Goal: Task Accomplishment & Management: Manage account settings

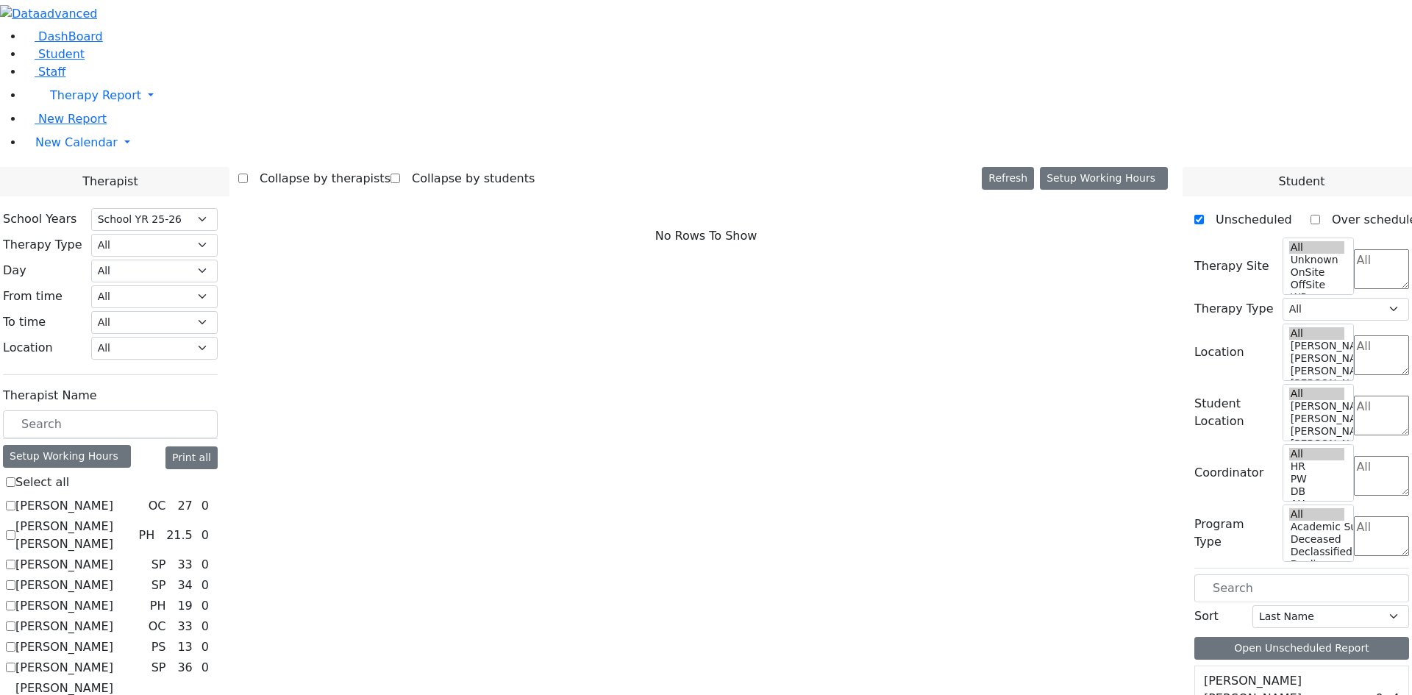
select select "212"
drag, startPoint x: 181, startPoint y: 587, endPoint x: 189, endPoint y: 587, distance: 8.1
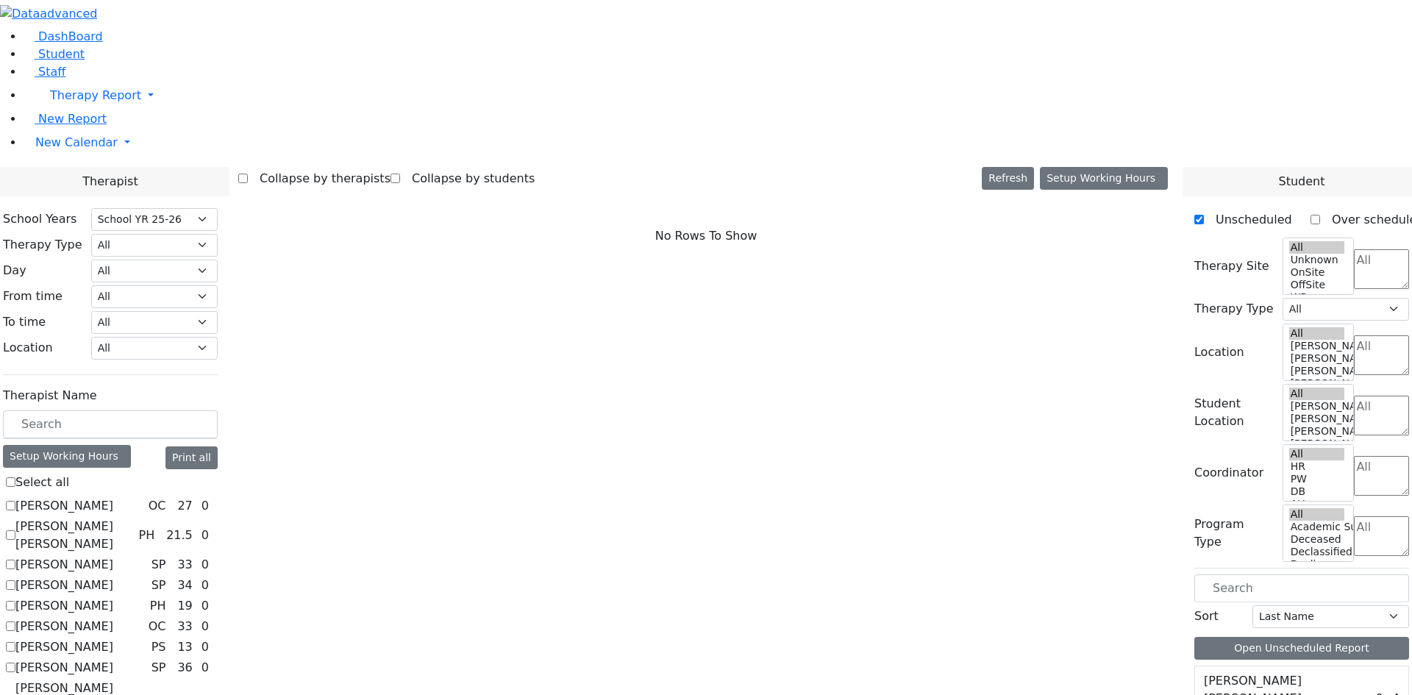
checkbox input "true"
select select "2"
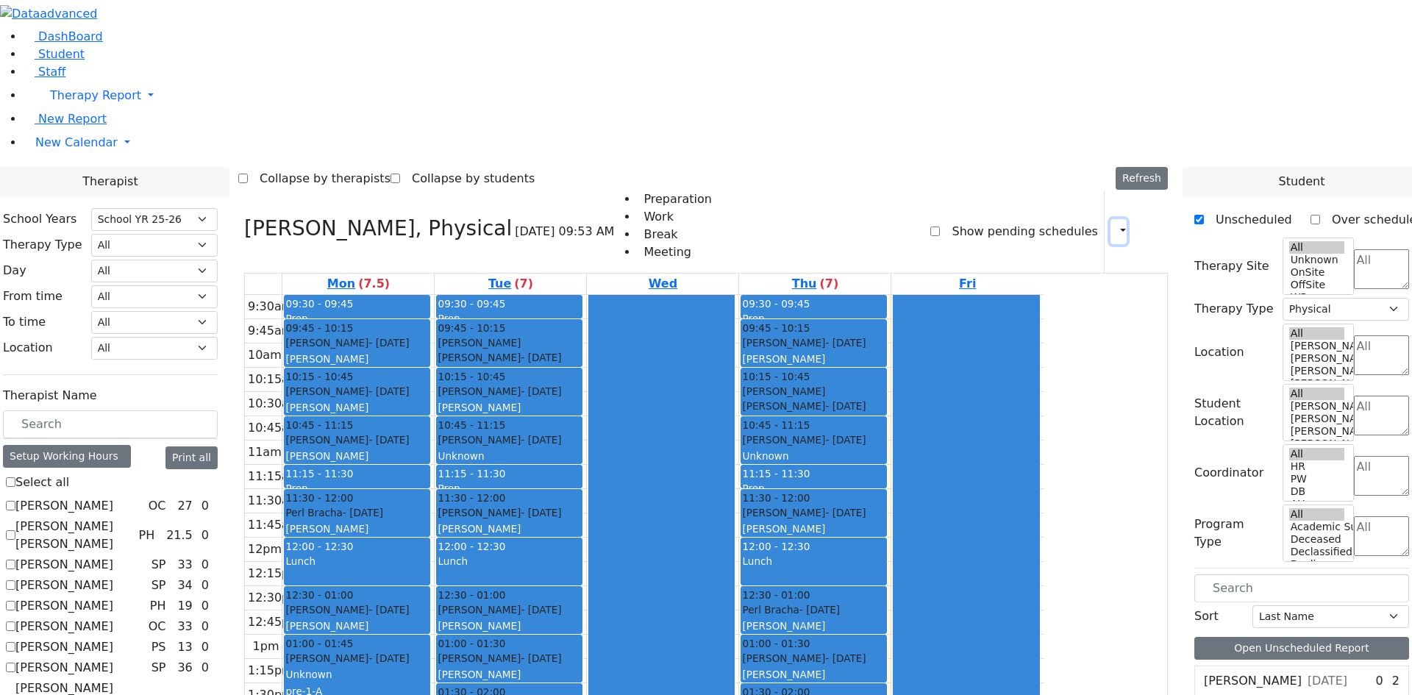
click at [1111, 219] on button "button" at bounding box center [1119, 231] width 16 height 25
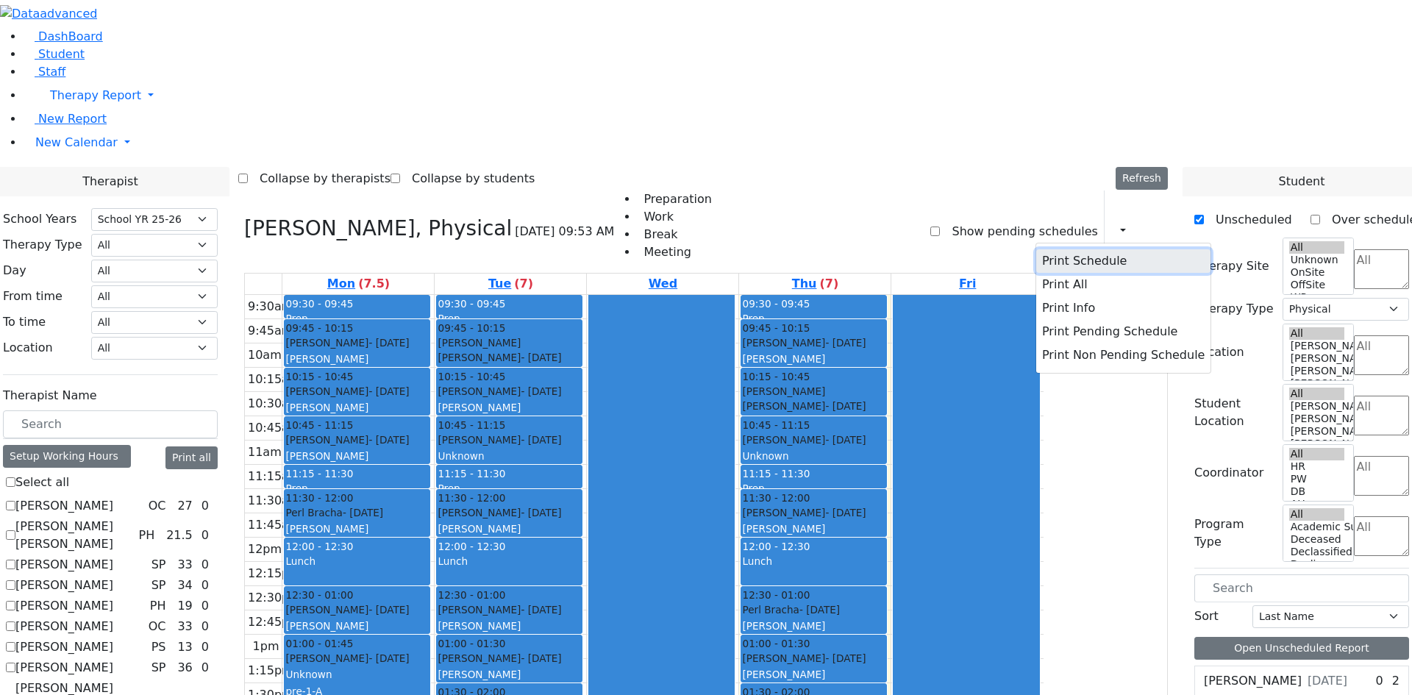
click at [1076, 249] on button "Print Schedule" at bounding box center [1124, 261] width 174 height 24
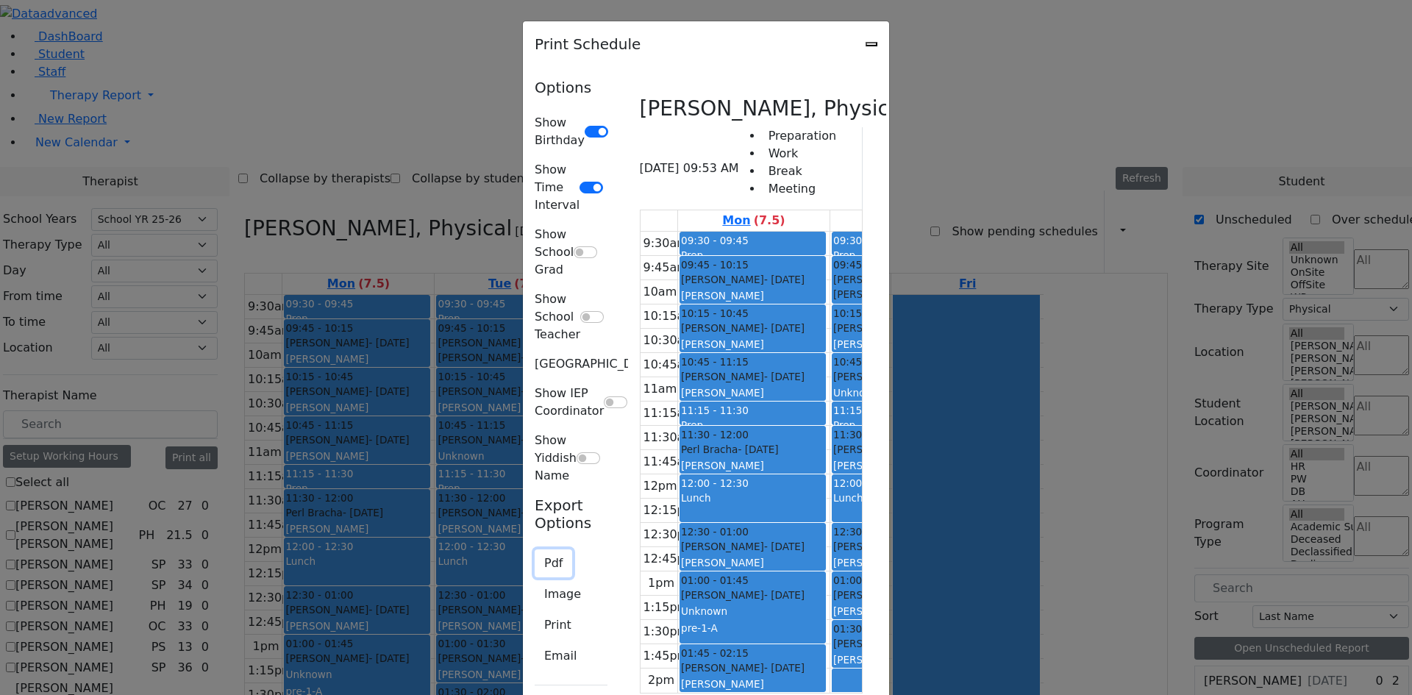
click at [535, 550] on button "Pdf" at bounding box center [554, 564] width 38 height 28
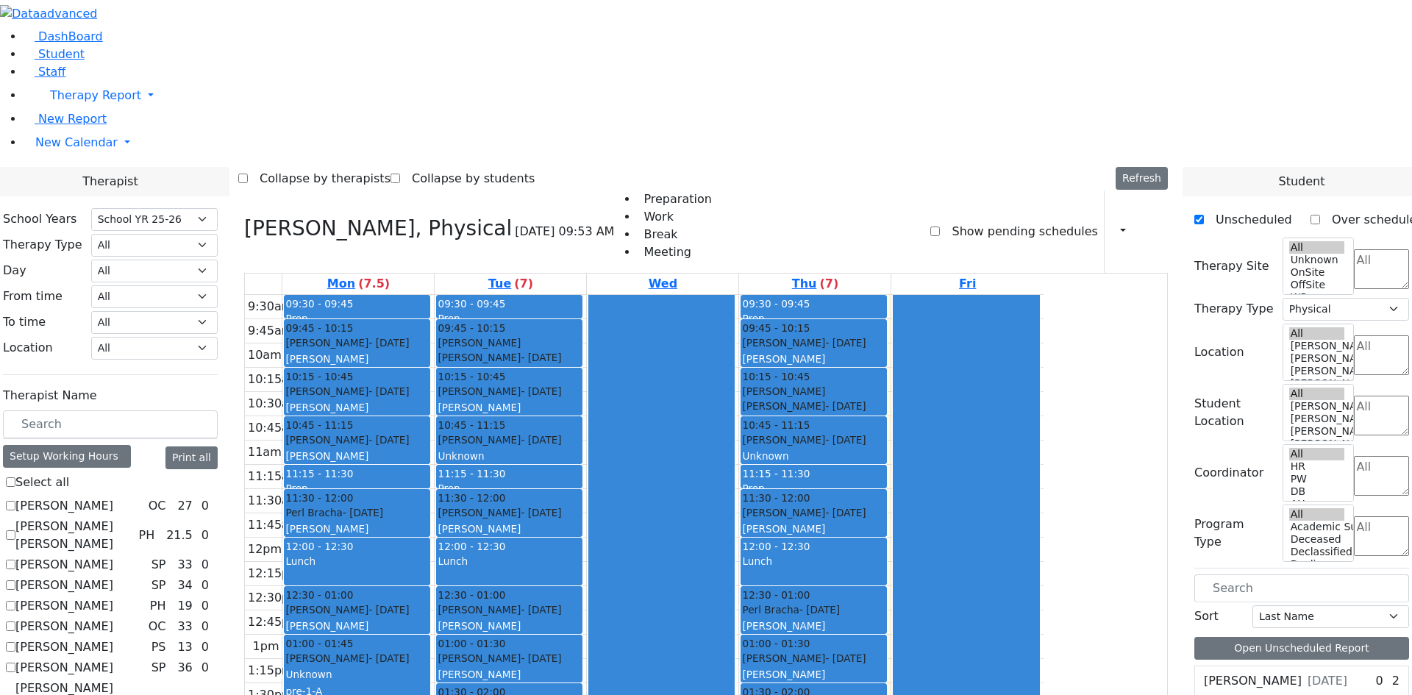
click at [581, 522] on div "[PERSON_NAME]" at bounding box center [509, 529] width 143 height 15
click at [891, 390] on div "09:30 - 09:45 Prep 09:45 - 10:15 Gottesman Dina - 11/16/2021 Grossbaum, Chaya 1…" at bounding box center [815, 525] width 152 height 461
click at [886, 418] on div "10:45 - 11:15" at bounding box center [813, 425] width 143 height 15
click at [581, 449] on div "Unknown" at bounding box center [509, 456] width 143 height 15
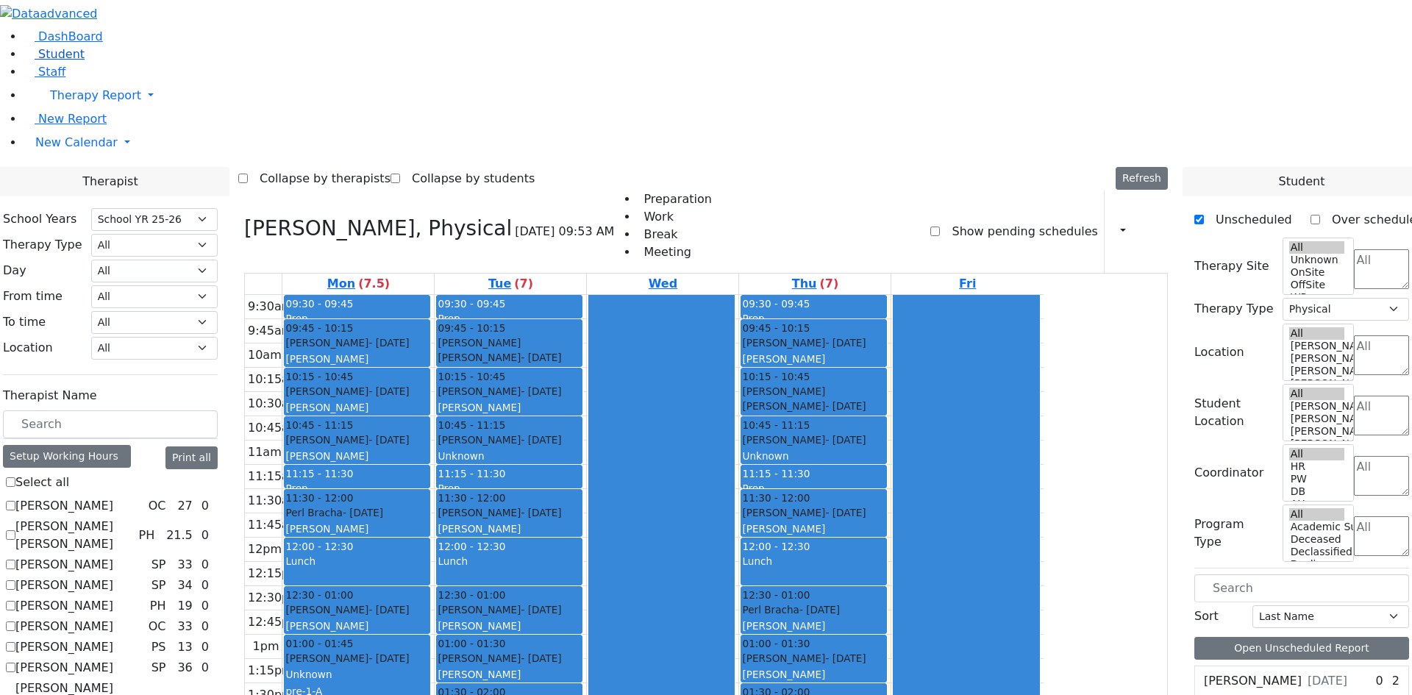
click at [72, 61] on link "Student" at bounding box center [54, 54] width 61 height 14
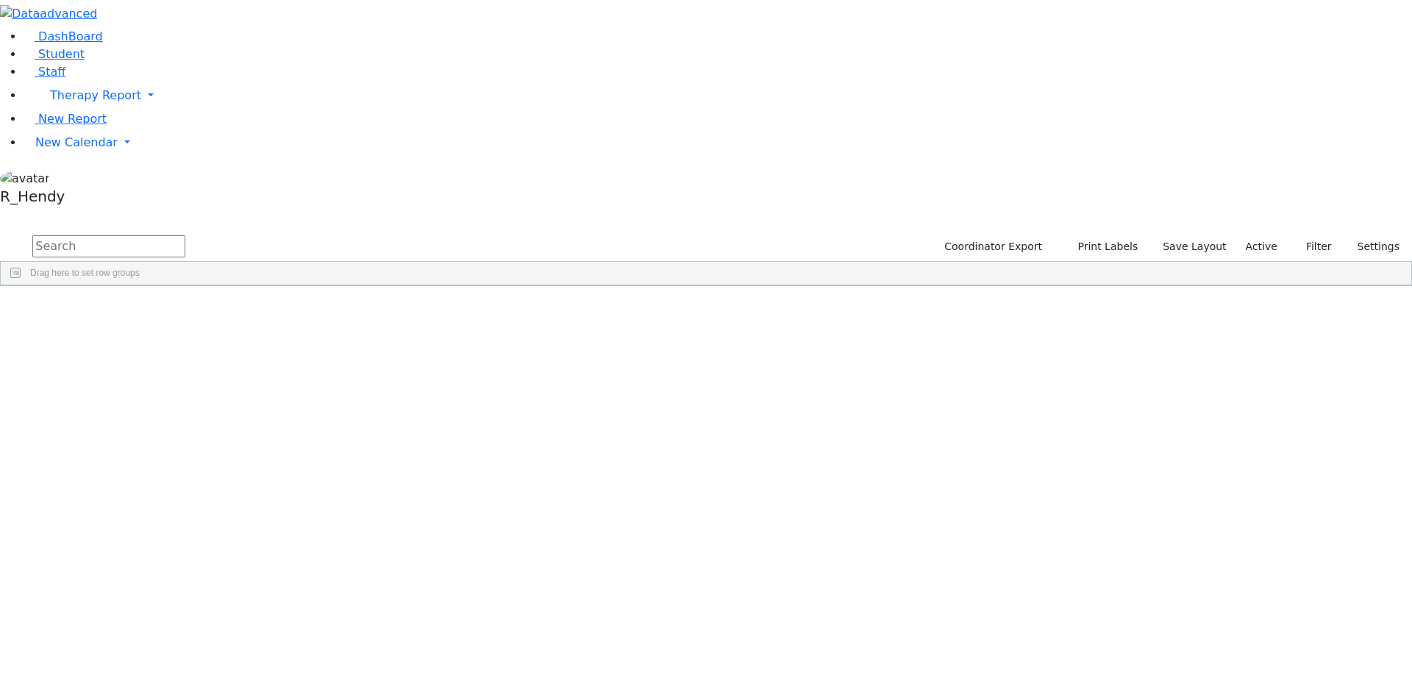
click at [185, 235] on input "text" at bounding box center [108, 246] width 153 height 22
type input "chany"
click at [280, 392] on div "Chany" at bounding box center [234, 402] width 93 height 21
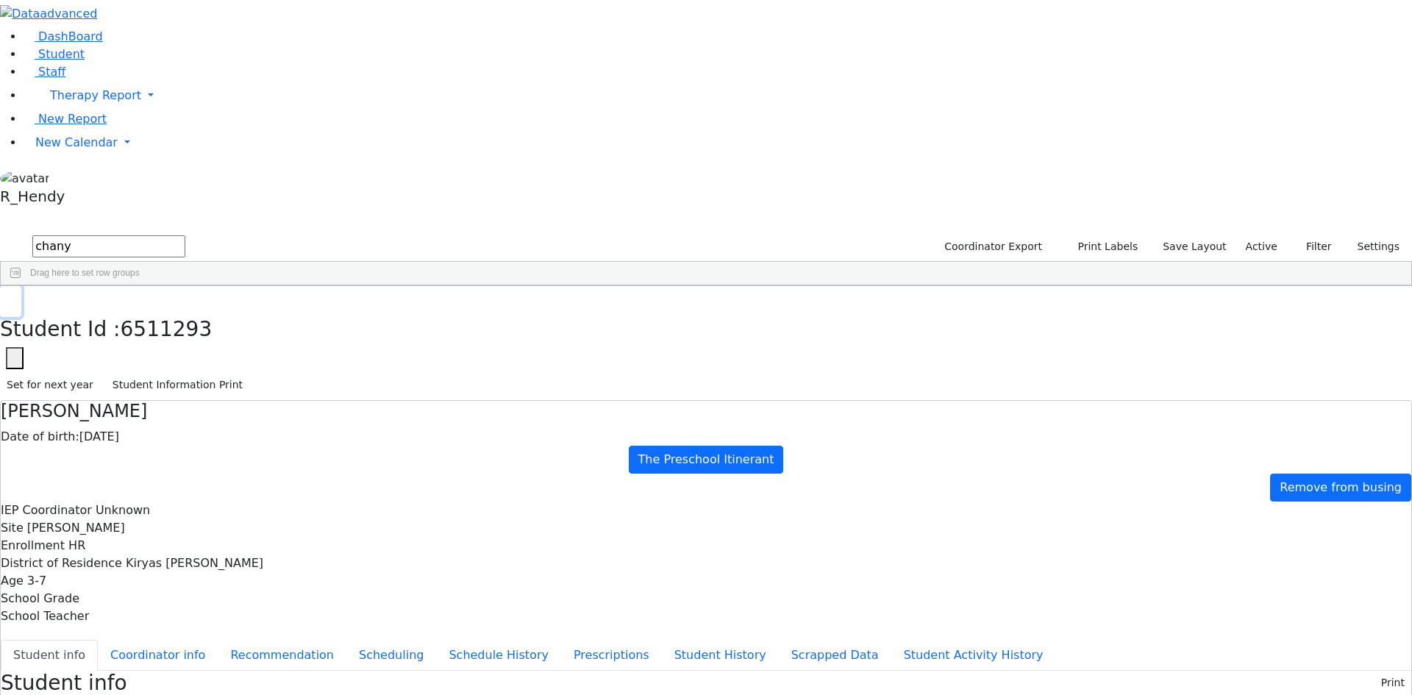
click at [15, 297] on icon "button" at bounding box center [11, 301] width 8 height 9
click at [40, 149] on span "New Calendar" at bounding box center [76, 142] width 82 height 14
click at [85, 179] on span "Calendar" at bounding box center [58, 172] width 53 height 14
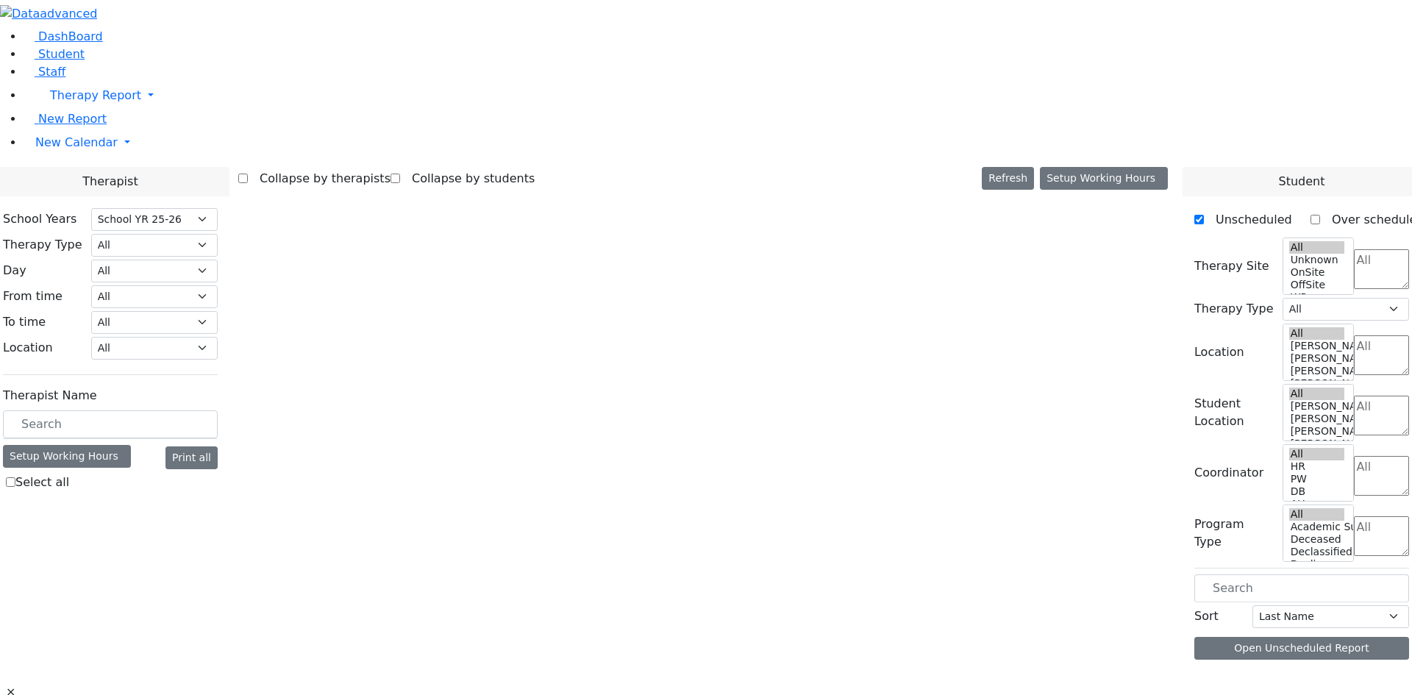
select select "212"
select select "2"
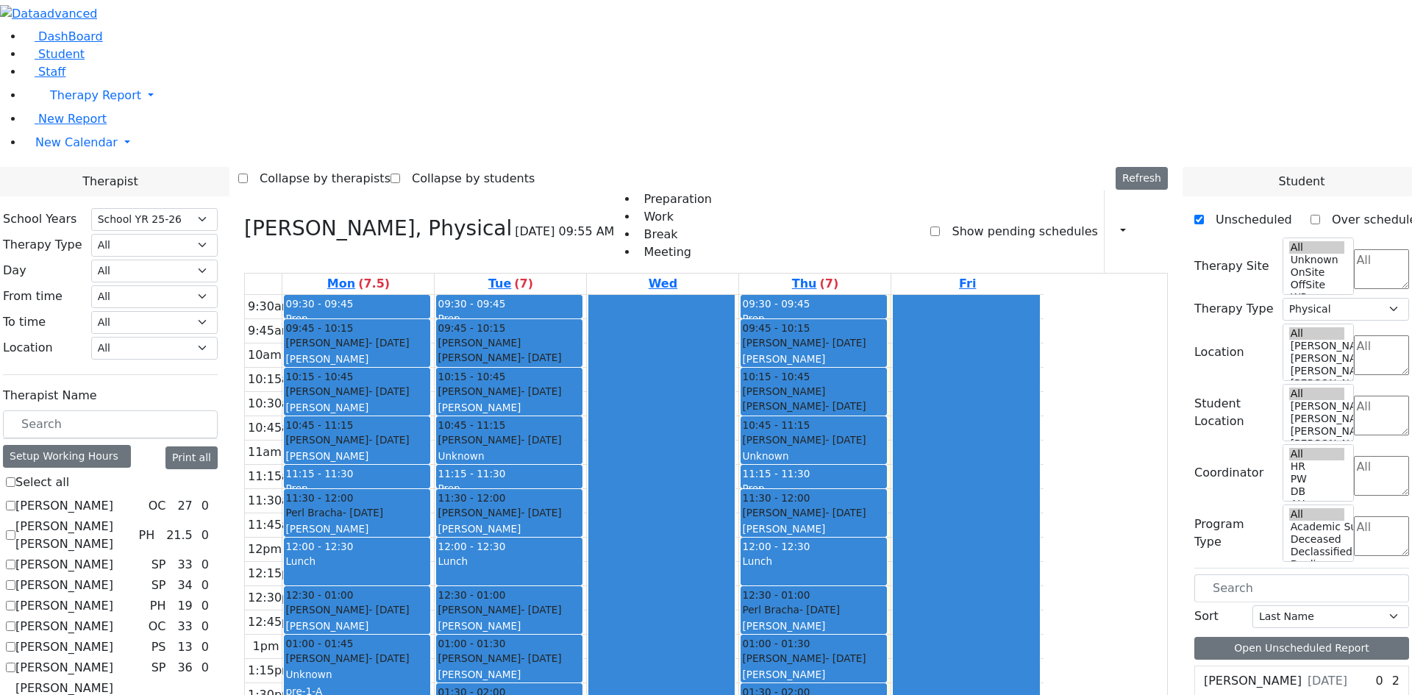
scroll to position [74, 0]
click at [581, 694] on div "Weiss Avrumi - 09/22/2021" at bounding box center [509, 707] width 143 height 15
click at [886, 433] on div "Grosz Chany - 02/02/2022 Unknown" at bounding box center [813, 449] width 143 height 32
click at [581, 433] on div "Grosz Chany - 02/02/2022" at bounding box center [509, 440] width 143 height 15
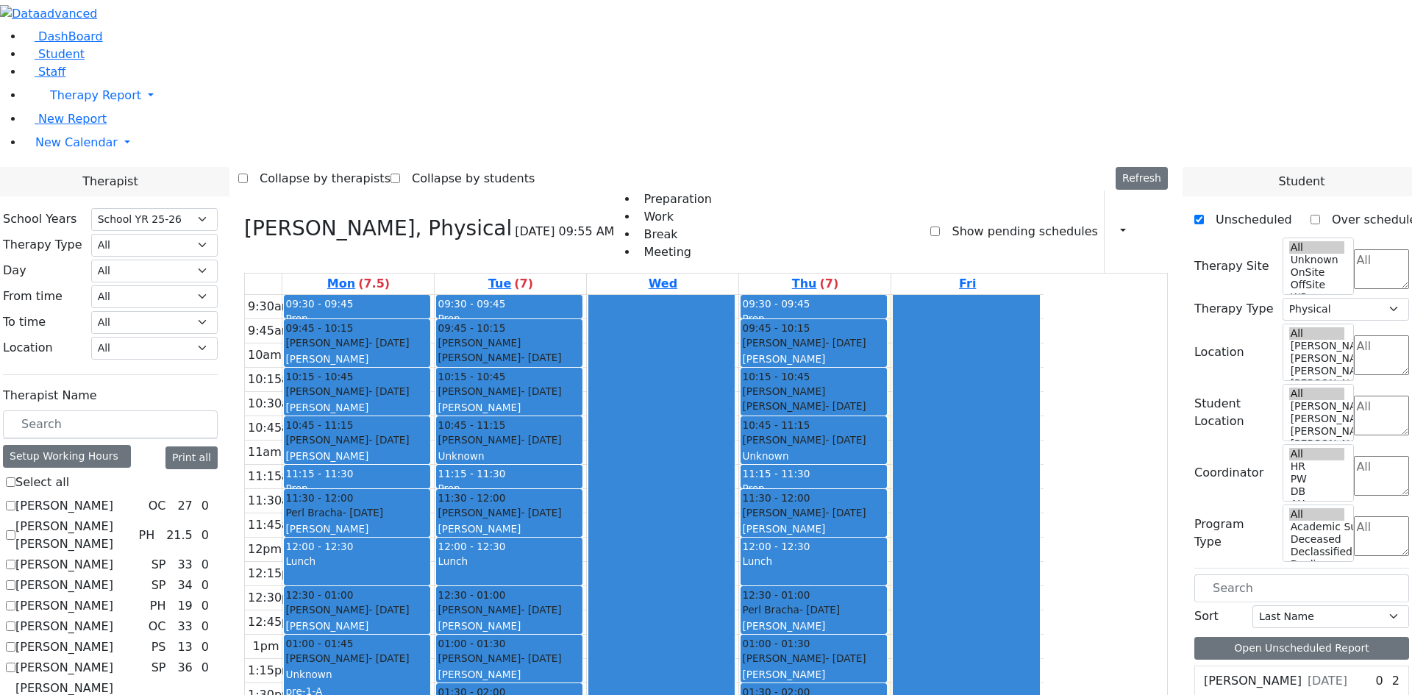
scroll to position [294, 0]
checkbox input "false"
select select
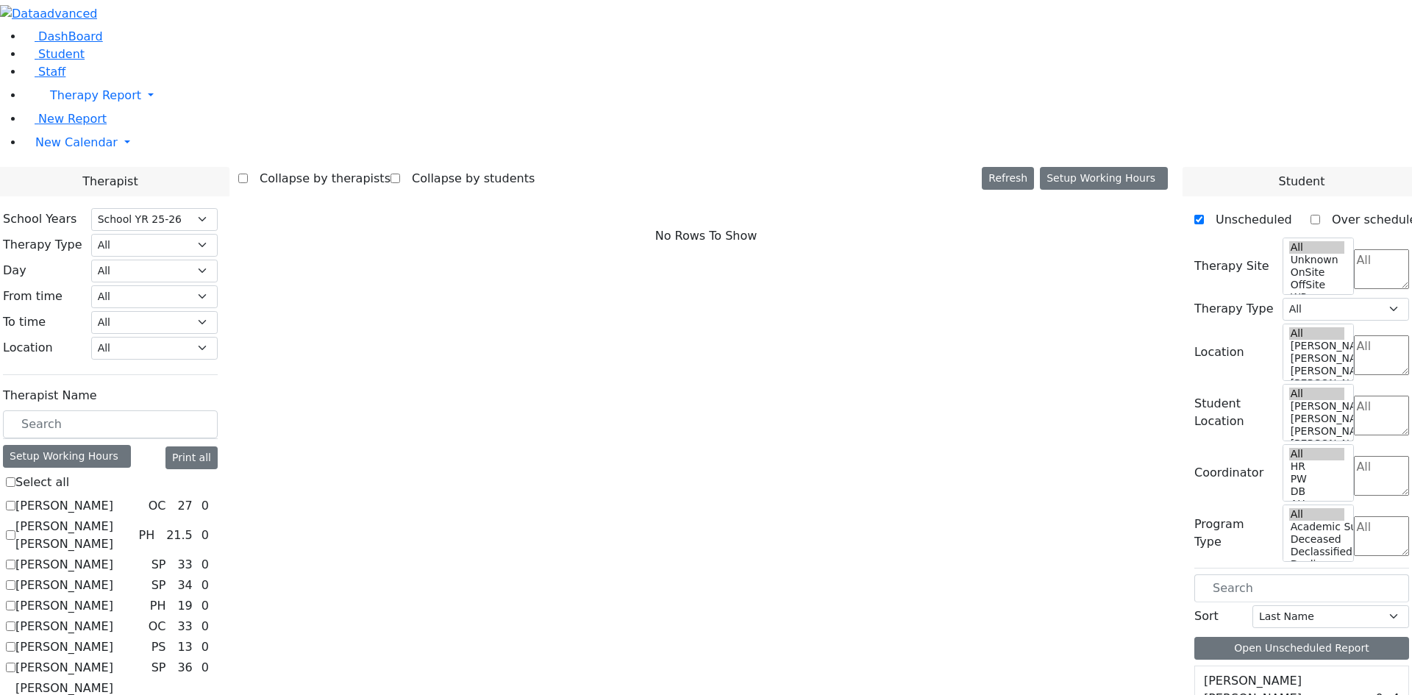
scroll to position [0, 0]
checkbox input "true"
select select "4"
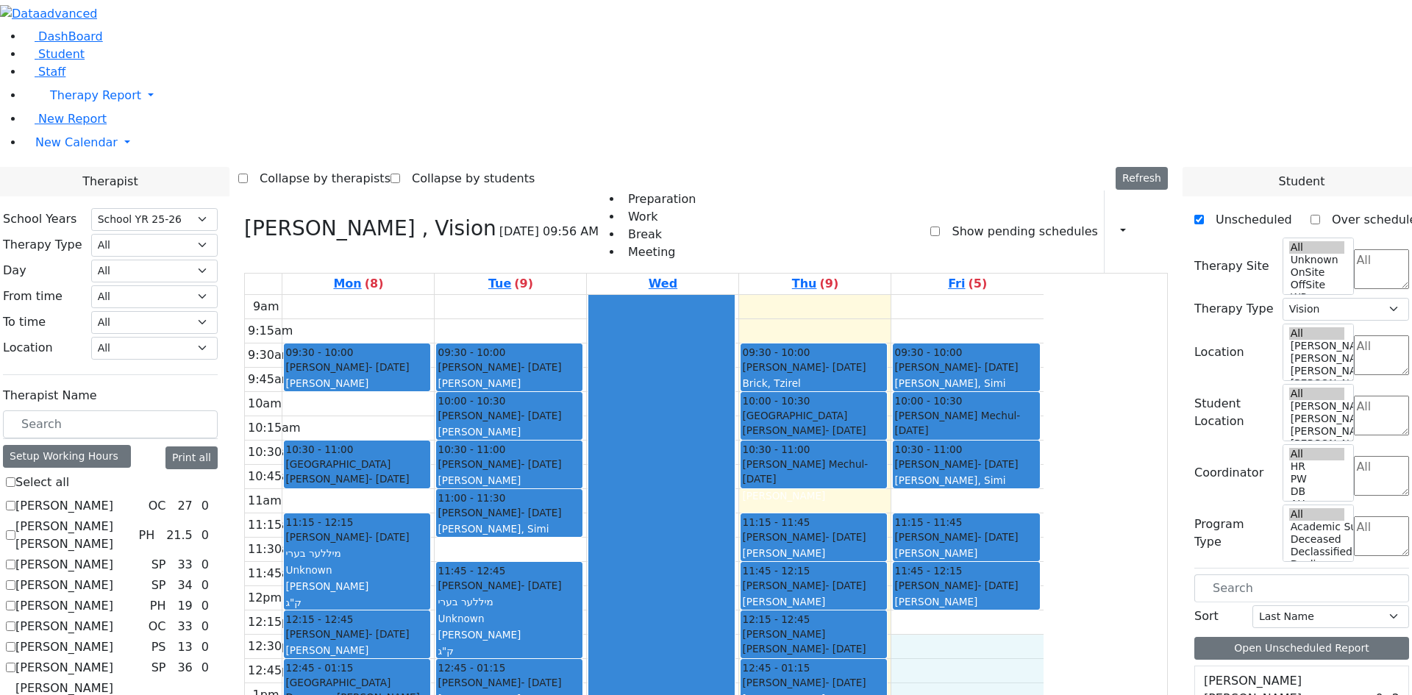
drag, startPoint x: 1078, startPoint y: 433, endPoint x: 1058, endPoint y: 517, distance: 86.2
click at [1044, 517] on div "9am 9:15am 9:30am 9:45am 10am 10:15am 10:30am 10:45am 11am 11:15am 11:30am 11:4…" at bounding box center [644, 586] width 799 height 583
drag, startPoint x: 1092, startPoint y: 422, endPoint x: 1092, endPoint y: 521, distance: 98.6
click at [1044, 521] on div "9am 9:15am 9:30am 9:45am 10am 10:15am 10:30am 10:45am 11am 11:15am 11:30am 11:4…" at bounding box center [644, 586] width 799 height 583
click at [1044, 437] on div "9am 9:15am 9:30am 9:45am 10am 10:15am 10:30am 10:45am 11am 11:15am 11:30am 11:4…" at bounding box center [644, 586] width 799 height 583
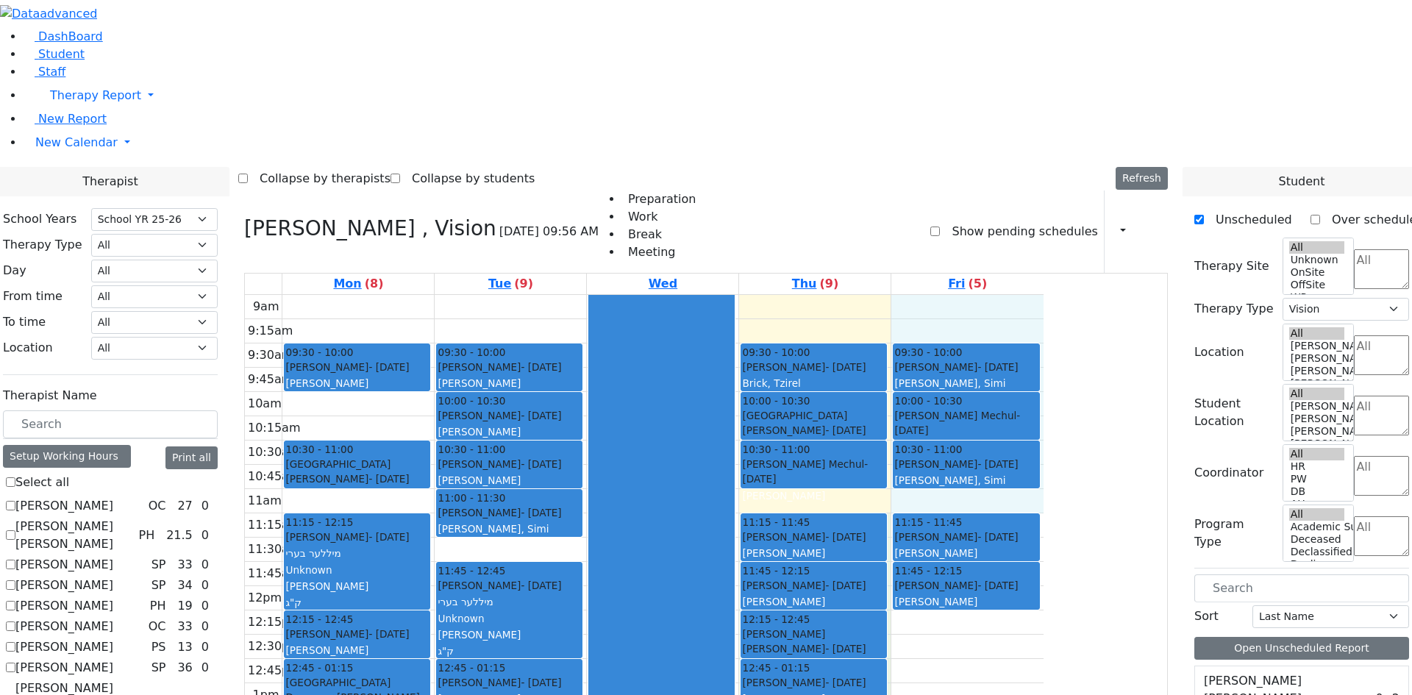
drag, startPoint x: 1079, startPoint y: 298, endPoint x: 966, endPoint y: 313, distance: 114.3
click at [966, 313] on div "9am 9:15am 9:30am 9:45am 10am 10:15am 10:30am 10:45am 11am 11:15am 11:30am 11:4…" at bounding box center [644, 586] width 799 height 583
click at [430, 485] on div at bounding box center [357, 488] width 145 height 6
click at [491, 295] on div "9am 9:15am 9:30am 9:45am 10am 10:15am 10:30am 10:45am 11am 11:15am 11:30am 11:4…" at bounding box center [644, 586] width 799 height 583
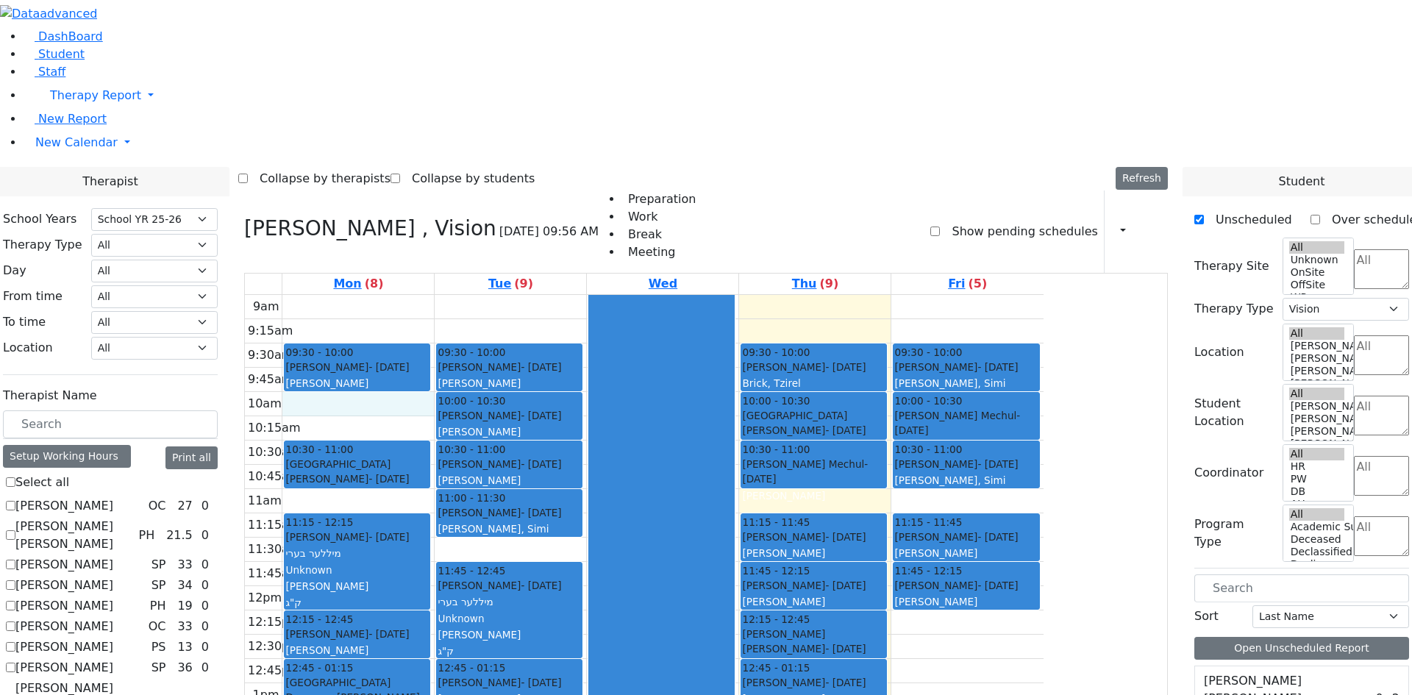
click at [494, 295] on div "9am 9:15am 9:30am 9:45am 10am 10:15am 10:30am 10:45am 11am 11:15am 11:30am 11:4…" at bounding box center [644, 586] width 799 height 583
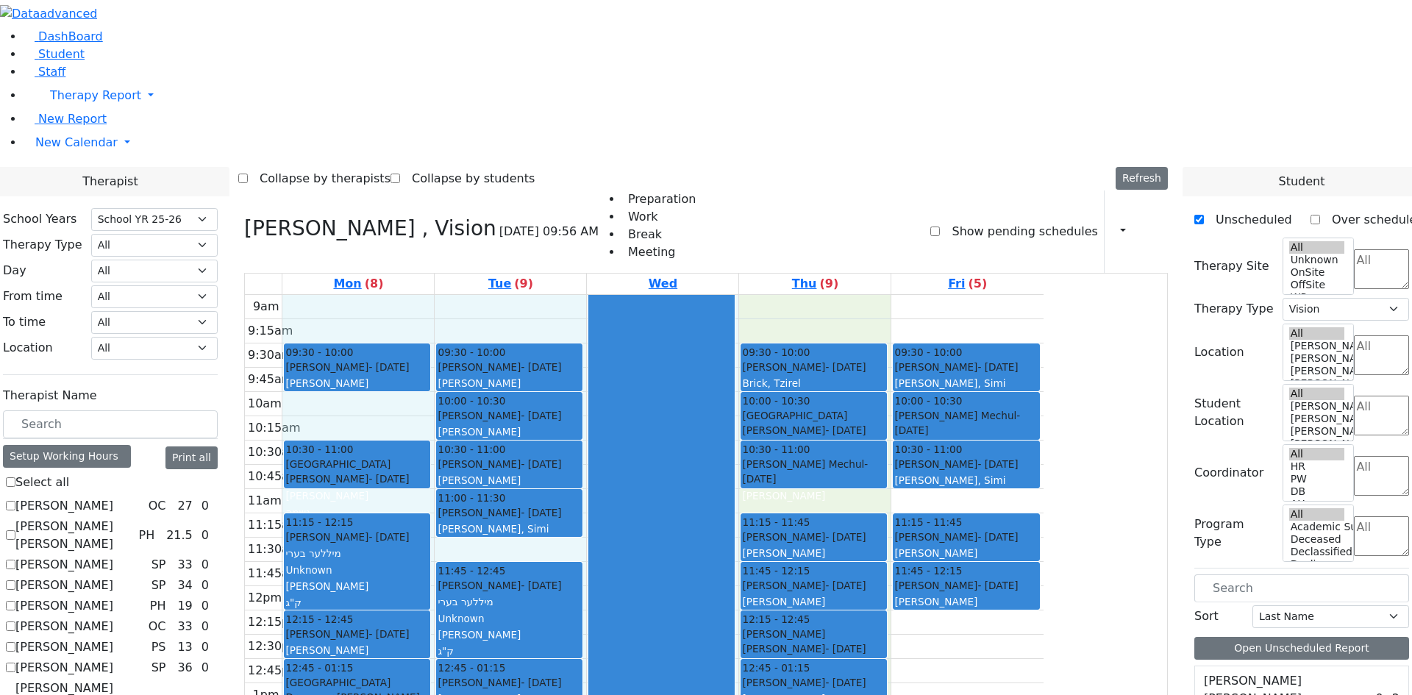
drag, startPoint x: 488, startPoint y: 112, endPoint x: 978, endPoint y: 593, distance: 686.7
click at [945, 640] on div "9am 9:15am 9:30am 9:45am 10am 10:15am 10:30am 10:45am 11am 11:15am 11:30am 11:4…" at bounding box center [644, 586] width 799 height 583
click at [1044, 500] on div "9am 9:15am 9:30am 9:45am 10am 10:15am 10:30am 10:45am 11am 11:15am 11:30am 11:4…" at bounding box center [644, 586] width 799 height 583
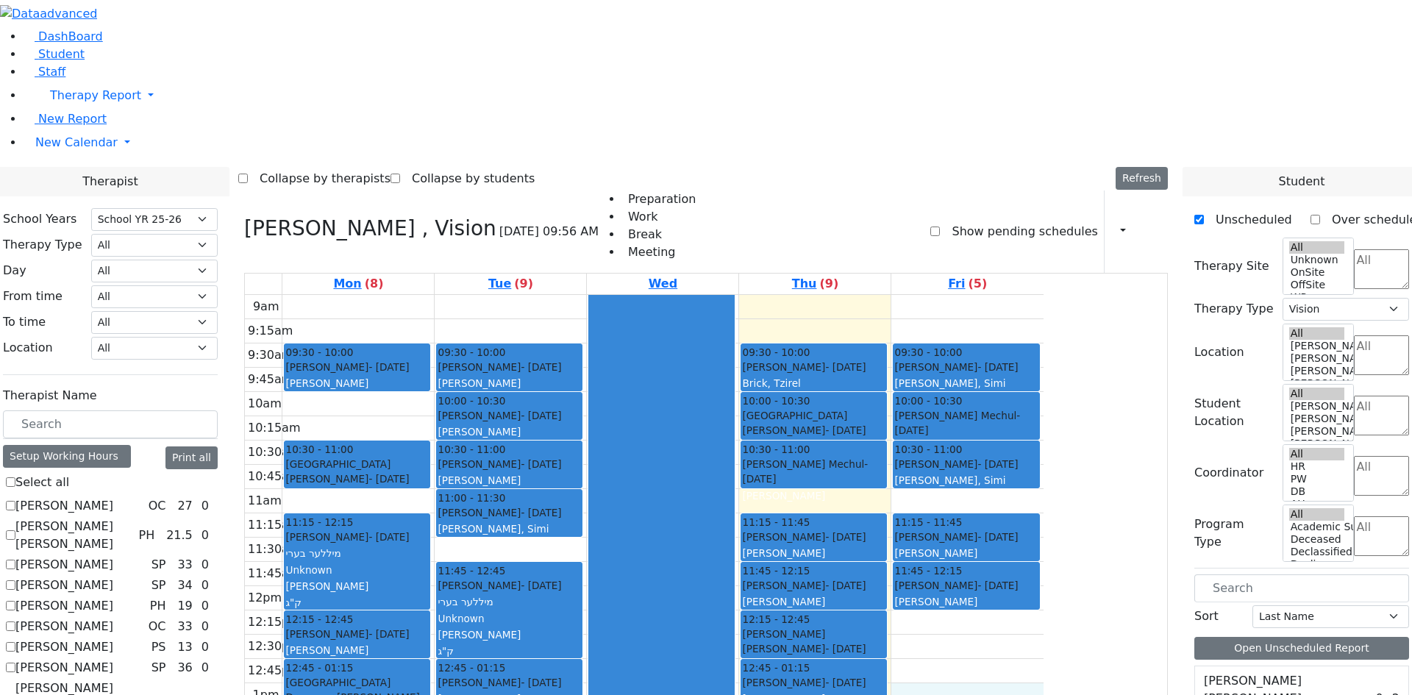
click at [1038, 578] on div "Schwartz Miry - 12/09/2013" at bounding box center [966, 585] width 143 height 15
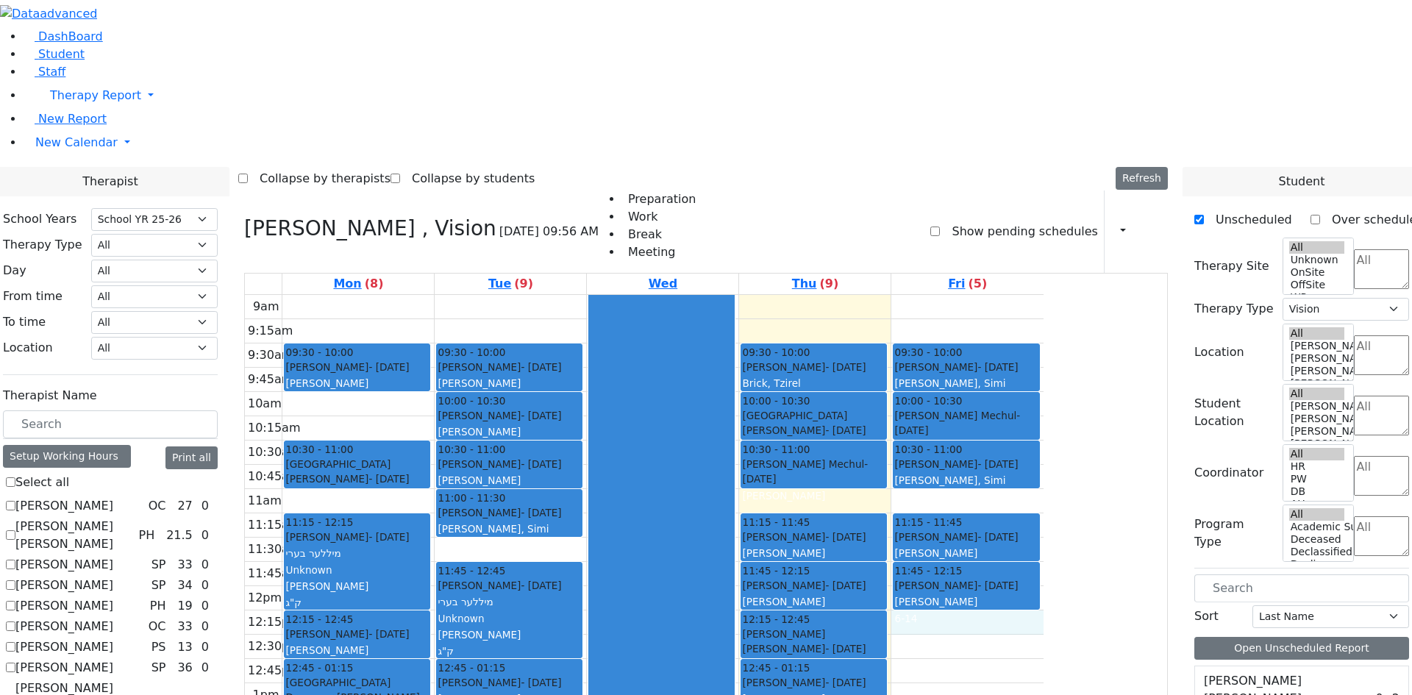
click at [1044, 413] on div "9am 9:15am 9:30am 9:45am 10am 10:15am 10:30am 10:45am 11am 11:15am 11:30am 11:4…" at bounding box center [644, 586] width 799 height 583
drag, startPoint x: 1089, startPoint y: 430, endPoint x: 1267, endPoint y: 321, distance: 208.7
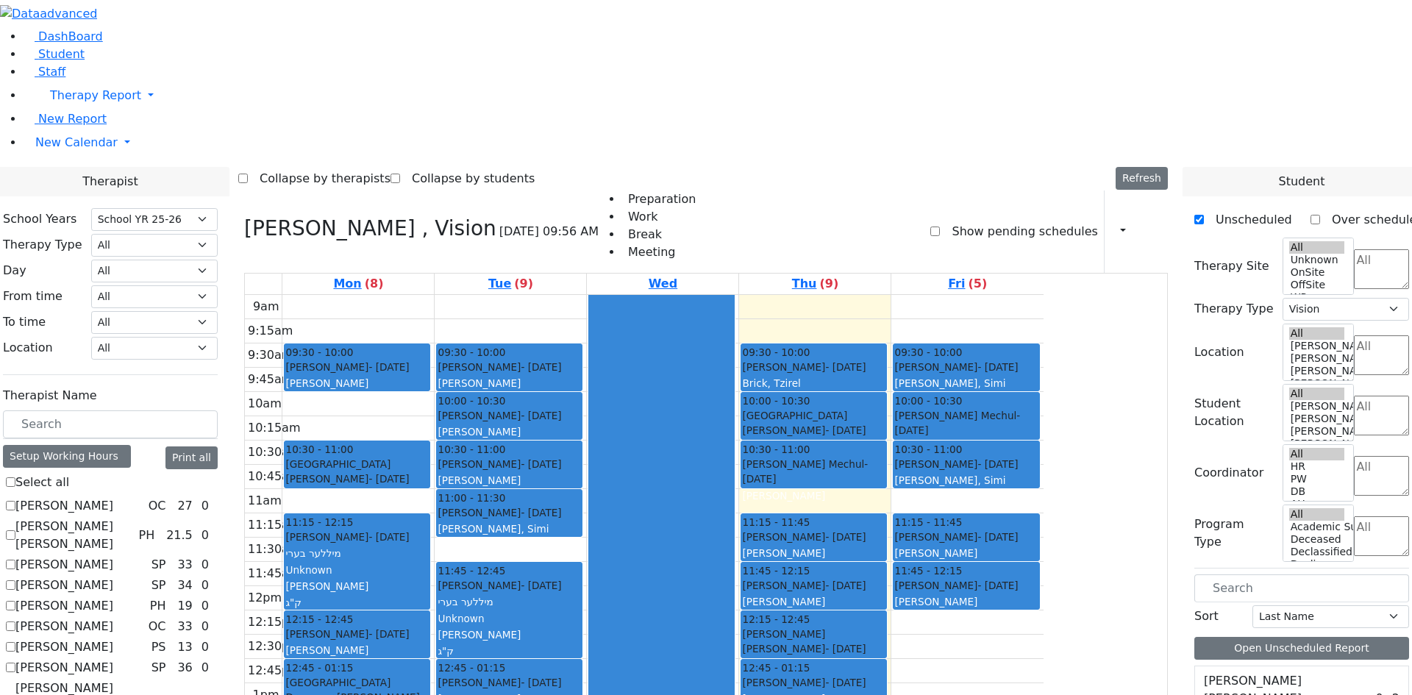
click at [57, 149] on span "New Calendar" at bounding box center [76, 142] width 82 height 14
click at [43, 157] on link "New Calendar" at bounding box center [718, 142] width 1389 height 29
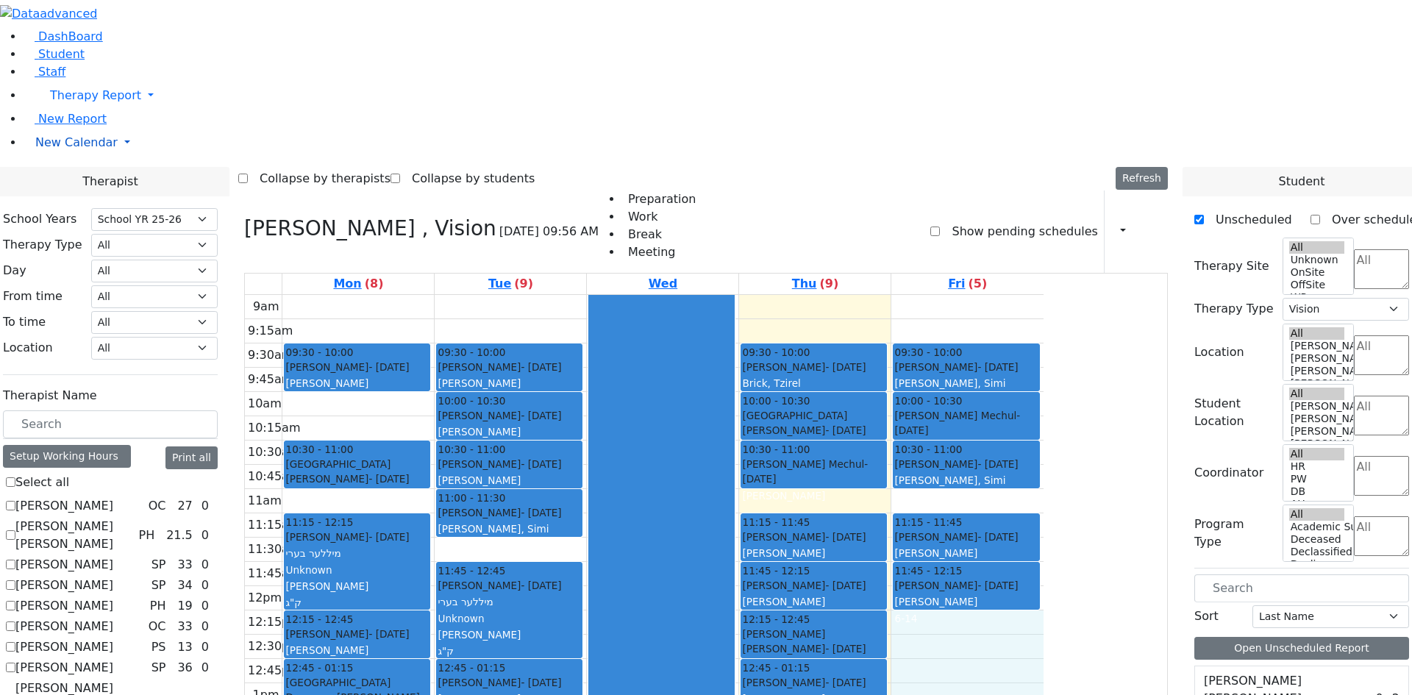
drag, startPoint x: 1068, startPoint y: 413, endPoint x: 1080, endPoint y: 512, distance: 99.3
click at [1044, 519] on div "9am 9:15am 9:30am 9:45am 10am 10:15am 10:30am 10:45am 11am 11:15am 11:30am 11:4…" at bounding box center [644, 586] width 799 height 583
click at [1044, 447] on div "9am 9:15am 9:30am 9:45am 10am 10:15am 10:30am 10:45am 11am 11:15am 11:30am 11:4…" at bounding box center [644, 586] width 799 height 583
click at [1038, 376] on div "Neuman, Simi" at bounding box center [966, 383] width 143 height 15
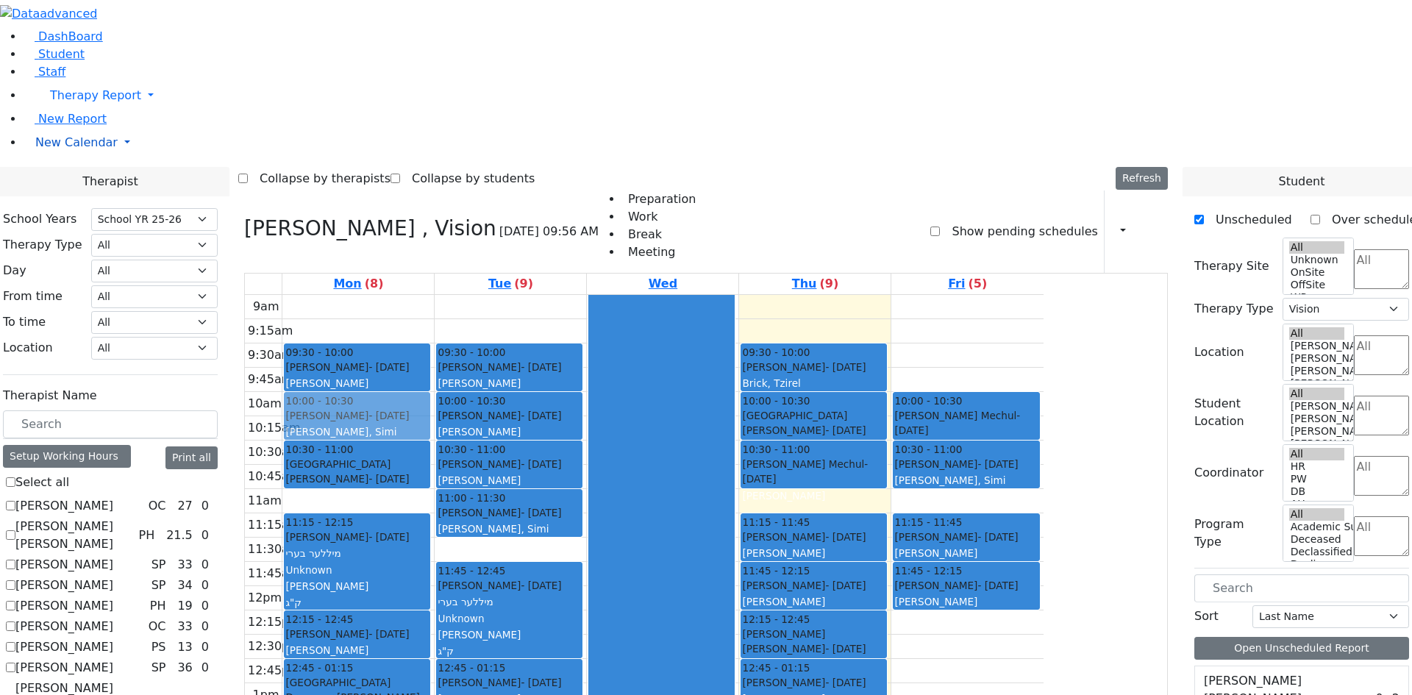
drag, startPoint x: 1081, startPoint y: 163, endPoint x: 459, endPoint y: 218, distance: 624.9
click at [455, 295] on tr "09:30 - 10:00 Katz Benjamin - 04/08/2013 Kramer Bluma 10:30 - 11:00 Neshuma Sch…" at bounding box center [644, 586] width 799 height 583
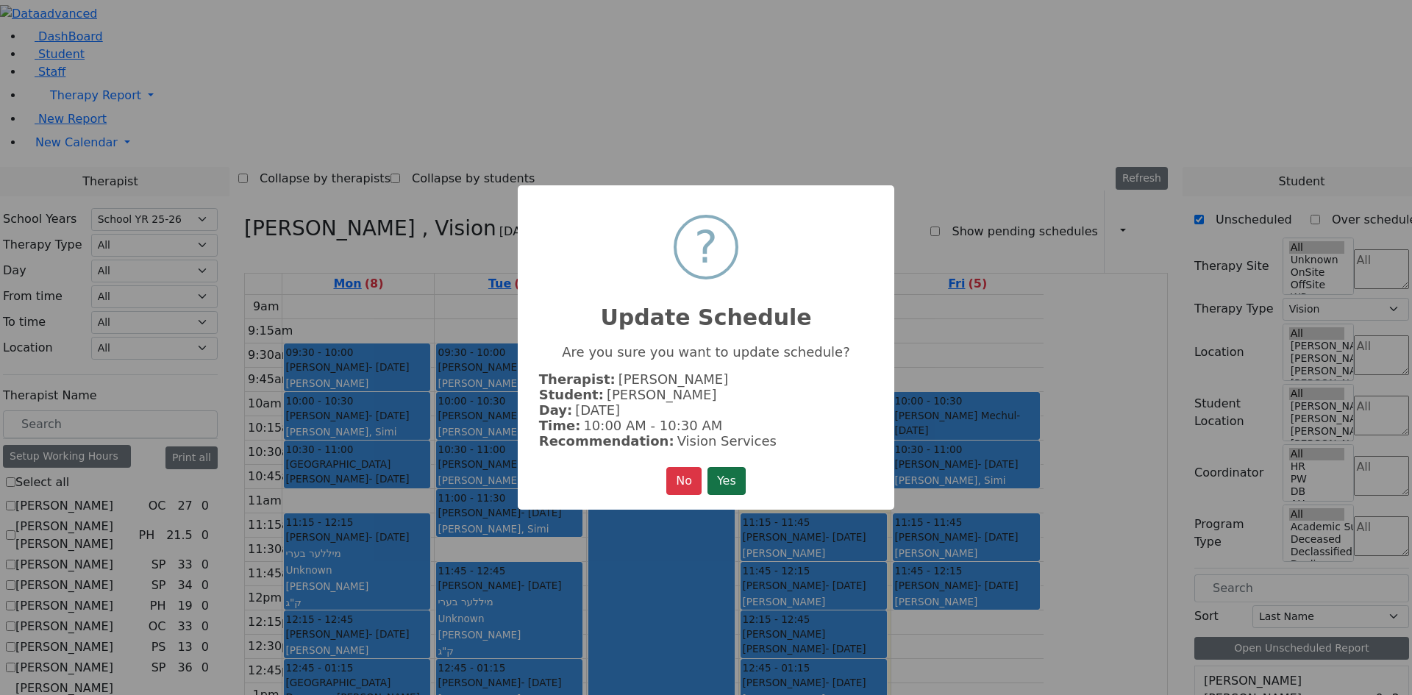
click at [723, 471] on button "Yes" at bounding box center [727, 481] width 38 height 28
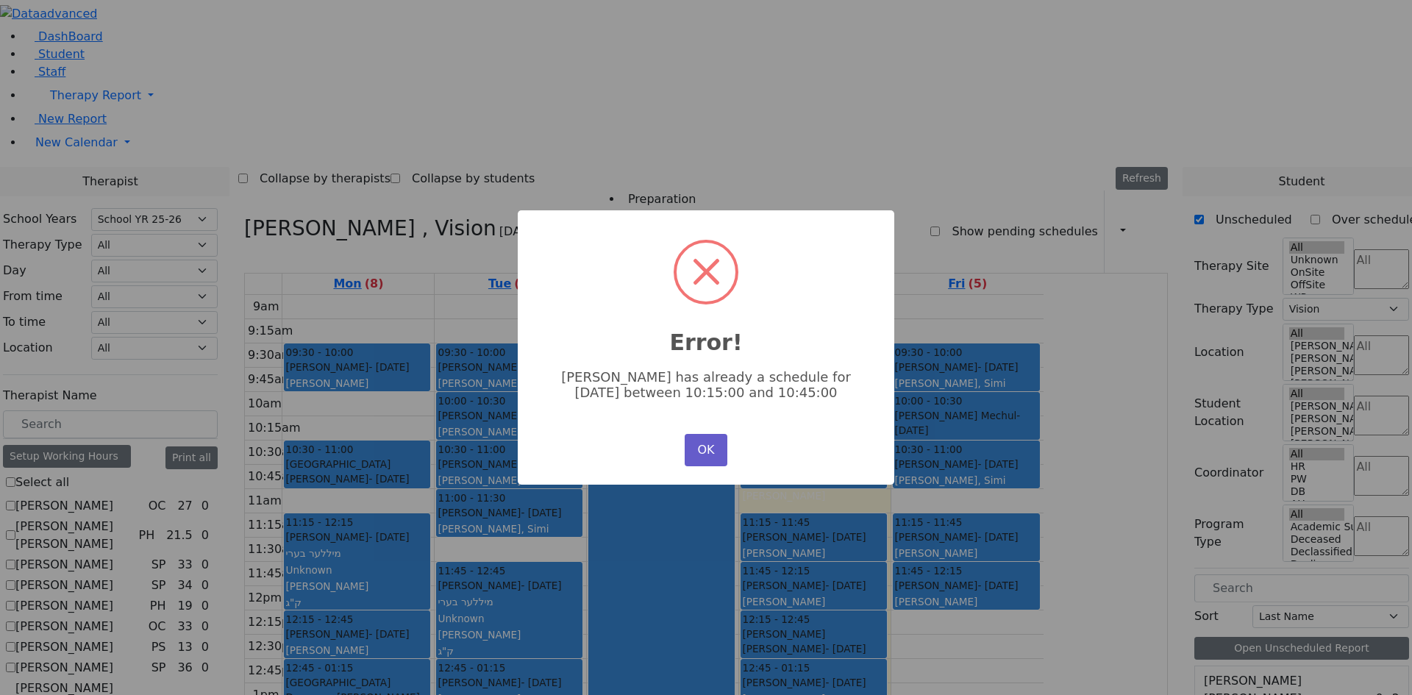
click at [718, 448] on button "OK" at bounding box center [706, 450] width 43 height 32
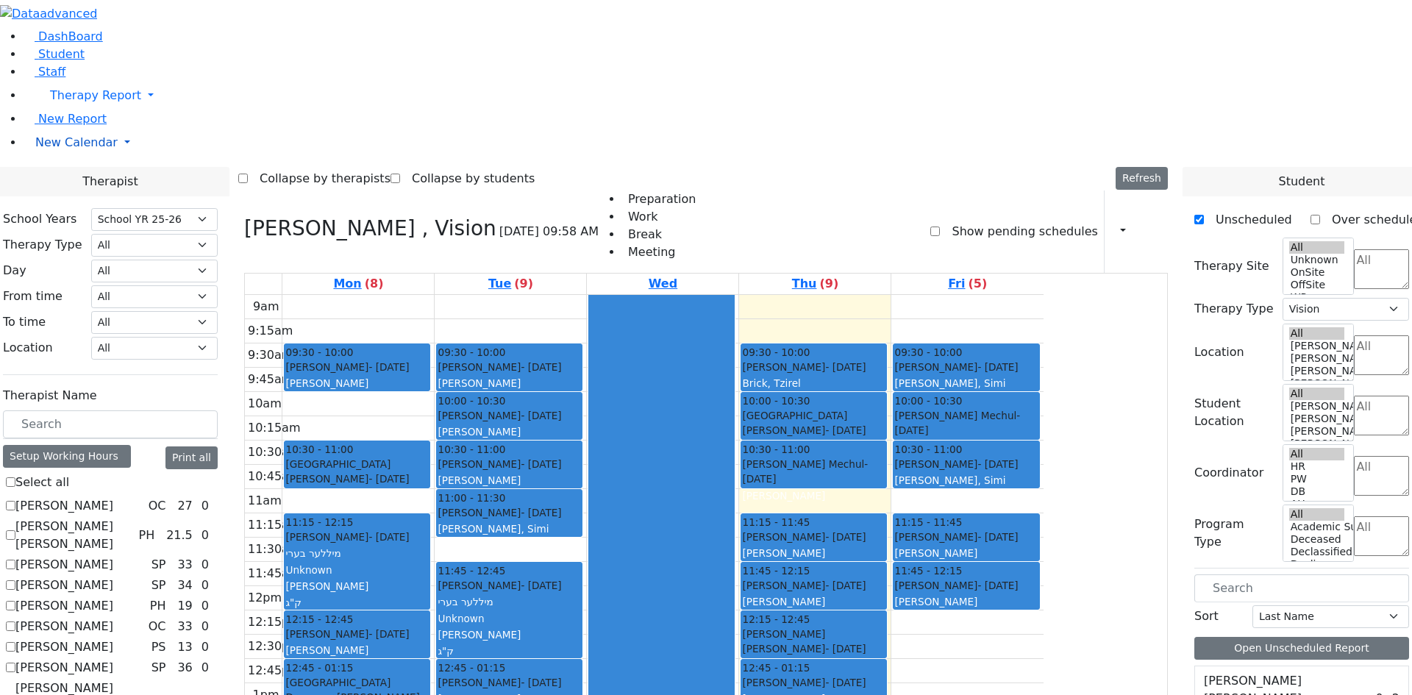
click at [1038, 360] on div "Frankel Freidy - 05/15/2018" at bounding box center [966, 367] width 143 height 15
click at [1044, 433] on div "9am 9:15am 9:30am 9:45am 10am 10:15am 10:30am 10:45am 11am 11:15am 11:30am 11:4…" at bounding box center [644, 586] width 799 height 583
click at [1044, 562] on div "9am 9:15am 9:30am 9:45am 10am 10:15am 10:30am 10:45am 11am 11:15am 11:30am 11:4…" at bounding box center [644, 586] width 799 height 583
click at [1038, 578] on div "Schwartz Miry - 12/09/2013 Bleier, Susan 6-14" at bounding box center [966, 602] width 143 height 48
click at [1039, 558] on div at bounding box center [966, 561] width 145 height 6
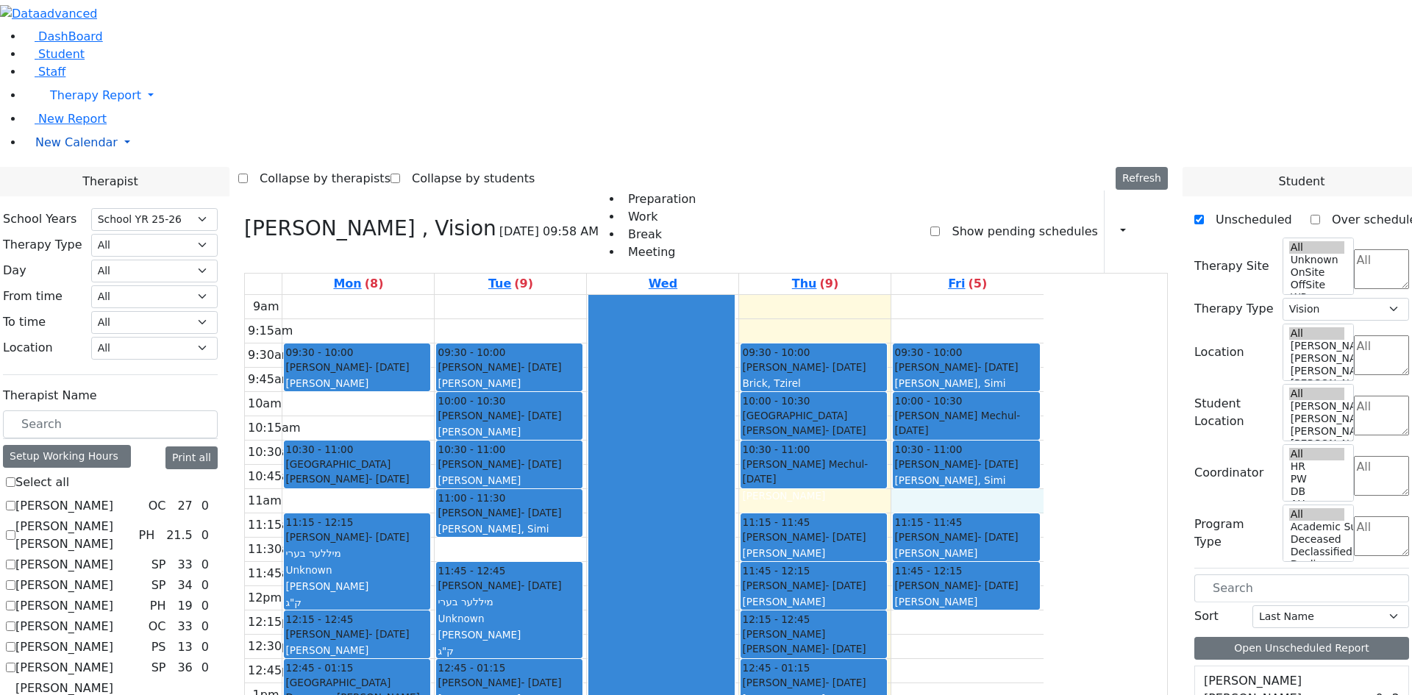
click at [1044, 295] on div "9am 9:15am 9:30am 9:45am 10am 10:15am 10:30am 10:45am 11am 11:15am 11:30am 11:4…" at bounding box center [644, 586] width 799 height 583
click at [65, 61] on link "Student" at bounding box center [54, 54] width 61 height 14
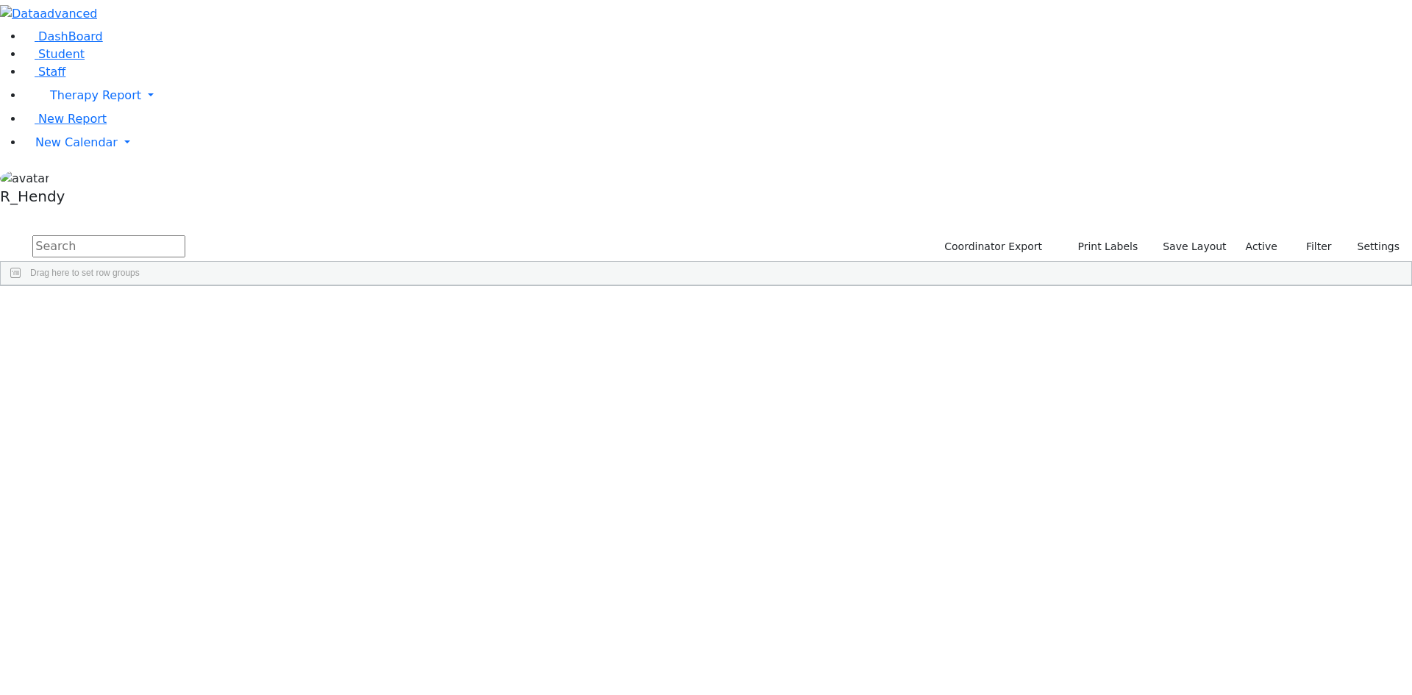
click at [185, 235] on input "text" at bounding box center [108, 246] width 153 height 22
click at [280, 372] on div "Rachel" at bounding box center [234, 382] width 93 height 21
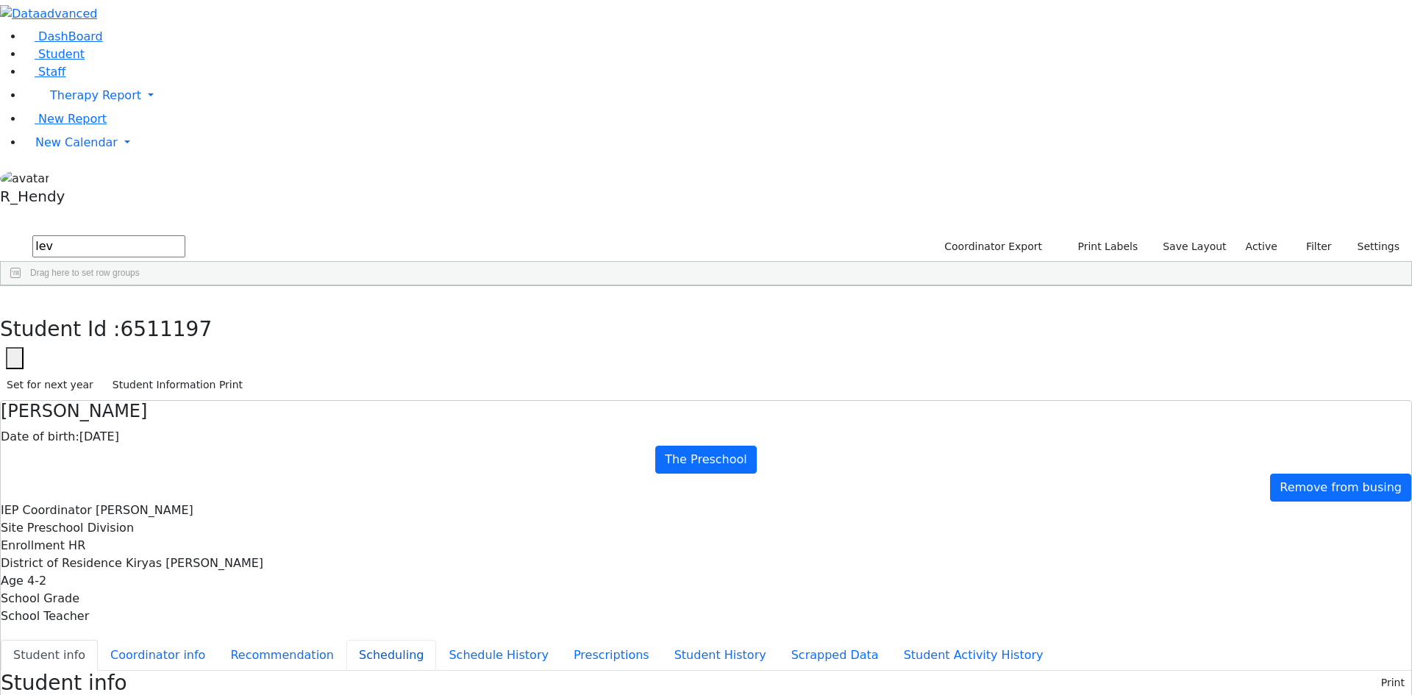
click at [347, 640] on button "Scheduling" at bounding box center [392, 655] width 90 height 31
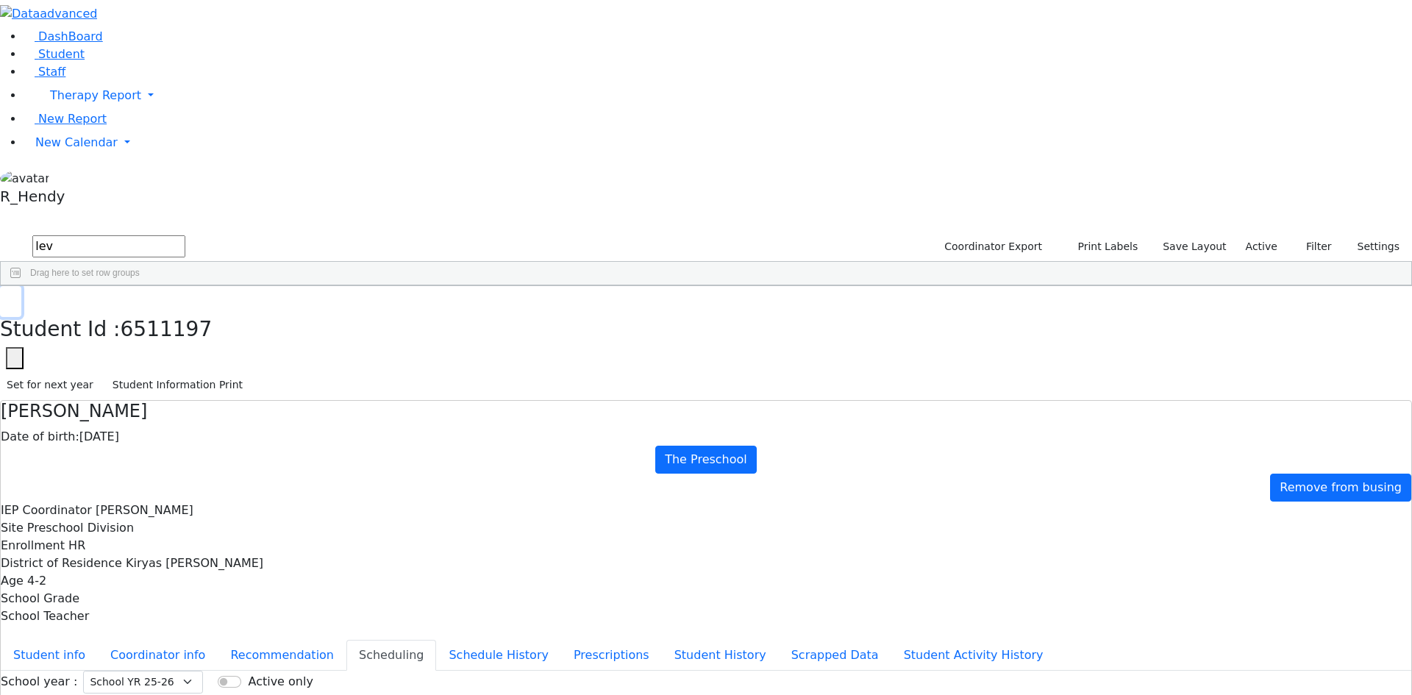
click at [15, 297] on icon "button" at bounding box center [11, 301] width 8 height 9
drag, startPoint x: 230, startPoint y: 57, endPoint x: 132, endPoint y: 57, distance: 97.8
click at [132, 57] on div "DashBoard Student Staff Therapy Report Student Old Calendar Report" at bounding box center [706, 424] width 1412 height 848
click at [277, 372] on div "Yisroel" at bounding box center [230, 382] width 93 height 21
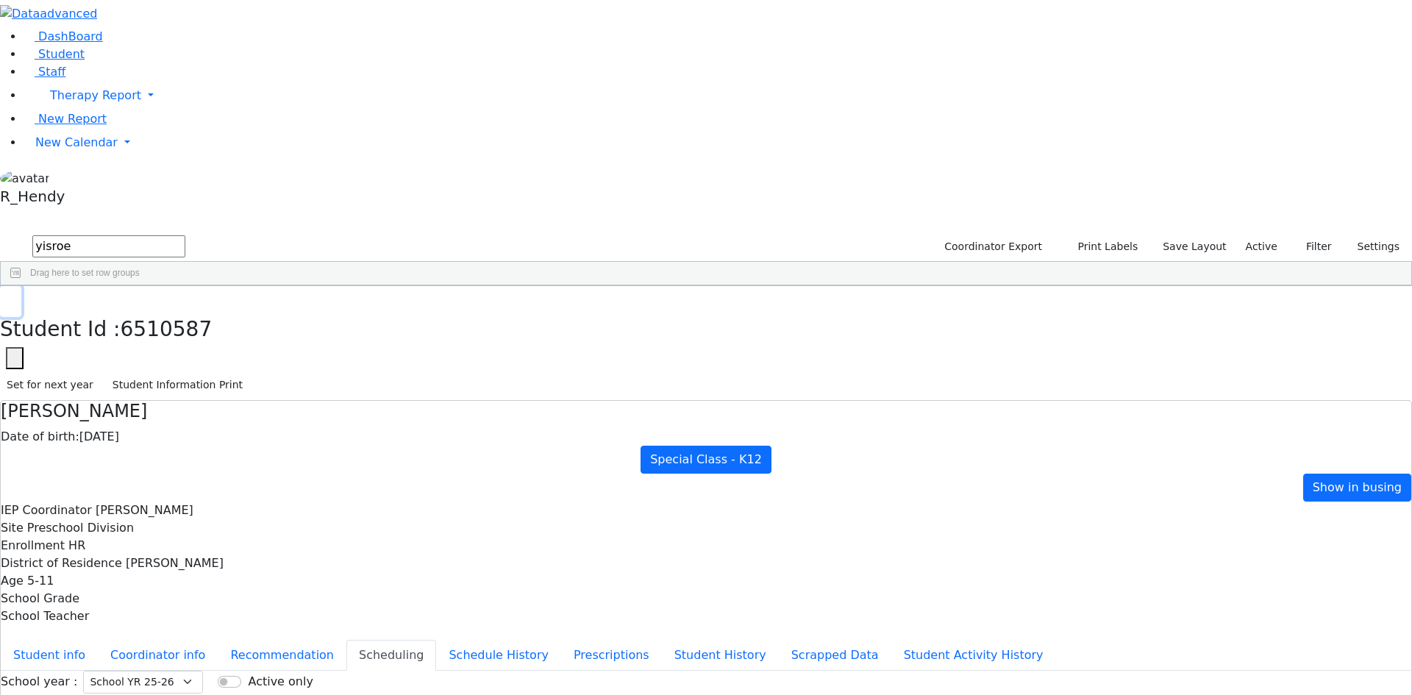
click at [15, 297] on icon "button" at bounding box center [11, 301] width 8 height 9
drag, startPoint x: 266, startPoint y: 52, endPoint x: 143, endPoint y: 52, distance: 122.9
click at [143, 52] on div "DashBoard Student Staff Therapy Report Student Old Calendar Report" at bounding box center [706, 424] width 1412 height 848
click at [184, 310] on div "Zieg" at bounding box center [136, 320] width 93 height 21
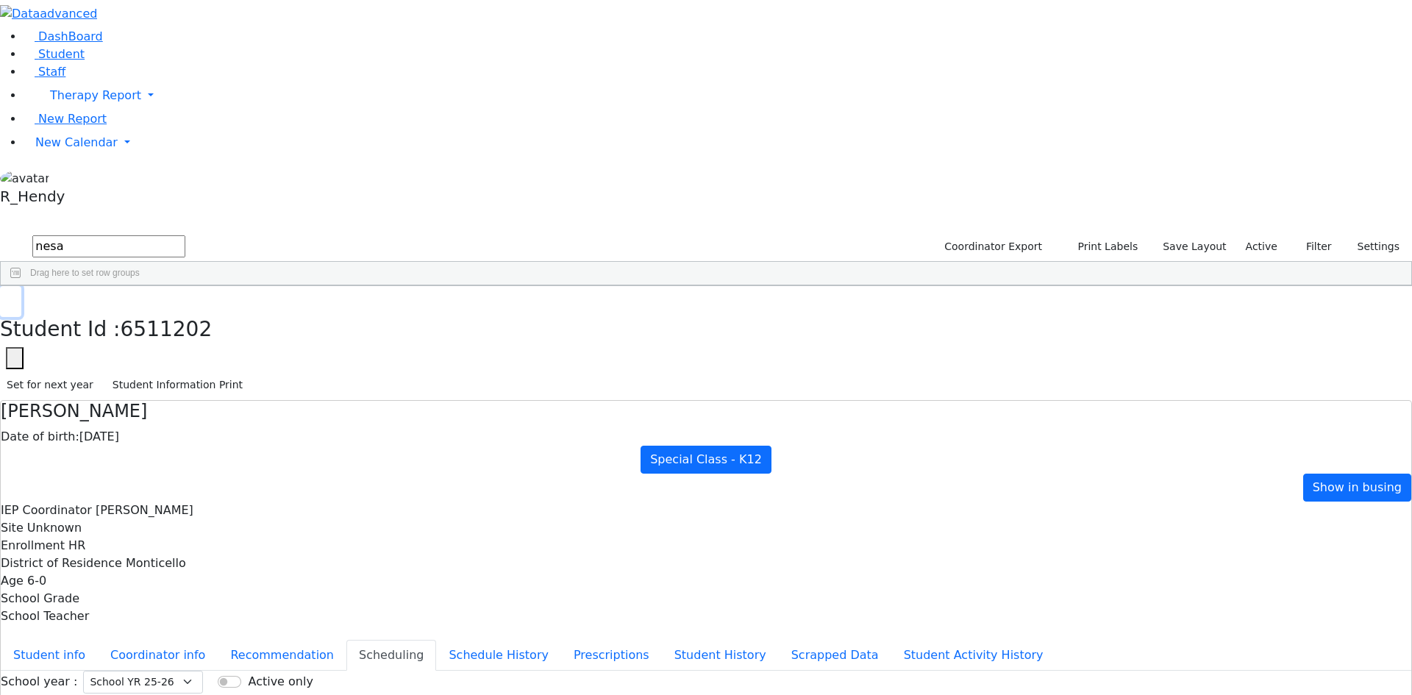
click at [21, 286] on button "button" at bounding box center [10, 301] width 21 height 31
drag, startPoint x: 238, startPoint y: 57, endPoint x: 60, endPoint y: 57, distance: 177.3
click at [62, 57] on div "DashBoard Student Staff Therapy Report Student Old Calendar Report" at bounding box center [706, 424] width 1412 height 848
click at [184, 330] on div "Parnes" at bounding box center [136, 340] width 93 height 21
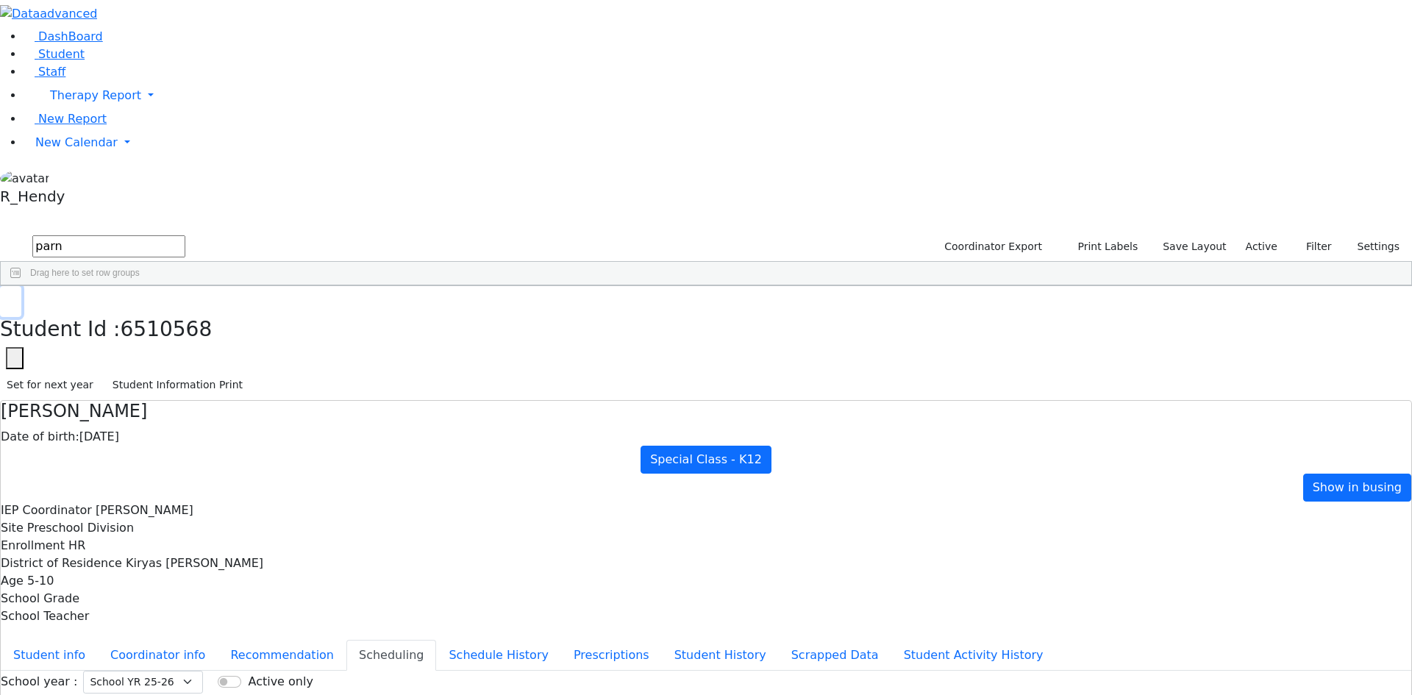
drag, startPoint x: 279, startPoint y: 19, endPoint x: 265, endPoint y: 28, distance: 16.5
click at [15, 297] on icon "button" at bounding box center [11, 301] width 8 height 9
drag, startPoint x: 252, startPoint y: 43, endPoint x: 113, endPoint y: 58, distance: 139.8
click at [129, 56] on div "DashBoard Student Staff Therapy Report Student Old Calendar Report" at bounding box center [706, 424] width 1412 height 848
type input "u"
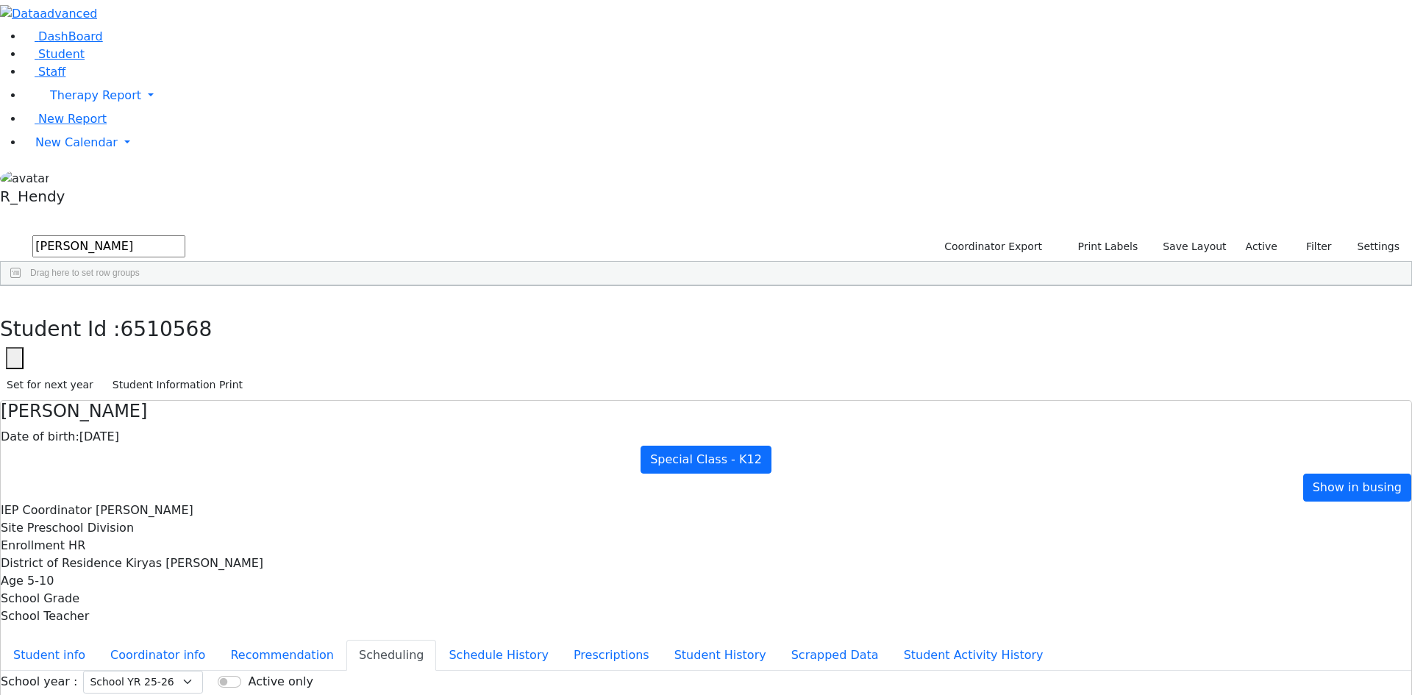
click at [184, 536] on div "Schonbrun" at bounding box center [136, 546] width 93 height 21
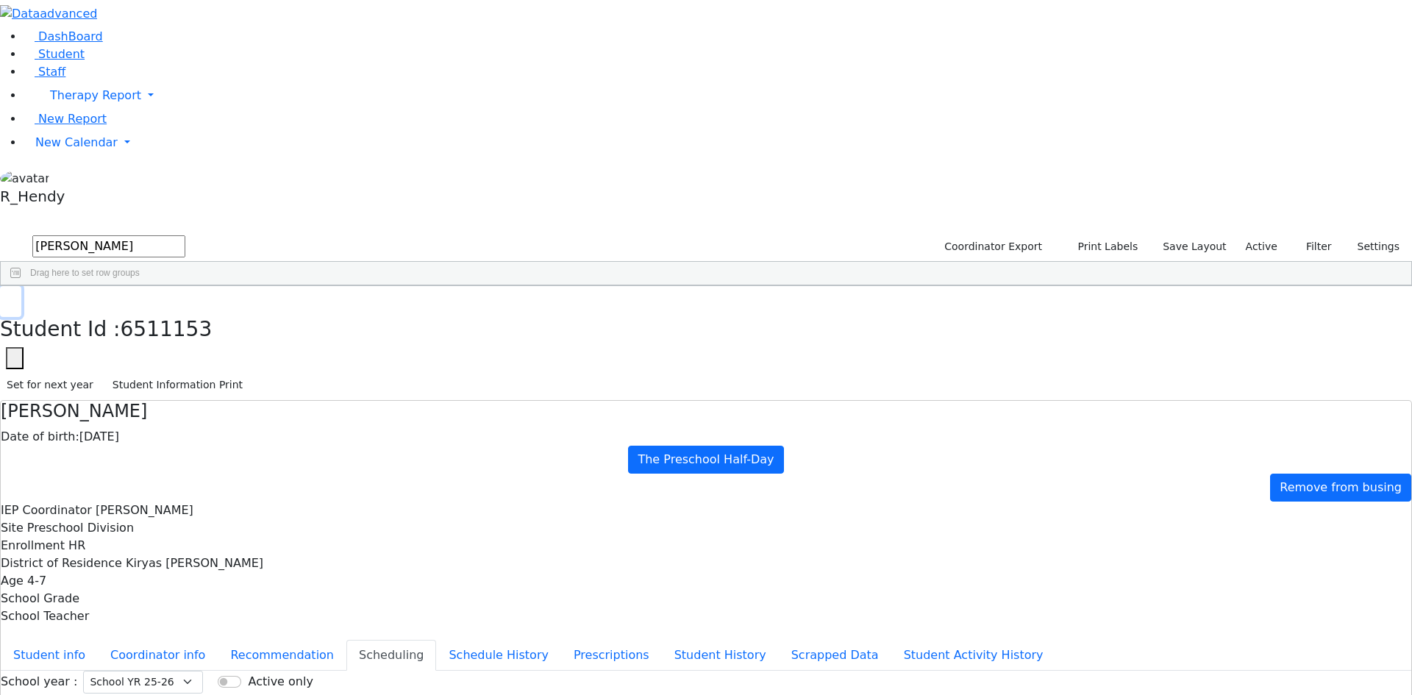
click at [7, 297] on use "button" at bounding box center [7, 297] width 0 height 0
drag, startPoint x: 254, startPoint y: 59, endPoint x: 0, endPoint y: 54, distance: 253.8
click at [0, 54] on div "DashBoard Student Staff Therapy Report Student Old Calendar Report" at bounding box center [706, 424] width 1412 height 848
type input "shia"
click at [184, 392] on div "[PERSON_NAME]" at bounding box center [136, 402] width 93 height 21
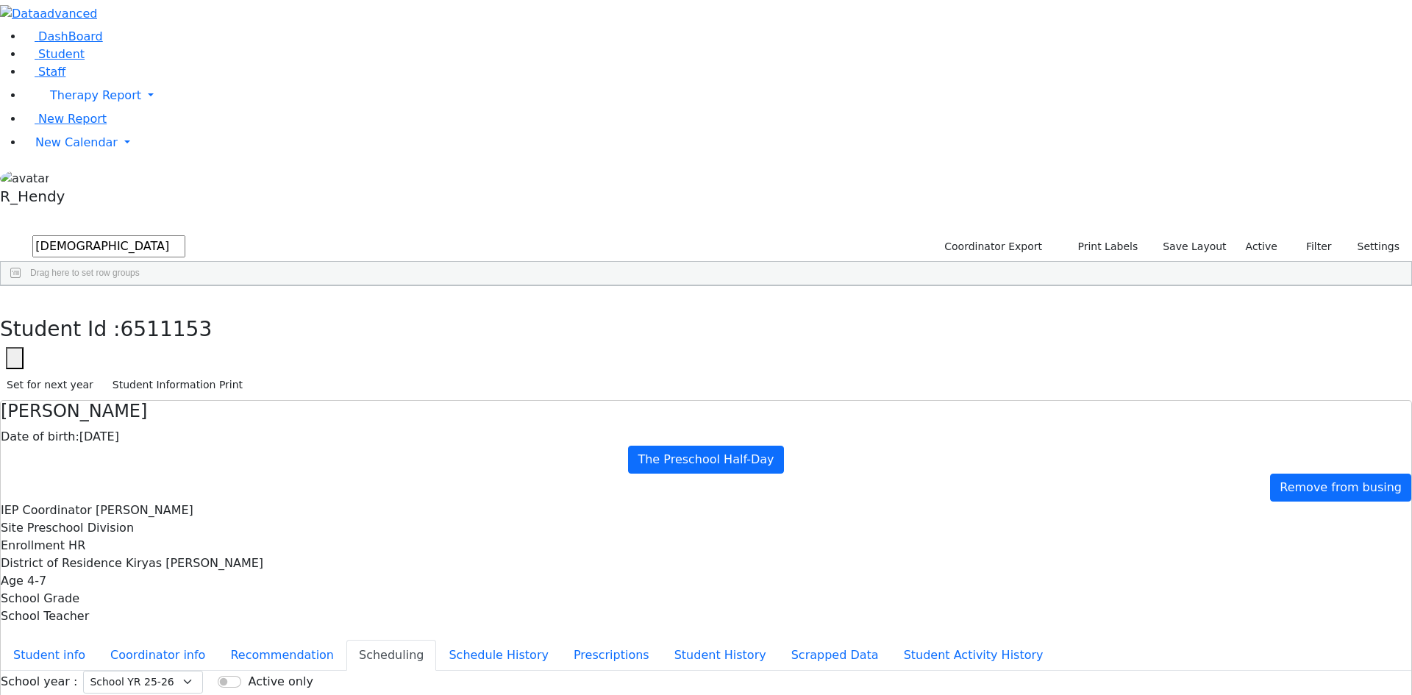
click at [184, 392] on div "[PERSON_NAME]" at bounding box center [136, 402] width 93 height 21
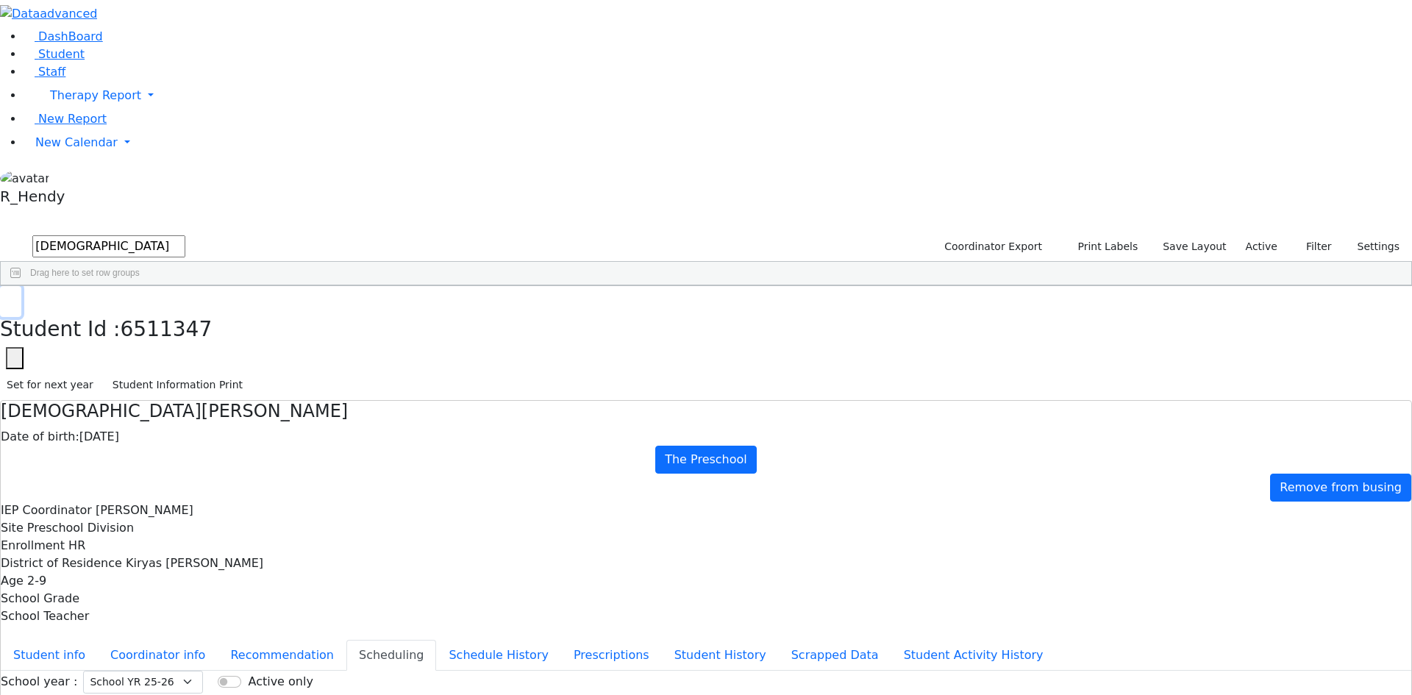
click at [21, 286] on button "button" at bounding box center [10, 301] width 21 height 31
click at [99, 149] on span "New Calendar" at bounding box center [76, 142] width 82 height 14
click at [79, 179] on span "Calendar" at bounding box center [58, 172] width 53 height 14
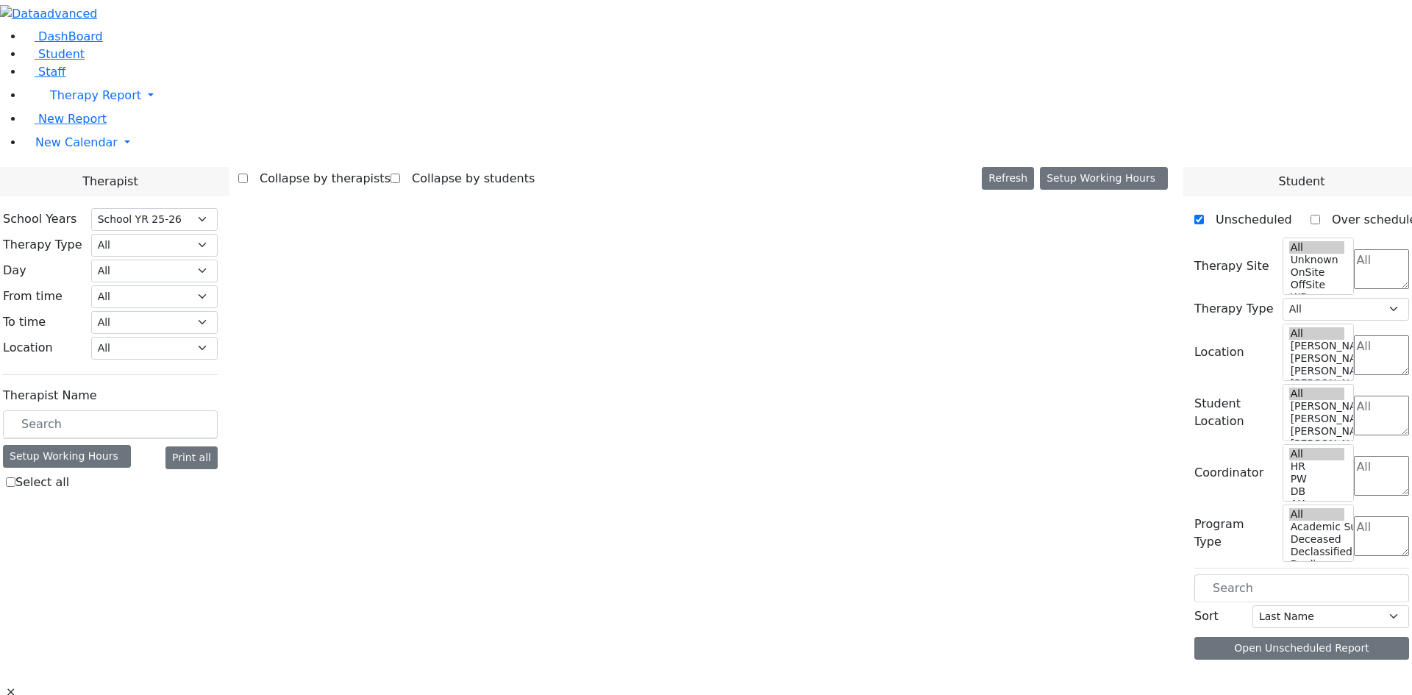
select select "212"
select select "4"
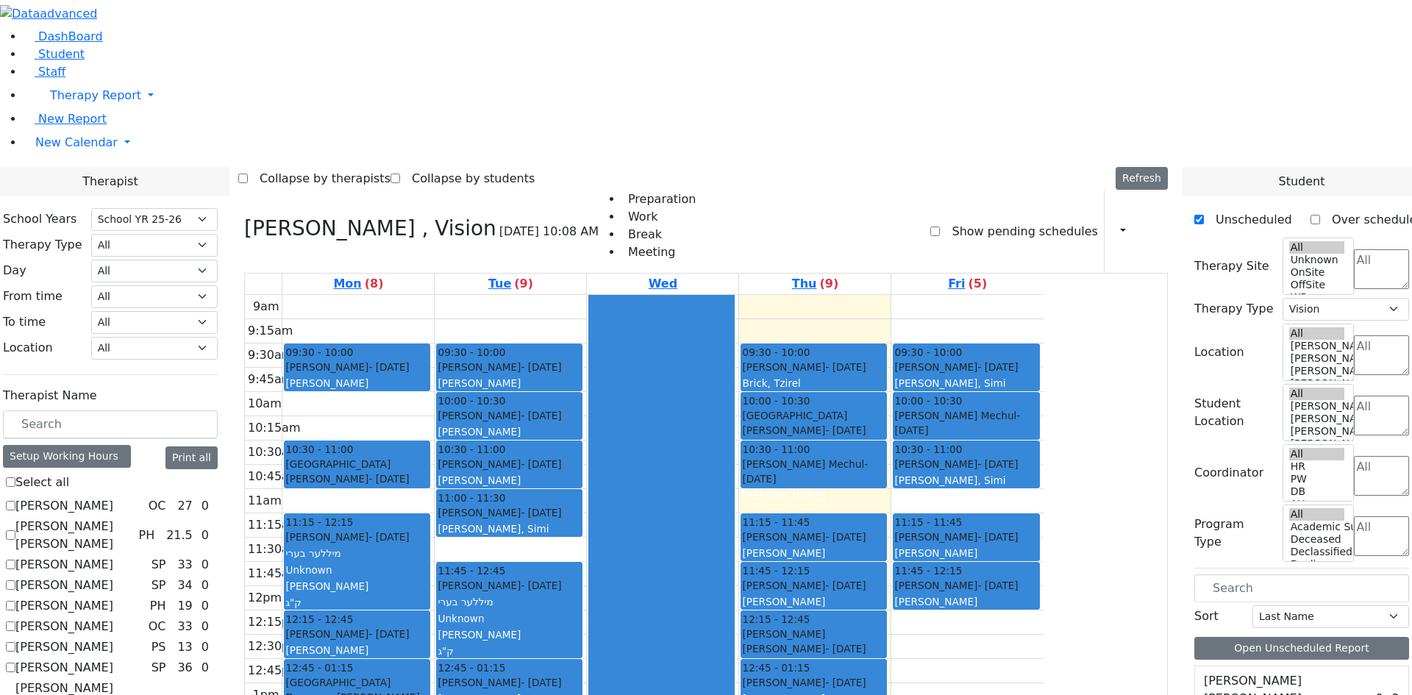
scroll to position [147, 0]
checkbox input "false"
select select
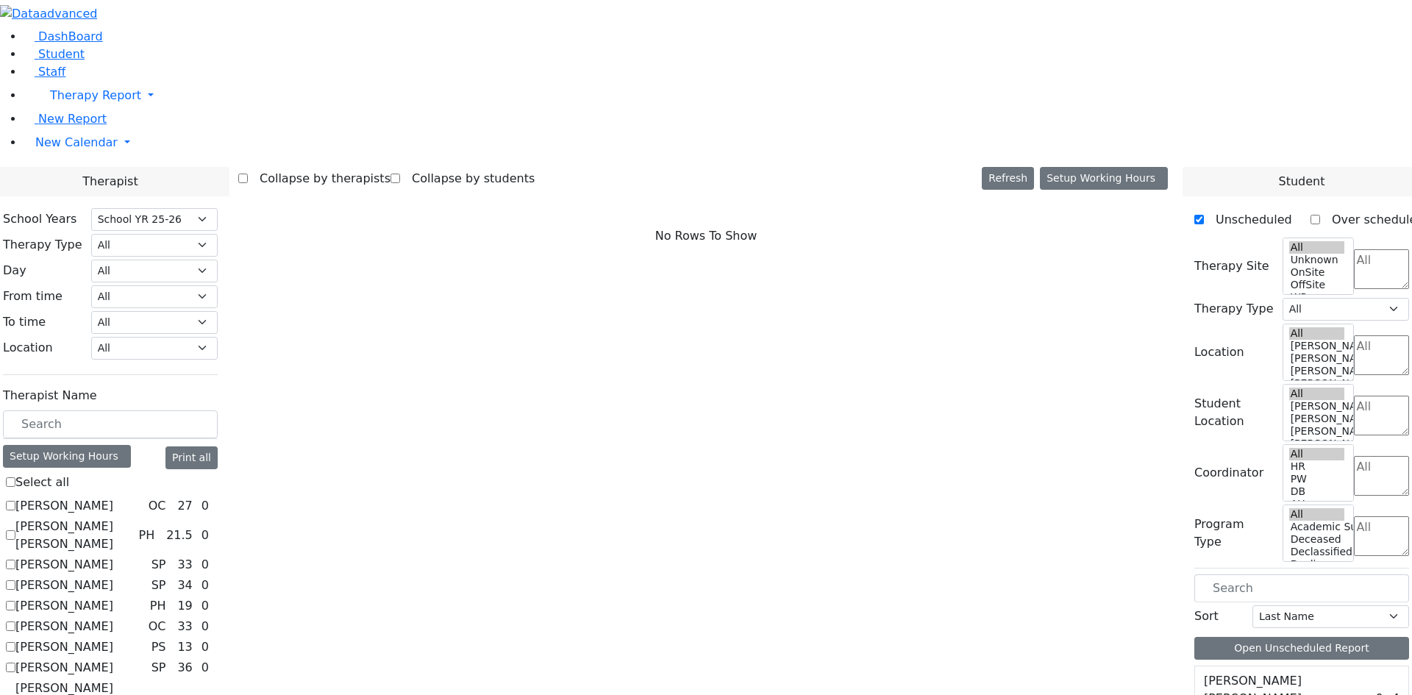
scroll to position [1353, 0]
checkbox input "true"
select select "3"
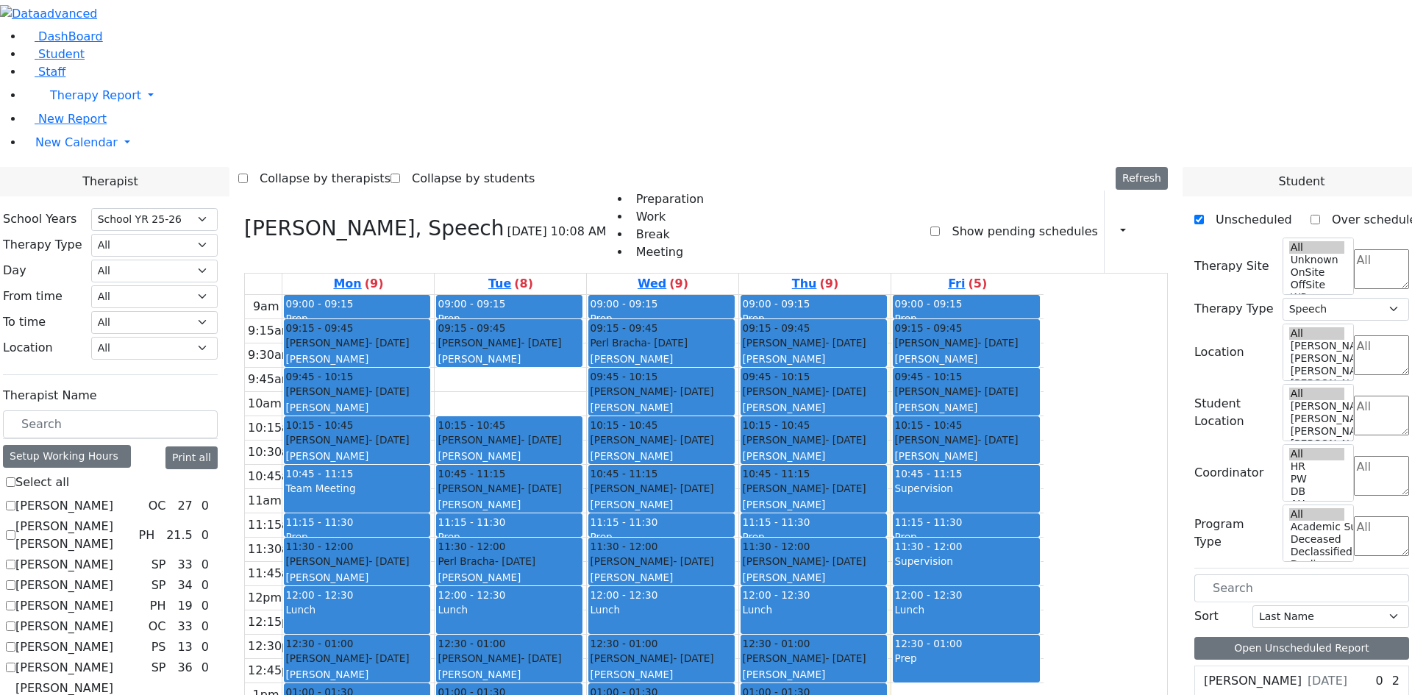
click at [886, 554] on div "[PERSON_NAME] - [DATE]" at bounding box center [813, 561] width 143 height 15
click at [886, 530] on div "Prep" at bounding box center [813, 537] width 143 height 15
click at [886, 554] on div "[PERSON_NAME] - [DATE]" at bounding box center [813, 561] width 143 height 15
click at [886, 515] on div "11:15 - 11:30" at bounding box center [813, 522] width 143 height 15
click at [886, 554] on div "[PERSON_NAME] - [DATE]" at bounding box center [813, 561] width 143 height 15
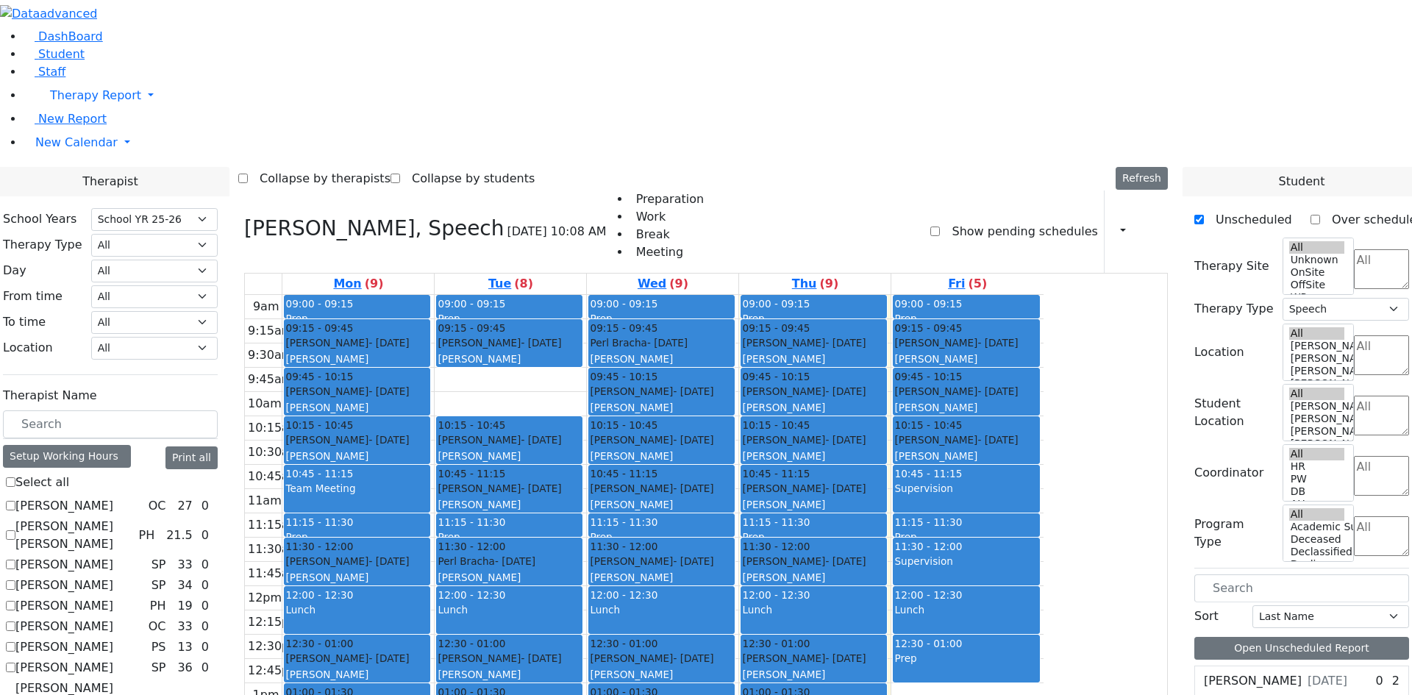
click at [886, 530] on div "Prep" at bounding box center [813, 537] width 143 height 15
checkbox input "false"
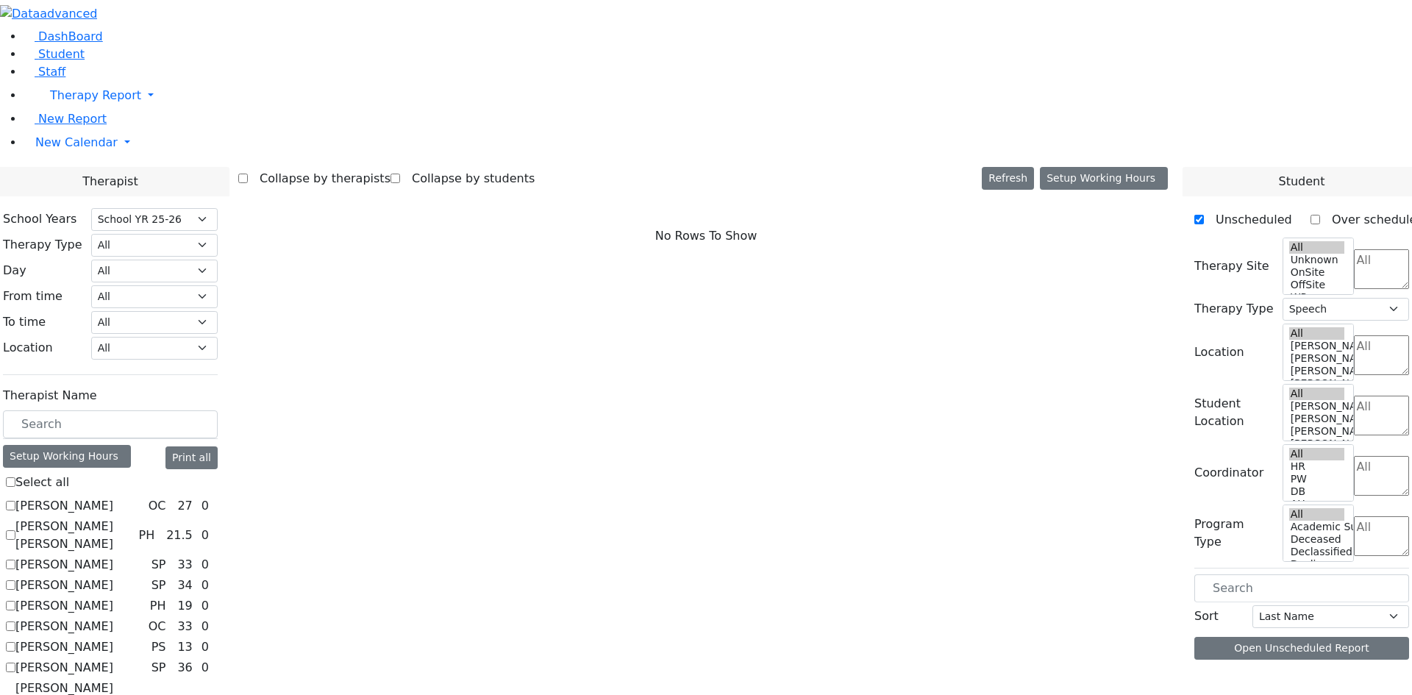
select select
click at [132, 518] on label "[PERSON_NAME] [PERSON_NAME]" at bounding box center [73, 535] width 117 height 35
click at [15, 530] on input "[PERSON_NAME] [PERSON_NAME]" at bounding box center [11, 535] width 10 height 10
checkbox input "true"
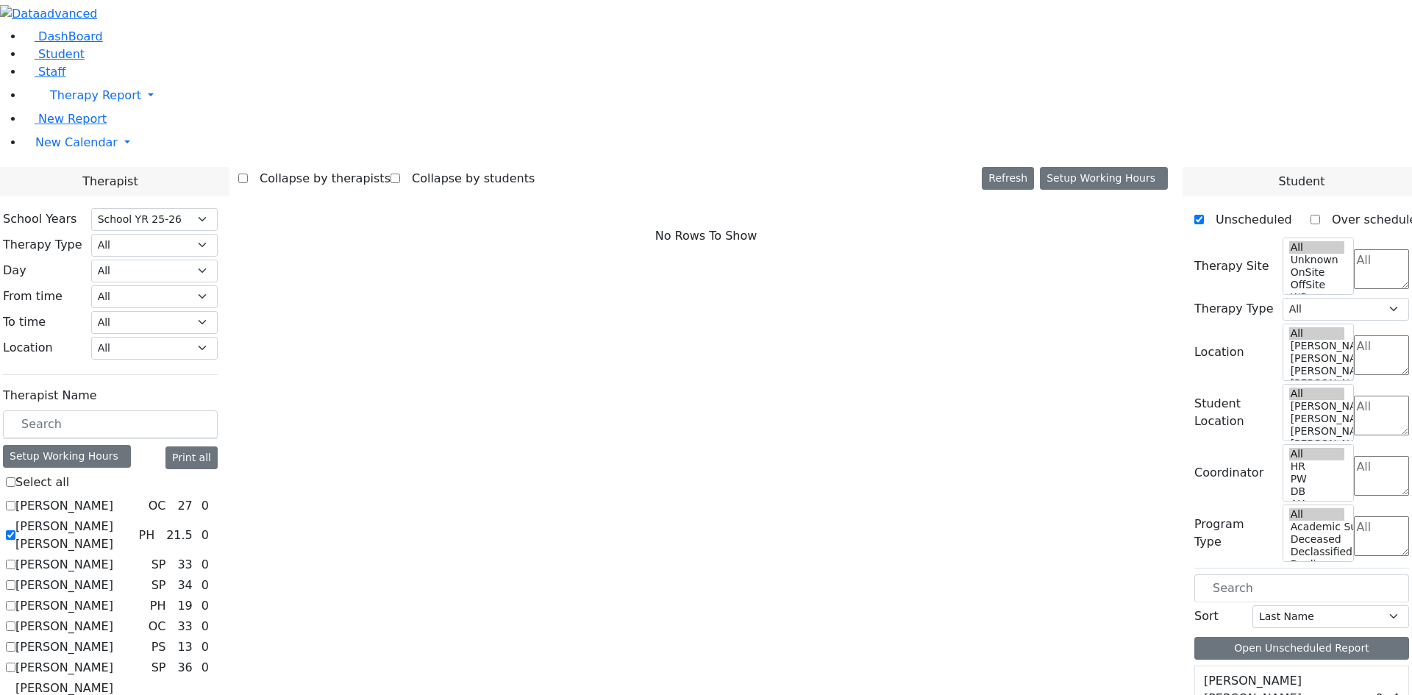
select select "2"
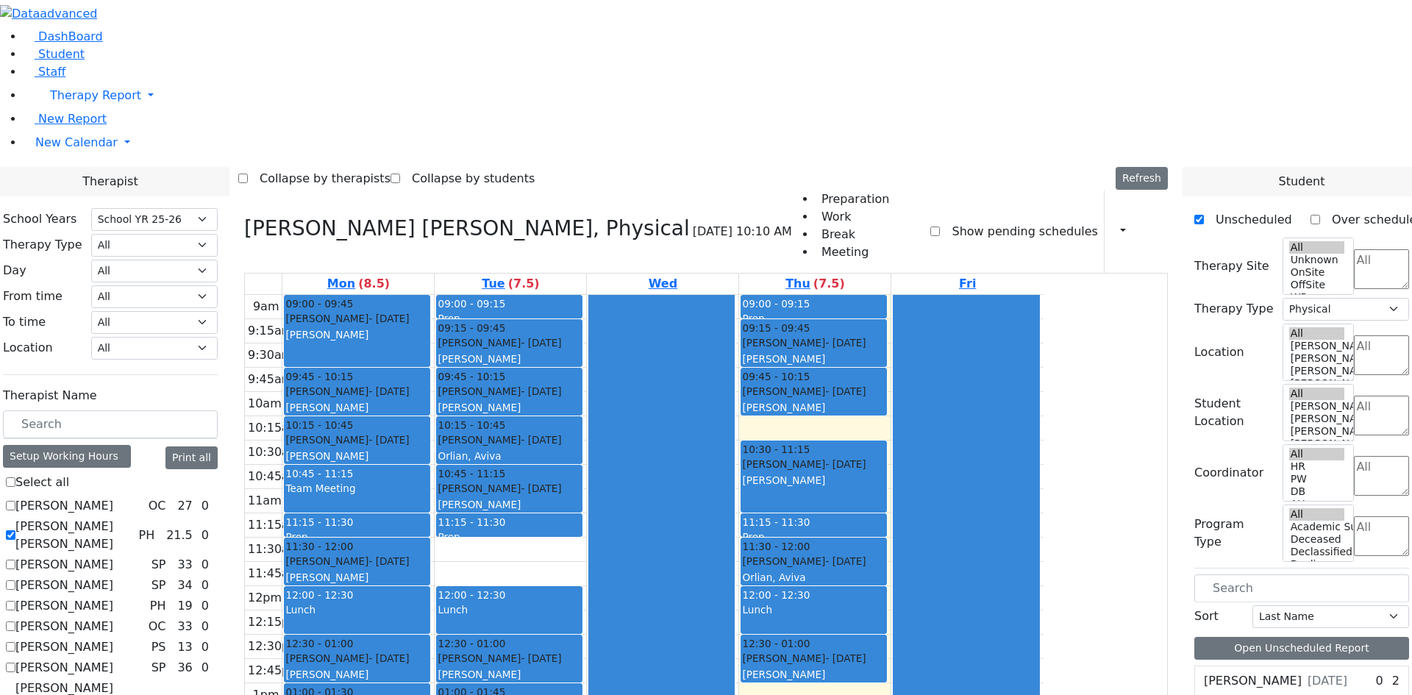
click at [941, 511] on div "9am 9:15am 9:30am 9:45am 10am 10:15am 10:30am 10:45am 11am 11:15am 11:30am 11:4…" at bounding box center [644, 586] width 799 height 583
click at [946, 496] on div "9am 9:15am 9:30am 9:45am 10am 10:15am 10:30am 10:45am 11am 11:15am 11:30am 11:4…" at bounding box center [644, 586] width 799 height 583
click at [132, 518] on label "[PERSON_NAME] [PERSON_NAME]" at bounding box center [73, 535] width 117 height 35
click at [15, 530] on input "[PERSON_NAME] [PERSON_NAME]" at bounding box center [11, 535] width 10 height 10
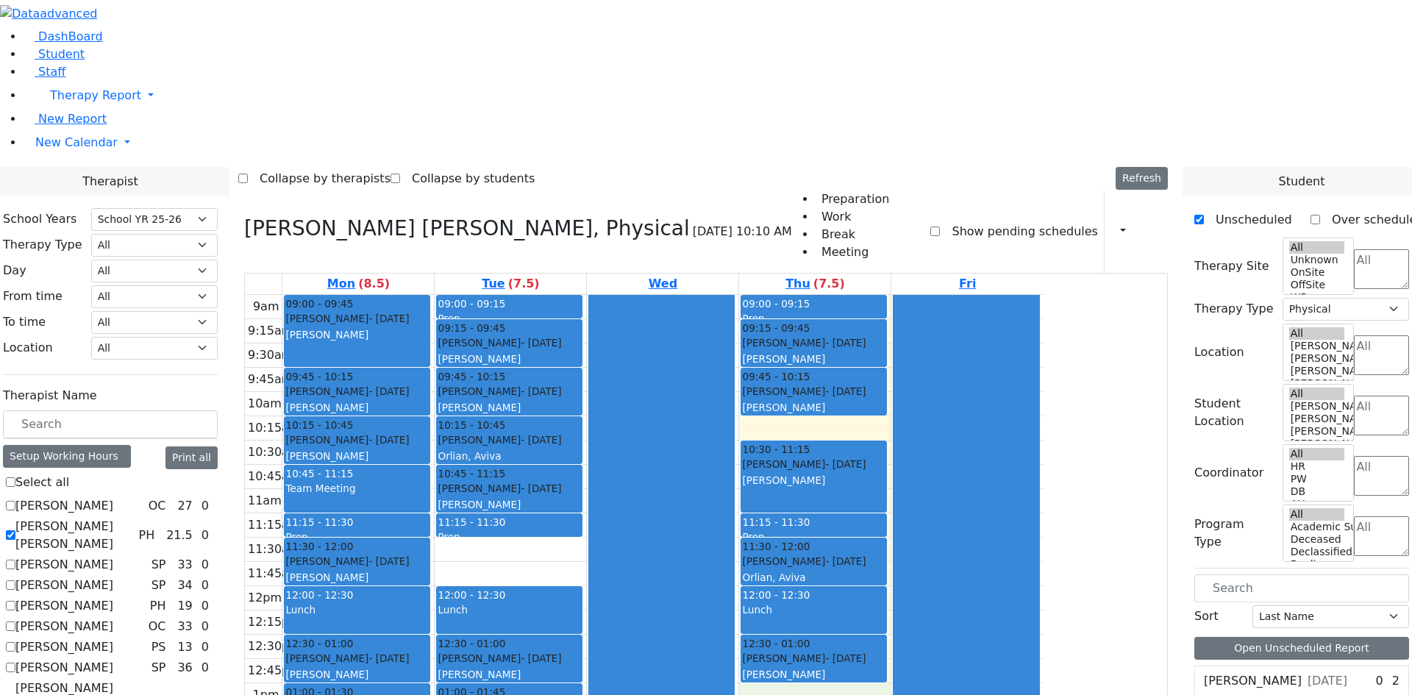
checkbox input "false"
select select
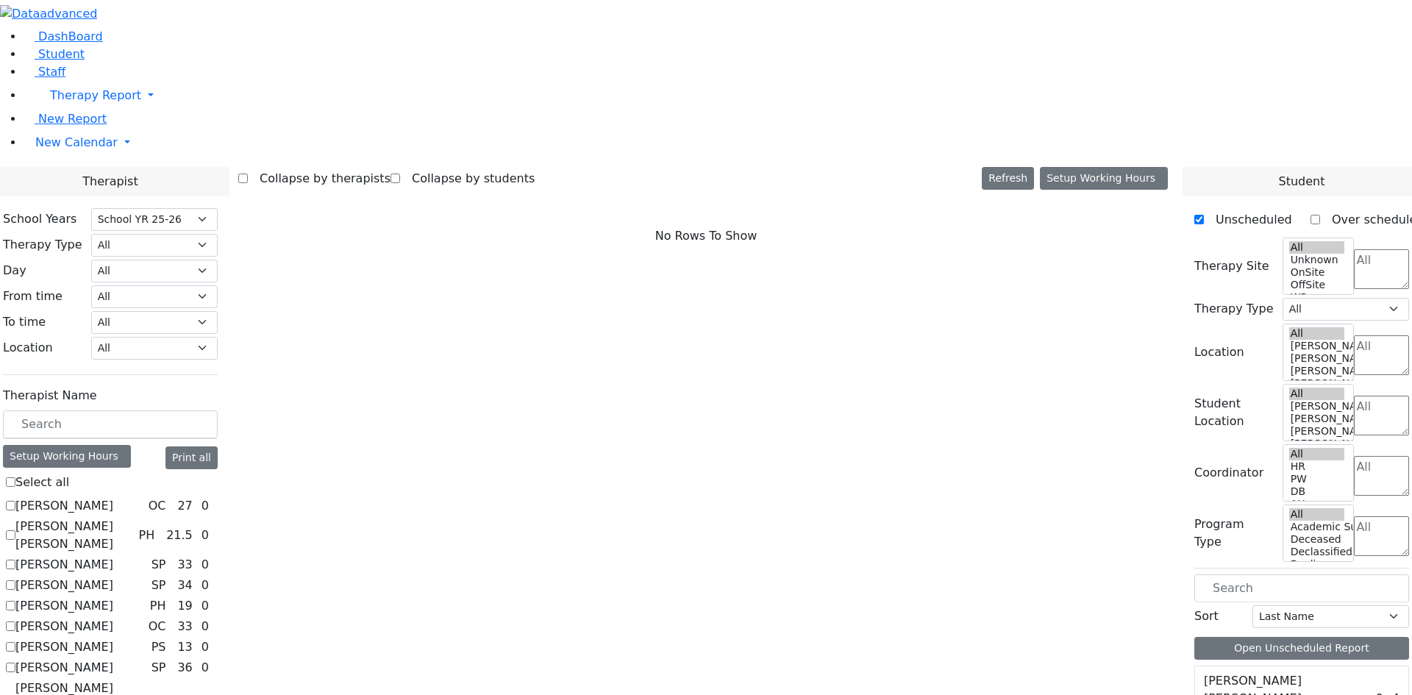
scroll to position [1353, 0]
checkbox input "true"
select select "2"
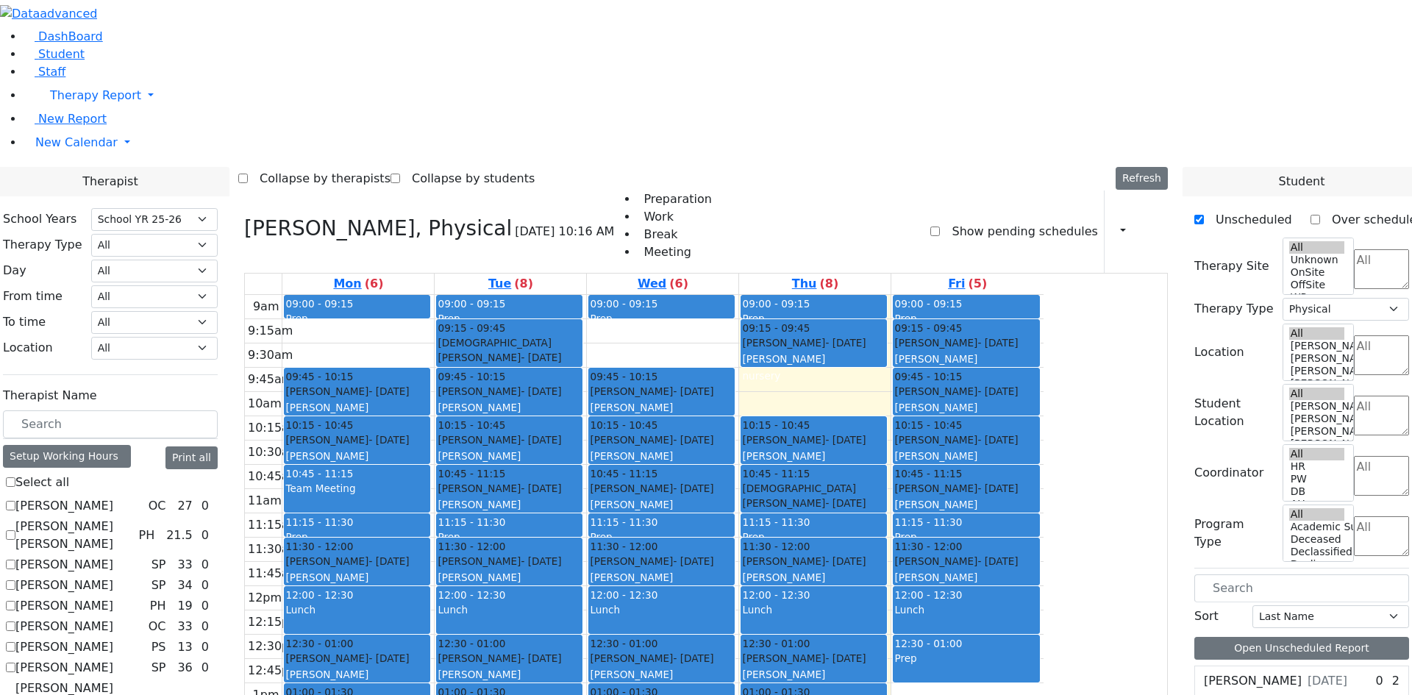
drag, startPoint x: 925, startPoint y: 185, endPoint x: 943, endPoint y: 343, distance: 158.5
click at [891, 353] on div "09:00 - 09:15 Prep 09:15 - 09:45 Werzberger Yachi - 05/25/2021 Grossbaum, Chaya…" at bounding box center [815, 586] width 152 height 583
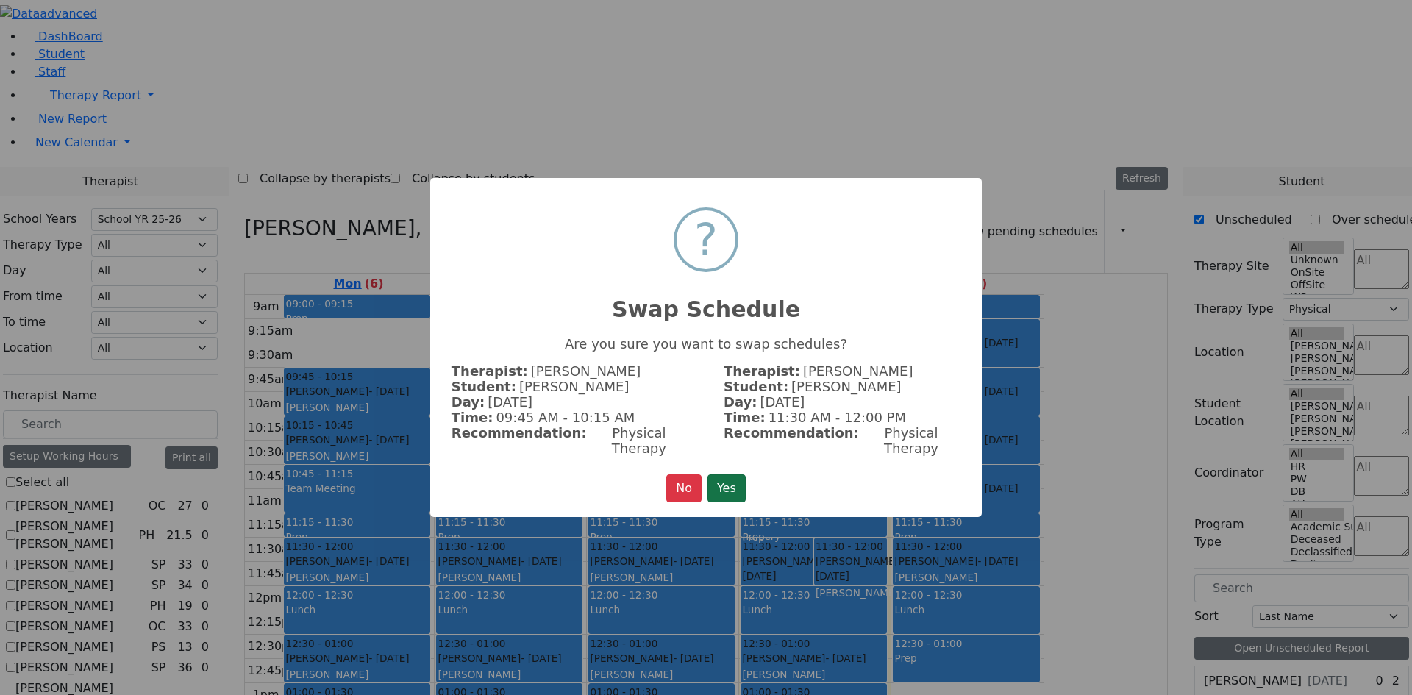
click at [727, 475] on button "Yes" at bounding box center [727, 489] width 38 height 28
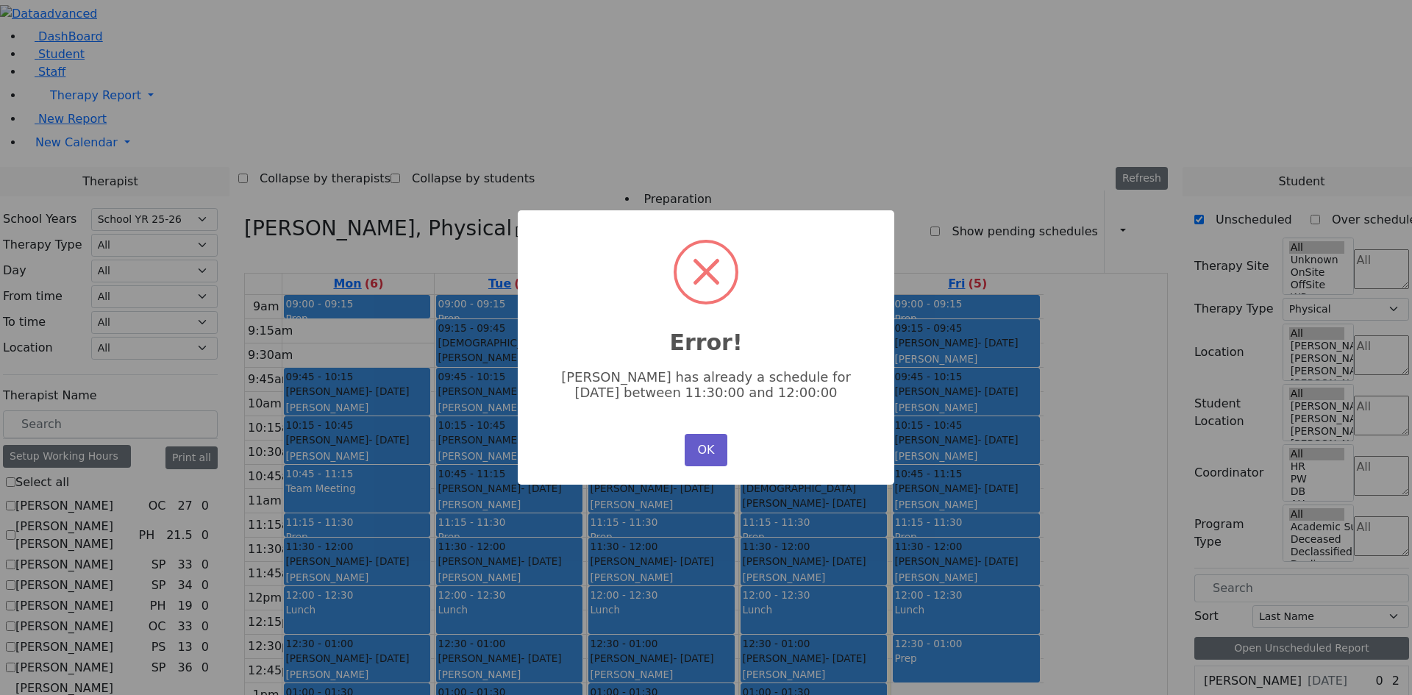
click at [706, 443] on button "OK" at bounding box center [706, 450] width 43 height 32
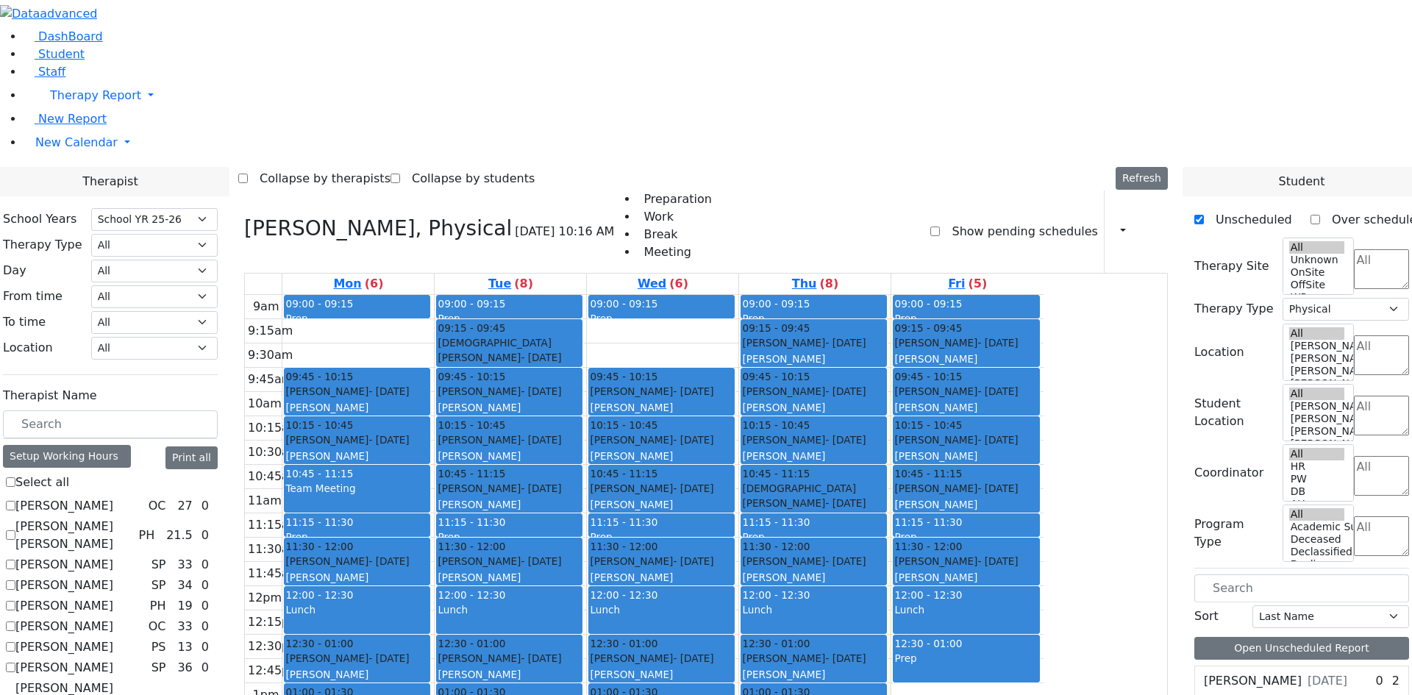
drag, startPoint x: 951, startPoint y: 555, endPoint x: 941, endPoint y: 193, distance: 362.8
click at [891, 295] on div "09:00 - 09:15 Prep 09:15 - 09:45 Werzberger Yachi - 05/25/2021 Grossbaum, Chaya…" at bounding box center [815, 586] width 152 height 583
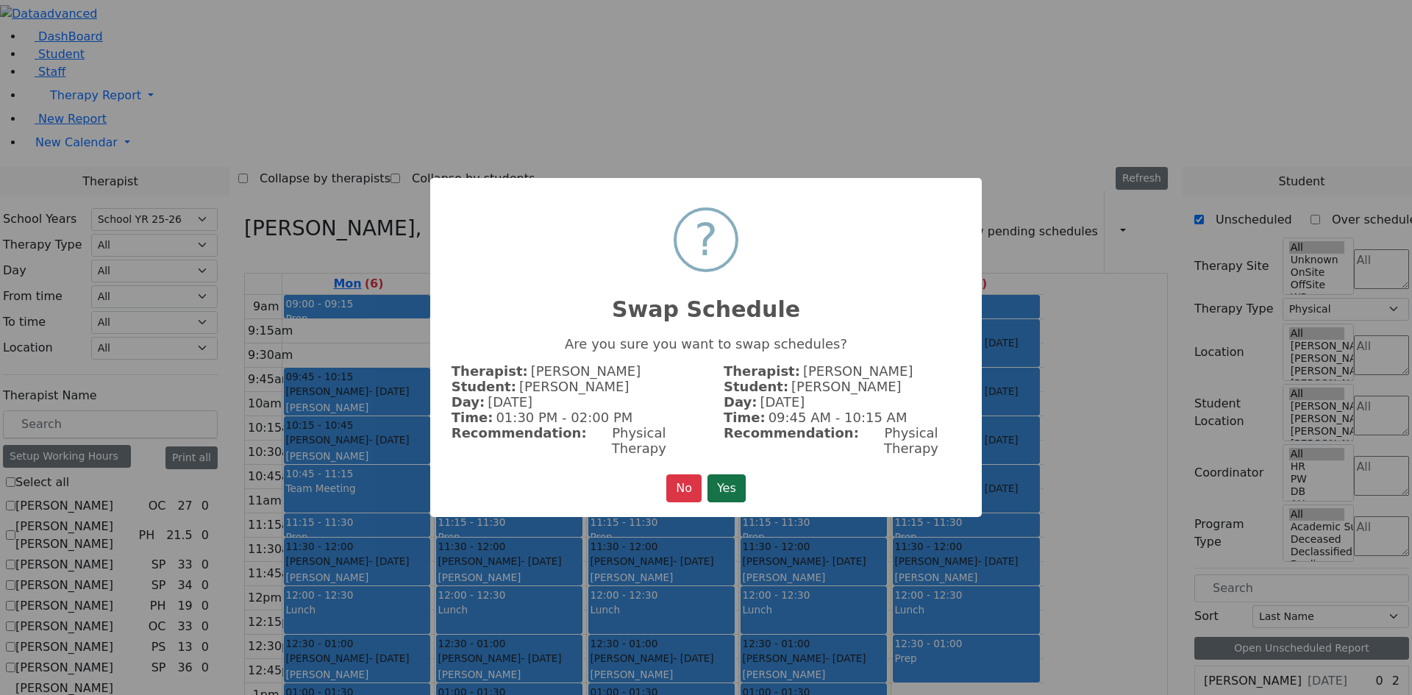
click at [729, 483] on button "Yes" at bounding box center [727, 489] width 38 height 28
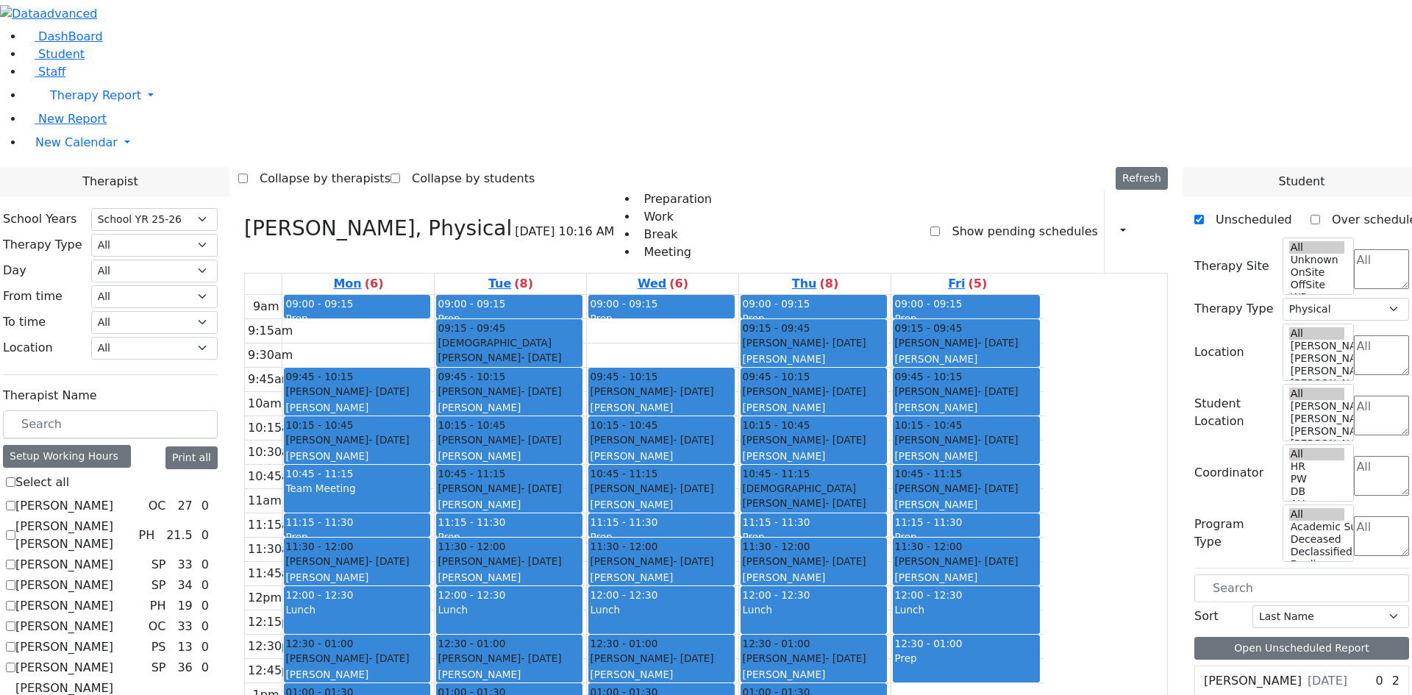
click at [933, 601] on div "9am 9:15am 9:30am 9:45am 10am 10:15am 10:30am 10:45am 11am 11:15am 11:30am 11:4…" at bounding box center [644, 586] width 799 height 583
click at [948, 604] on div "9am 9:15am 9:30am 9:45am 10am 10:15am 10:30am 10:45am 11am 11:15am 11:30am 11:4…" at bounding box center [644, 586] width 799 height 583
click at [1111, 219] on button "button" at bounding box center [1119, 231] width 16 height 25
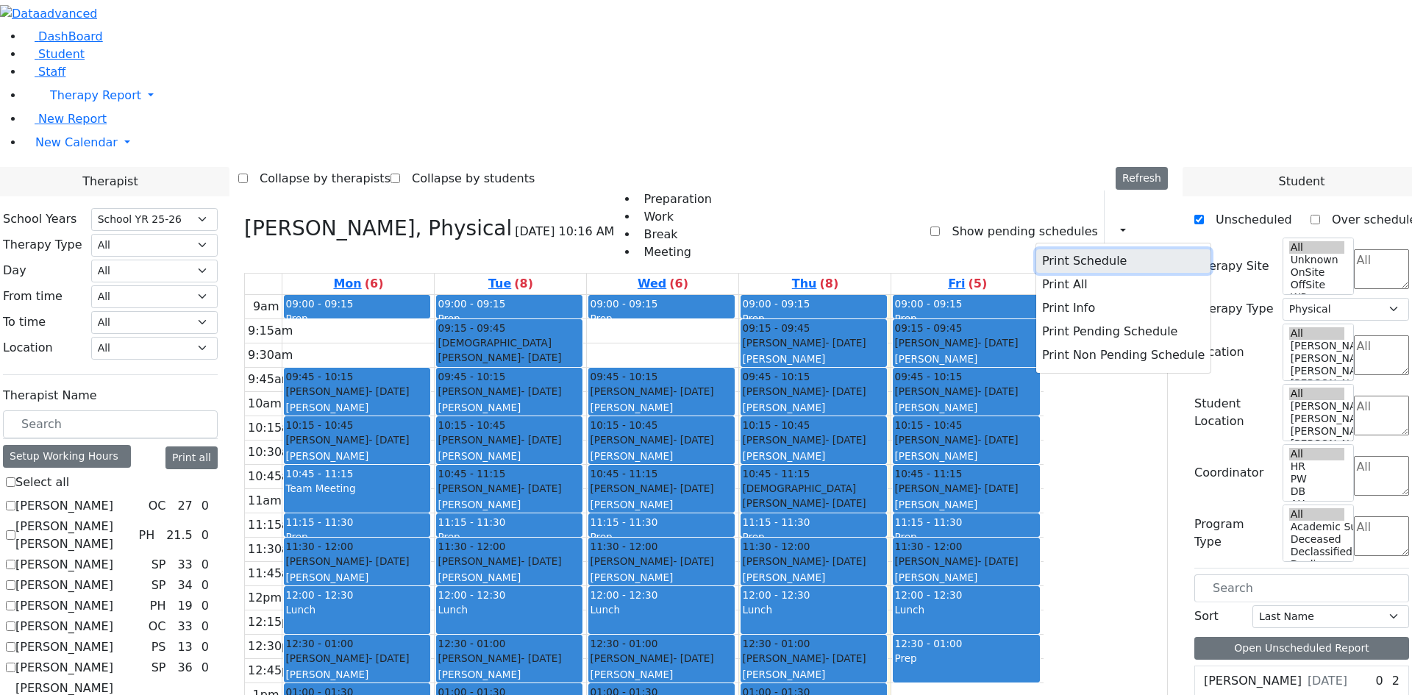
click at [1087, 249] on button "Print Schedule" at bounding box center [1124, 261] width 174 height 24
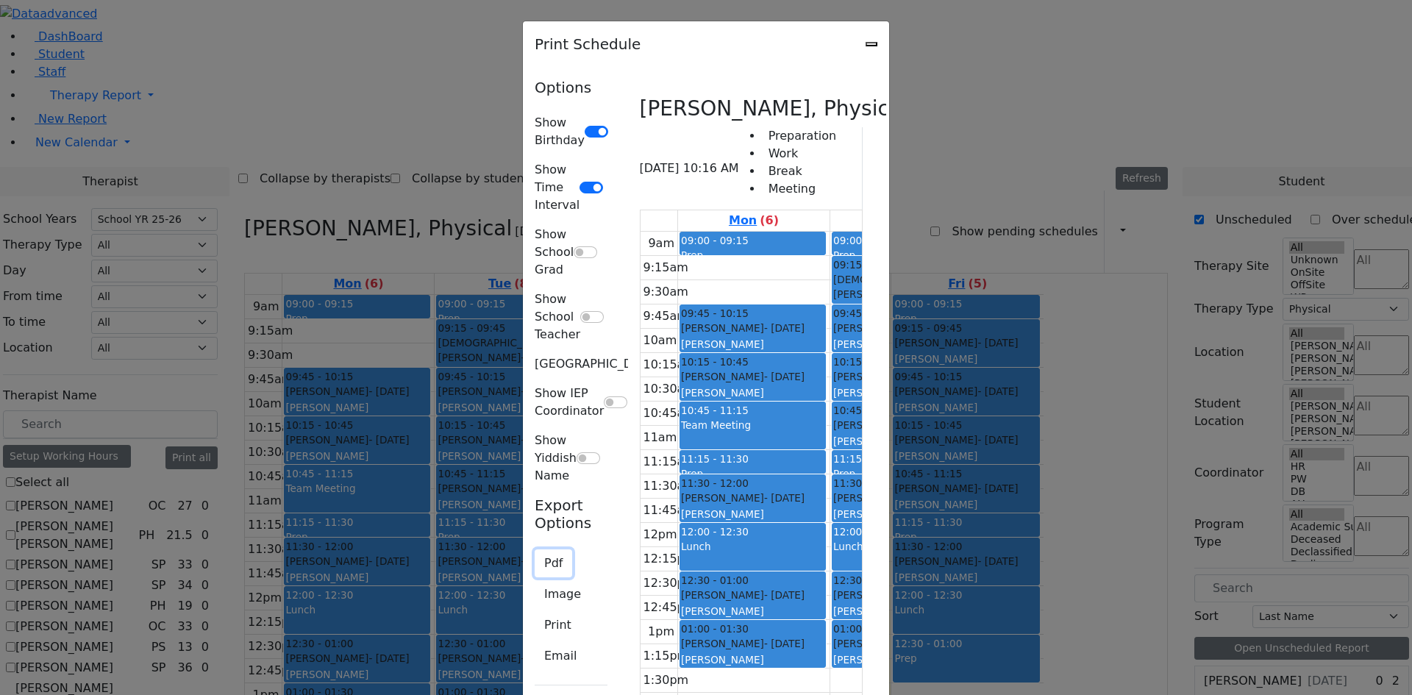
click at [535, 550] on button "Pdf" at bounding box center [554, 564] width 38 height 28
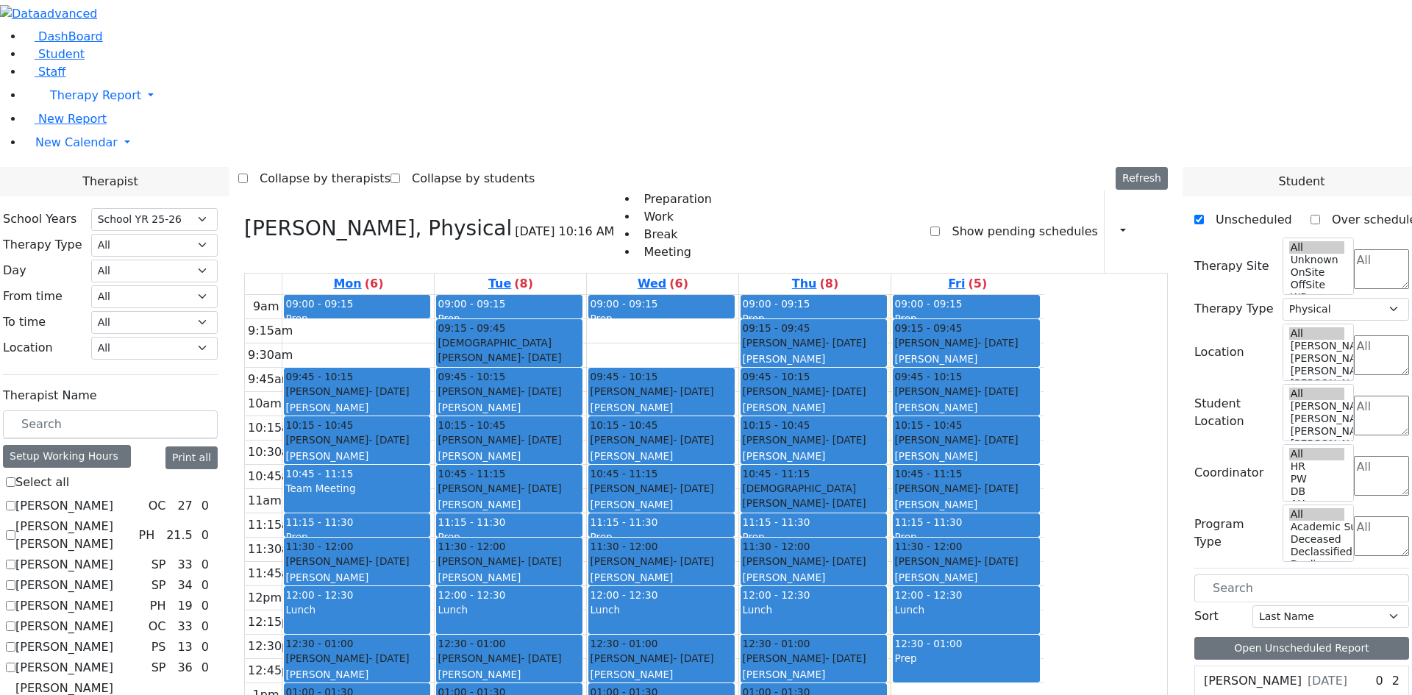
checkbox input "false"
select select
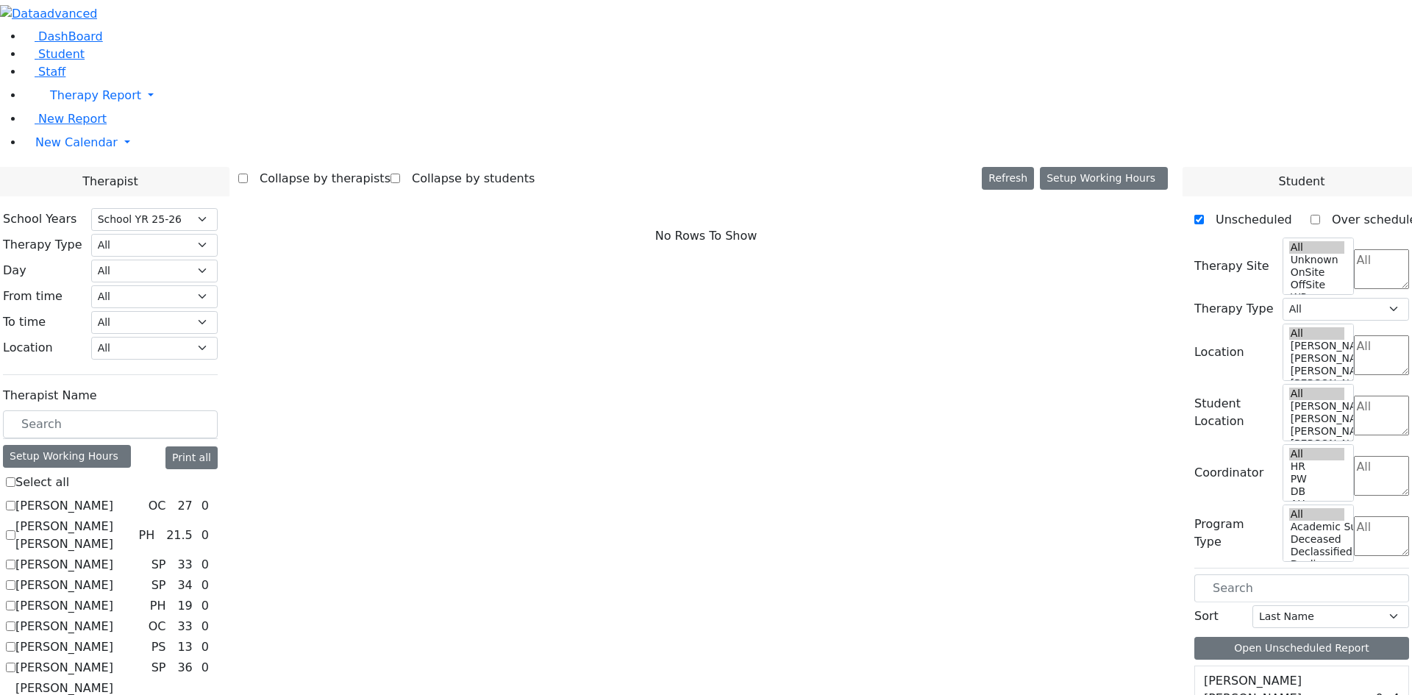
scroll to position [0, 0]
click at [132, 518] on label "[PERSON_NAME] [PERSON_NAME]" at bounding box center [73, 535] width 117 height 35
click at [15, 530] on input "[PERSON_NAME] [PERSON_NAME]" at bounding box center [11, 535] width 10 height 10
checkbox input "true"
select select "2"
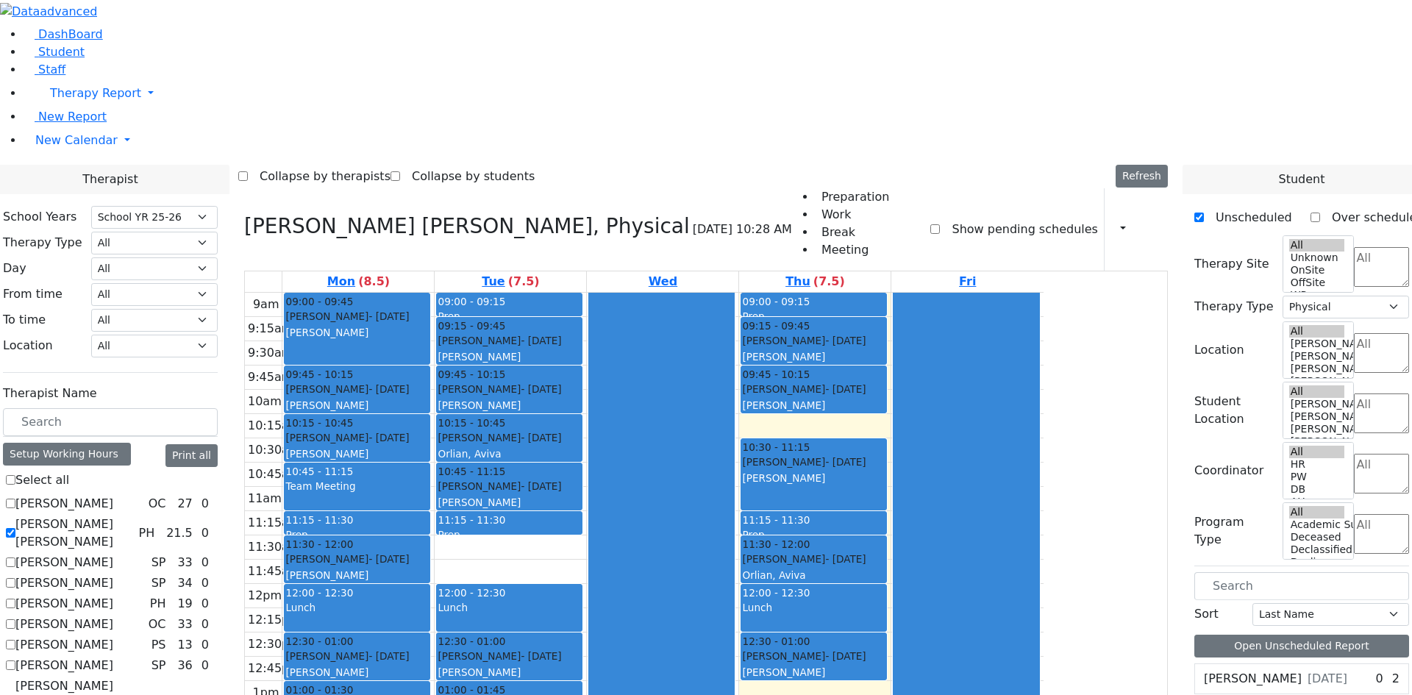
scroll to position [102, 0]
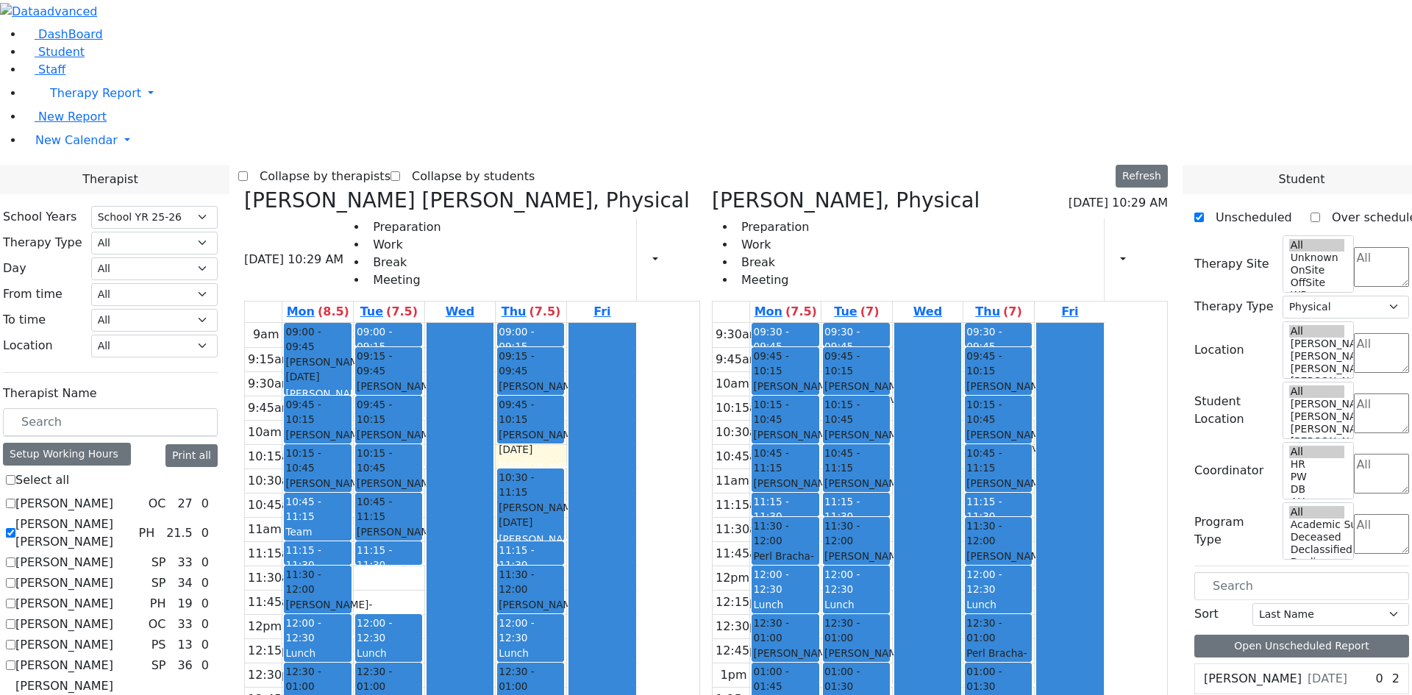
scroll to position [0, 0]
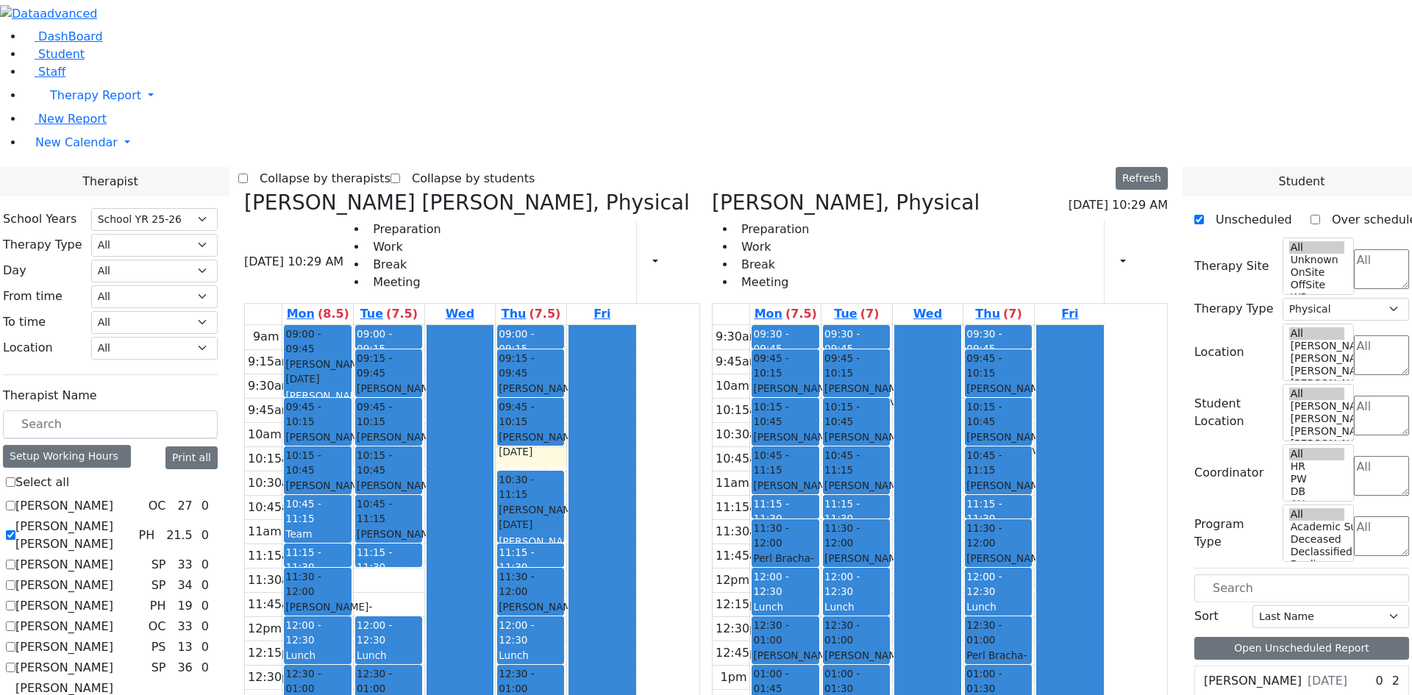
click at [349, 600] on div "Tyrnauer Yakov - 09/14/2021" at bounding box center [317, 615] width 64 height 30
checkbox input "false"
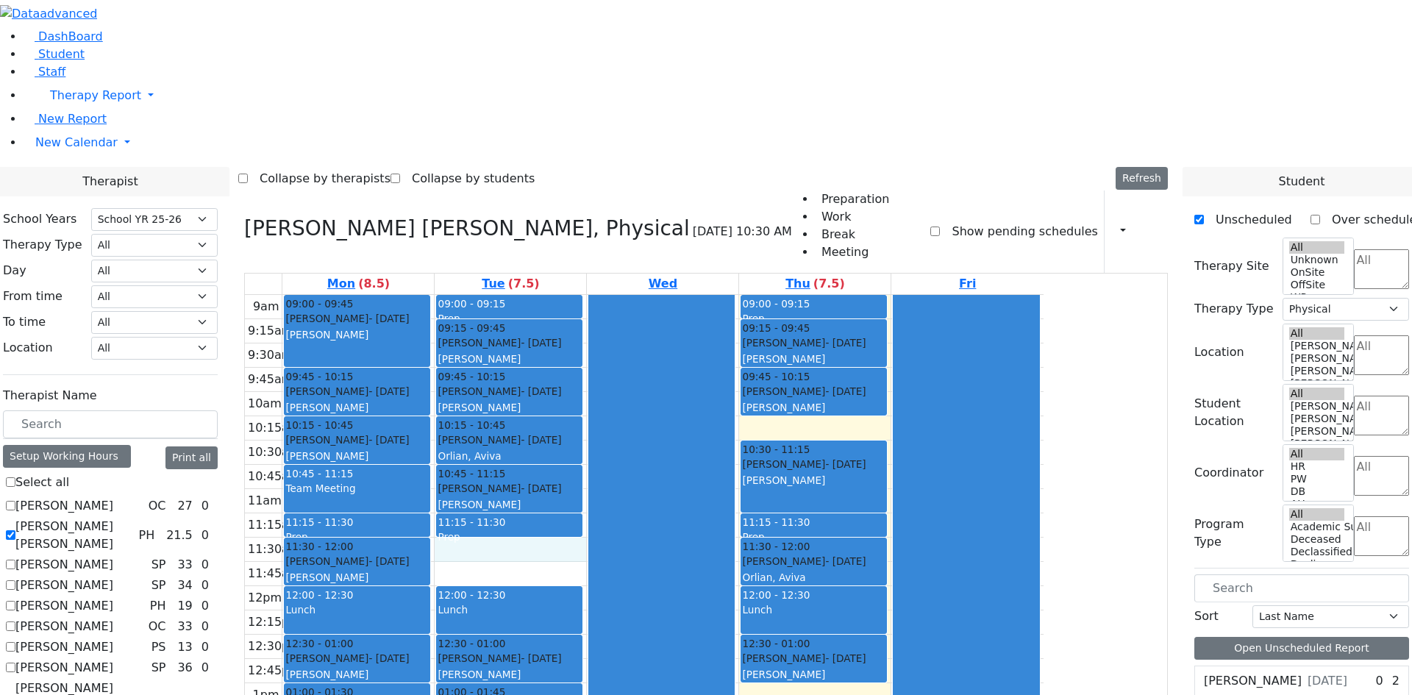
click at [622, 344] on div "9am 9:15am 9:30am 9:45am 10am 10:15am 10:30am 10:45am 11am 11:15am 11:30am 11:4…" at bounding box center [644, 586] width 799 height 583
click at [677, 360] on div "9am 9:15am 9:30am 9:45am 10am 10:15am 10:30am 10:45am 11am 11:15am 11:30am 11:4…" at bounding box center [644, 586] width 799 height 583
click at [626, 352] on div "9am 9:15am 9:30am 9:45am 10am 10:15am 10:30am 10:45am 11am 11:15am 11:30am 11:4…" at bounding box center [644, 586] width 799 height 583
drag, startPoint x: 493, startPoint y: 358, endPoint x: 509, endPoint y: 594, distance: 236.0
click at [434, 594] on div "09:00 - 09:45 Schonbrun Isaac - 02/21/2021 Grossbaum, Chaya 09:45 - 10:15 Jacob…" at bounding box center [358, 586] width 152 height 583
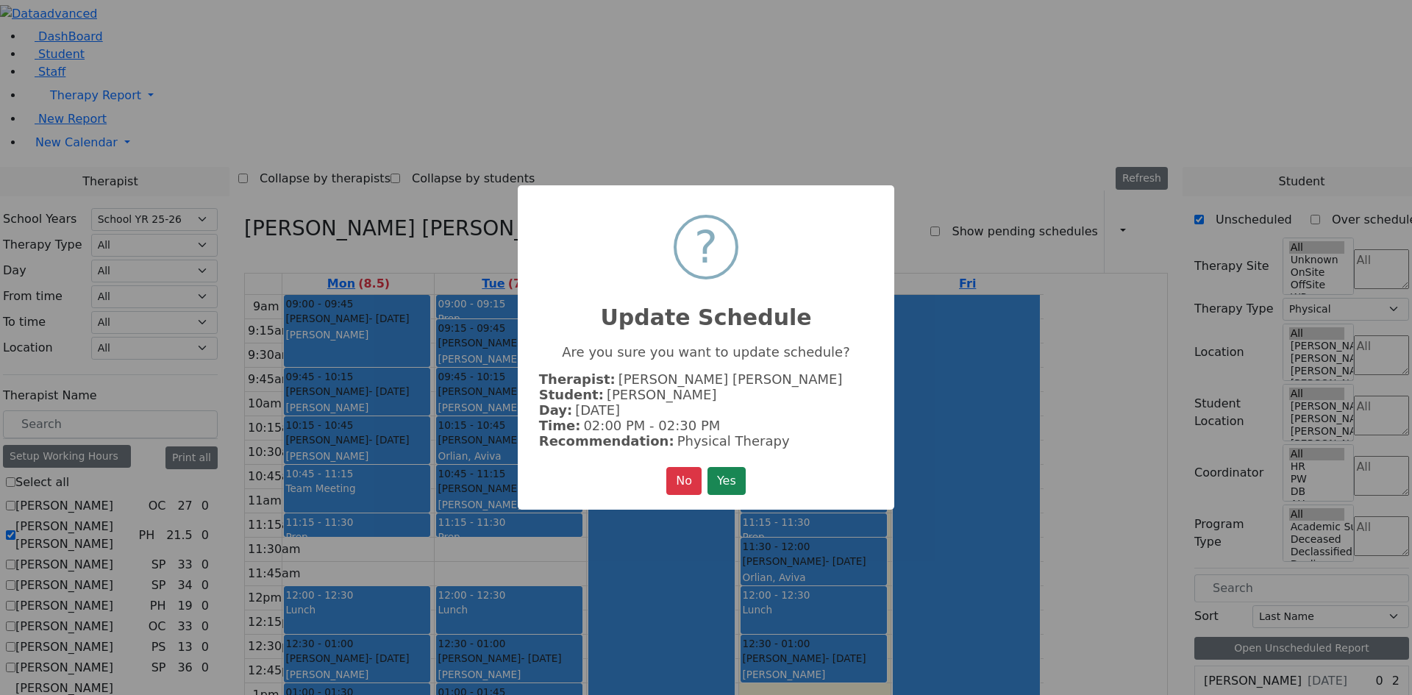
click at [719, 476] on button "Yes" at bounding box center [727, 481] width 38 height 28
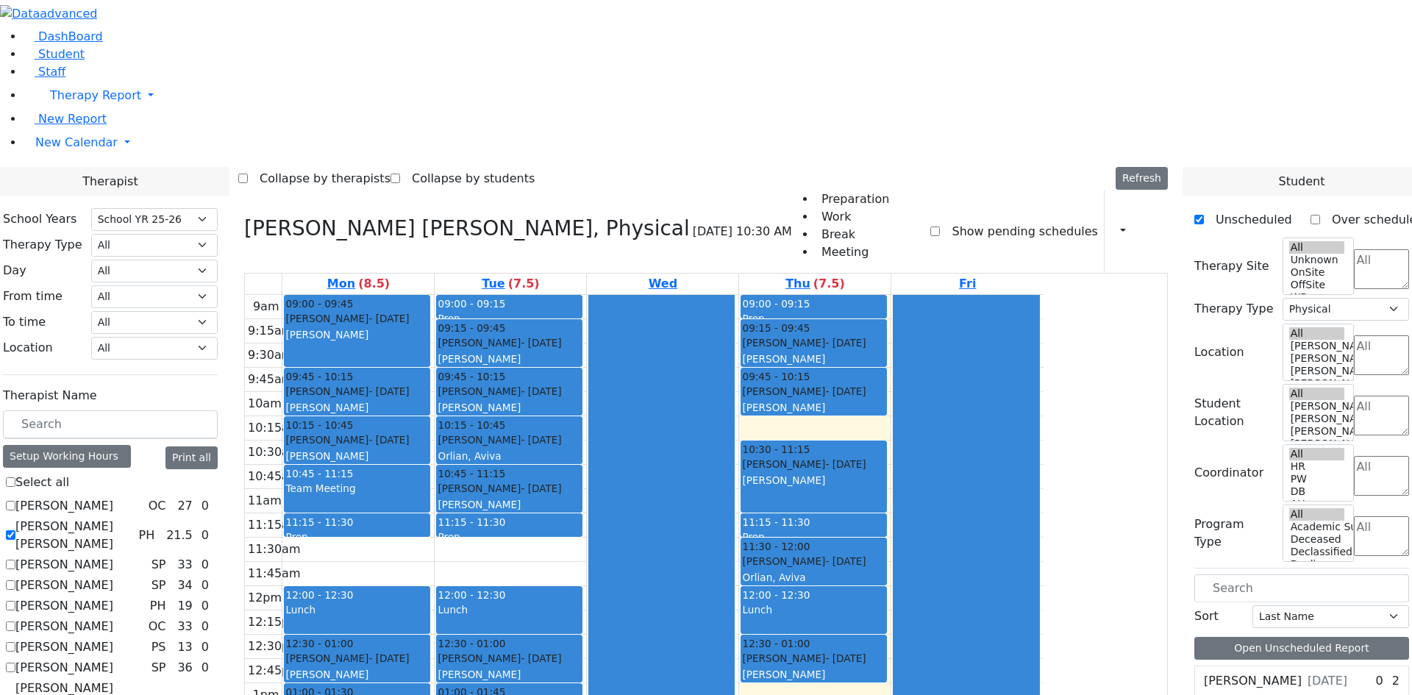
click at [581, 433] on div "Katz Samuel - 06/14/2021" at bounding box center [509, 440] width 143 height 15
click at [886, 554] on div "Katz Samuel - 06/14/2021" at bounding box center [813, 561] width 143 height 15
click at [52, 61] on span "Student" at bounding box center [61, 54] width 46 height 14
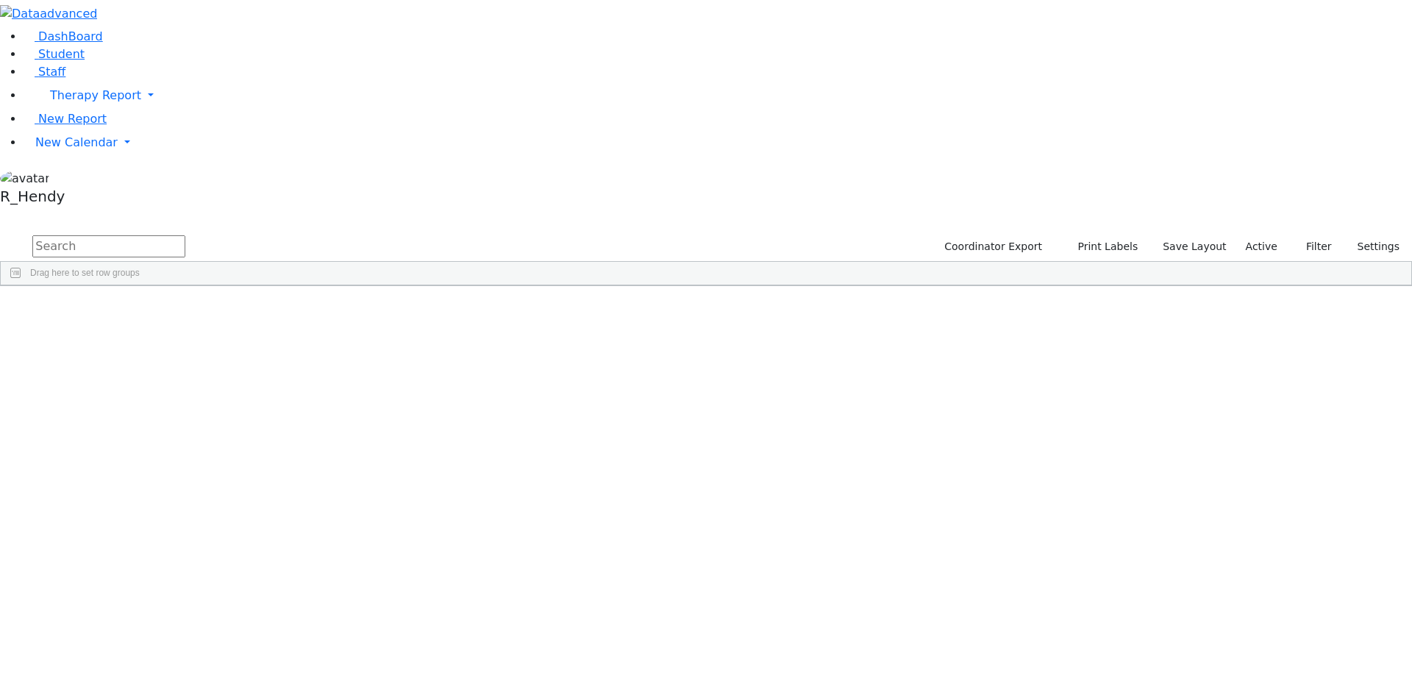
click at [185, 235] on input "text" at bounding box center [108, 246] width 153 height 22
type input "[PERSON_NAME]"
click at [280, 536] on div "[PERSON_NAME]" at bounding box center [234, 546] width 93 height 21
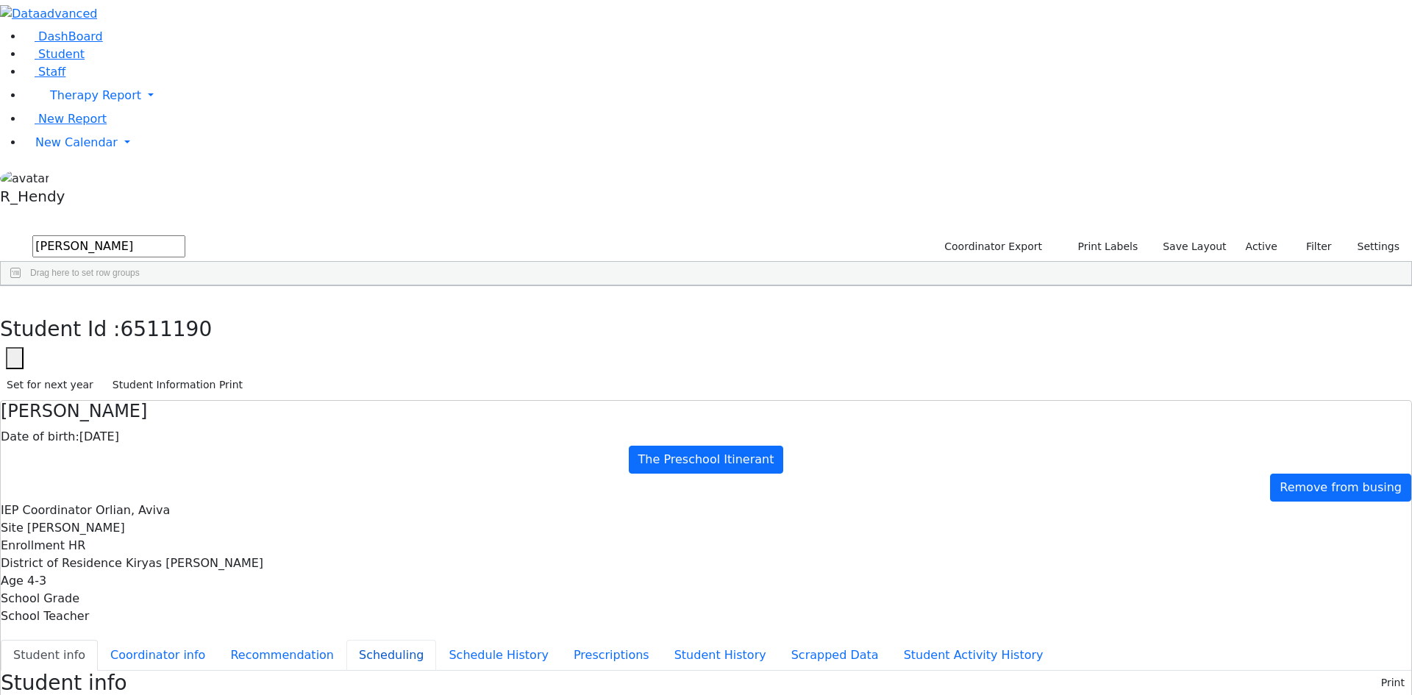
click at [347, 640] on button "Scheduling" at bounding box center [392, 655] width 90 height 31
click at [74, 149] on span "New Calendar" at bounding box center [76, 142] width 82 height 14
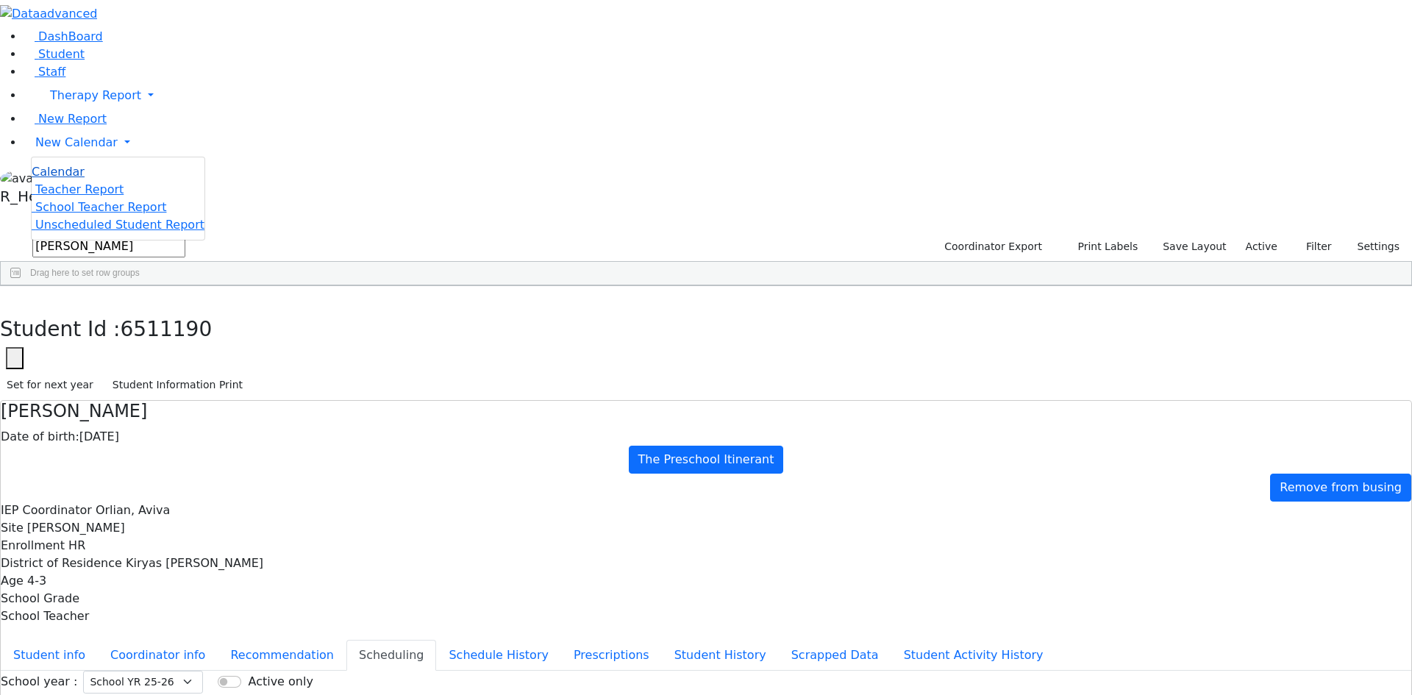
click at [62, 179] on span "Calendar" at bounding box center [58, 172] width 53 height 14
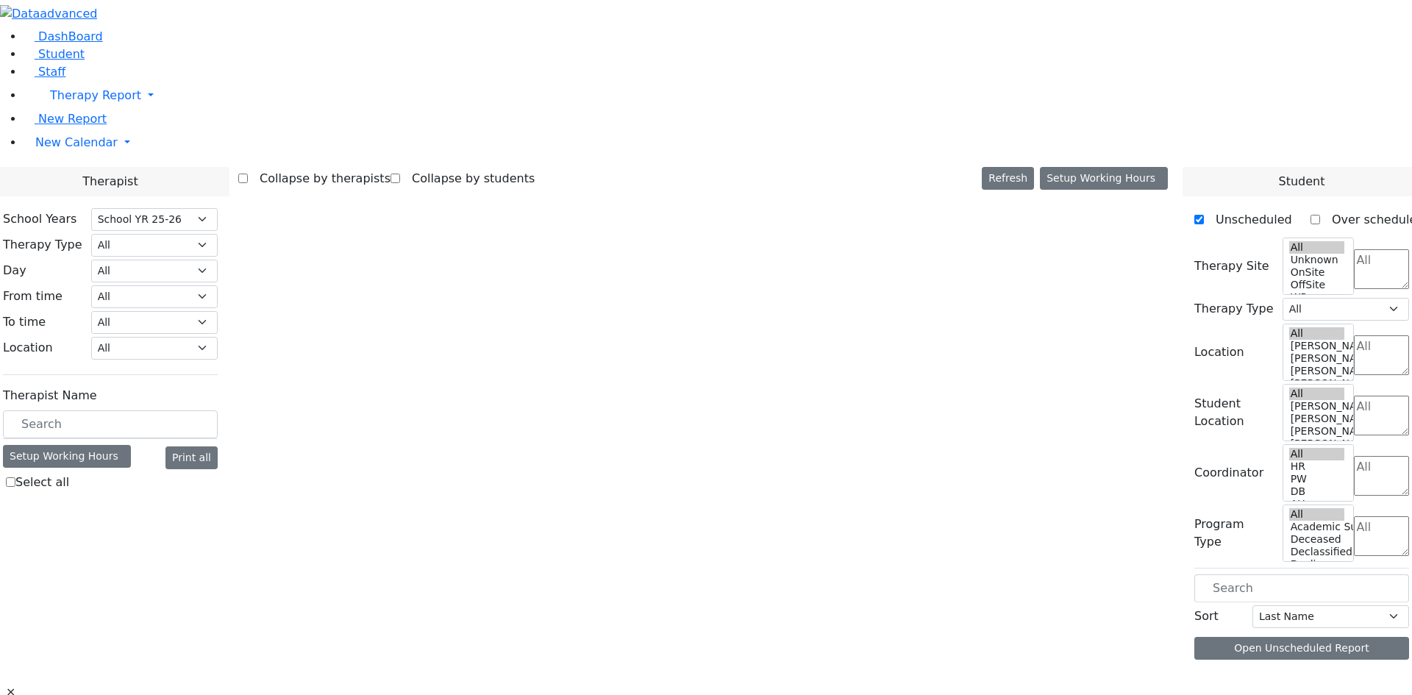
select select "212"
select select "2"
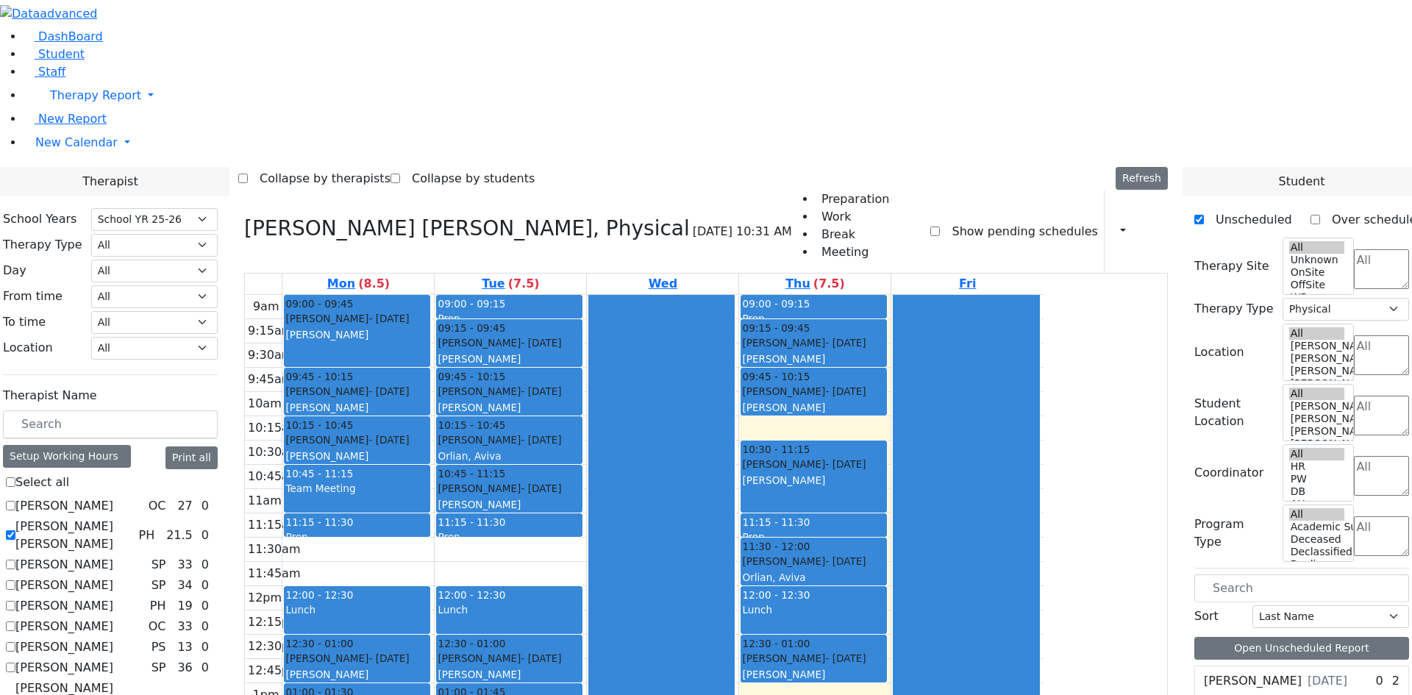
click at [429, 311] on div "[PERSON_NAME] - [DATE] [GEOGRAPHIC_DATA][PERSON_NAME][GEOGRAPHIC_DATA]" at bounding box center [356, 327] width 143 height 32
click at [886, 457] on div "[PERSON_NAME] - [DATE] [GEOGRAPHIC_DATA][PERSON_NAME][GEOGRAPHIC_DATA]" at bounding box center [813, 473] width 143 height 32
drag, startPoint x: 950, startPoint y: 360, endPoint x: 981, endPoint y: 515, distance: 158.3
click at [891, 510] on div "09:00 - 09:15 Prep 09:15 - 09:45 [PERSON_NAME] - [DATE] [PERSON_NAME] 09:45 - 1…" at bounding box center [815, 586] width 152 height 583
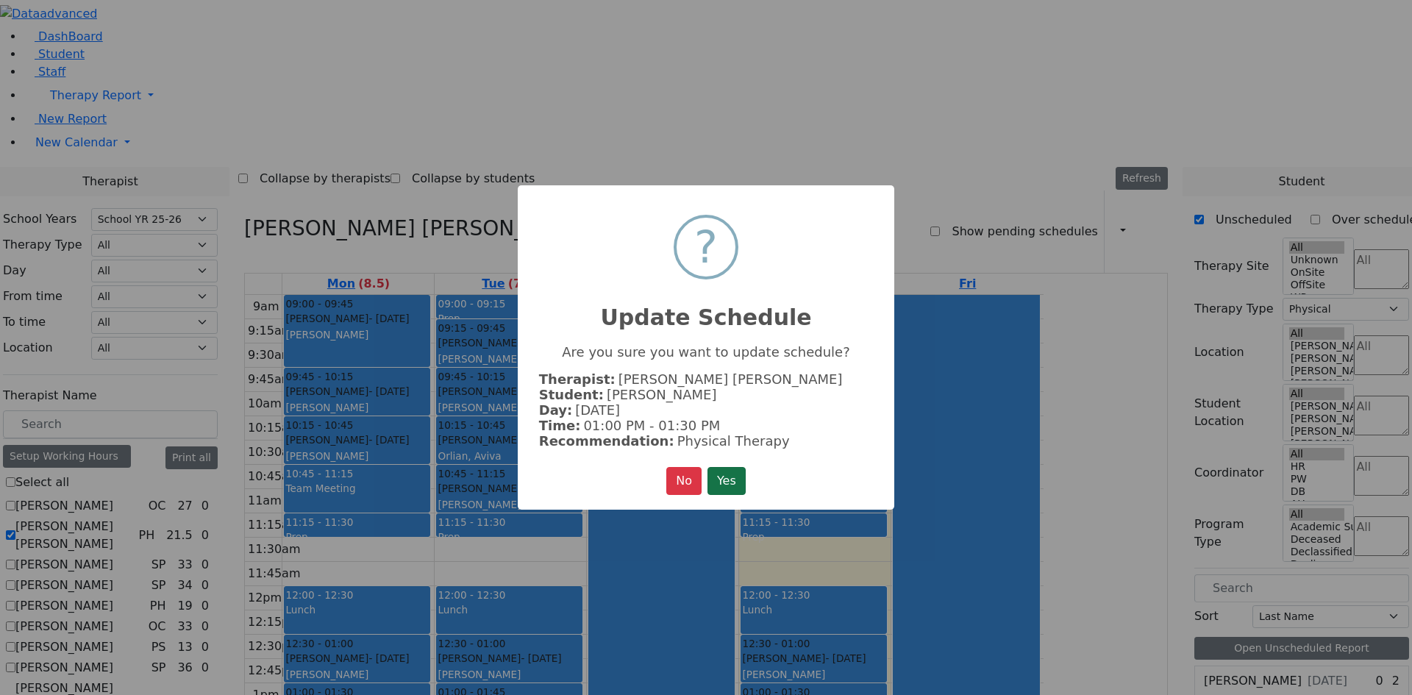
click at [724, 477] on button "Yes" at bounding box center [727, 481] width 38 height 28
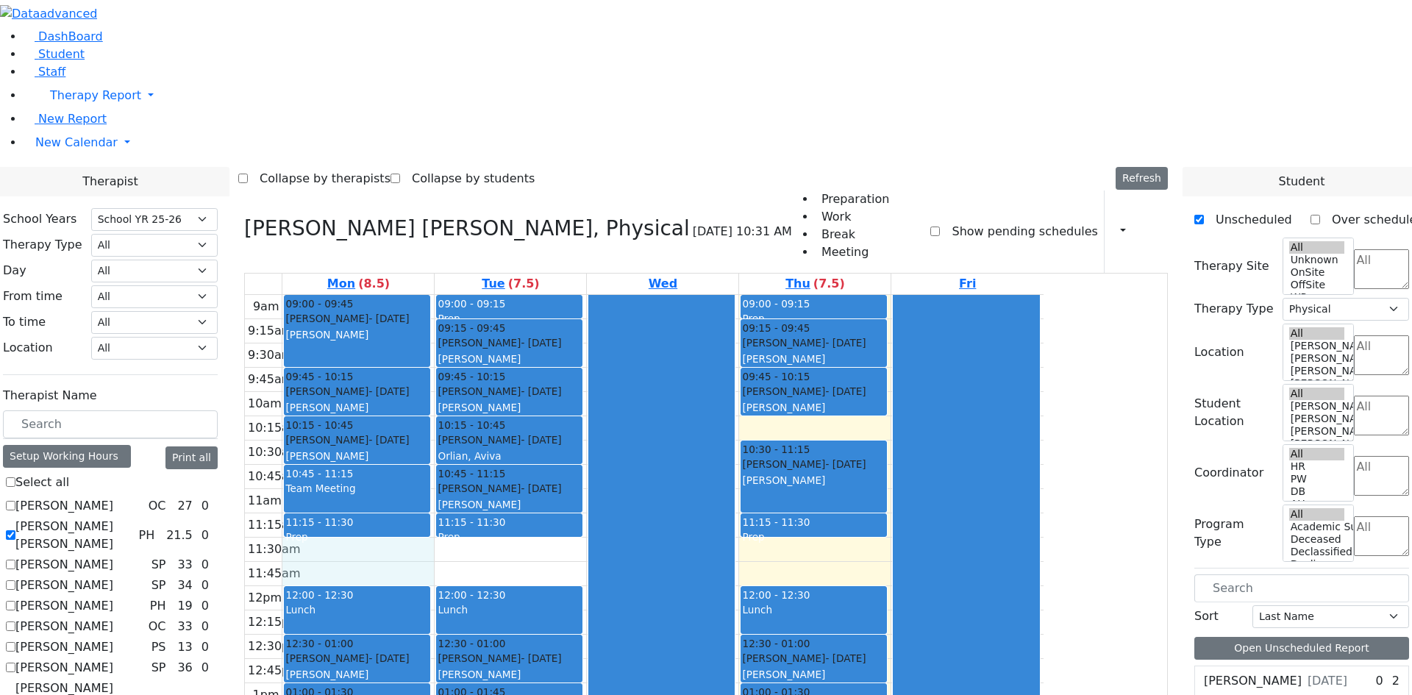
drag, startPoint x: 518, startPoint y: 349, endPoint x: 517, endPoint y: 372, distance: 22.8
click at [517, 372] on div "9am 9:15am 9:30am 9:45am 10am 10:15am 10:30am 10:45am 11am 11:15am 11:30am 11:4…" at bounding box center [644, 586] width 799 height 583
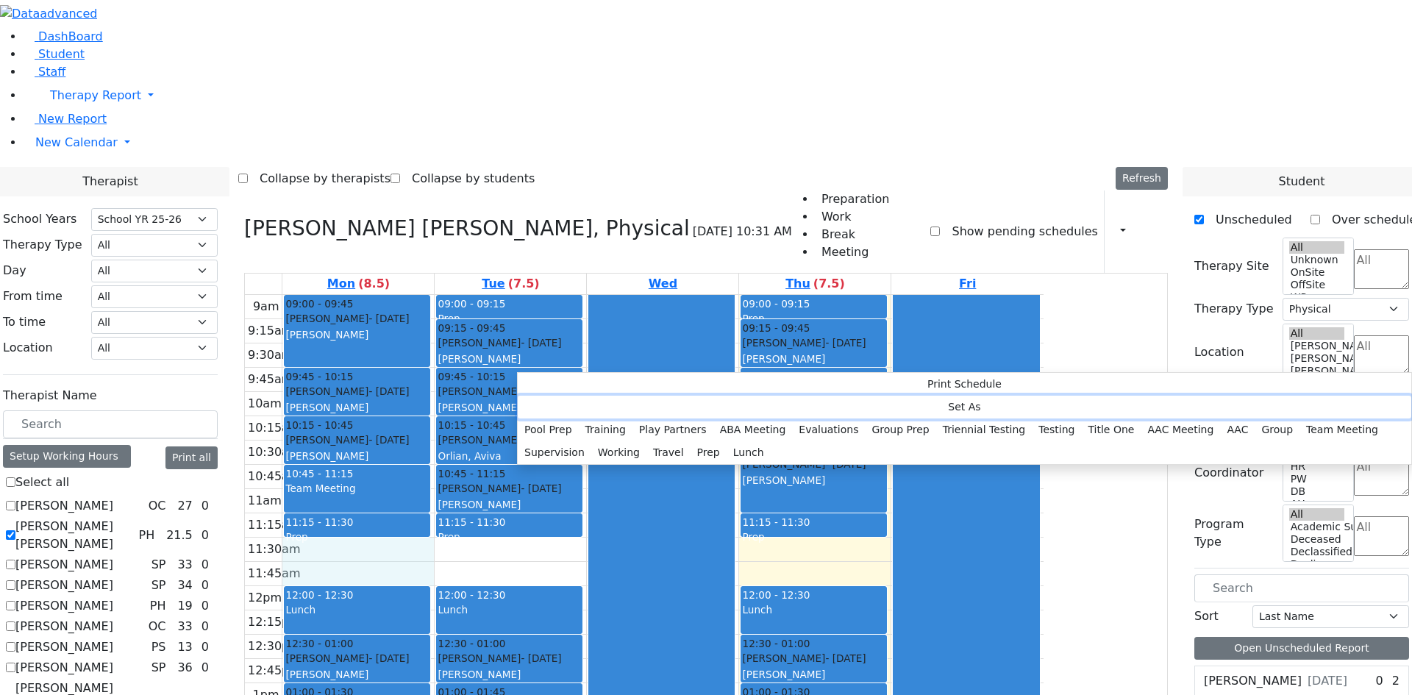
click at [603, 396] on button "Set As" at bounding box center [965, 407] width 894 height 23
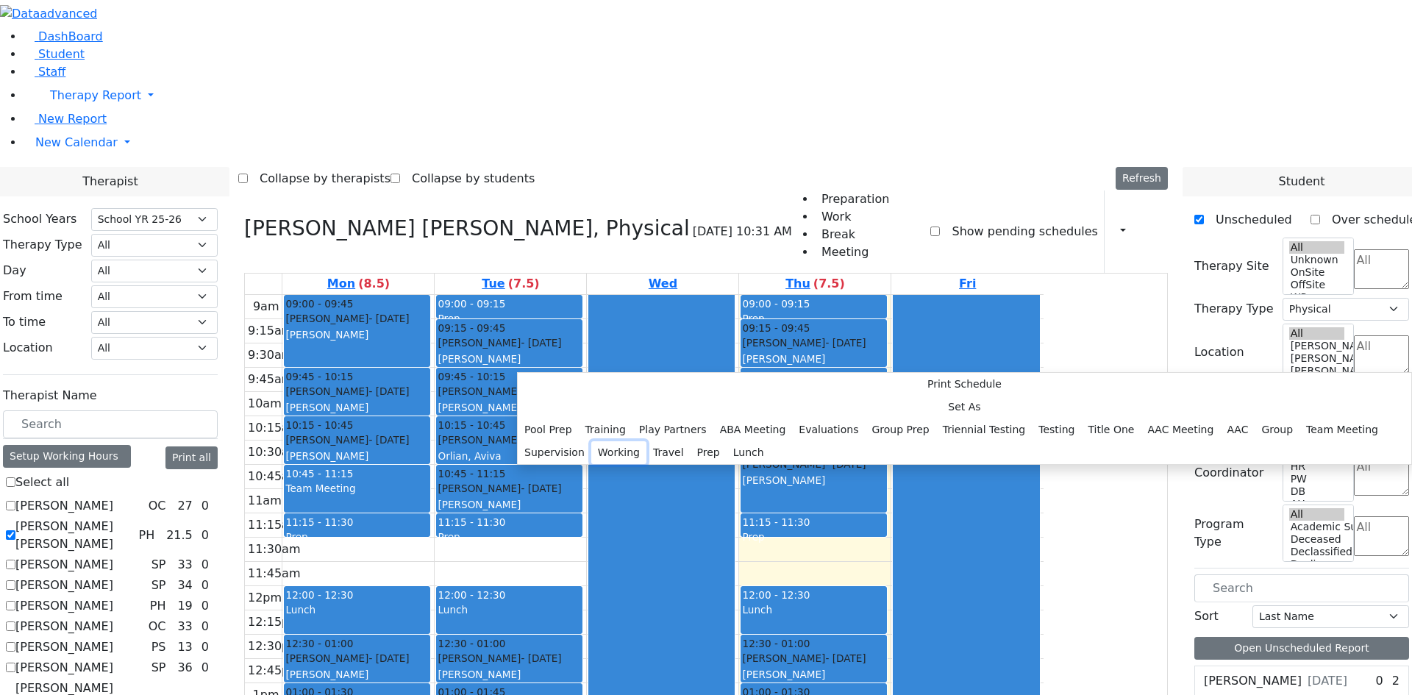
click at [647, 441] on button "Working" at bounding box center [618, 452] width 55 height 23
select select "1"
select select "11:30:00"
select select "12:00:00"
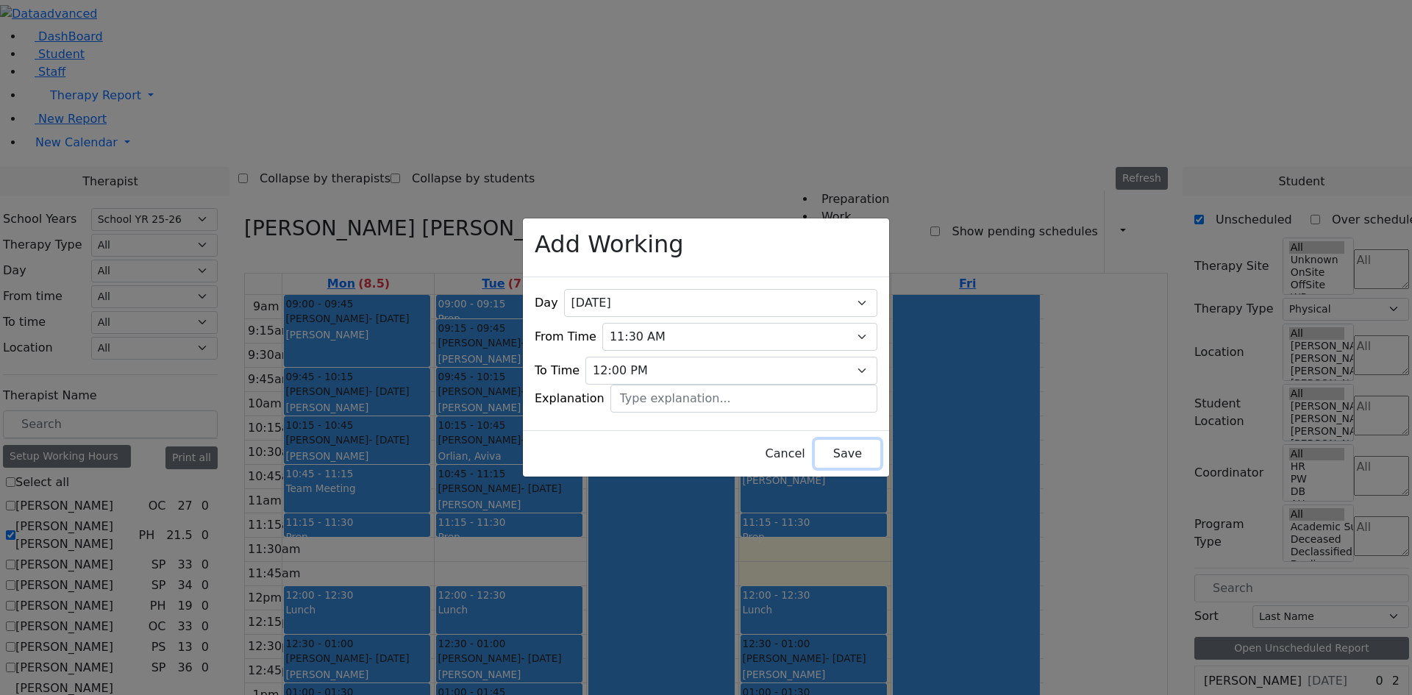
click at [815, 440] on button "Save" at bounding box center [847, 454] width 65 height 28
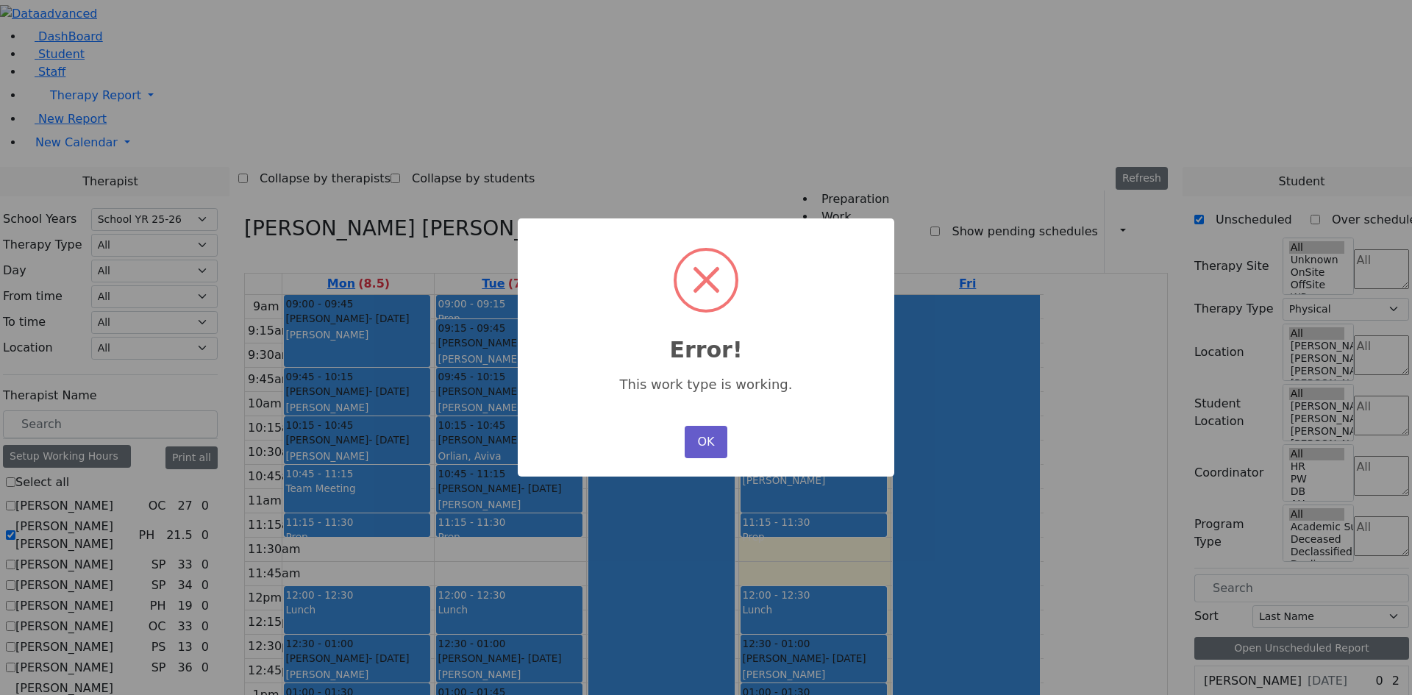
click at [703, 439] on button "OK" at bounding box center [706, 442] width 43 height 32
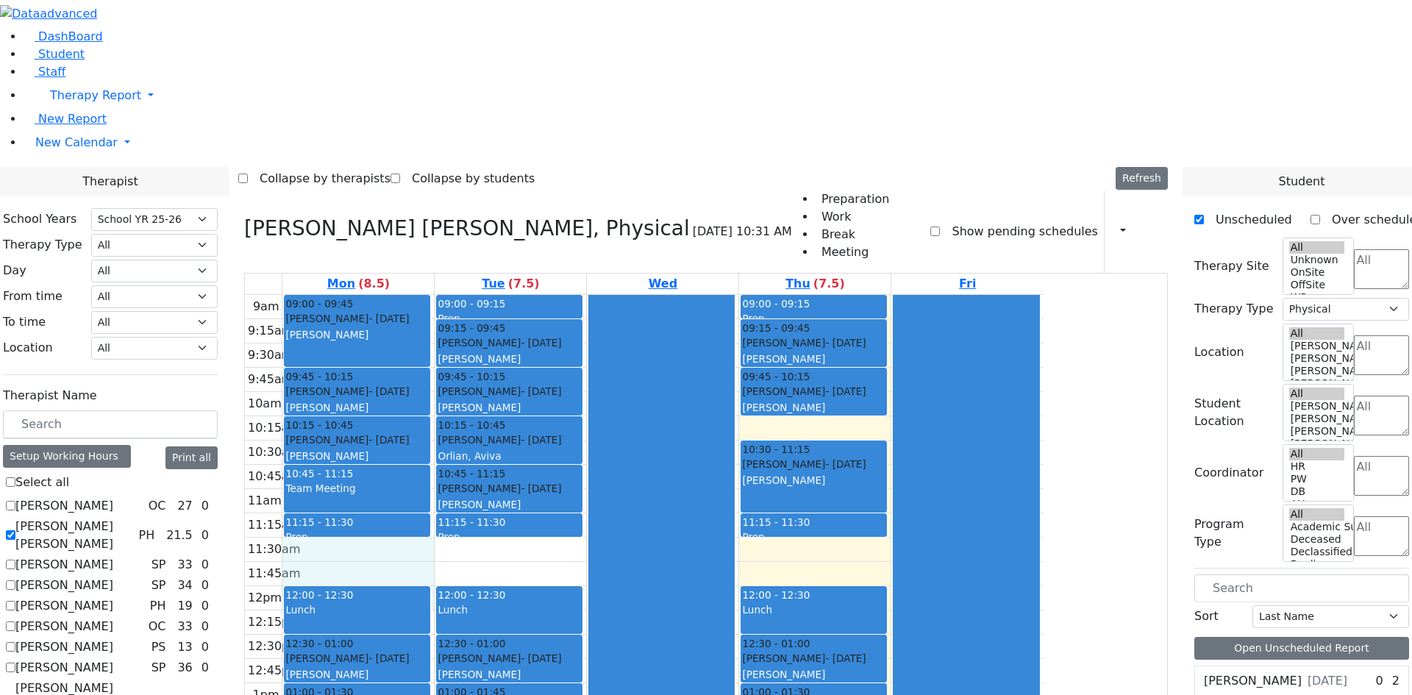
drag, startPoint x: 479, startPoint y: 349, endPoint x: 477, endPoint y: 384, distance: 35.3
click at [477, 384] on div "9am 9:15am 9:30am 9:45am 10am 10:15am 10:30am 10:45am 11am 11:15am 11:30am 11:4…" at bounding box center [644, 586] width 799 height 583
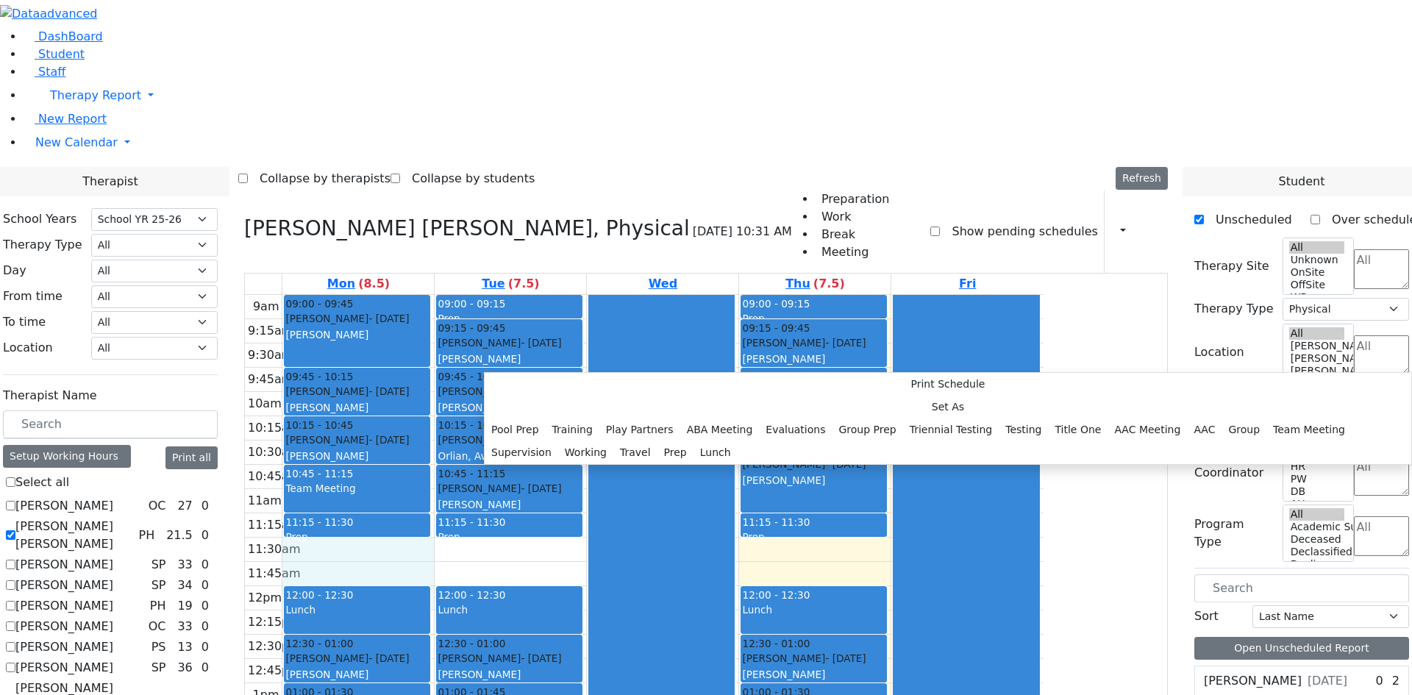
click at [734, 295] on div at bounding box center [661, 585] width 145 height 581
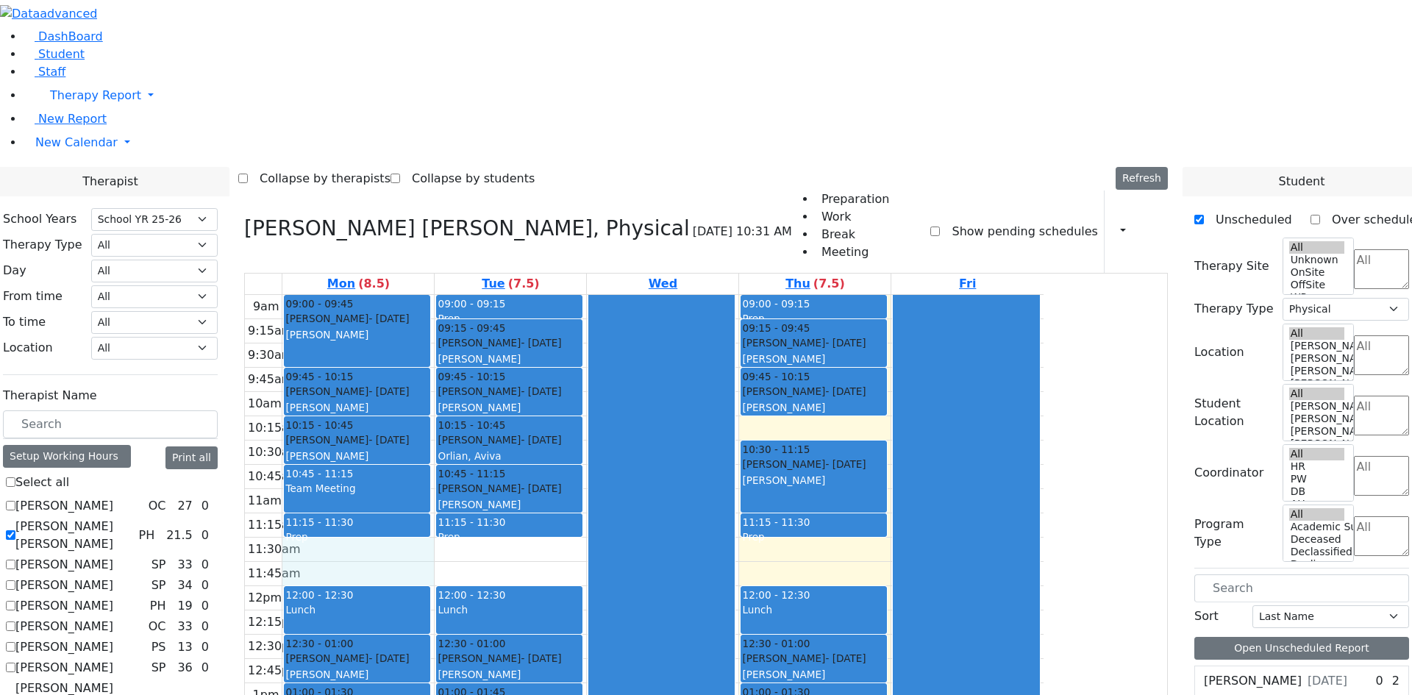
drag, startPoint x: 520, startPoint y: 353, endPoint x: 516, endPoint y: 375, distance: 22.5
click at [516, 375] on div "9am 9:15am 9:30am 9:45am 10am 10:15am 10:30am 10:45am 11am 11:15am 11:30am 11:4…" at bounding box center [644, 586] width 799 height 583
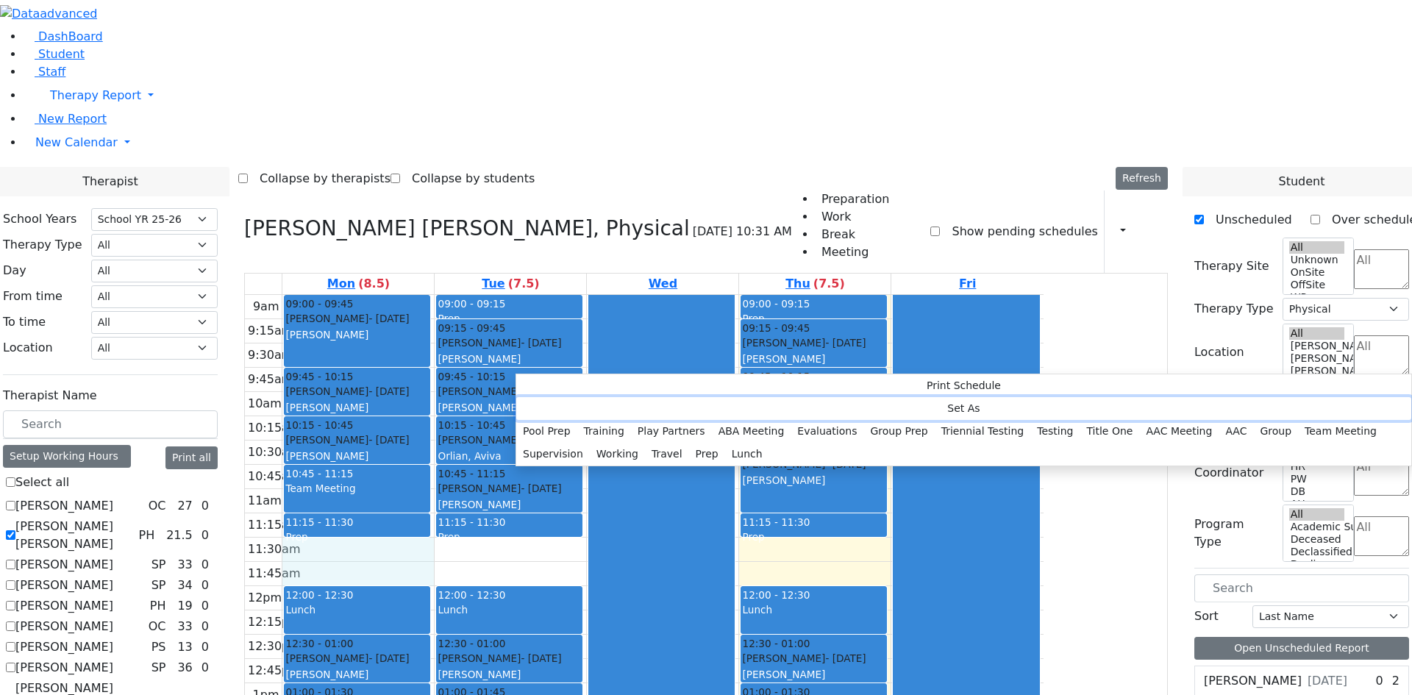
click at [598, 402] on button "Set As" at bounding box center [963, 408] width 895 height 23
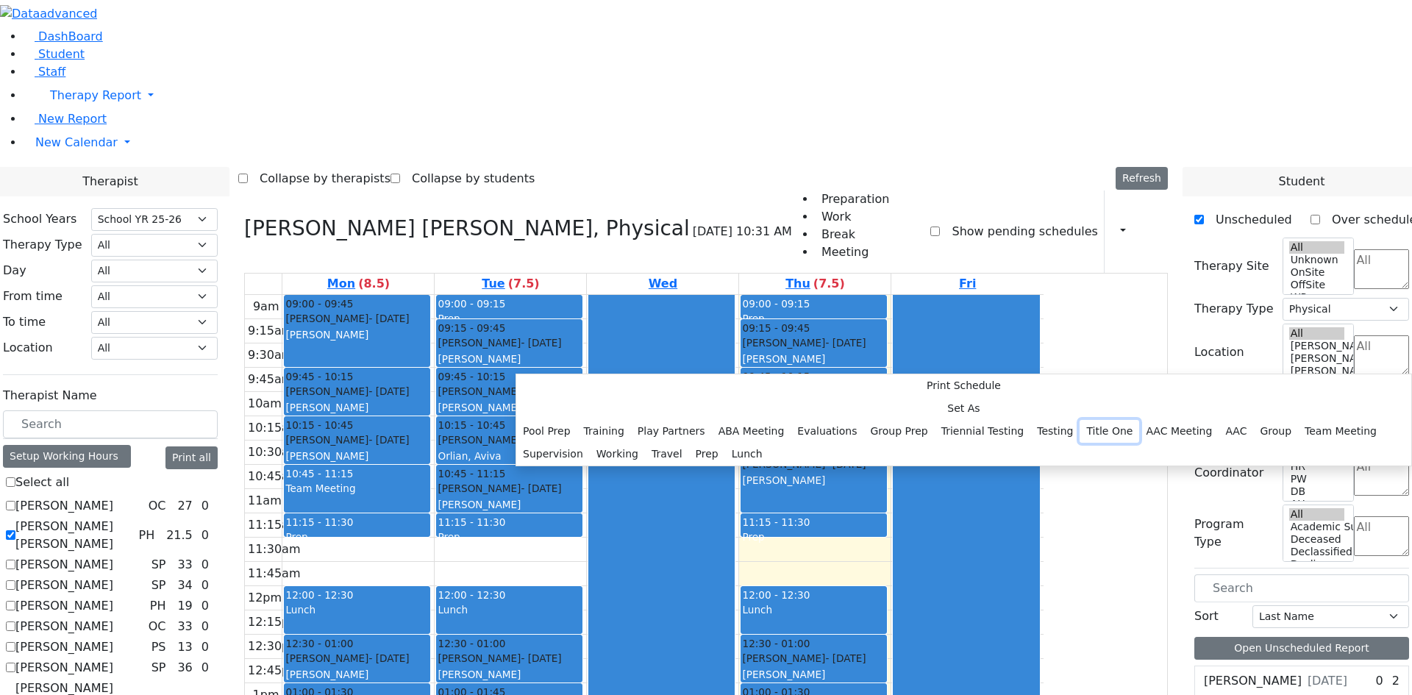
click at [1080, 420] on button "Title One" at bounding box center [1110, 431] width 60 height 23
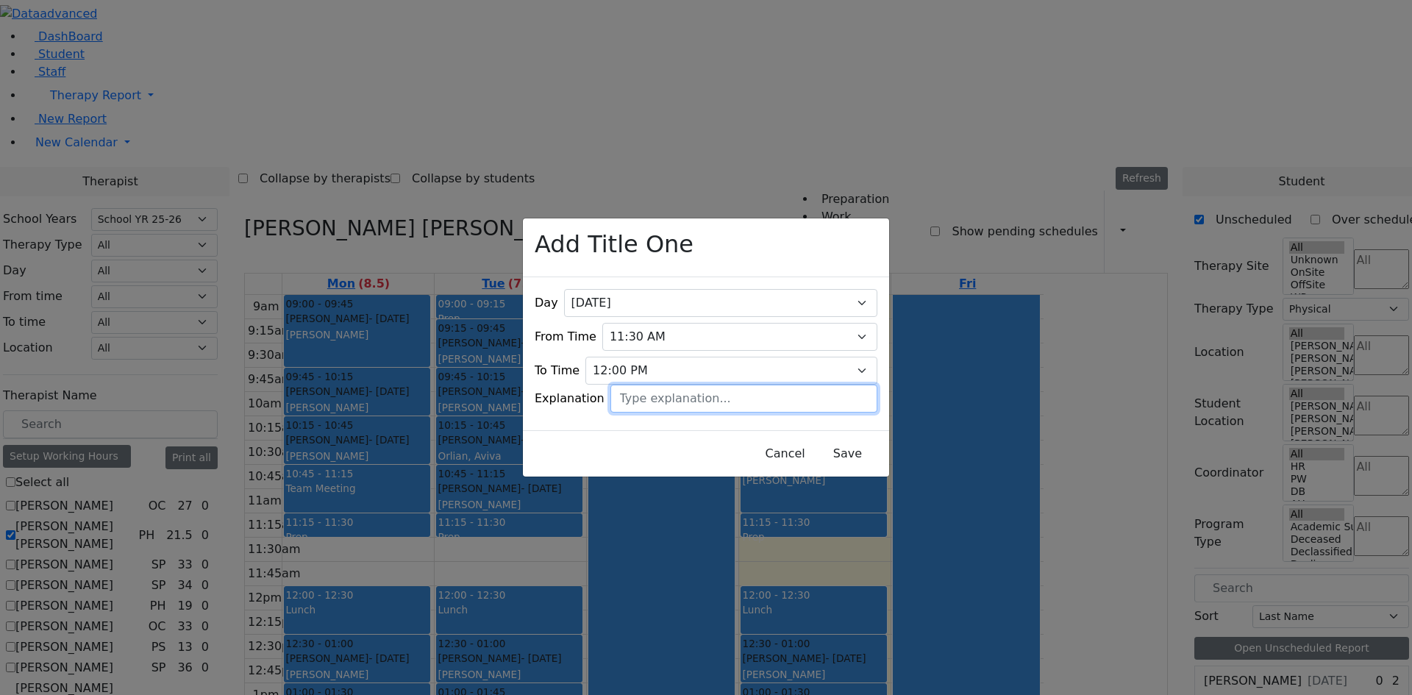
click at [670, 385] on input "text" at bounding box center [744, 399] width 267 height 28
type input "reserved"
click at [815, 445] on button "Save" at bounding box center [847, 454] width 65 height 28
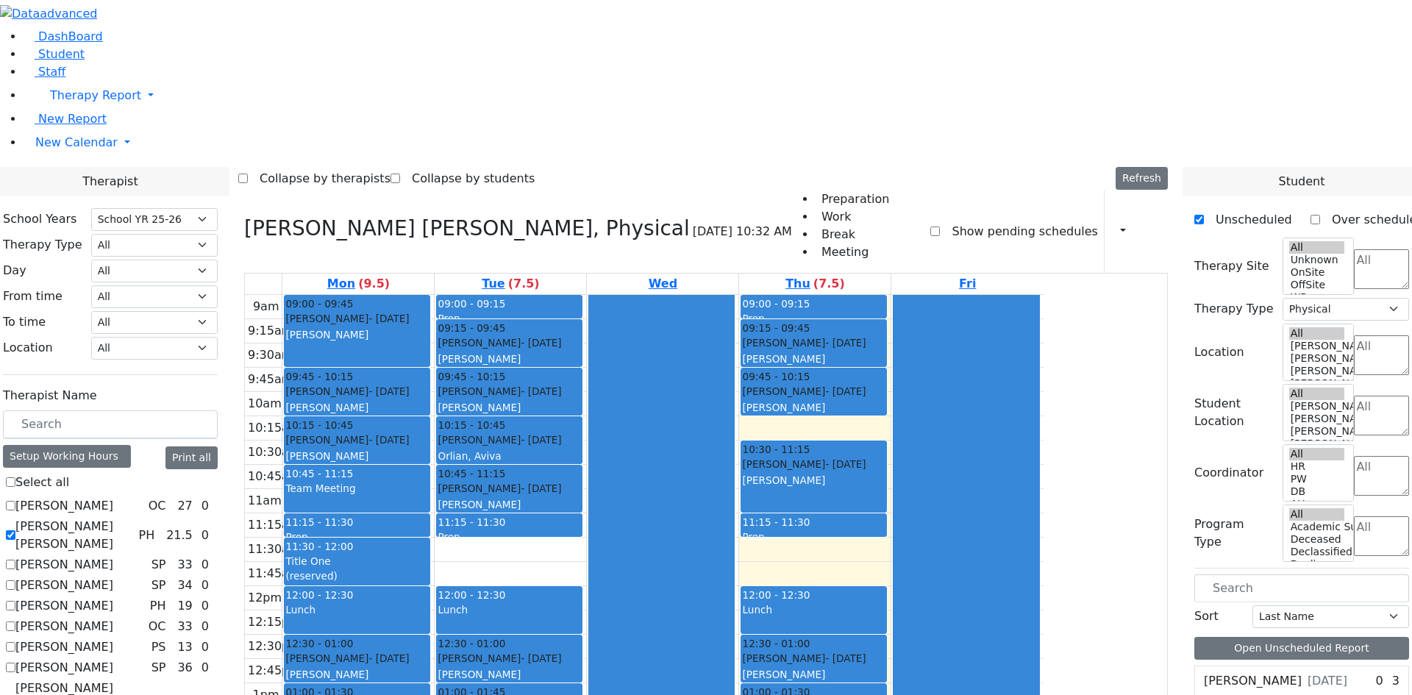
click at [678, 351] on div "9am 9:15am 9:30am 9:45am 10am 10:15am 10:30am 10:45am 11am 11:15am 11:30am 11:4…" at bounding box center [644, 586] width 799 height 583
drag, startPoint x: 639, startPoint y: 362, endPoint x: 683, endPoint y: 368, distance: 43.8
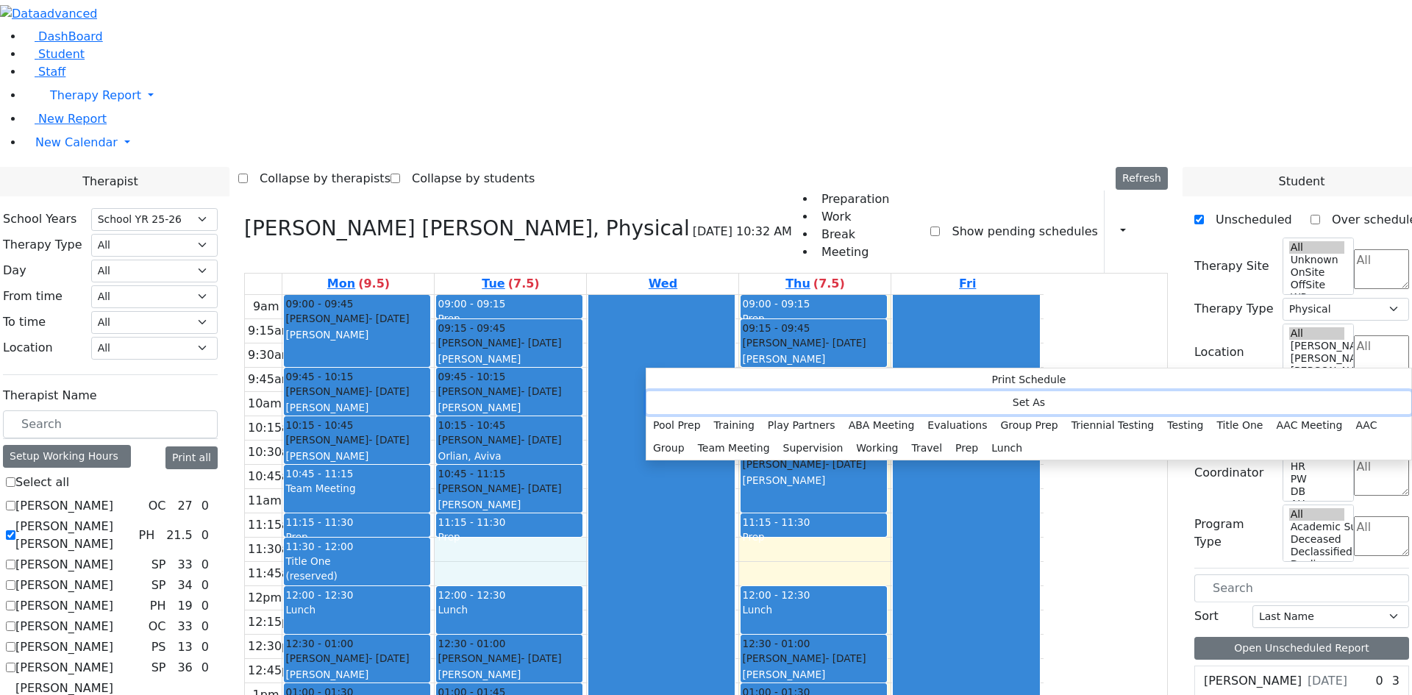
click at [719, 402] on button "Set As" at bounding box center [1029, 402] width 765 height 23
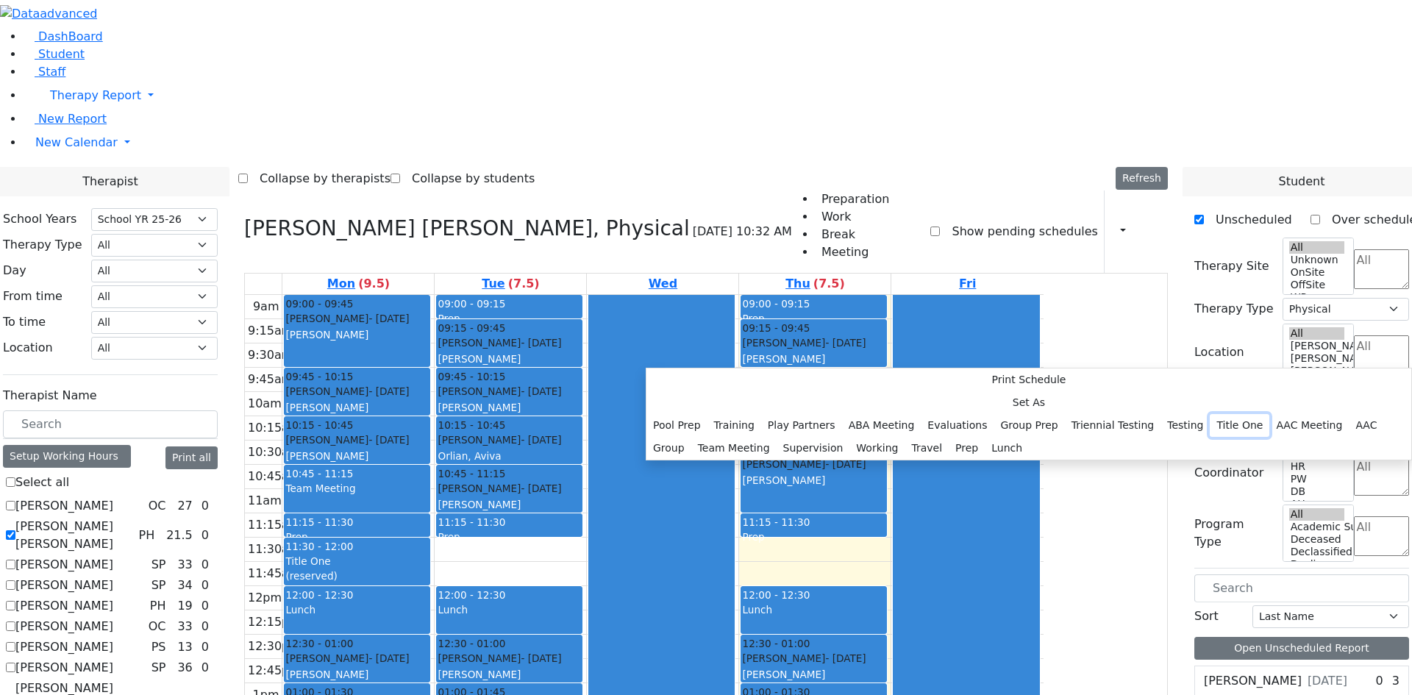
click at [1210, 414] on button "Title One" at bounding box center [1240, 425] width 60 height 23
select select "2"
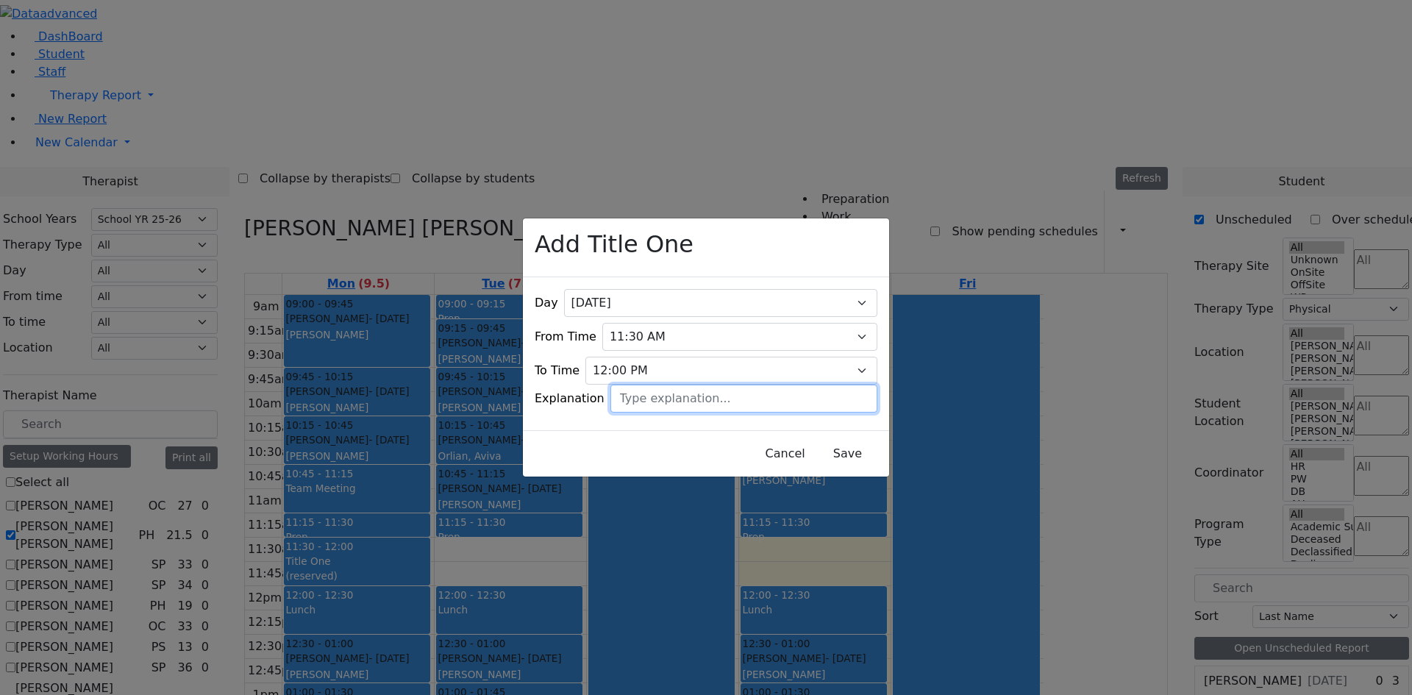
click at [722, 396] on input "text" at bounding box center [744, 399] width 267 height 28
type input "reserved"
click at [816, 440] on button "Save" at bounding box center [847, 454] width 65 height 28
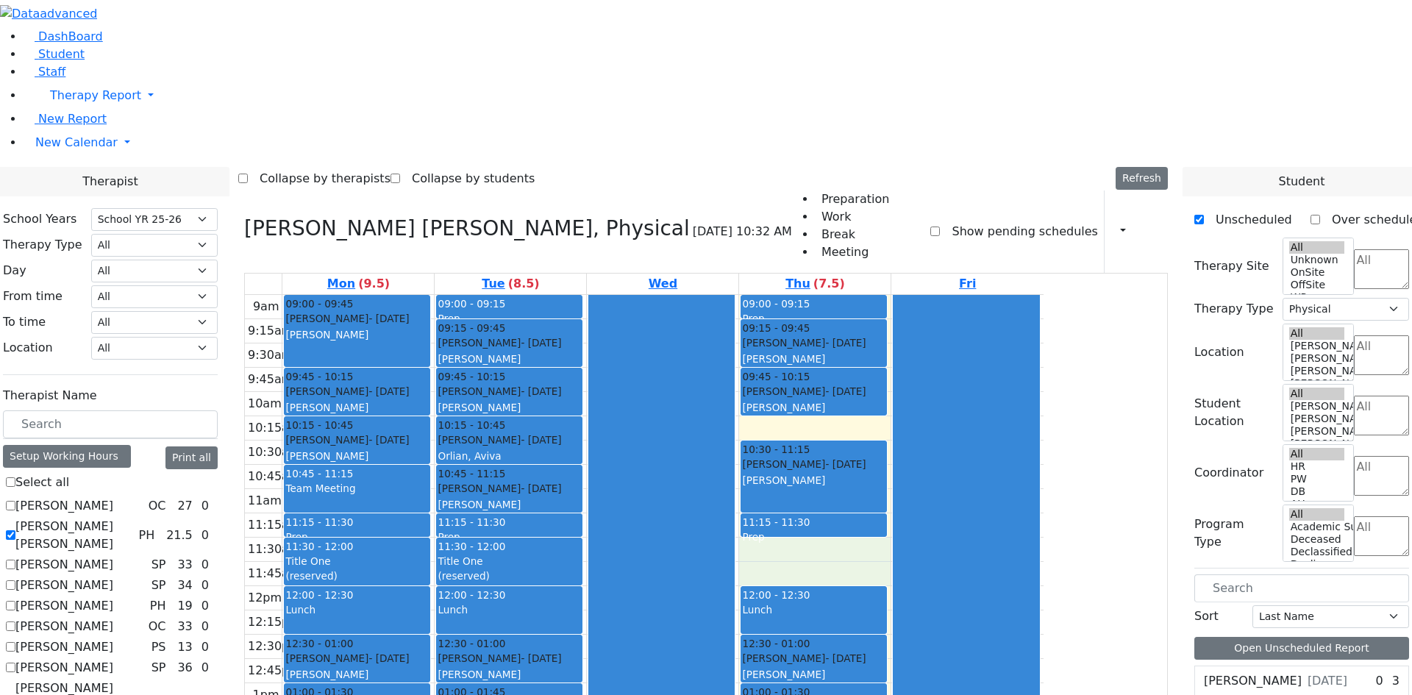
drag, startPoint x: 917, startPoint y: 349, endPoint x: 917, endPoint y: 372, distance: 22.8
click at [917, 372] on div "9am 9:15am 9:30am 9:45am 10am 10:15am 10:30am 10:45am 11am 11:15am 11:30am 11:4…" at bounding box center [644, 586] width 799 height 583
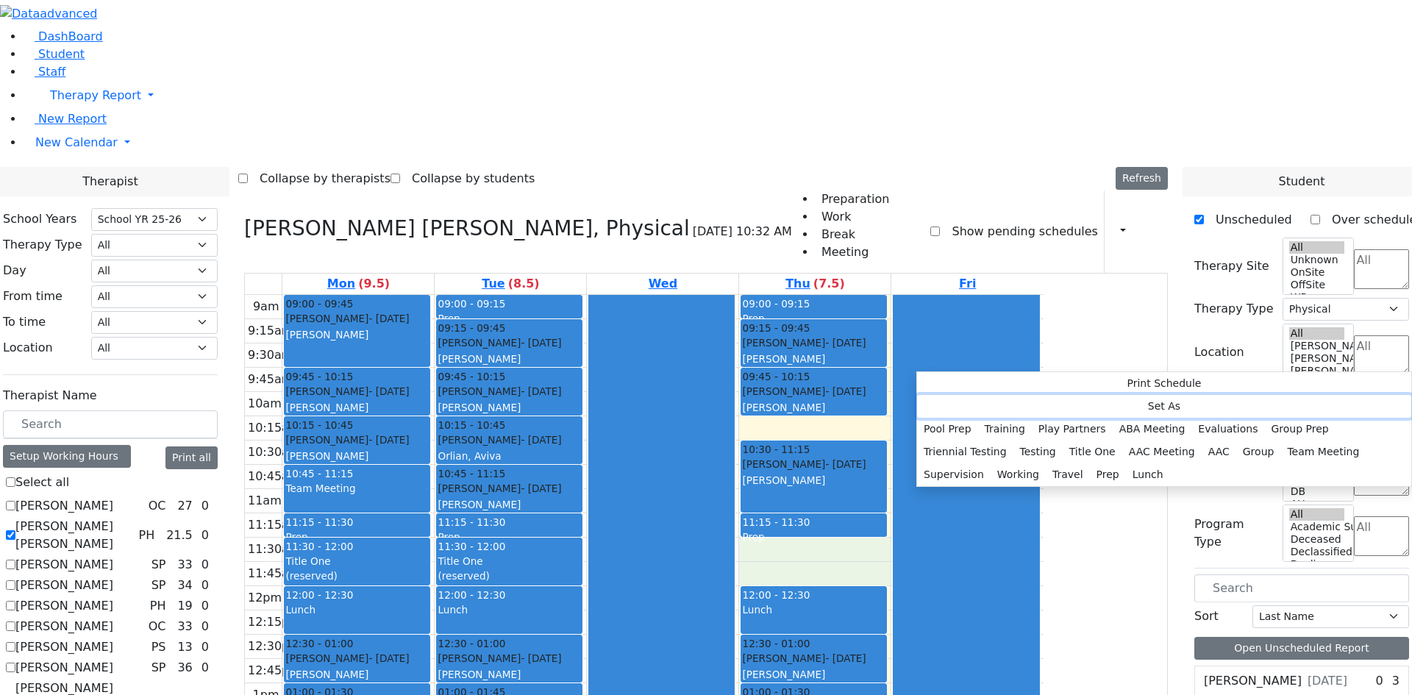
click at [1003, 397] on button "Set As" at bounding box center [1164, 406] width 494 height 23
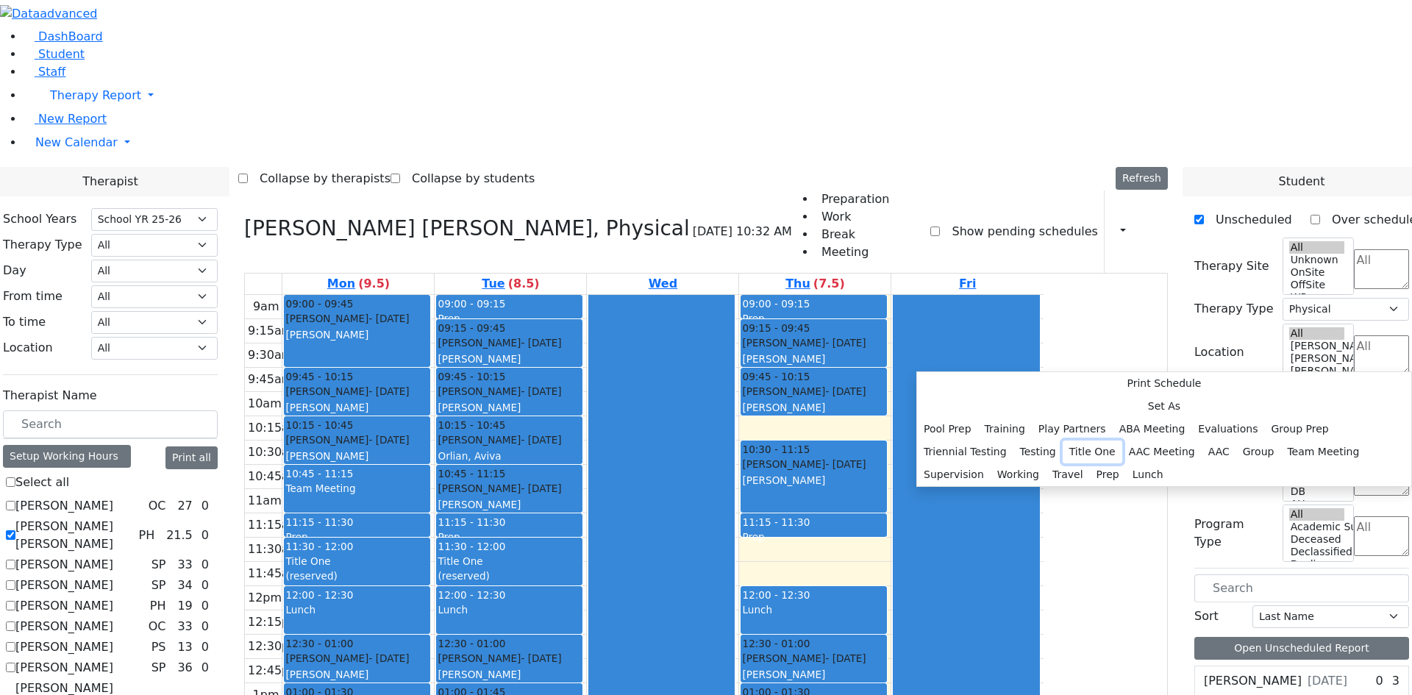
click at [1112, 441] on button "Title One" at bounding box center [1093, 452] width 60 height 23
select select "4"
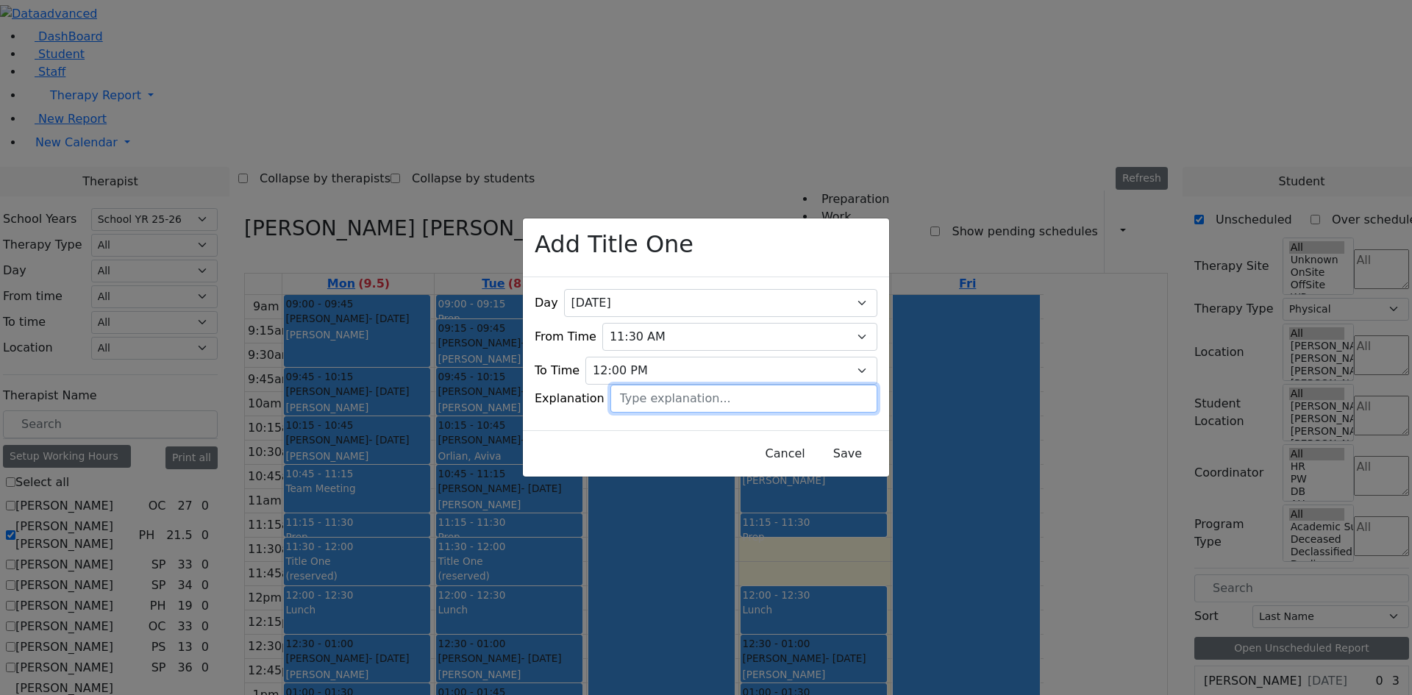
click at [714, 399] on input "text" at bounding box center [744, 399] width 267 height 28
type input "reserved"
click at [828, 461] on div "Cancel Save" at bounding box center [706, 453] width 366 height 46
click at [826, 455] on button "Save" at bounding box center [847, 454] width 65 height 28
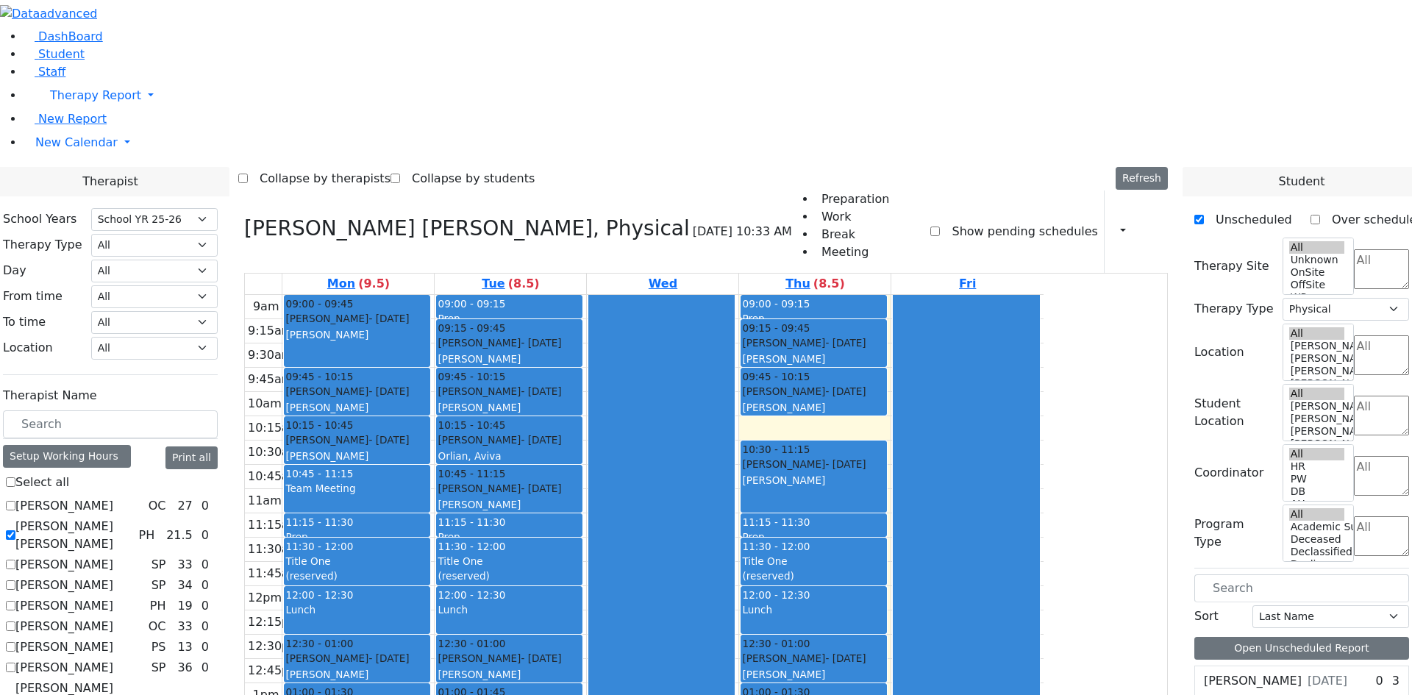
click at [1105, 219] on div "Print Schedule Print All Print Info Print Pending Schedule Print Non Pending Sc…" at bounding box center [1116, 231] width 22 height 25
click at [1115, 224] on icon "button" at bounding box center [1115, 231] width 0 height 14
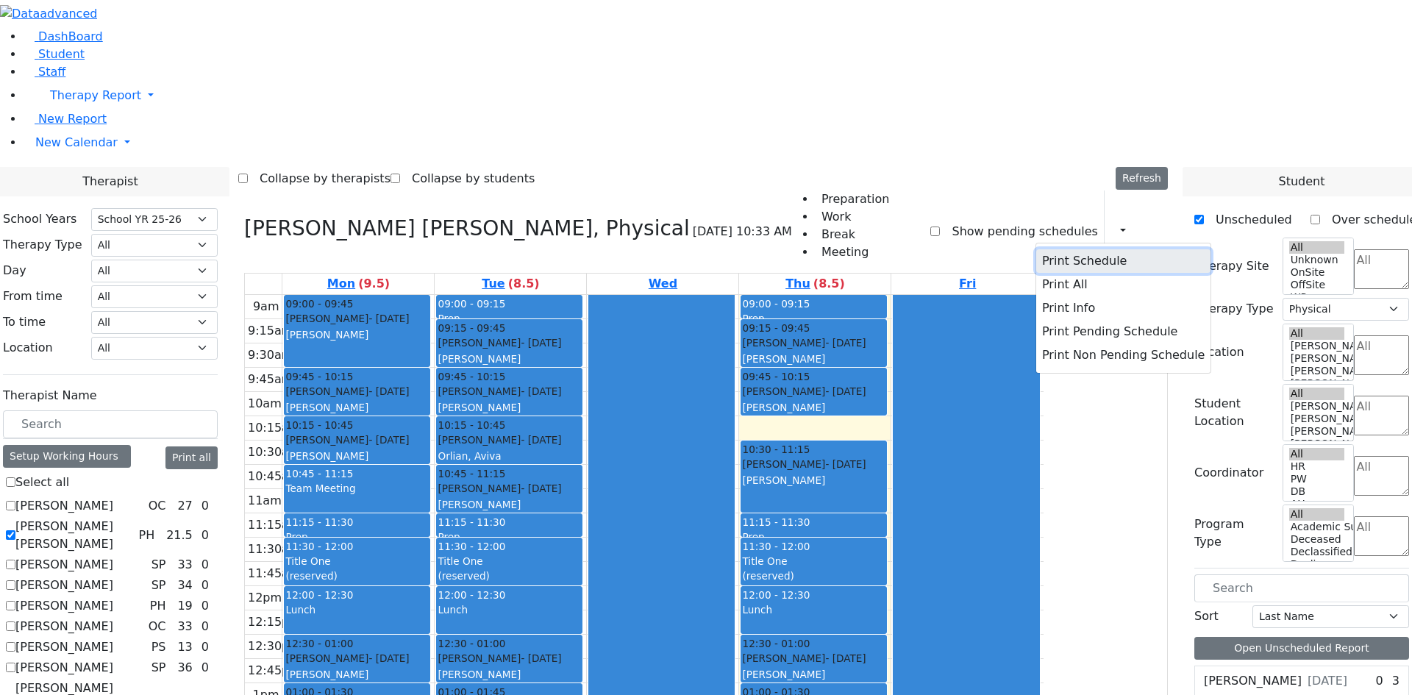
click at [1069, 249] on button "Print Schedule" at bounding box center [1124, 261] width 174 height 24
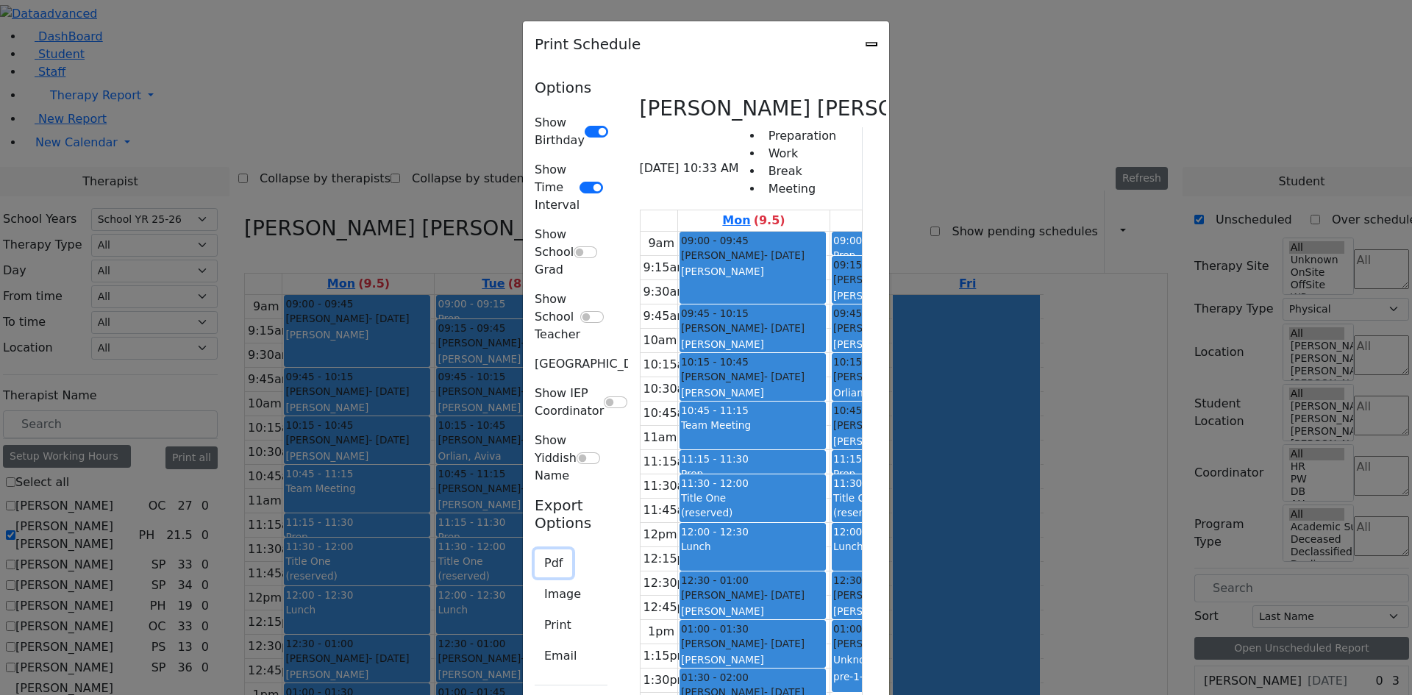
click at [535, 550] on button "Pdf" at bounding box center [554, 564] width 38 height 28
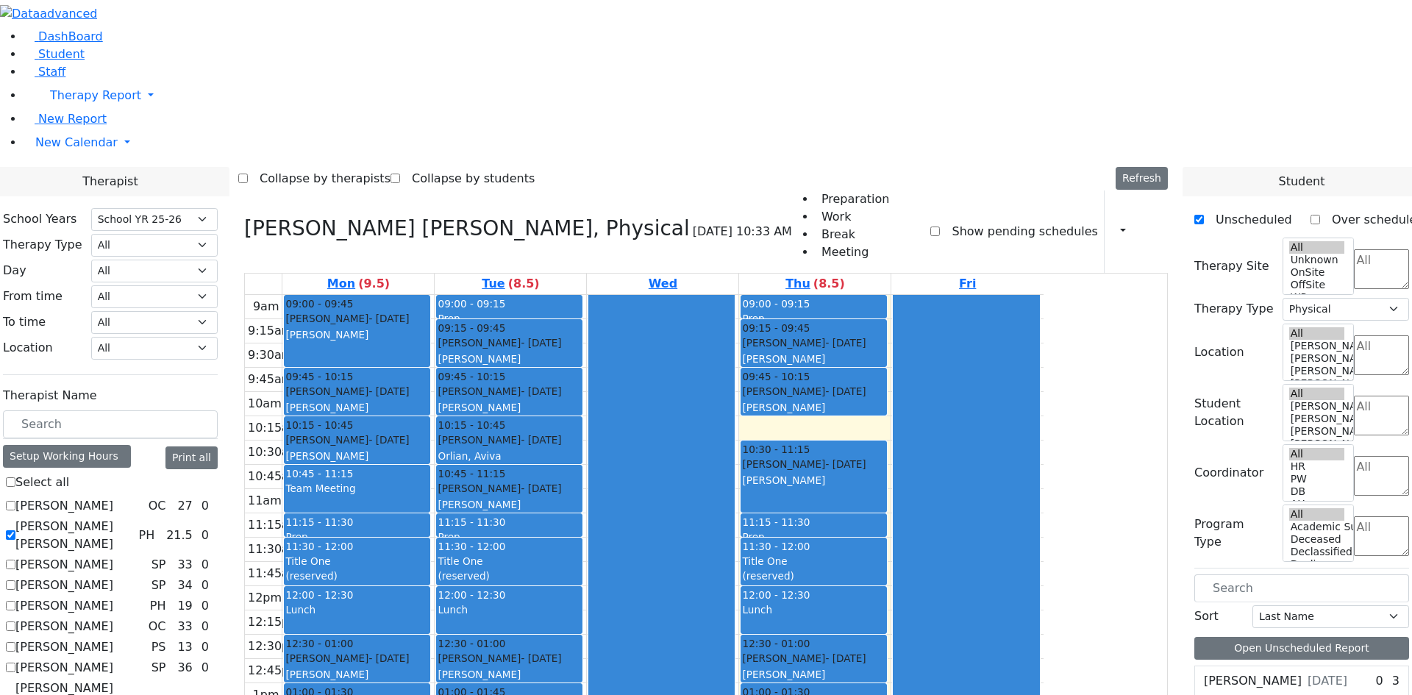
scroll to position [2, 0]
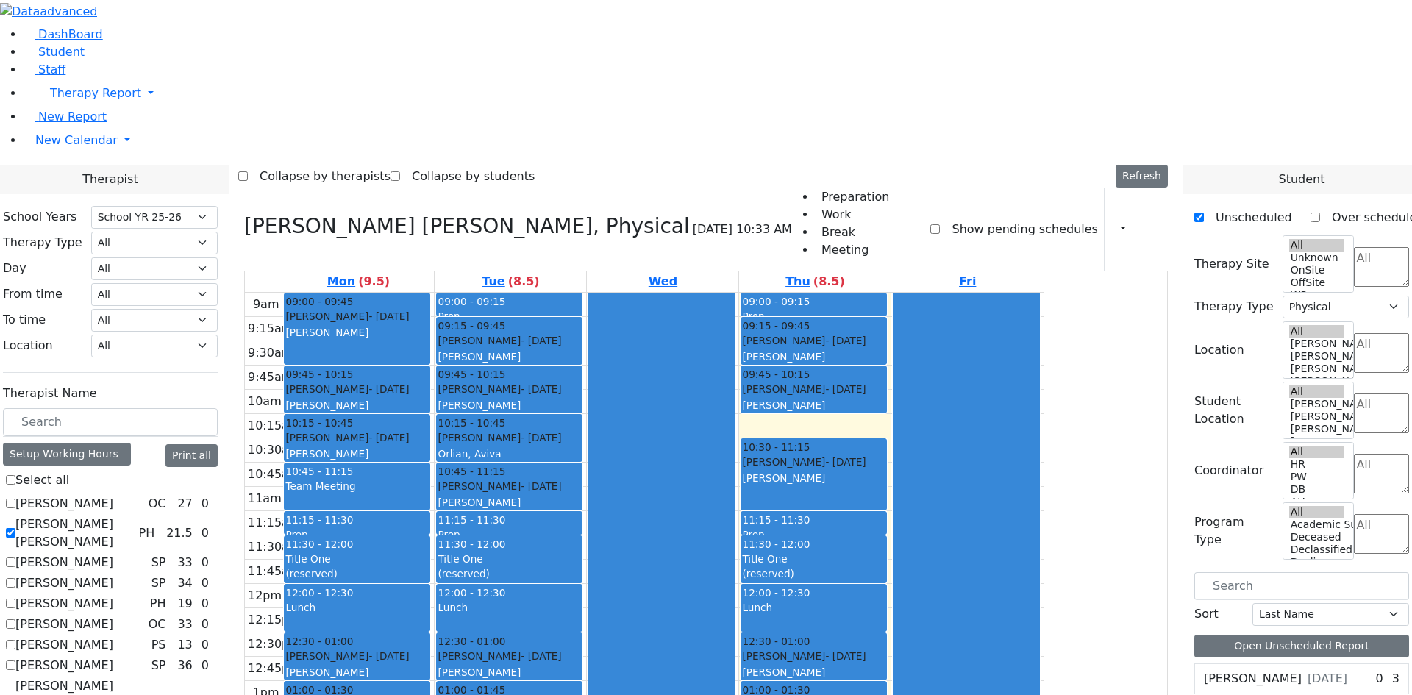
click at [132, 516] on label "[PERSON_NAME] [PERSON_NAME]" at bounding box center [73, 533] width 117 height 35
click at [15, 528] on input "[PERSON_NAME] [PERSON_NAME]" at bounding box center [11, 533] width 10 height 10
checkbox input "false"
select select
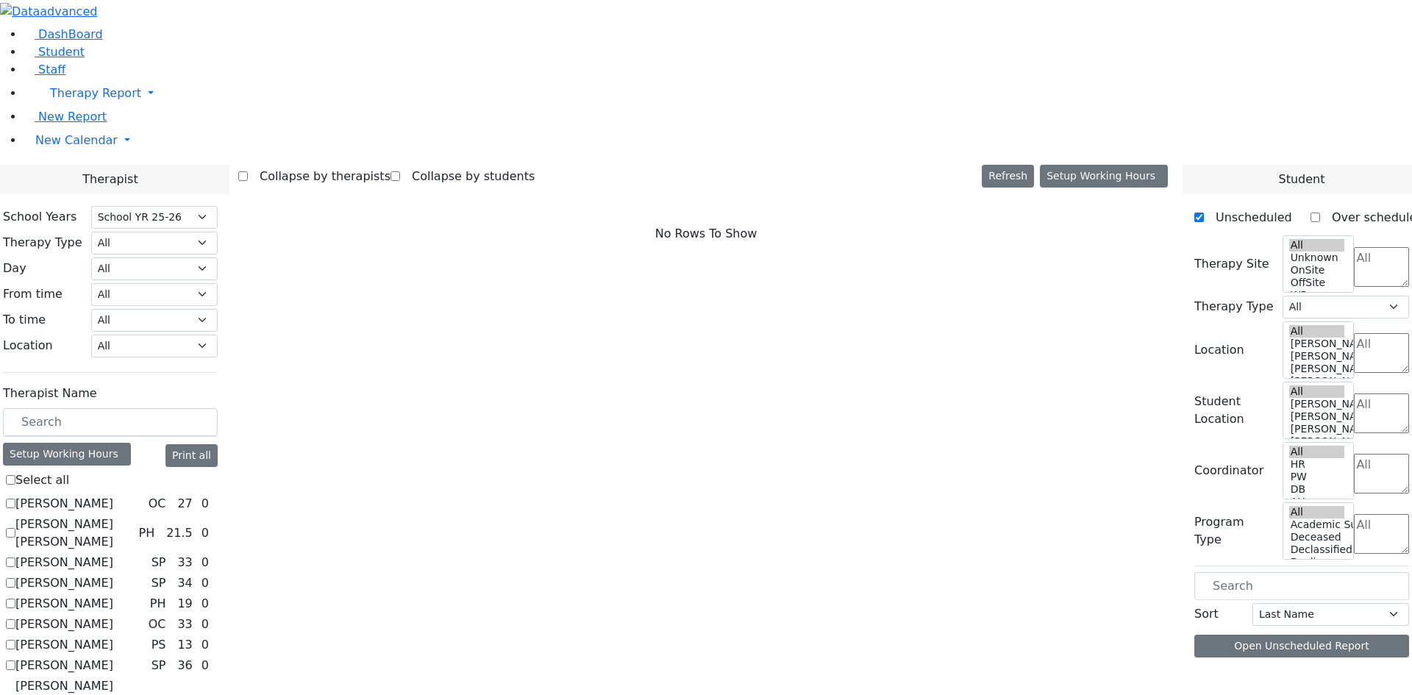
scroll to position [0, 0]
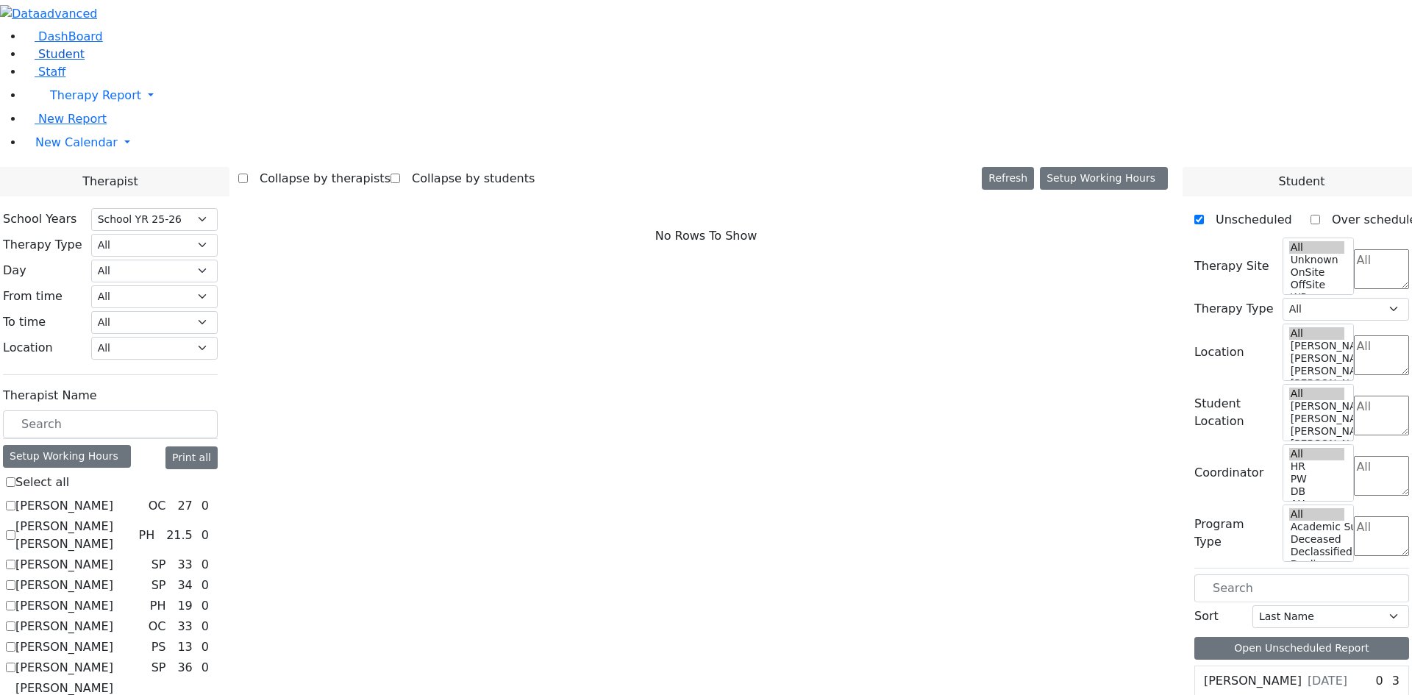
click at [69, 61] on span "Student" at bounding box center [61, 54] width 46 height 14
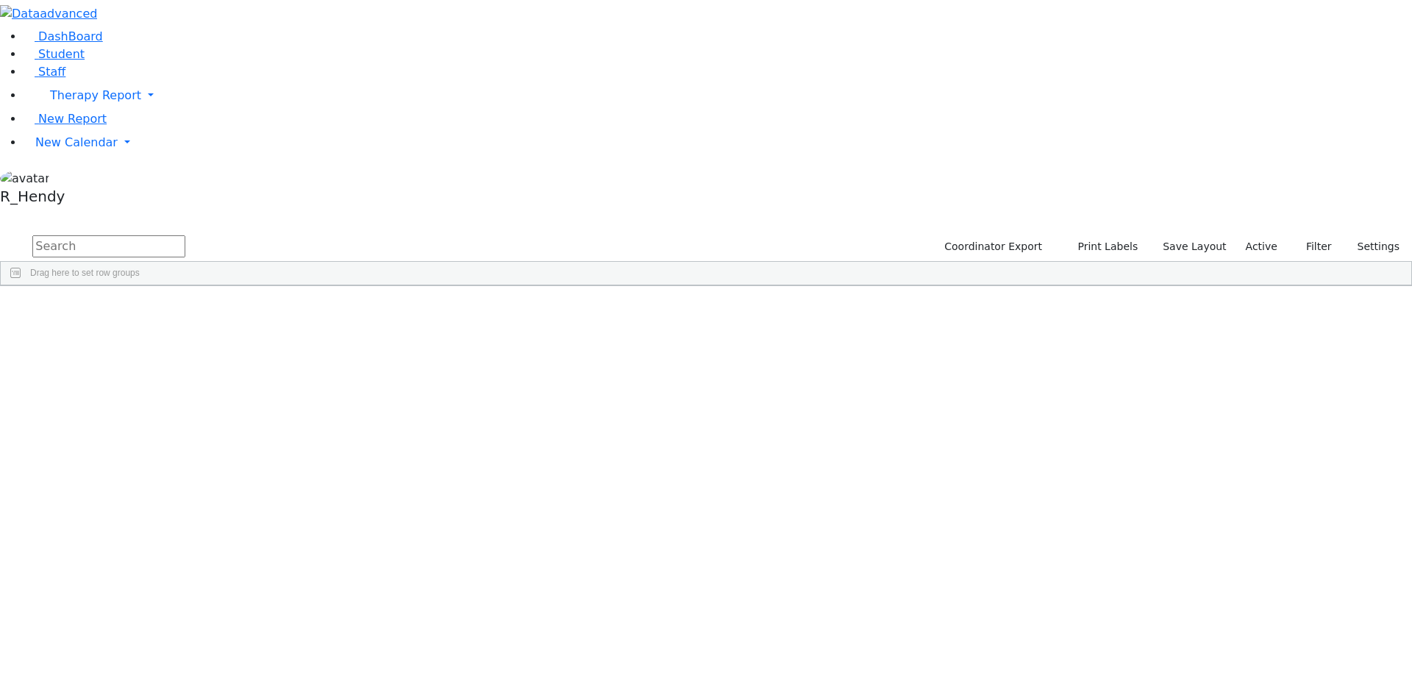
click at [185, 235] on input "text" at bounding box center [108, 246] width 153 height 22
click at [188, 660] on div "[PERSON_NAME]" at bounding box center [141, 670] width 93 height 21
click at [188, 660] on div "Jacob" at bounding box center [141, 670] width 93 height 21
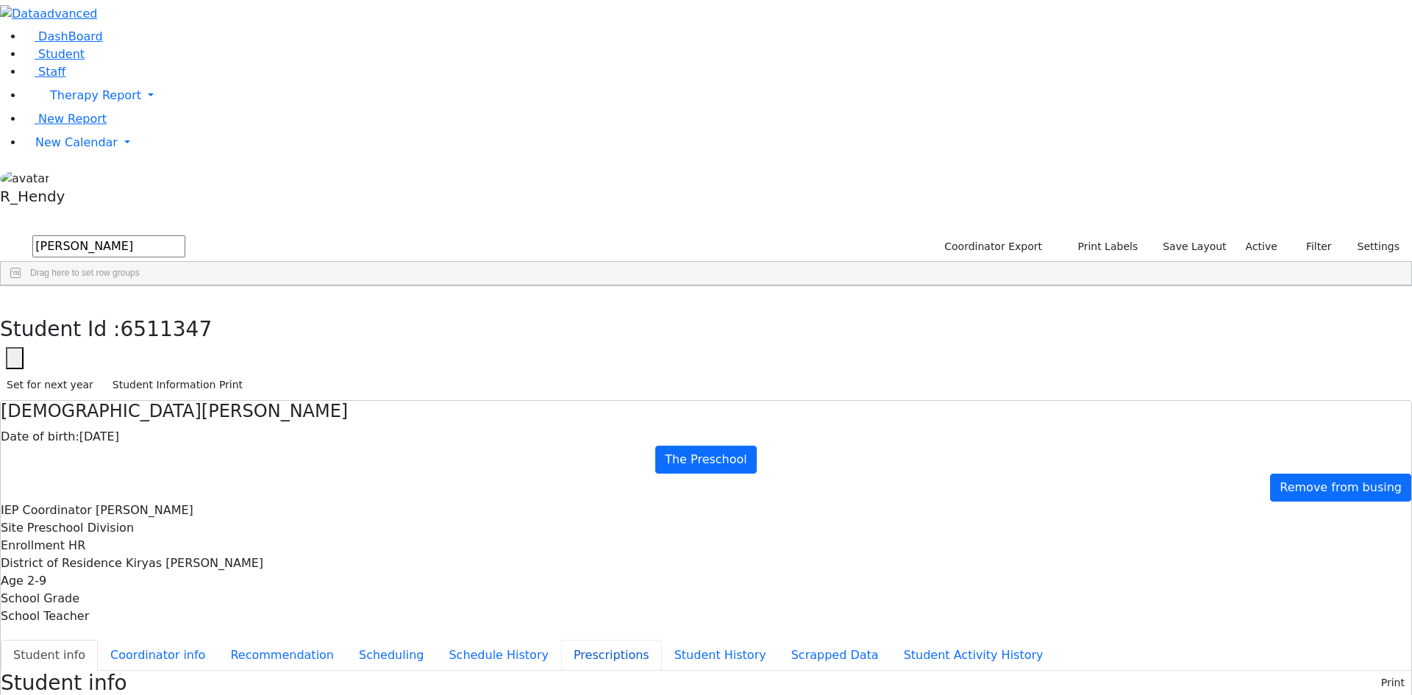
click at [561, 640] on button "Prescriptions" at bounding box center [611, 655] width 101 height 31
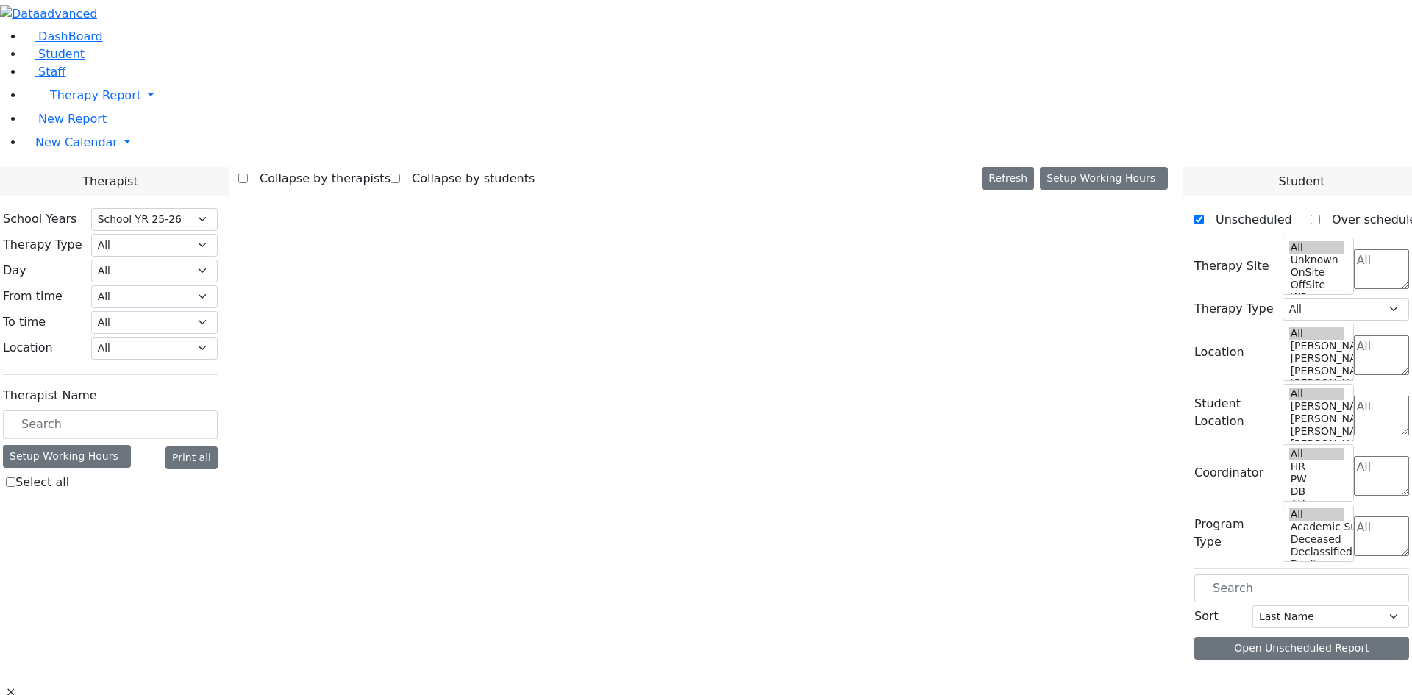
select select "212"
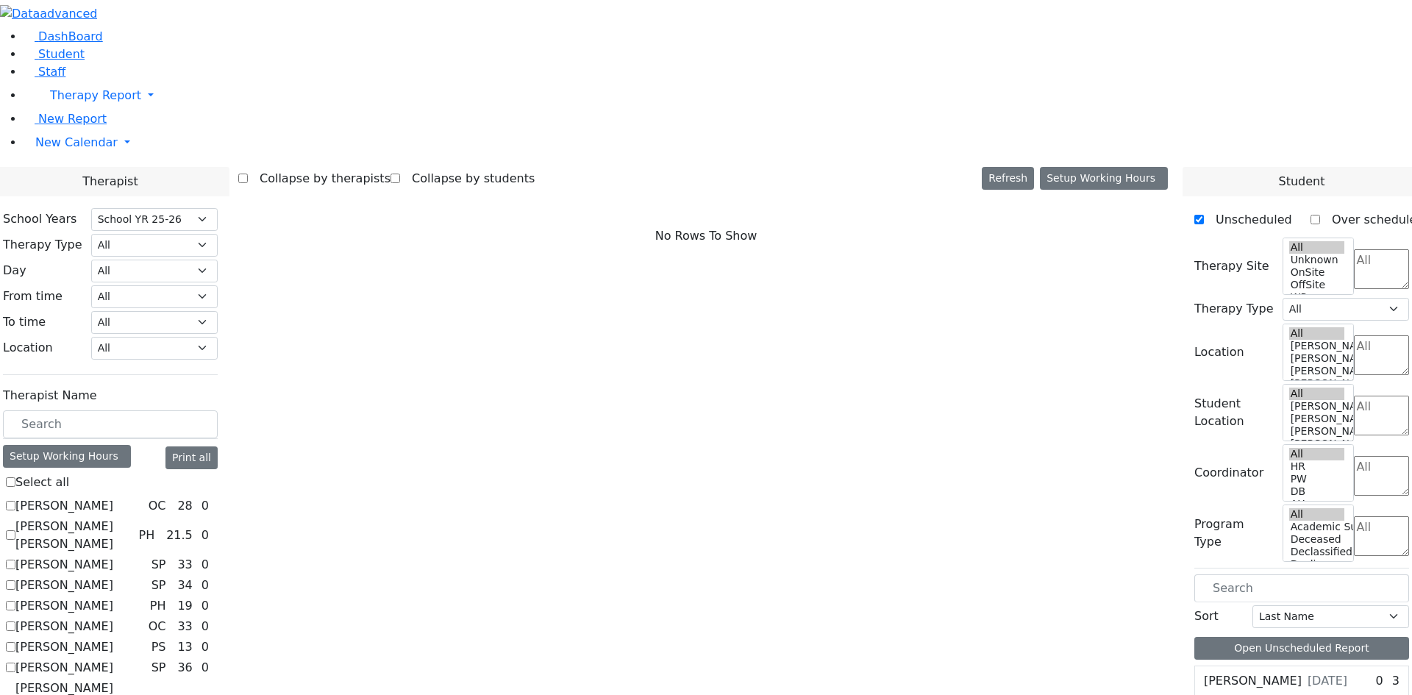
scroll to position [1353, 0]
checkbox input "true"
select select "3"
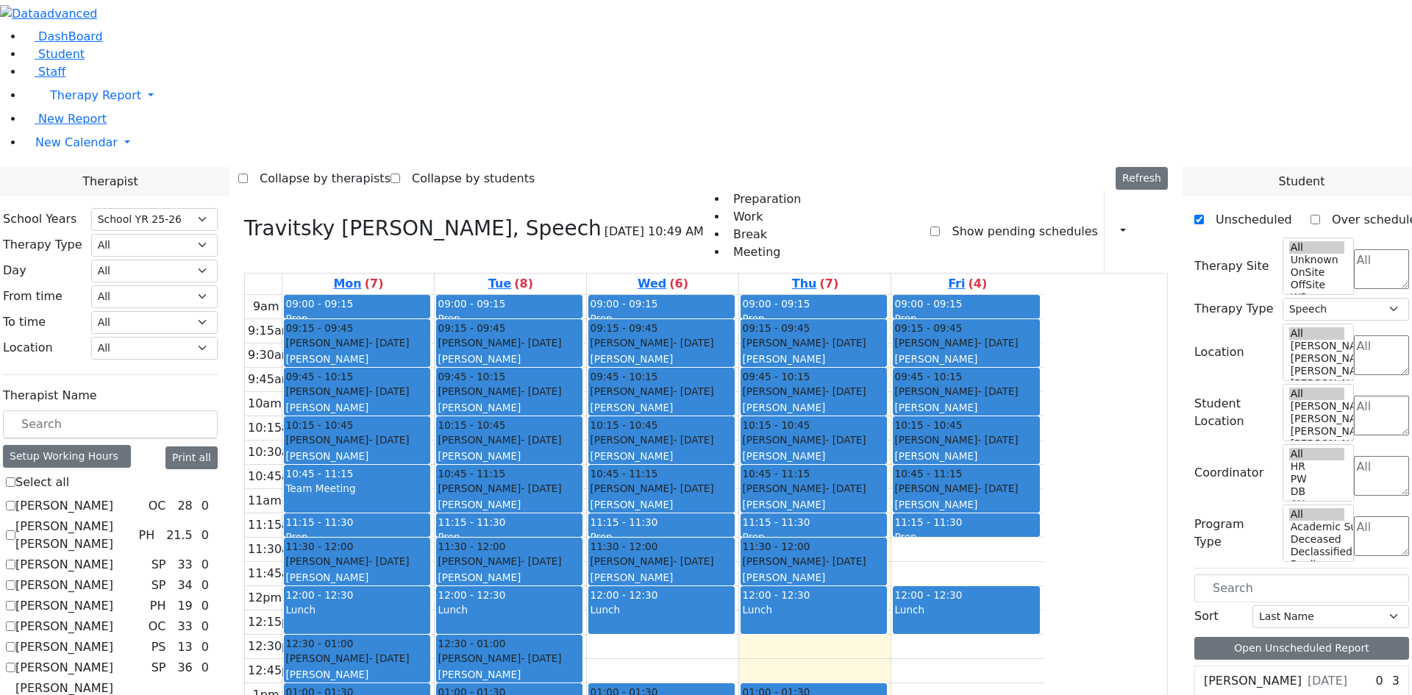
click at [429, 694] on div "Katz Hershel - 01/31/2022" at bounding box center [356, 707] width 143 height 15
click at [714, 694] on span "- 01/31/2022" at bounding box center [693, 707] width 40 height 12
checkbox input "false"
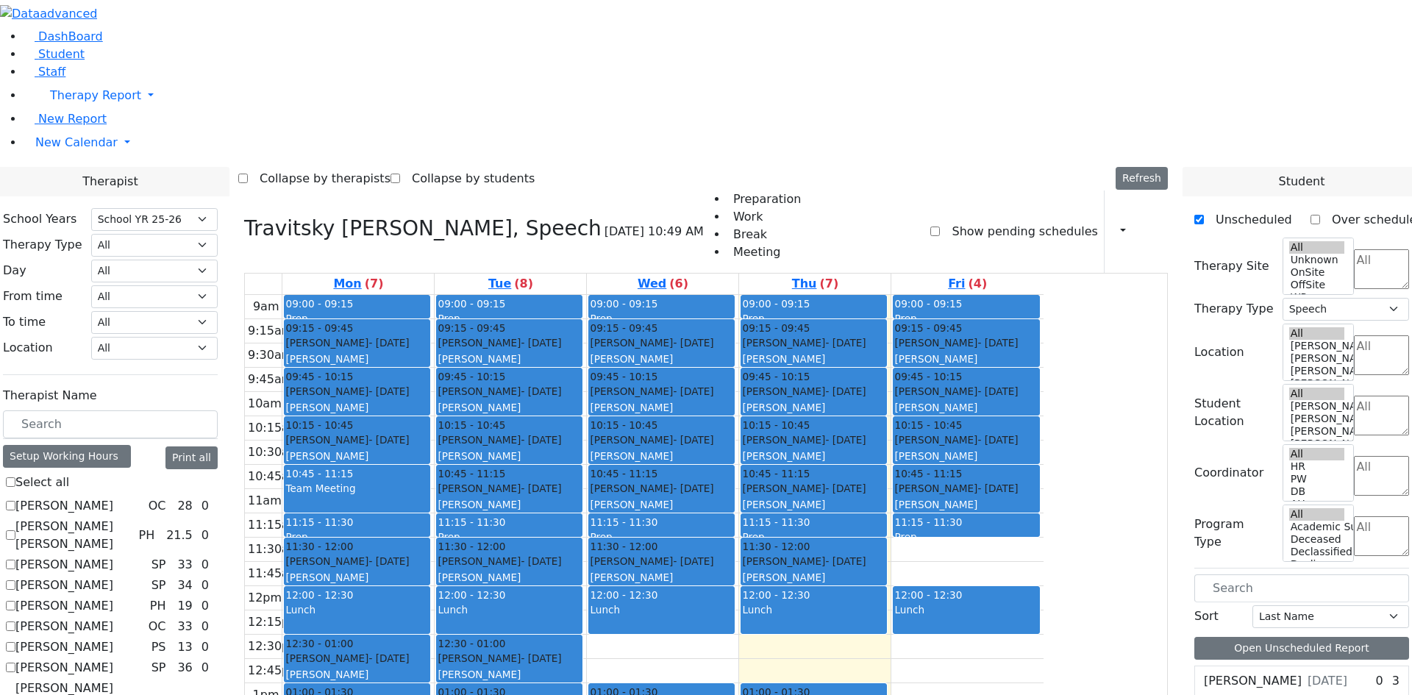
select select
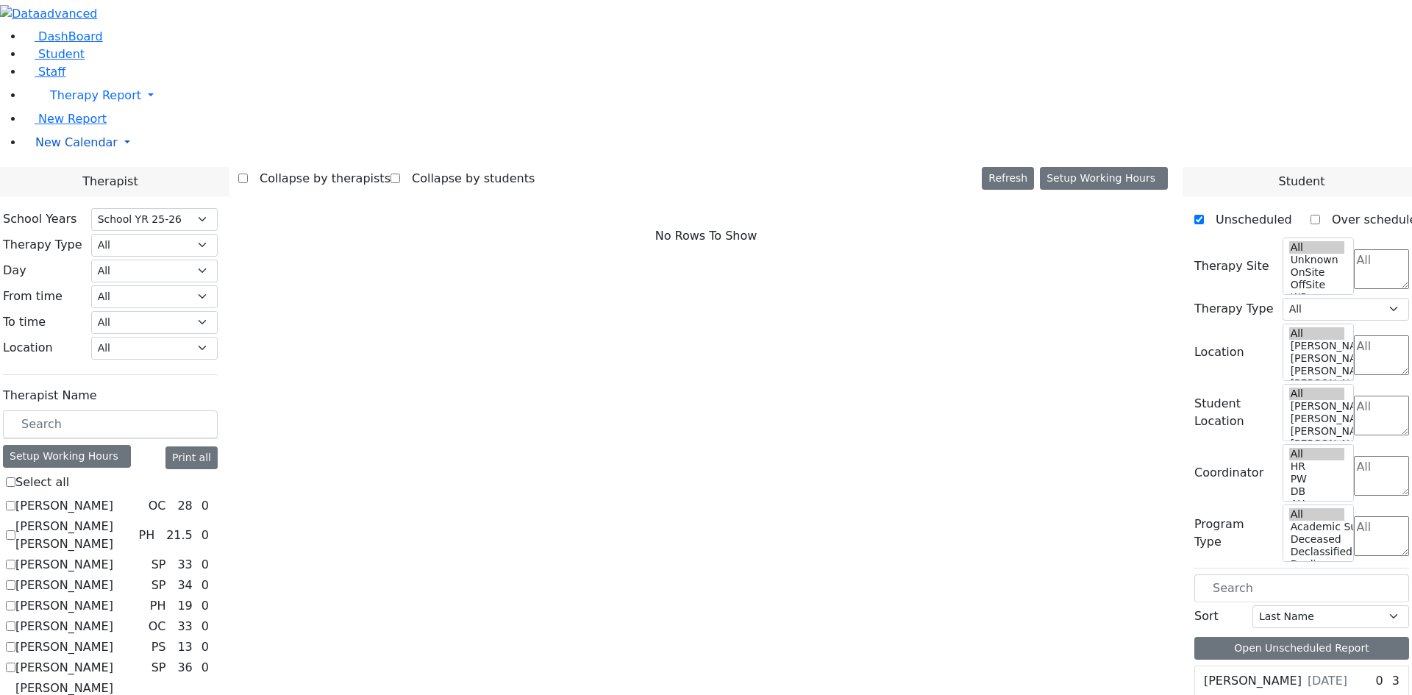
click at [65, 149] on span "New Calendar" at bounding box center [76, 142] width 82 height 14
click at [46, 61] on span "Student" at bounding box center [61, 54] width 46 height 14
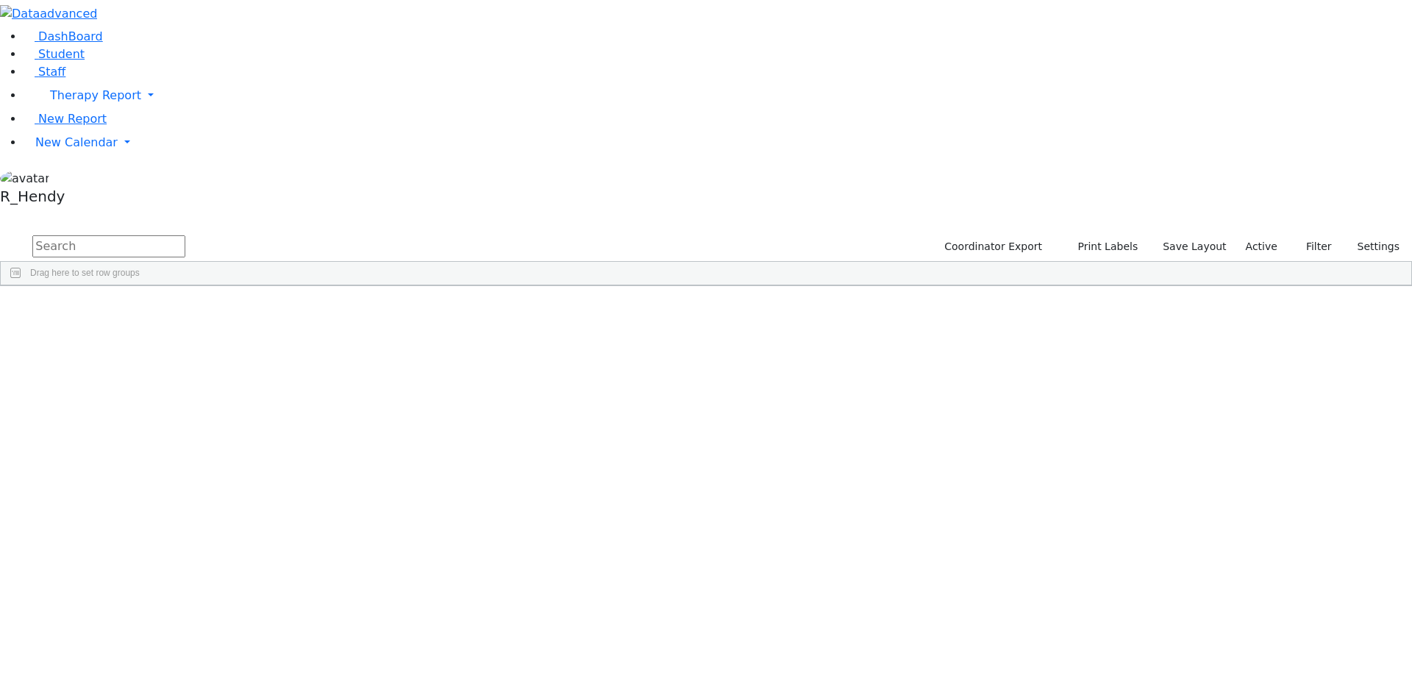
click at [185, 235] on input "text" at bounding box center [108, 246] width 153 height 22
type input "[PERSON_NAME]"
click at [280, 351] on div "[PERSON_NAME]" at bounding box center [234, 361] width 93 height 21
click at [280, 351] on div "Perry" at bounding box center [234, 361] width 93 height 21
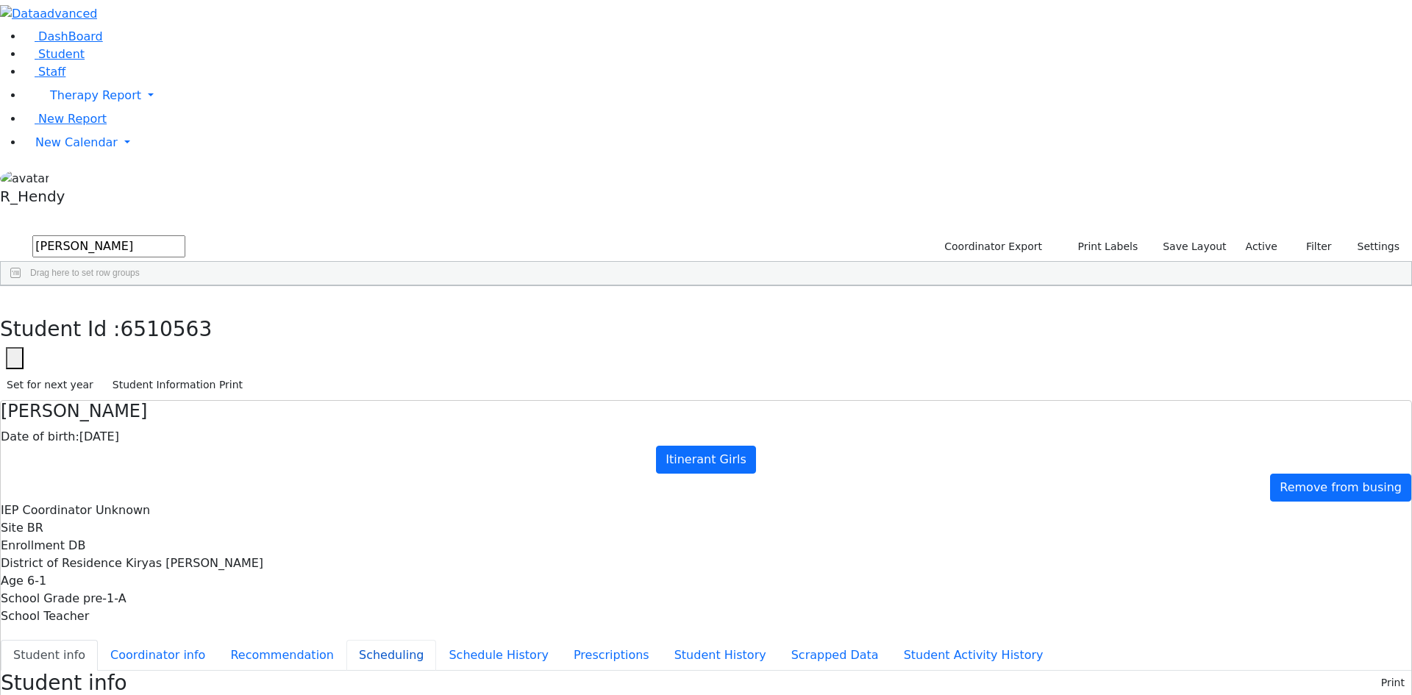
click at [347, 640] on button "Scheduling" at bounding box center [392, 655] width 90 height 31
drag, startPoint x: 521, startPoint y: 286, endPoint x: 539, endPoint y: 344, distance: 61.0
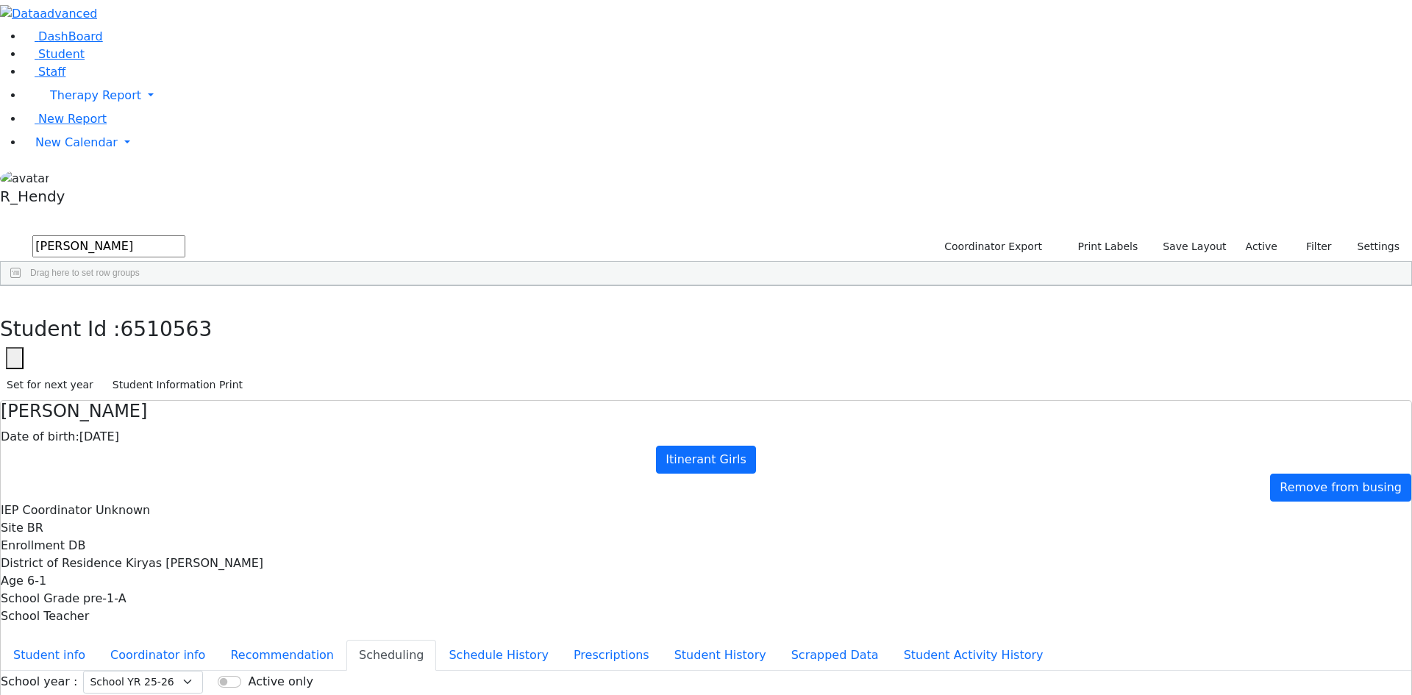
drag, startPoint x: 742, startPoint y: 286, endPoint x: 744, endPoint y: 380, distance: 94.2
drag, startPoint x: 744, startPoint y: 481, endPoint x: 722, endPoint y: 467, distance: 26.1
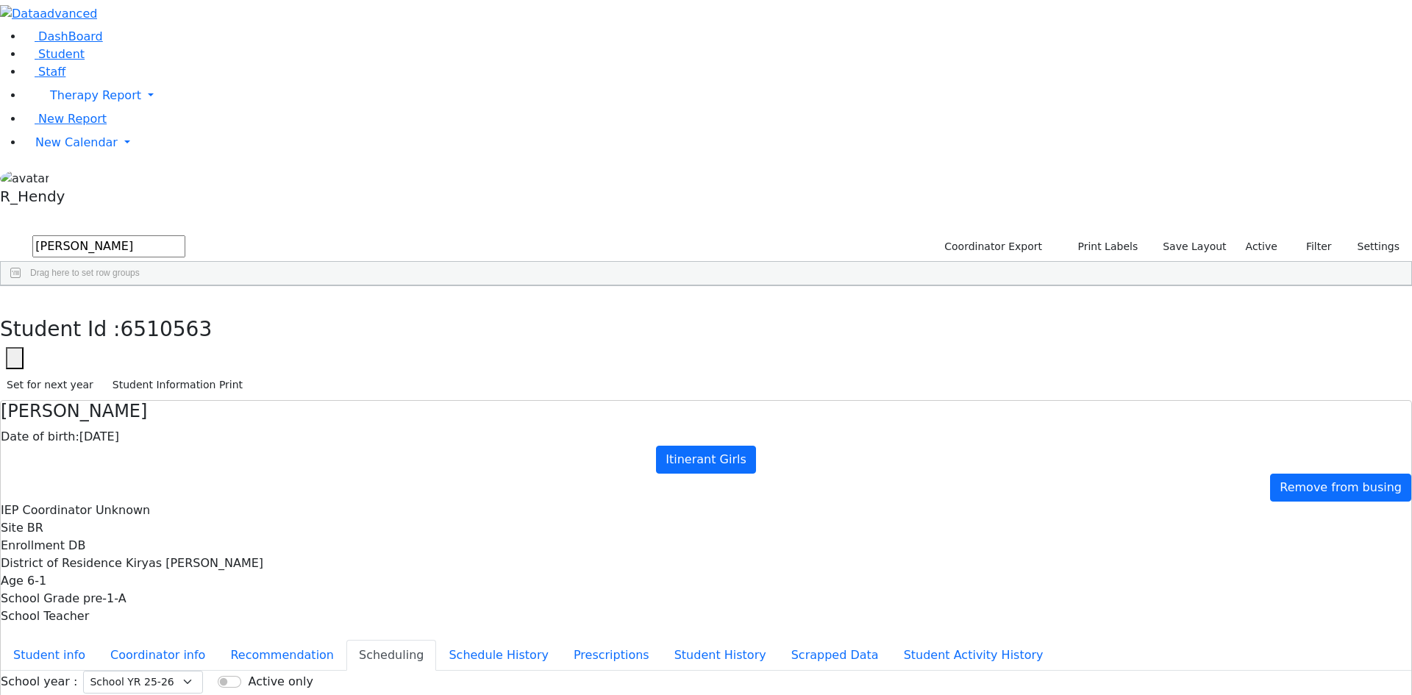
drag, startPoint x: 716, startPoint y: 550, endPoint x: 752, endPoint y: 533, distance: 40.1
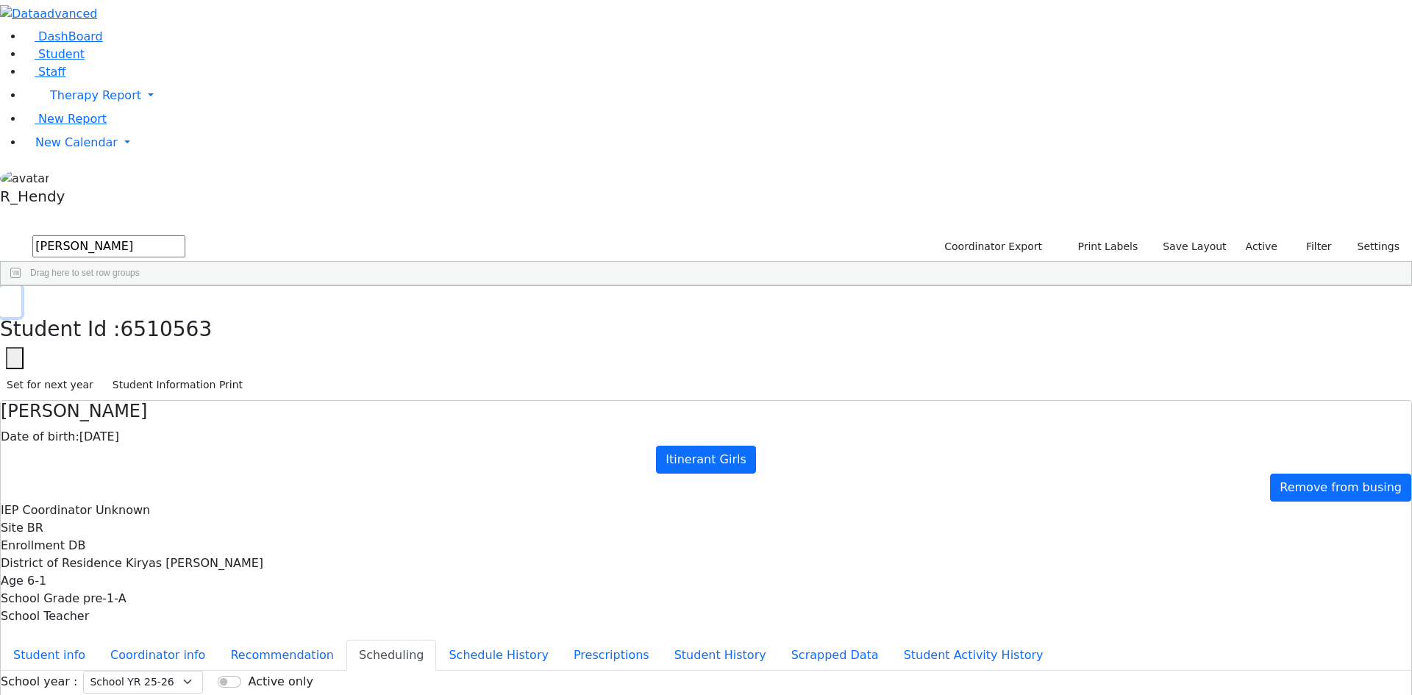
click at [15, 297] on icon "button" at bounding box center [11, 301] width 8 height 9
click at [88, 157] on li "New Calendar Calendar Teacher Report" at bounding box center [718, 142] width 1389 height 29
click at [86, 149] on span "New Calendar" at bounding box center [76, 142] width 82 height 14
click at [71, 196] on span "Teacher Report" at bounding box center [79, 189] width 88 height 14
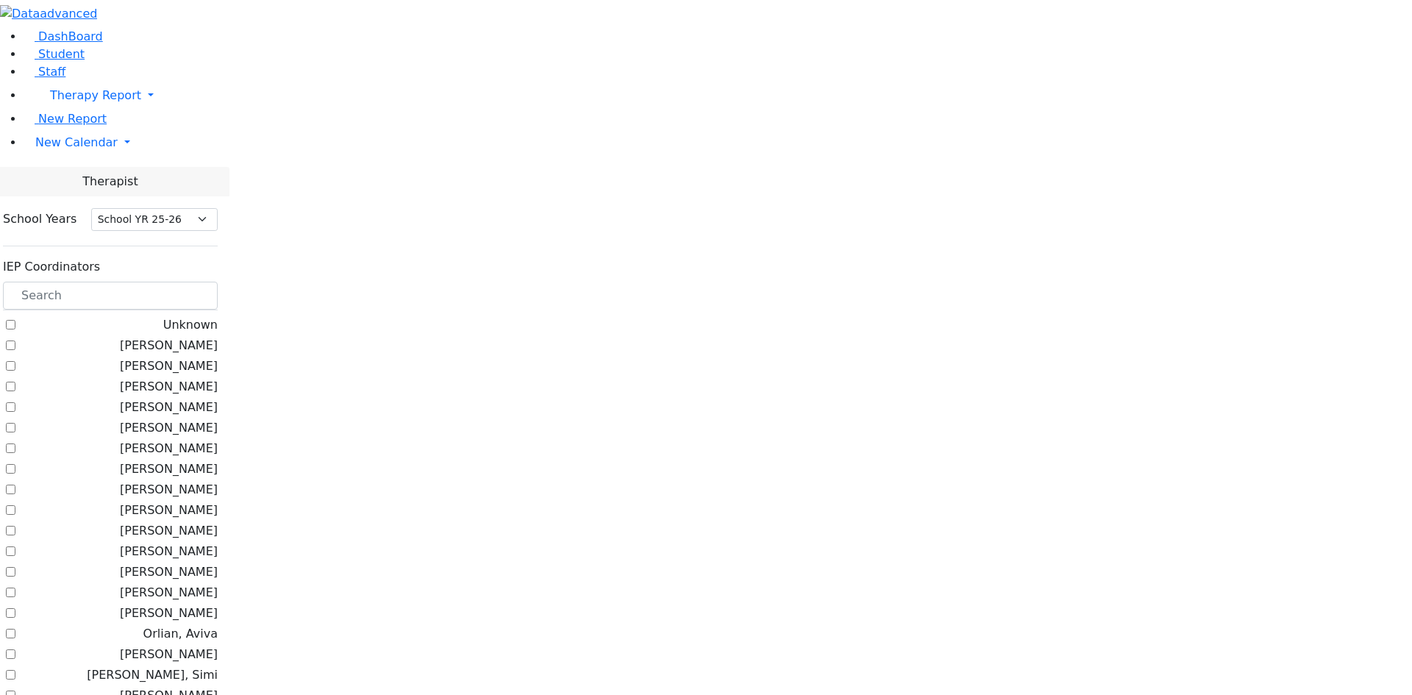
select select "212"
click at [218, 282] on input "text" at bounding box center [110, 296] width 215 height 28
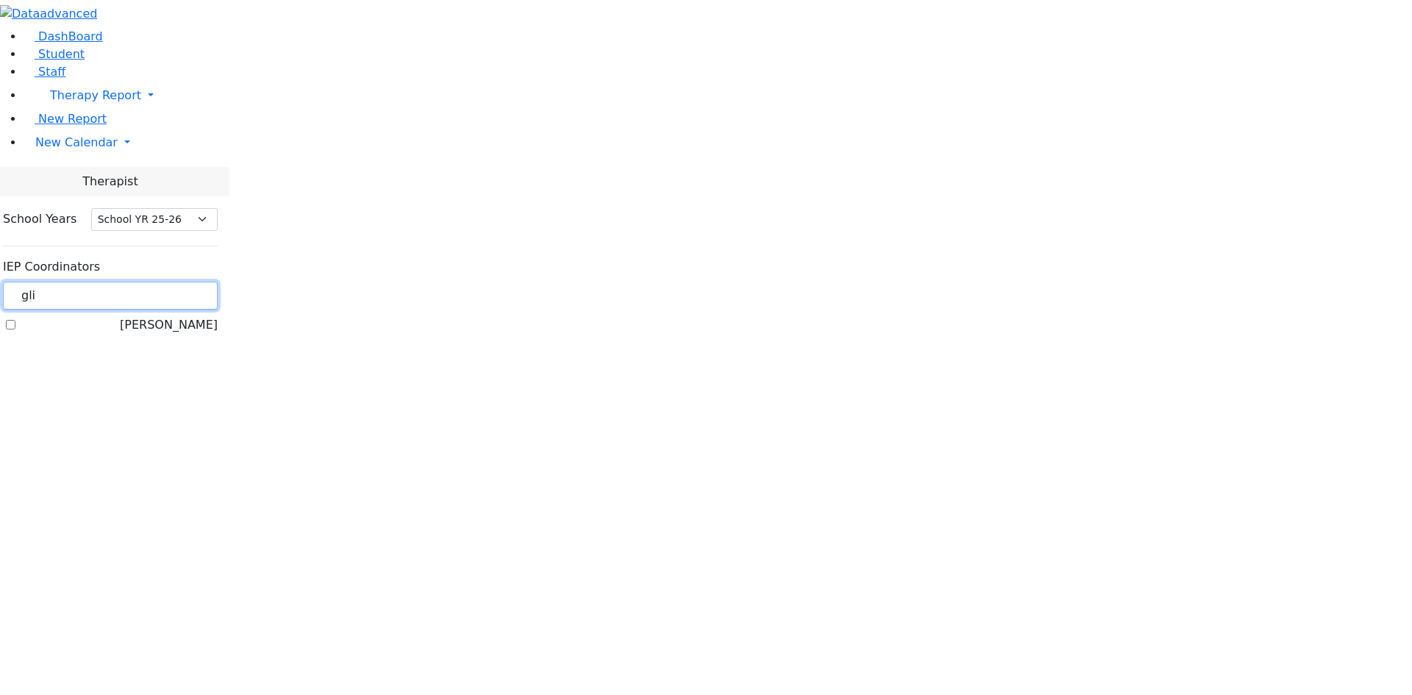
type input "gli"
click at [180, 316] on label "[PERSON_NAME]" at bounding box center [169, 325] width 98 height 18
click at [15, 320] on input "[PERSON_NAME]" at bounding box center [11, 325] width 10 height 10
checkbox input "true"
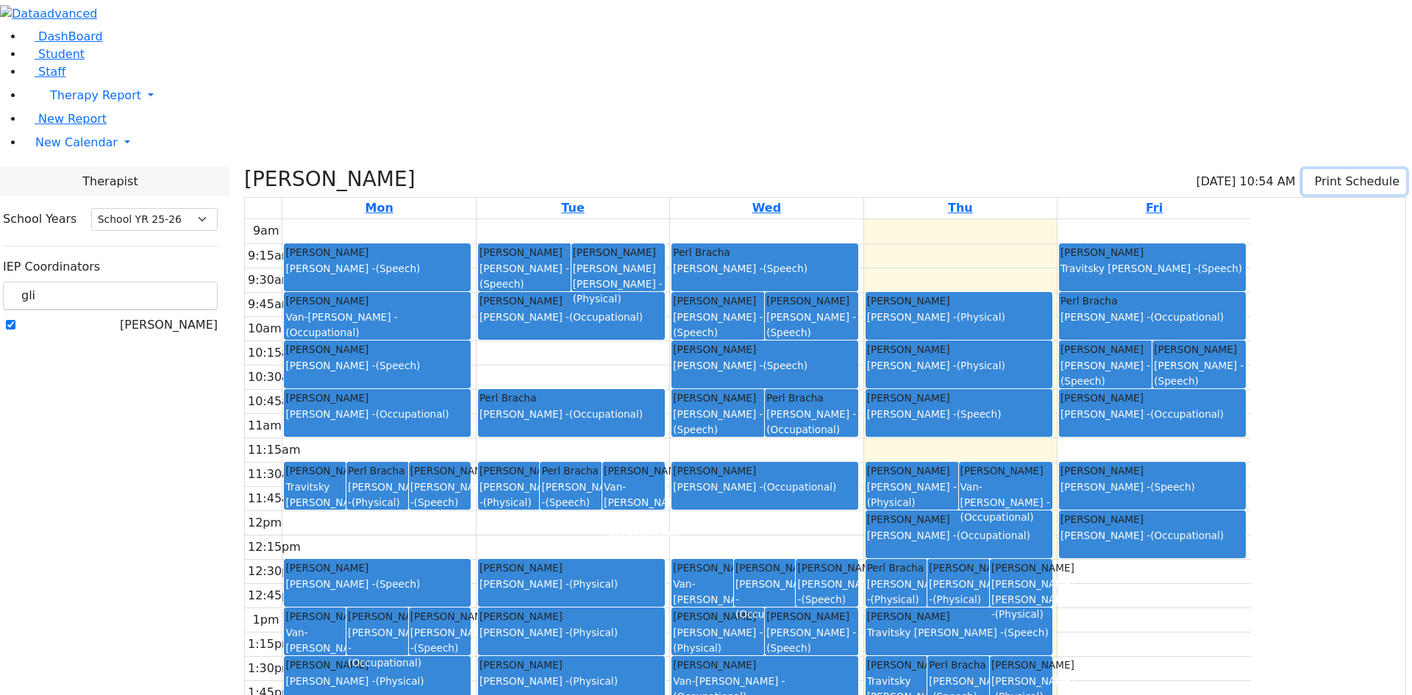
click at [1303, 169] on button "Print Schedule" at bounding box center [1355, 181] width 104 height 25
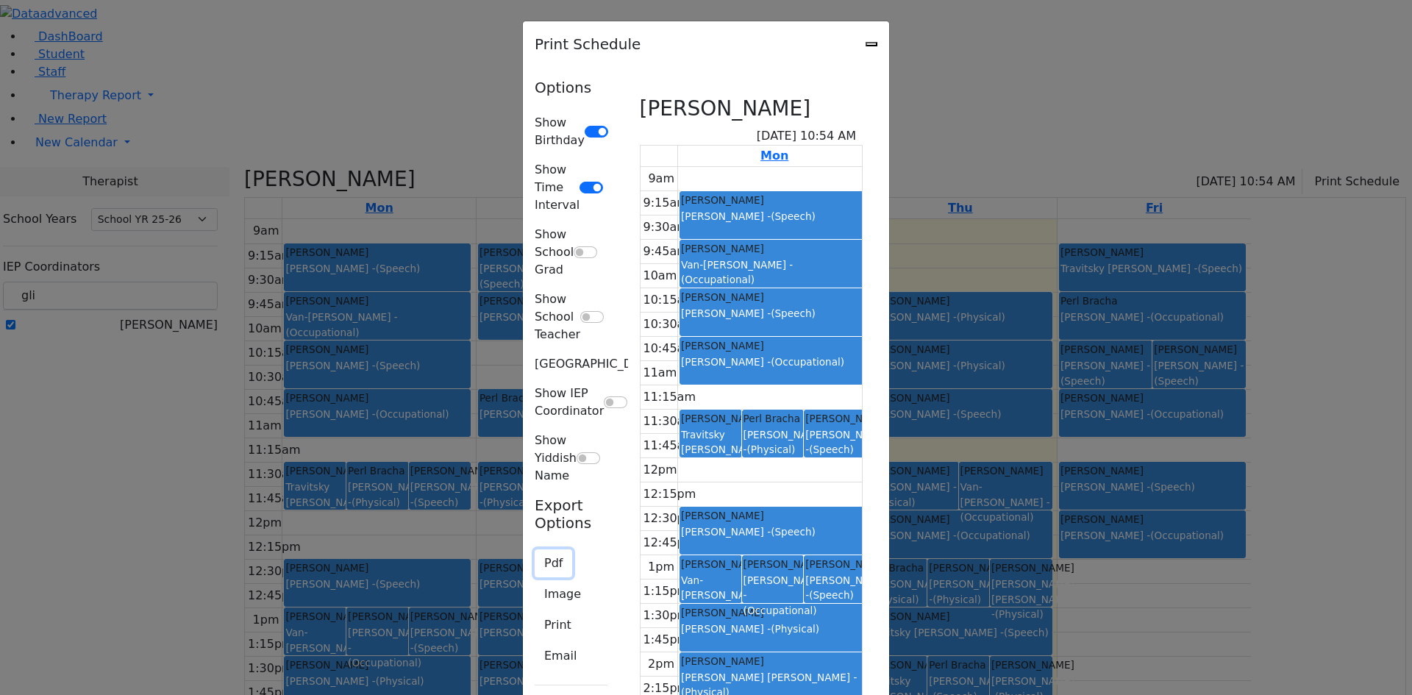
click at [535, 550] on button "Pdf" at bounding box center [554, 564] width 38 height 28
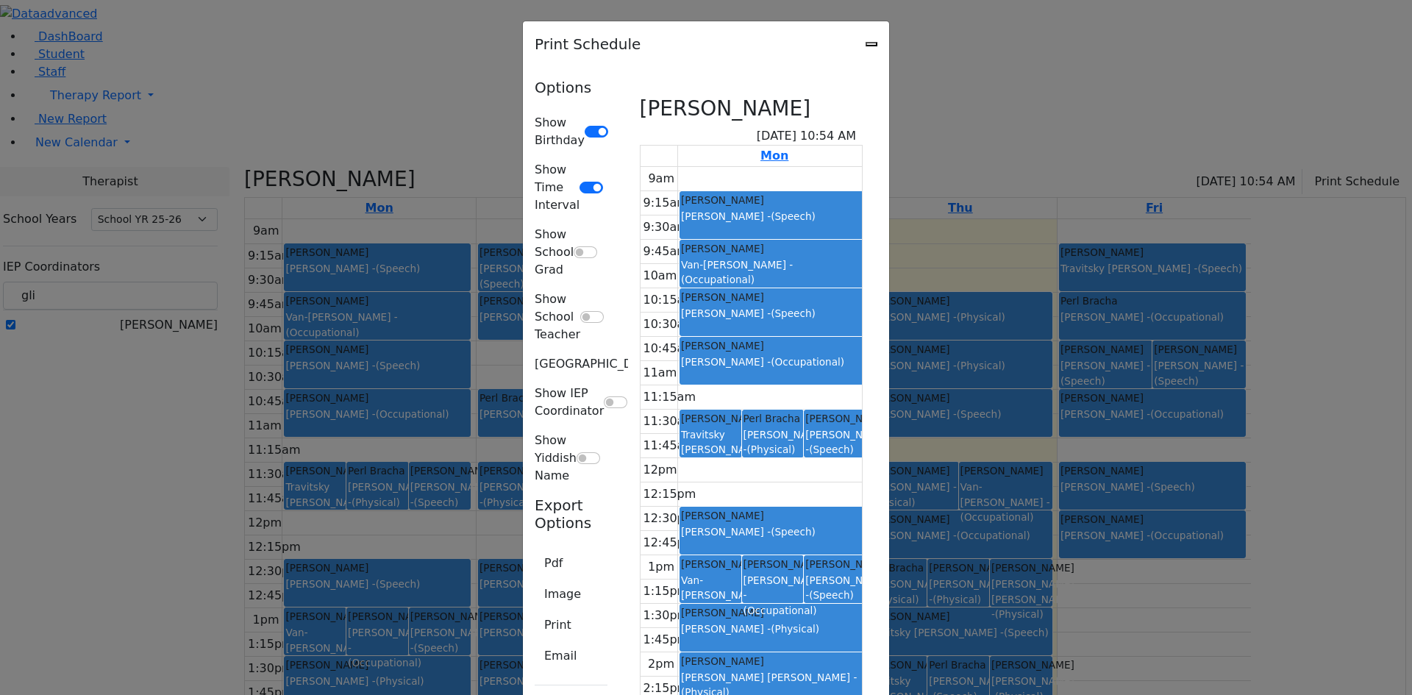
click at [60, 104] on div "Print Schedule Options Show Birthday Show Time Interval Show School Grad Show S…" at bounding box center [706, 347] width 1412 height 695
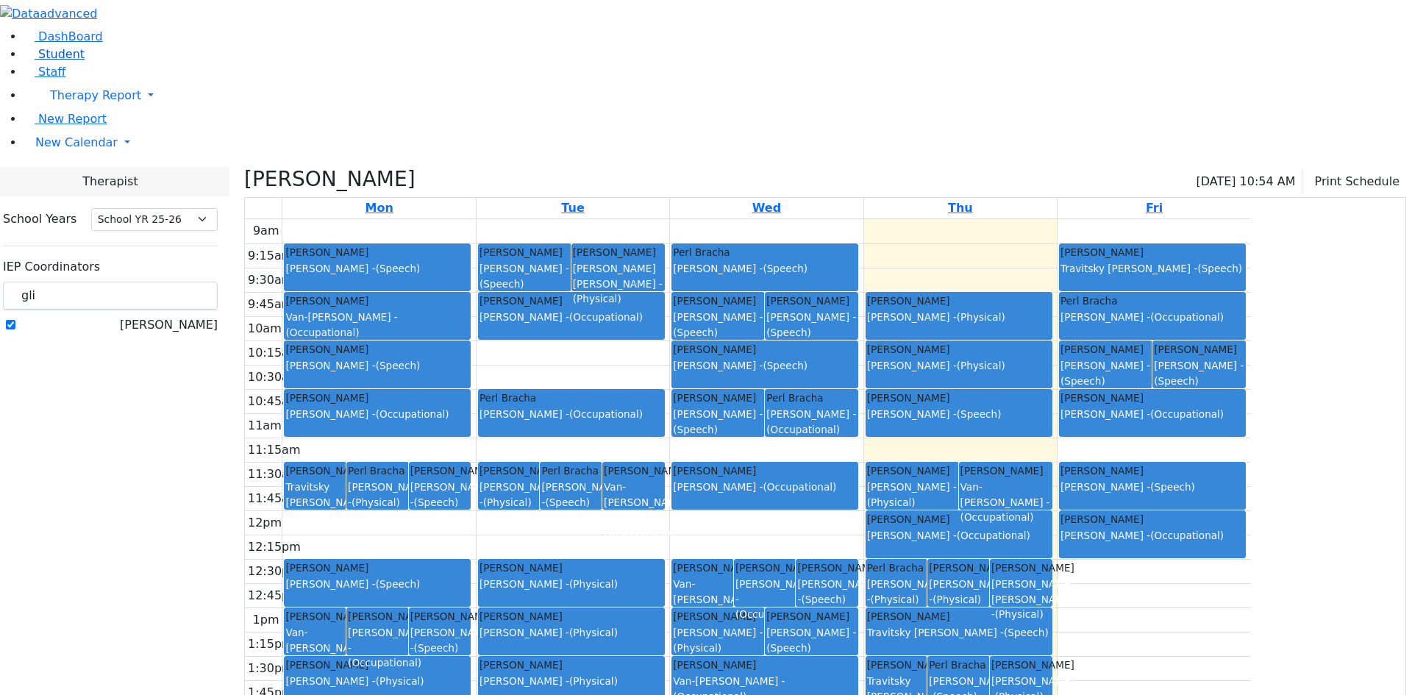
click at [60, 61] on span "Student" at bounding box center [61, 54] width 46 height 14
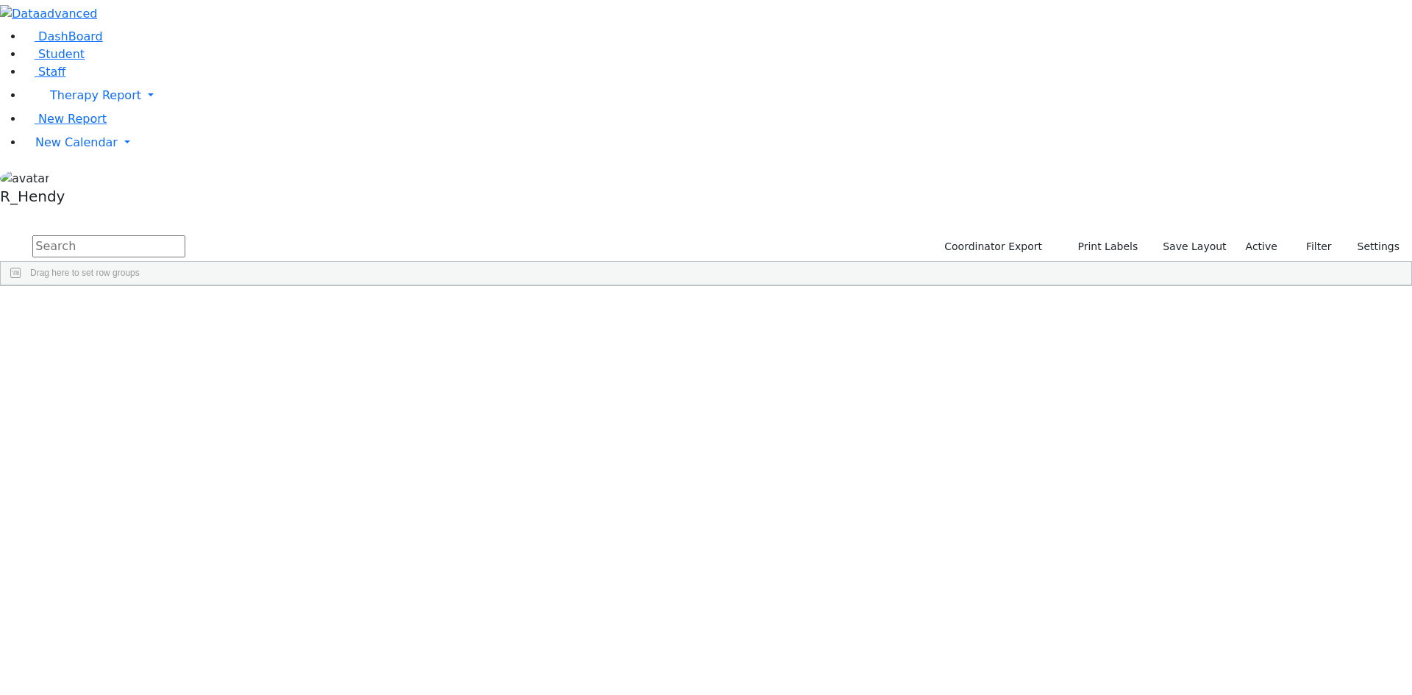
click at [185, 235] on input "text" at bounding box center [108, 246] width 153 height 22
type input "["
type input "perr"
click at [280, 351] on div "Perry" at bounding box center [234, 361] width 93 height 21
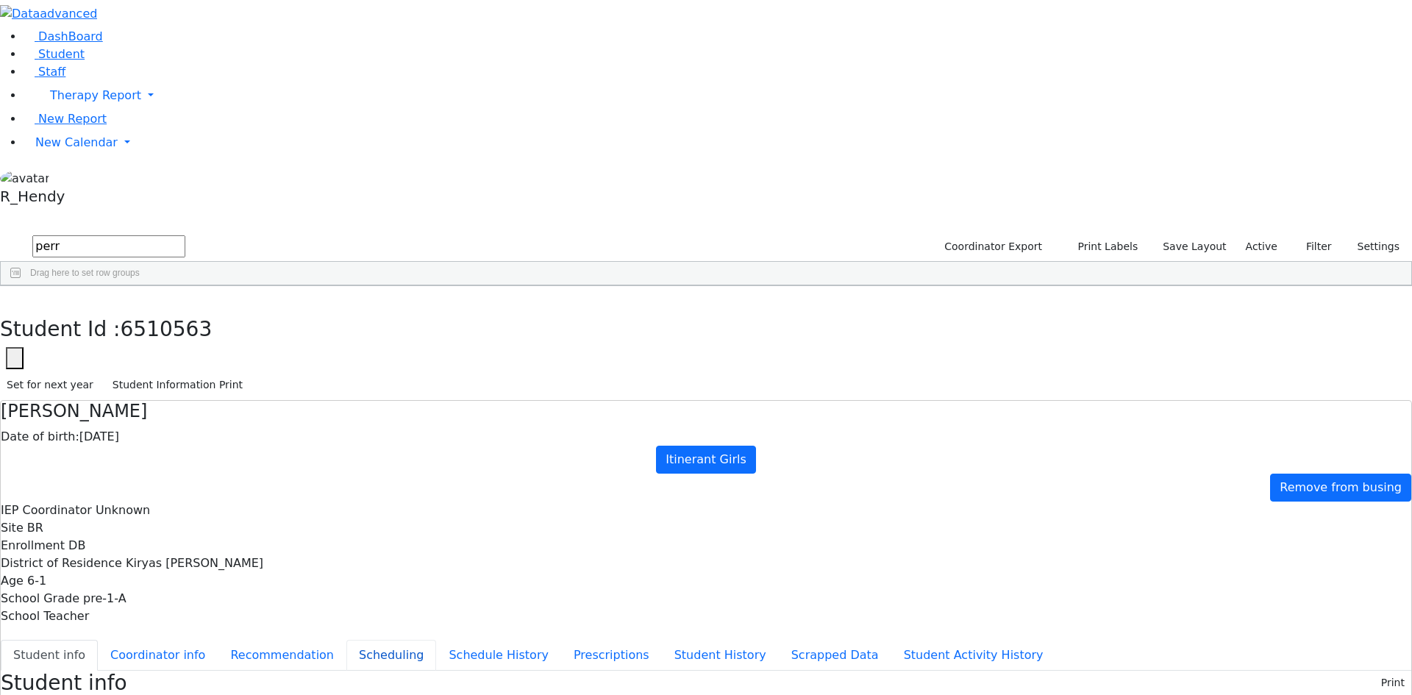
click at [354, 640] on button "Scheduling" at bounding box center [392, 655] width 90 height 31
click at [52, 149] on span "New Calendar" at bounding box center [76, 142] width 82 height 14
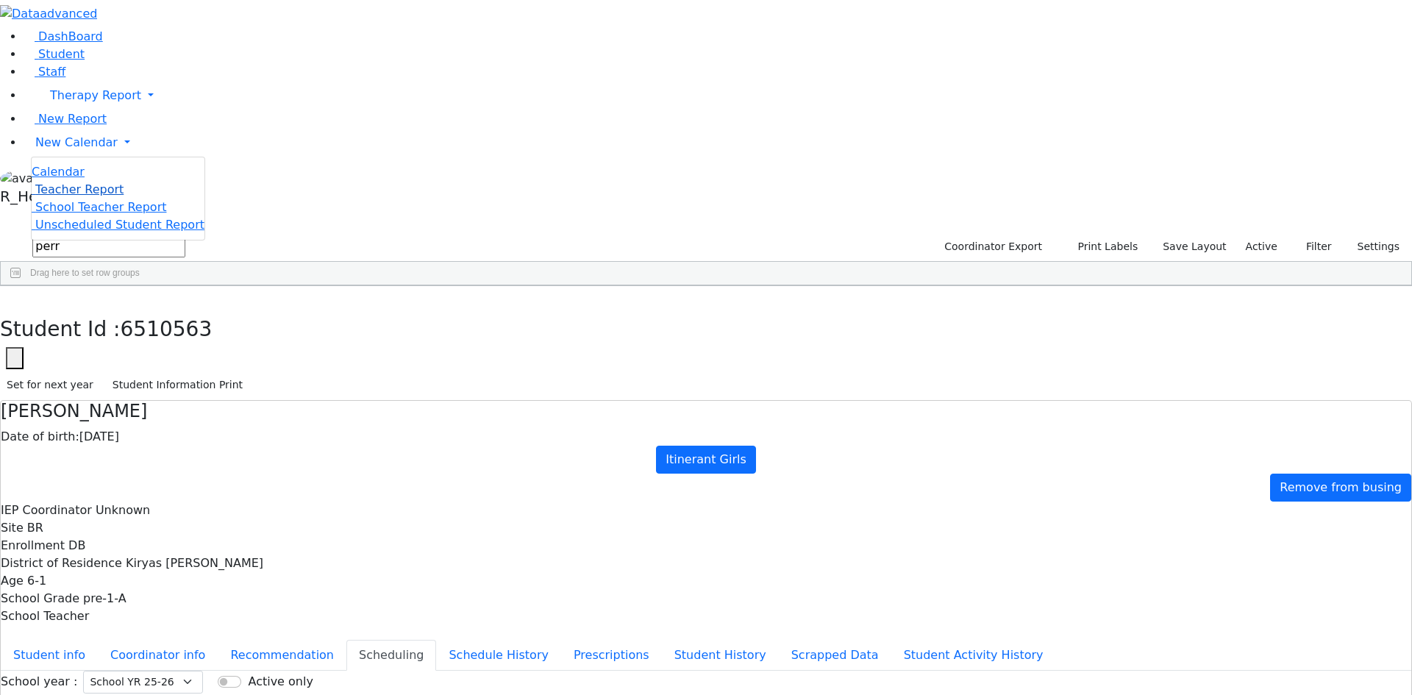
click at [56, 196] on span "Teacher Report" at bounding box center [79, 189] width 88 height 14
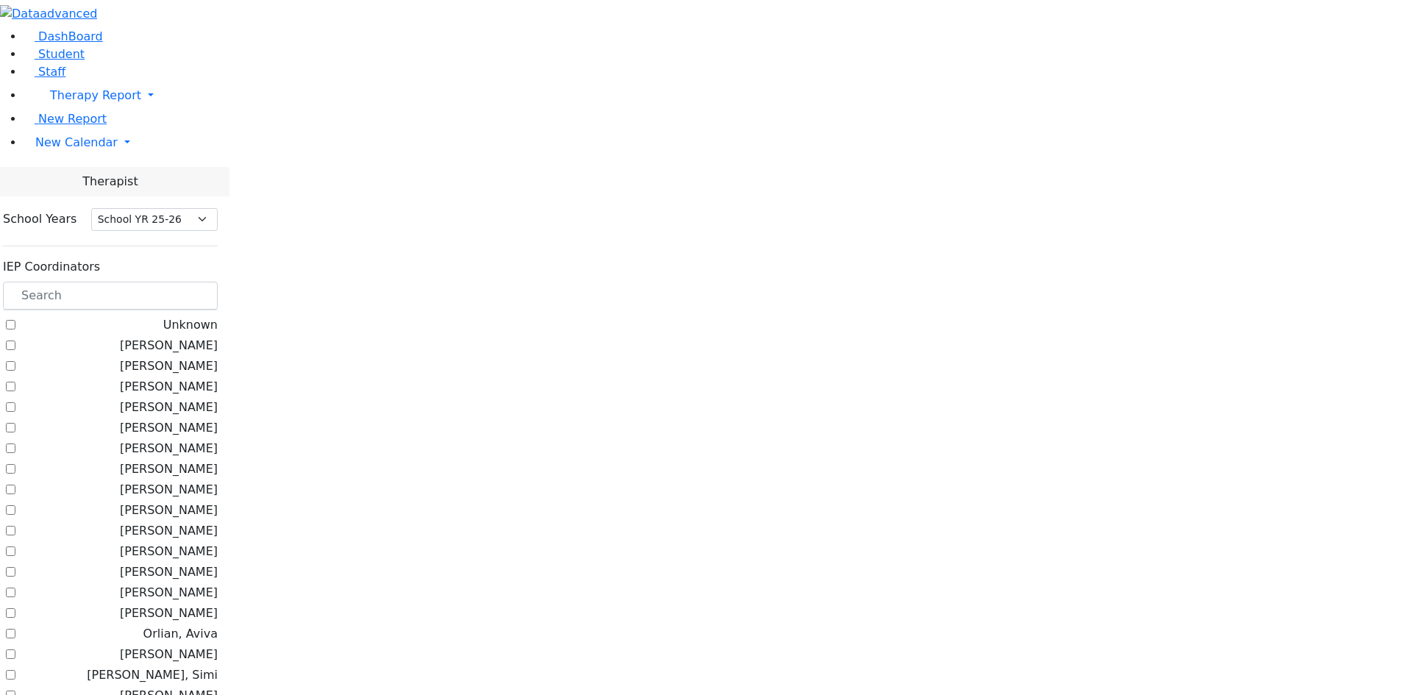
select select "212"
click at [210, 282] on input "text" at bounding box center [110, 296] width 215 height 28
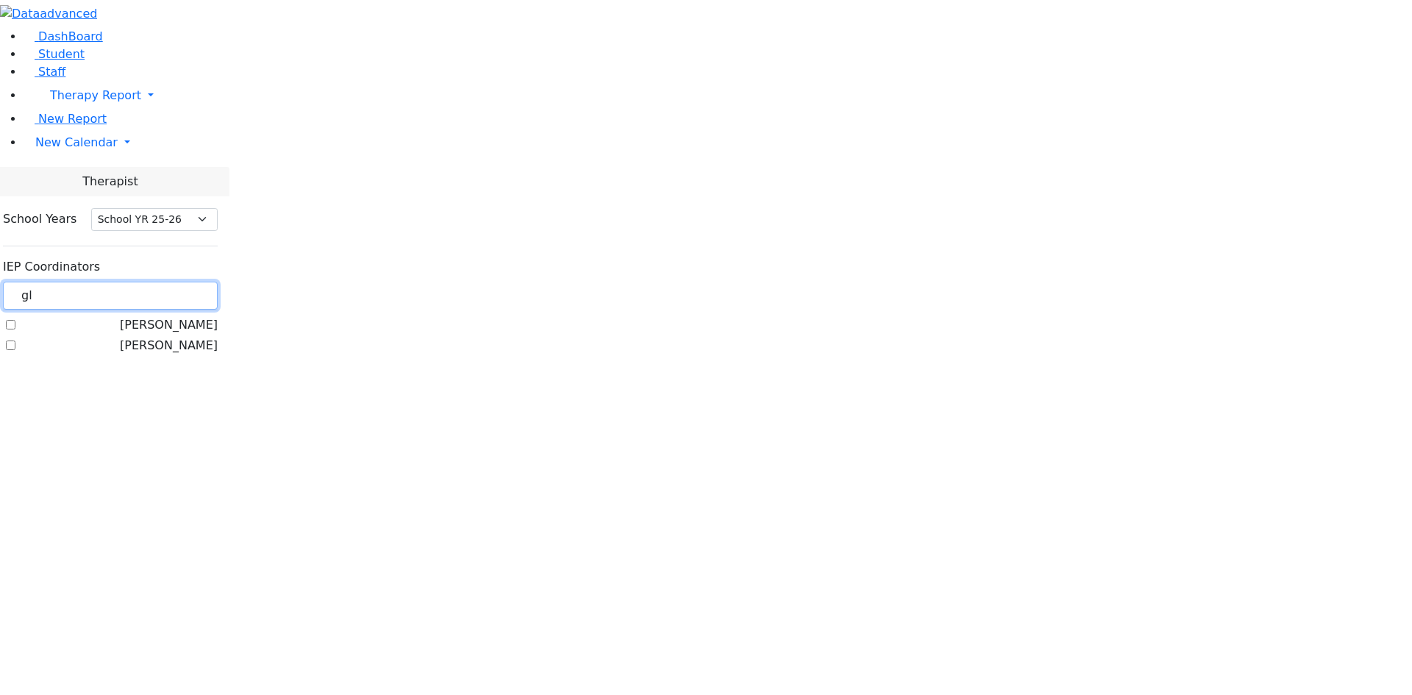
type input "gl"
click at [188, 316] on label "[PERSON_NAME]" at bounding box center [169, 325] width 98 height 18
click at [15, 320] on input "[PERSON_NAME]" at bounding box center [11, 325] width 10 height 10
checkbox input "true"
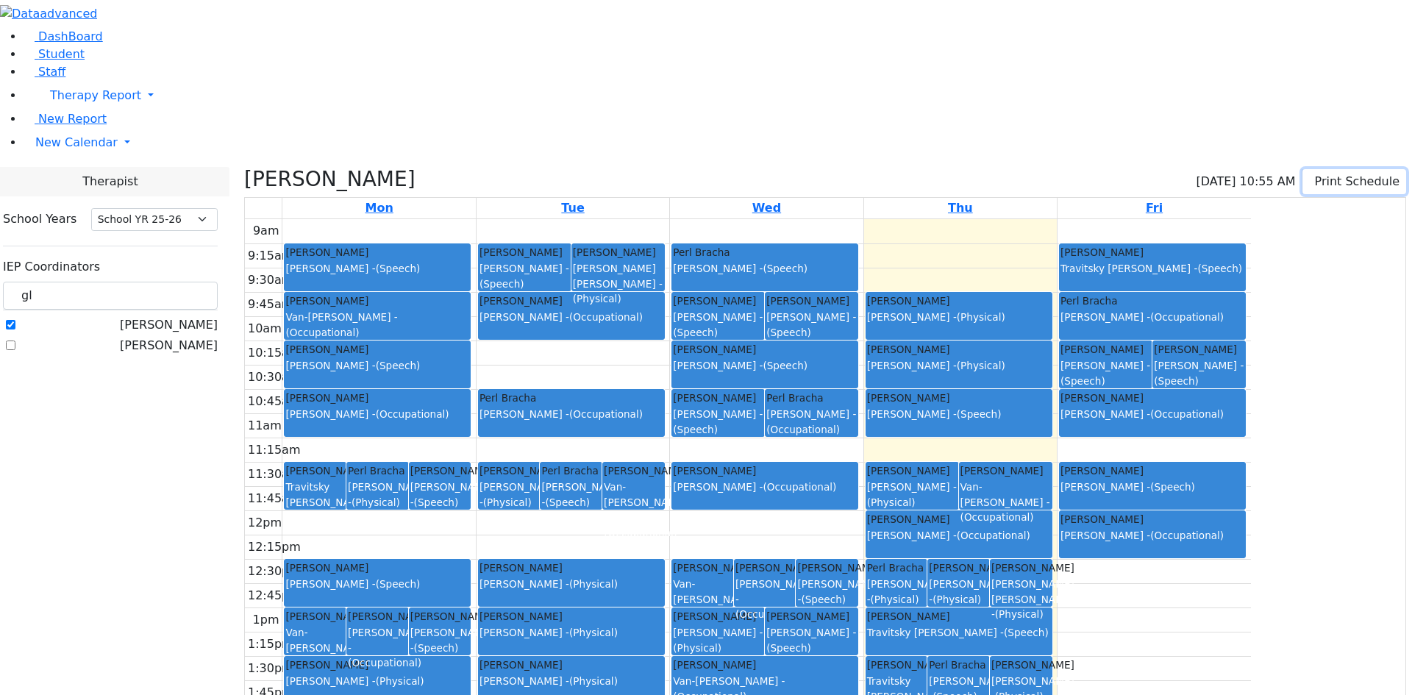
click at [1326, 169] on button "Print Schedule" at bounding box center [1355, 181] width 104 height 25
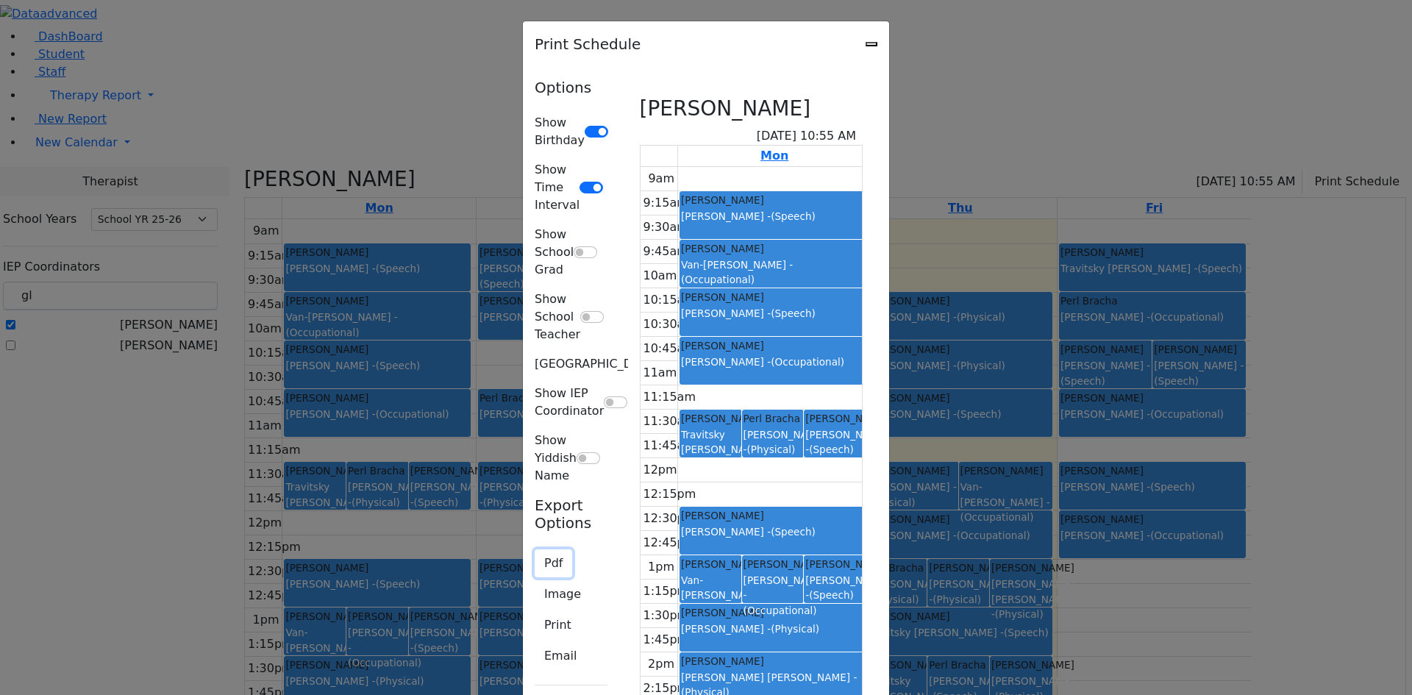
click at [535, 550] on button "Pdf" at bounding box center [554, 564] width 38 height 28
click at [535, 611] on button "Print" at bounding box center [558, 625] width 46 height 28
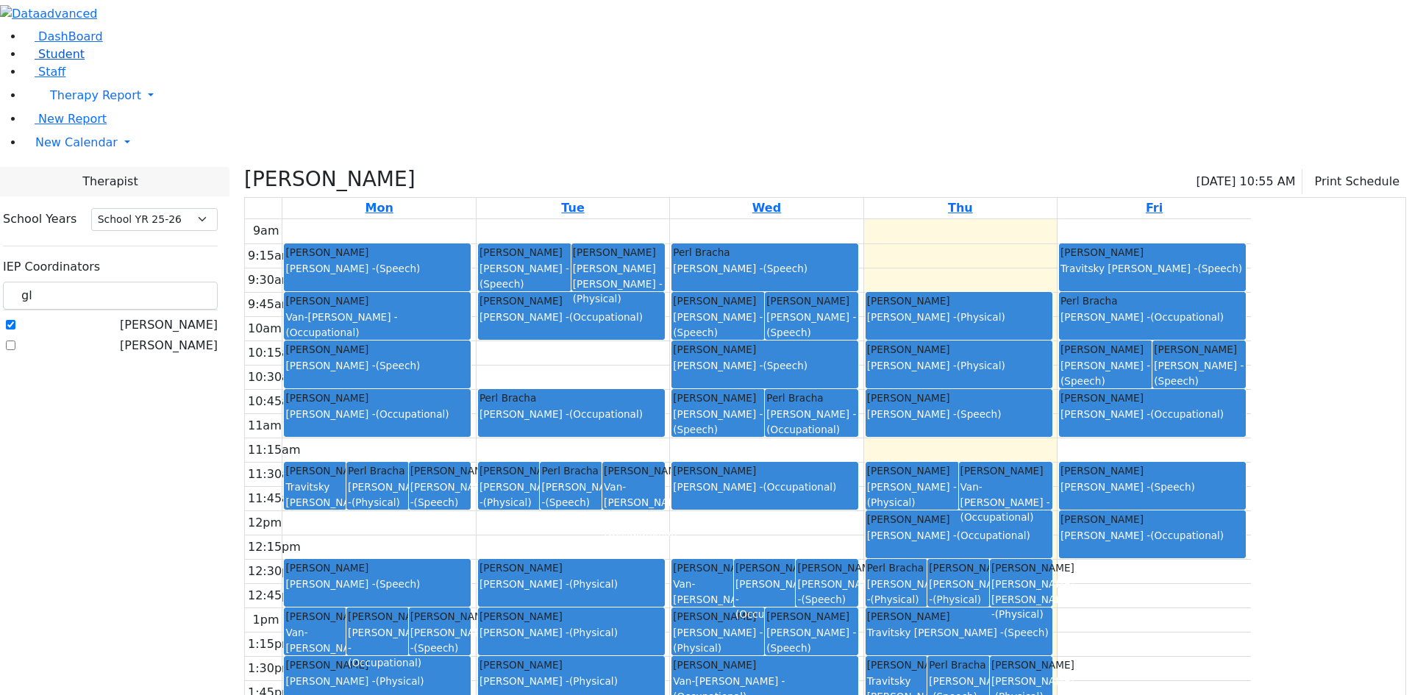
click at [38, 61] on span "Student" at bounding box center [61, 54] width 46 height 14
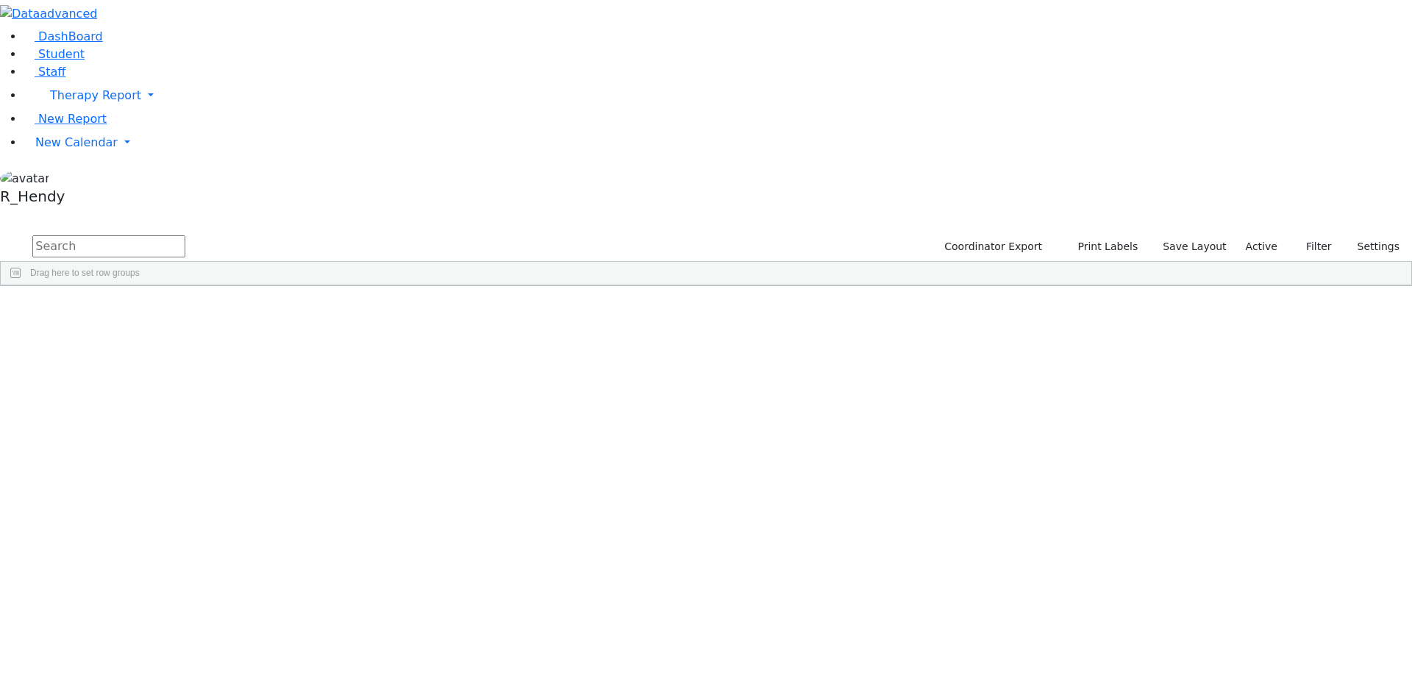
click at [185, 235] on input "text" at bounding box center [108, 246] width 153 height 22
type input "perr"
click at [188, 351] on div "Sofer" at bounding box center [141, 361] width 93 height 21
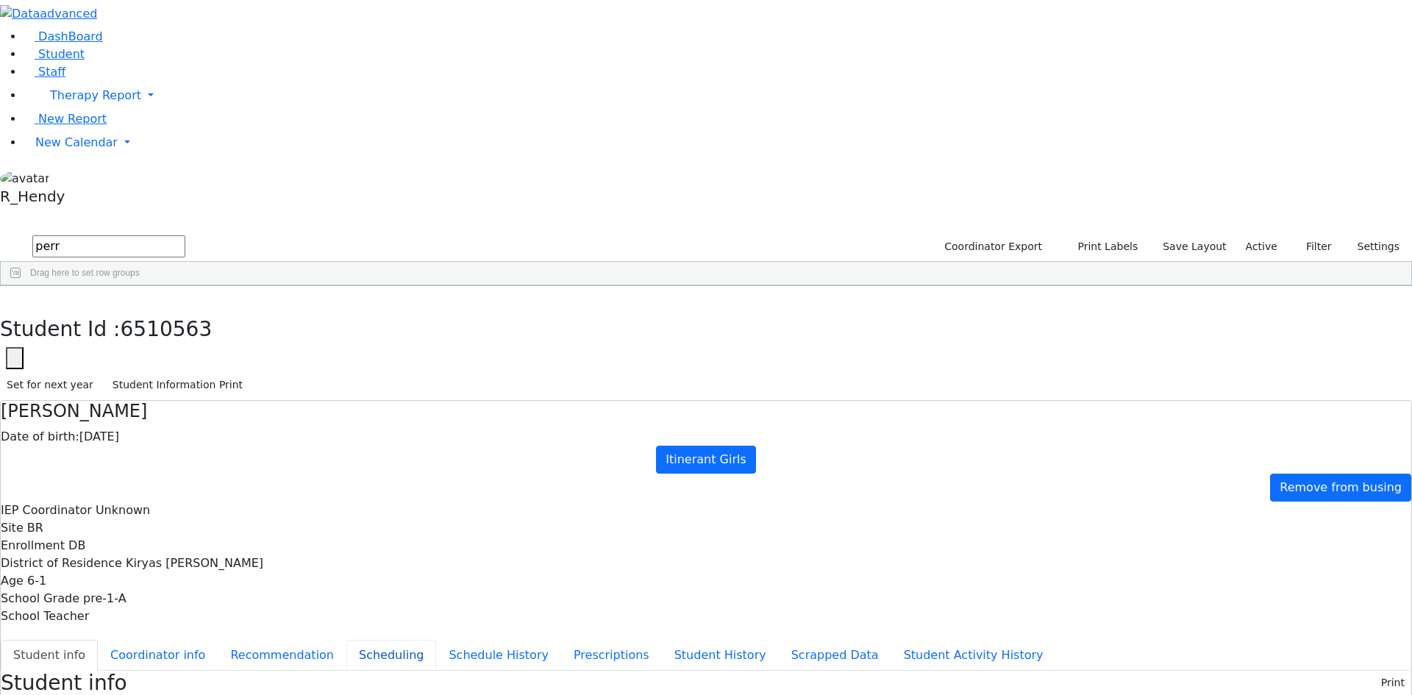
click at [347, 640] on button "Scheduling" at bounding box center [392, 655] width 90 height 31
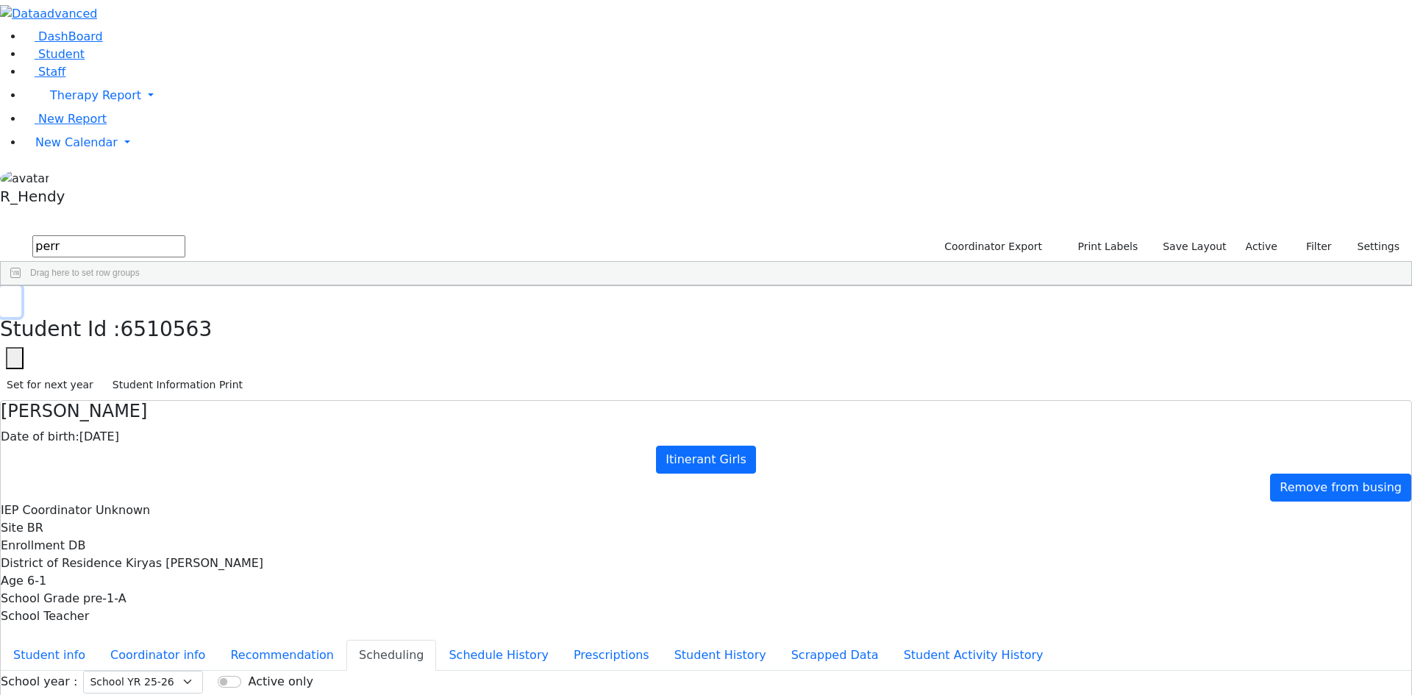
click at [7, 297] on use "button" at bounding box center [7, 297] width 0 height 0
click at [448, 372] on div "85712 [PERSON_NAME] [DATE] [PERSON_NAME] DB Itinerant Girls [DEMOGRAPHIC_DATA] …" at bounding box center [699, 341] width 1396 height 62
click at [45, 79] on link "Staff" at bounding box center [45, 72] width 42 height 14
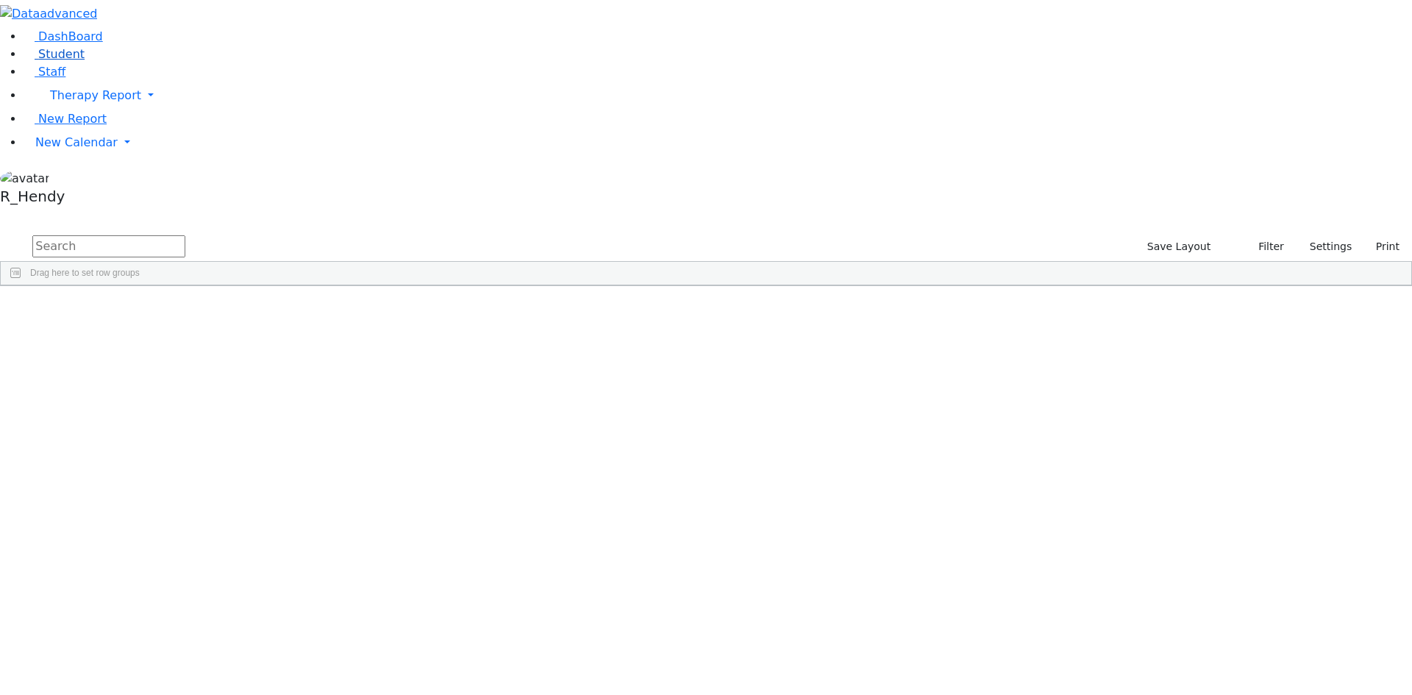
click at [54, 61] on span "Student" at bounding box center [61, 54] width 46 height 14
click at [185, 235] on input "text" at bounding box center [108, 246] width 153 height 22
click at [56, 149] on span "New Calendar" at bounding box center [76, 142] width 82 height 14
click at [85, 179] on span "Calendar" at bounding box center [58, 172] width 53 height 14
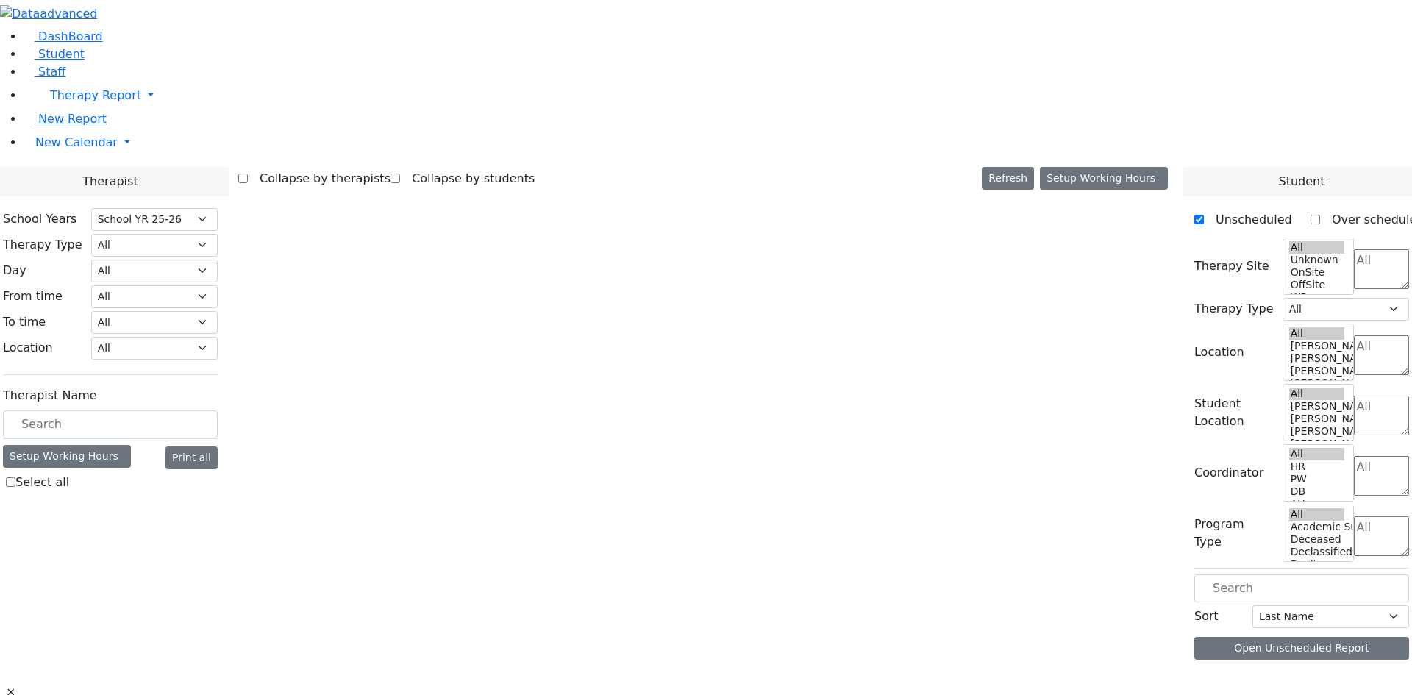
select select "212"
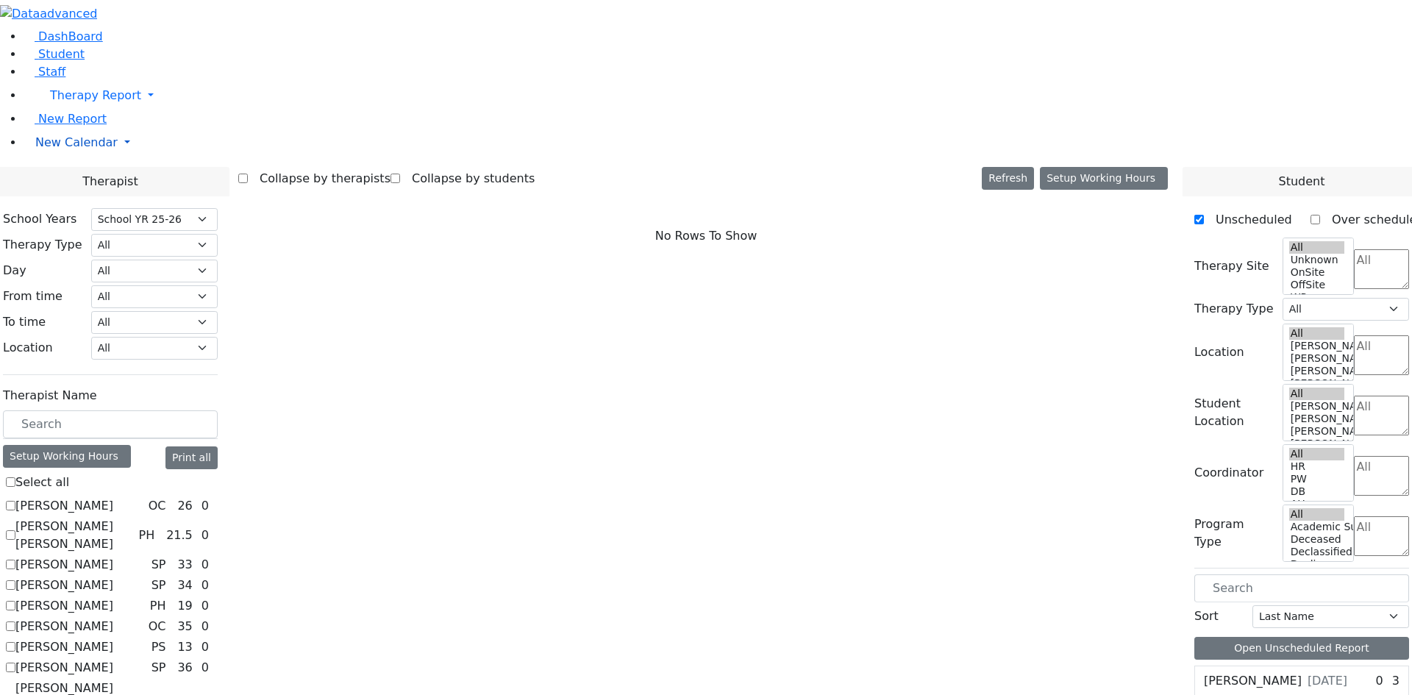
click at [71, 149] on span "New Calendar" at bounding box center [76, 142] width 82 height 14
click at [66, 196] on span "Teacher Report" at bounding box center [79, 189] width 88 height 14
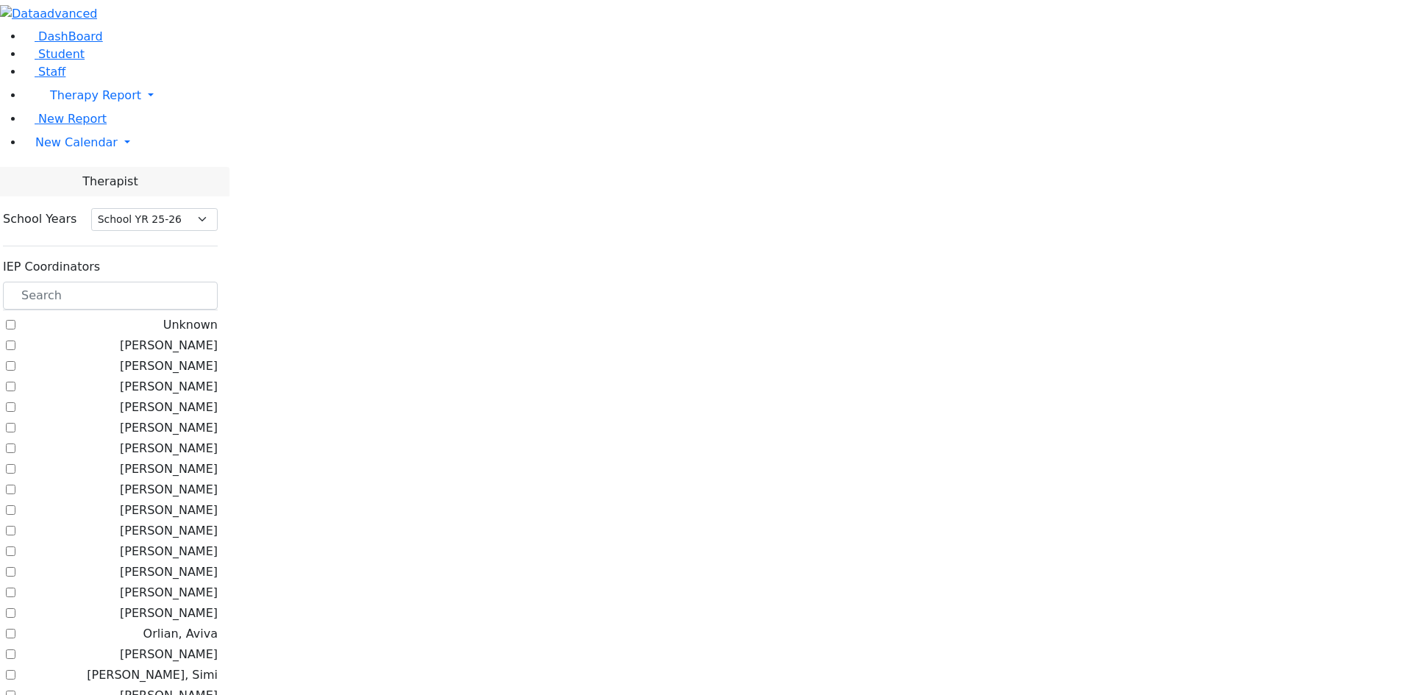
select select "212"
click at [218, 282] on input "text" at bounding box center [110, 296] width 215 height 28
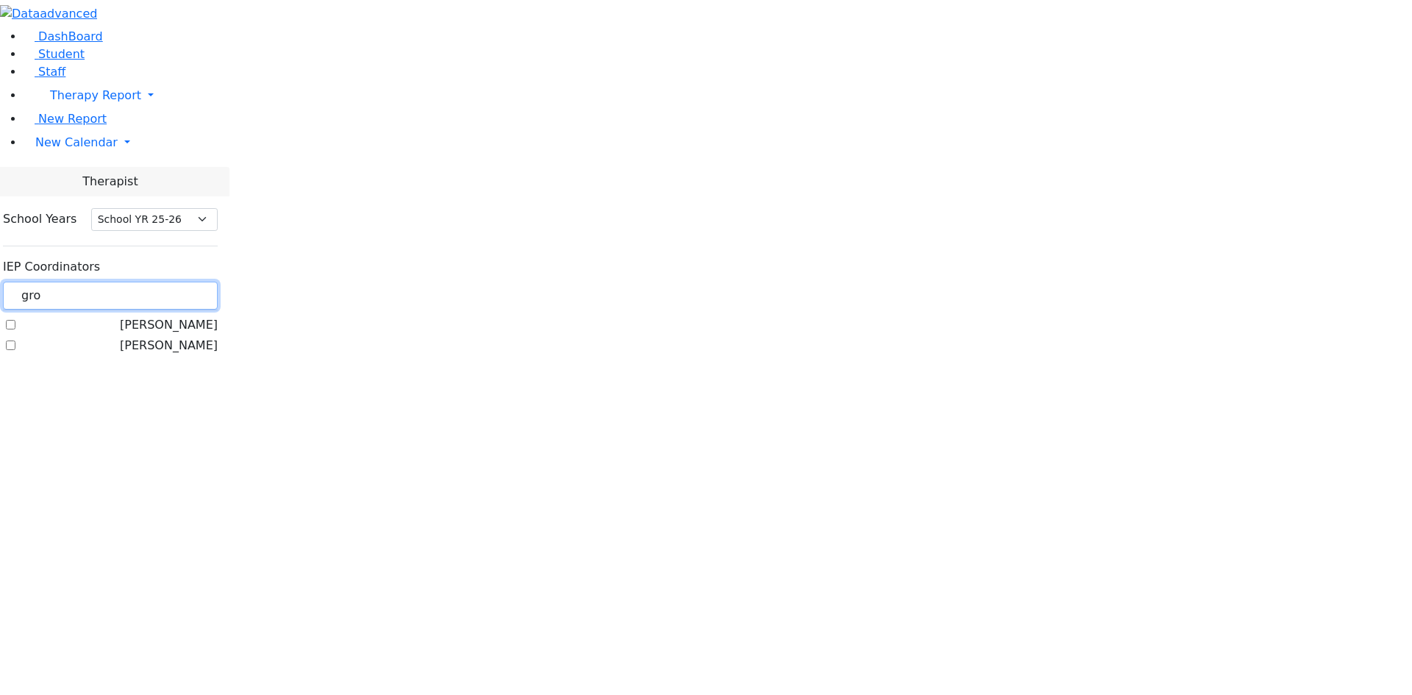
type input "gro"
click at [184, 337] on label "Grossbaum, Chaya" at bounding box center [169, 346] width 98 height 18
click at [15, 341] on input "Grossbaum, Chaya" at bounding box center [11, 346] width 10 height 10
checkbox input "true"
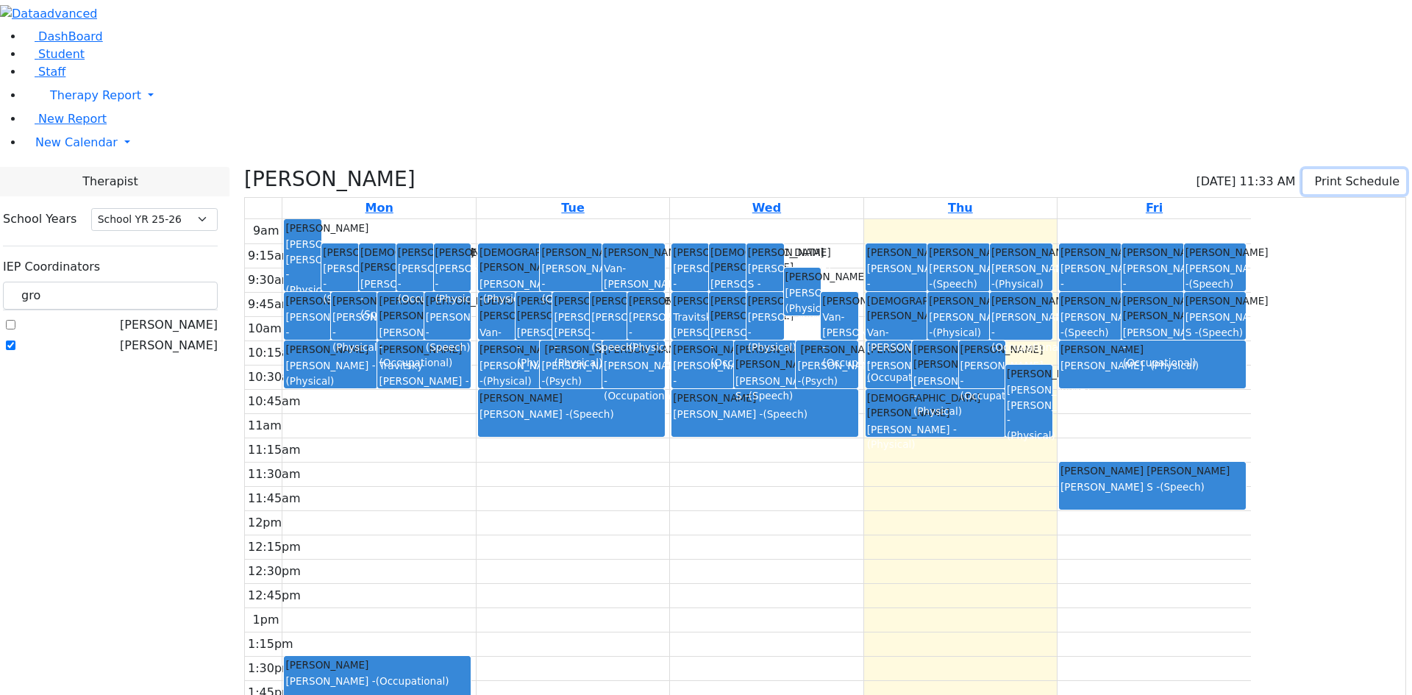
click at [1310, 169] on button "Print Schedule" at bounding box center [1355, 181] width 104 height 25
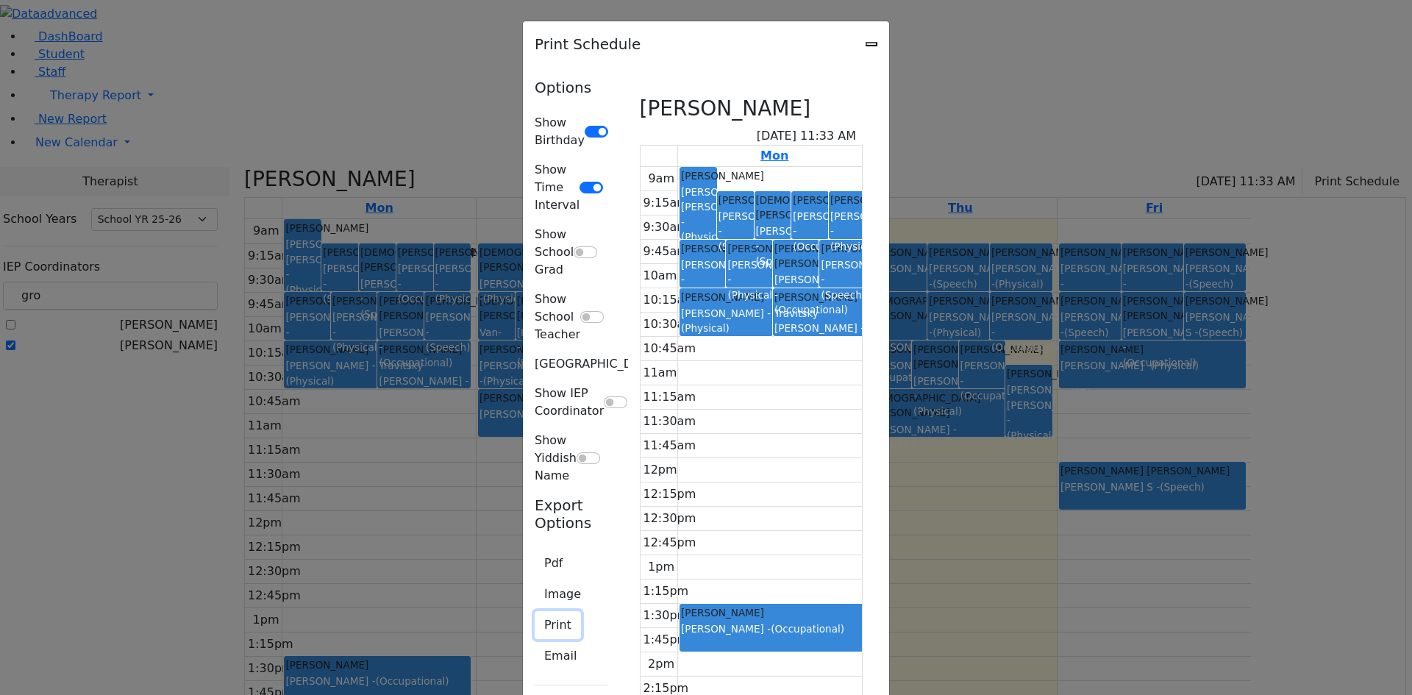
click at [535, 611] on button "Print" at bounding box center [558, 625] width 46 height 28
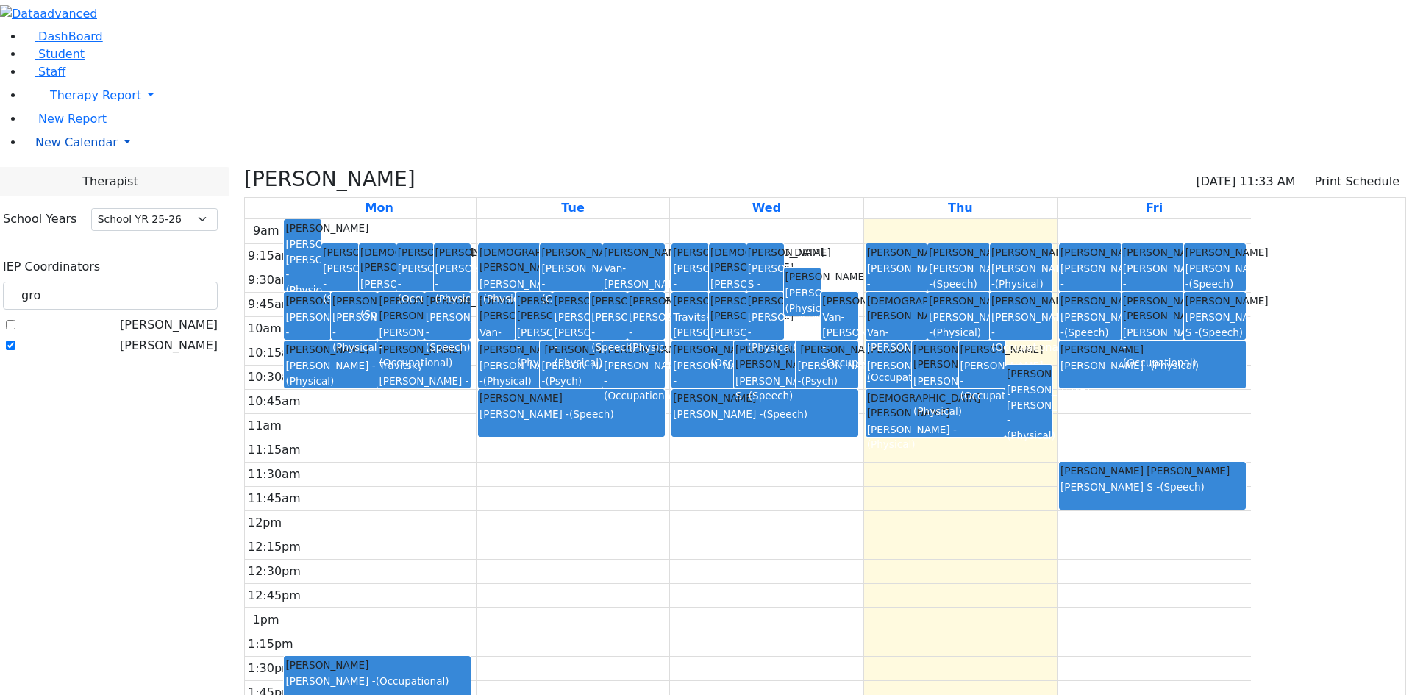
click at [48, 149] on span "New Calendar" at bounding box center [76, 142] width 82 height 14
click at [65, 196] on link "Teacher Report" at bounding box center [78, 189] width 92 height 14
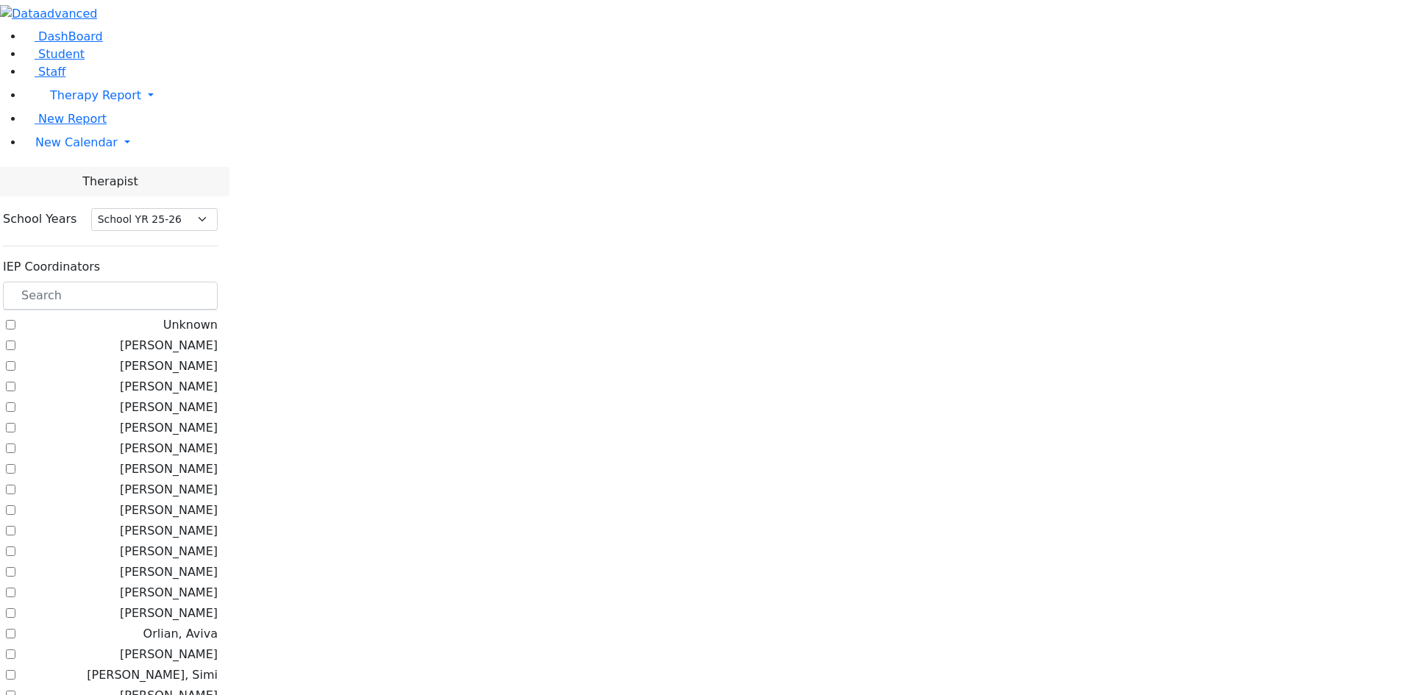
select select "212"
click at [67, 149] on span "New Calendar" at bounding box center [76, 142] width 82 height 14
click at [67, 179] on span "Calendar" at bounding box center [58, 172] width 53 height 14
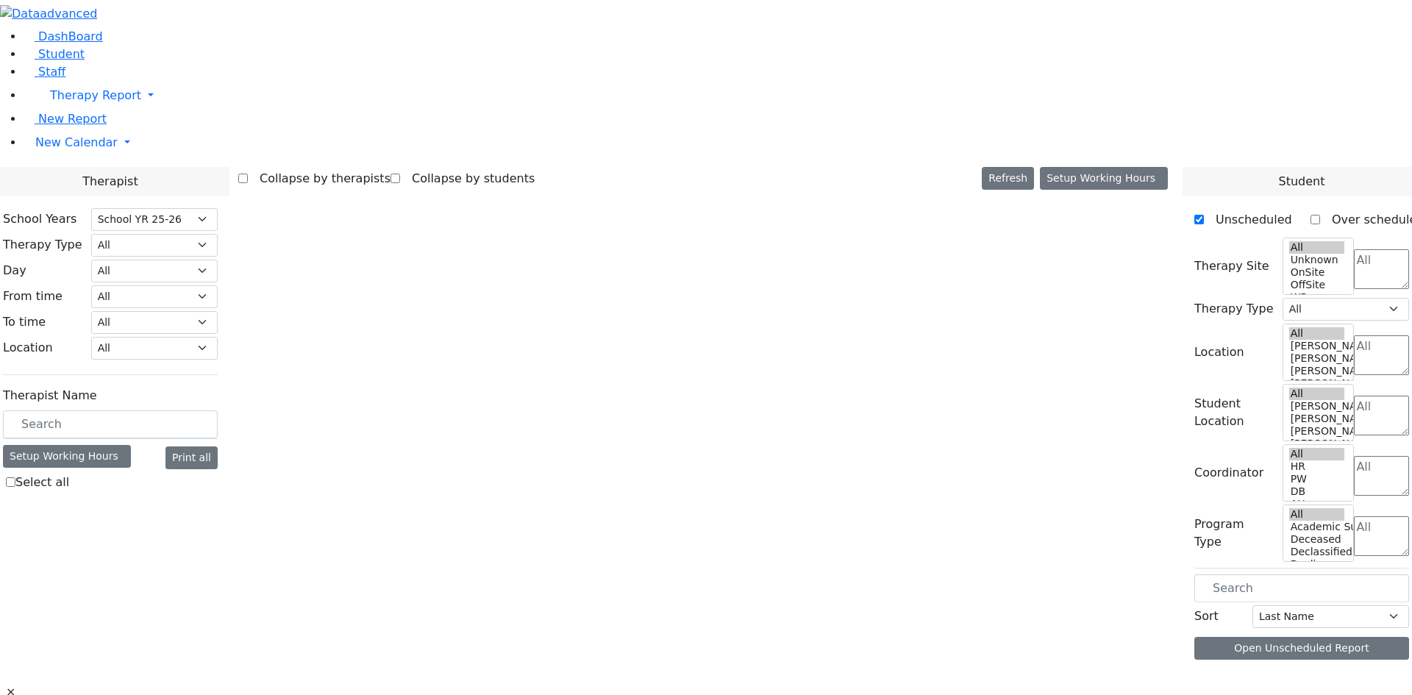
select select "212"
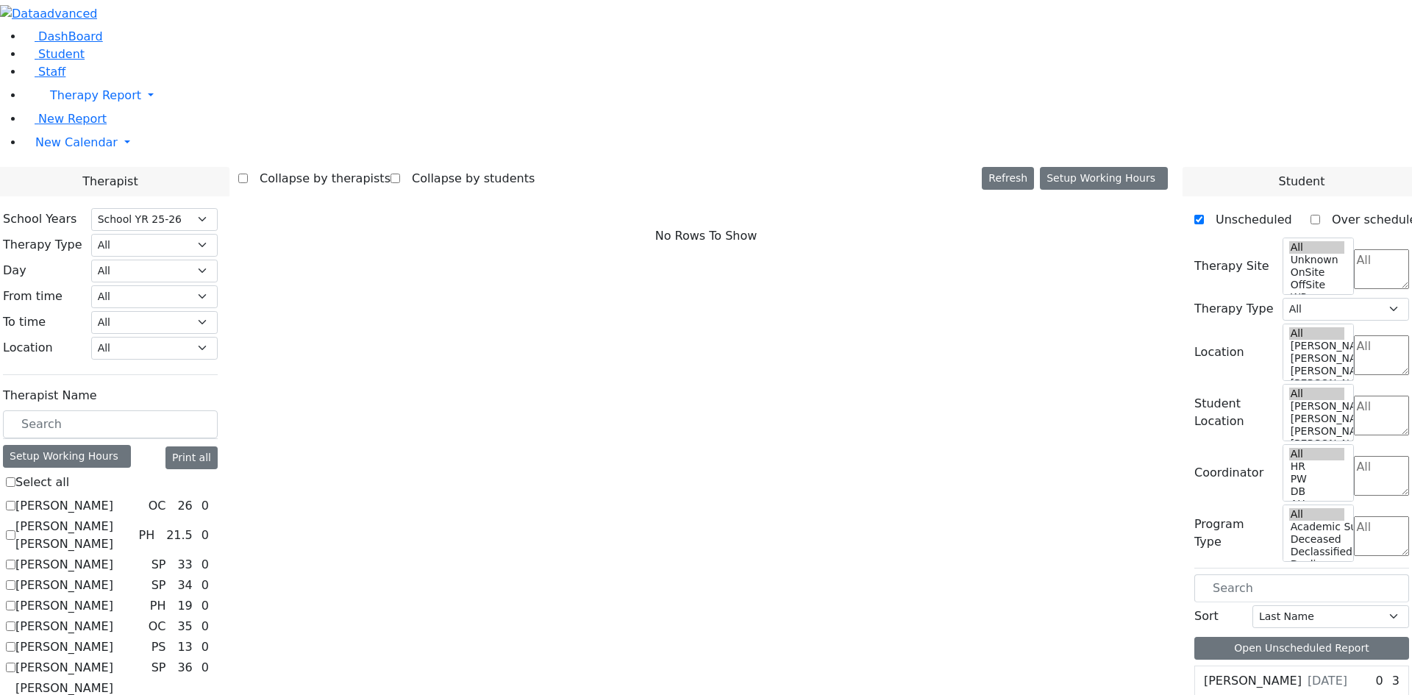
click at [113, 659] on label "[PERSON_NAME]" at bounding box center [64, 668] width 98 height 18
click at [15, 663] on input "[PERSON_NAME]" at bounding box center [11, 668] width 10 height 10
checkbox input "true"
select select "3"
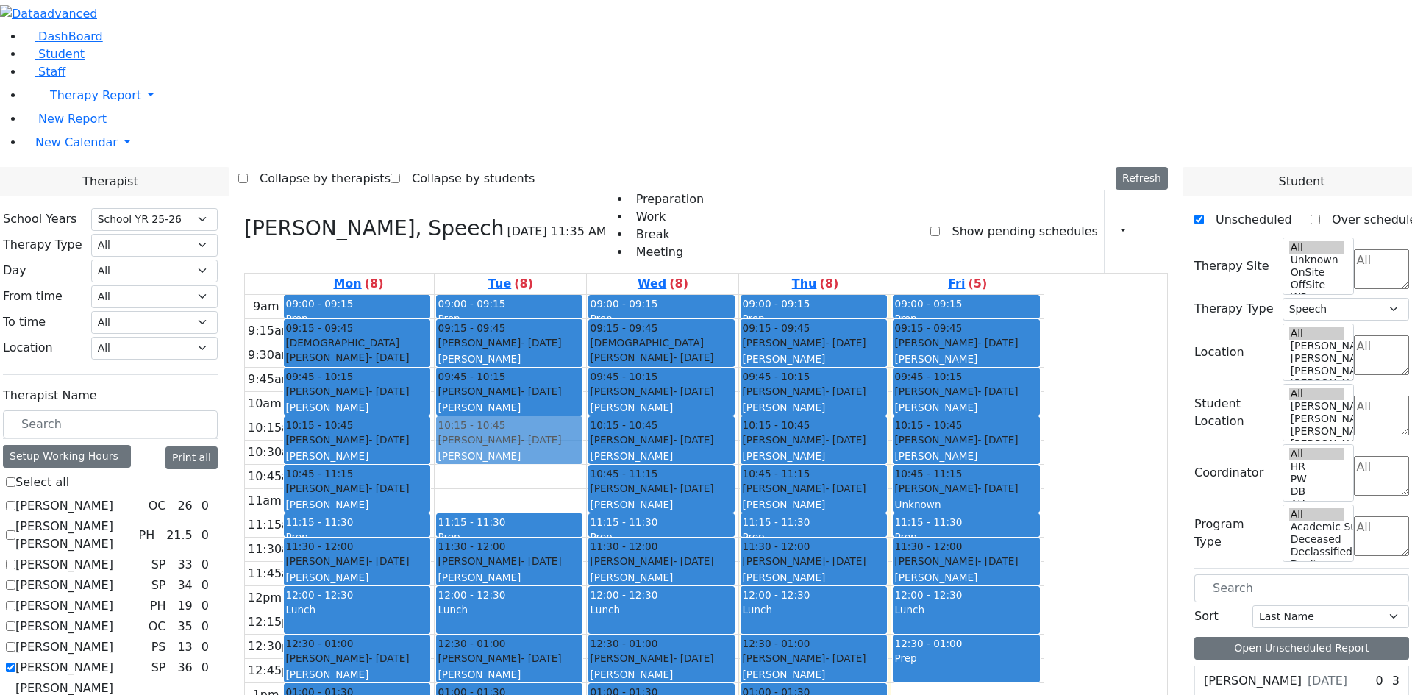
drag, startPoint x: 640, startPoint y: 290, endPoint x: 635, endPoint y: 250, distance: 40.1
click at [586, 295] on div "09:00 - 09:15 Prep 09:15 - 09:45 Ostreicher Jacob - 01/21/2021 Glick, Shana 09:…" at bounding box center [511, 586] width 152 height 583
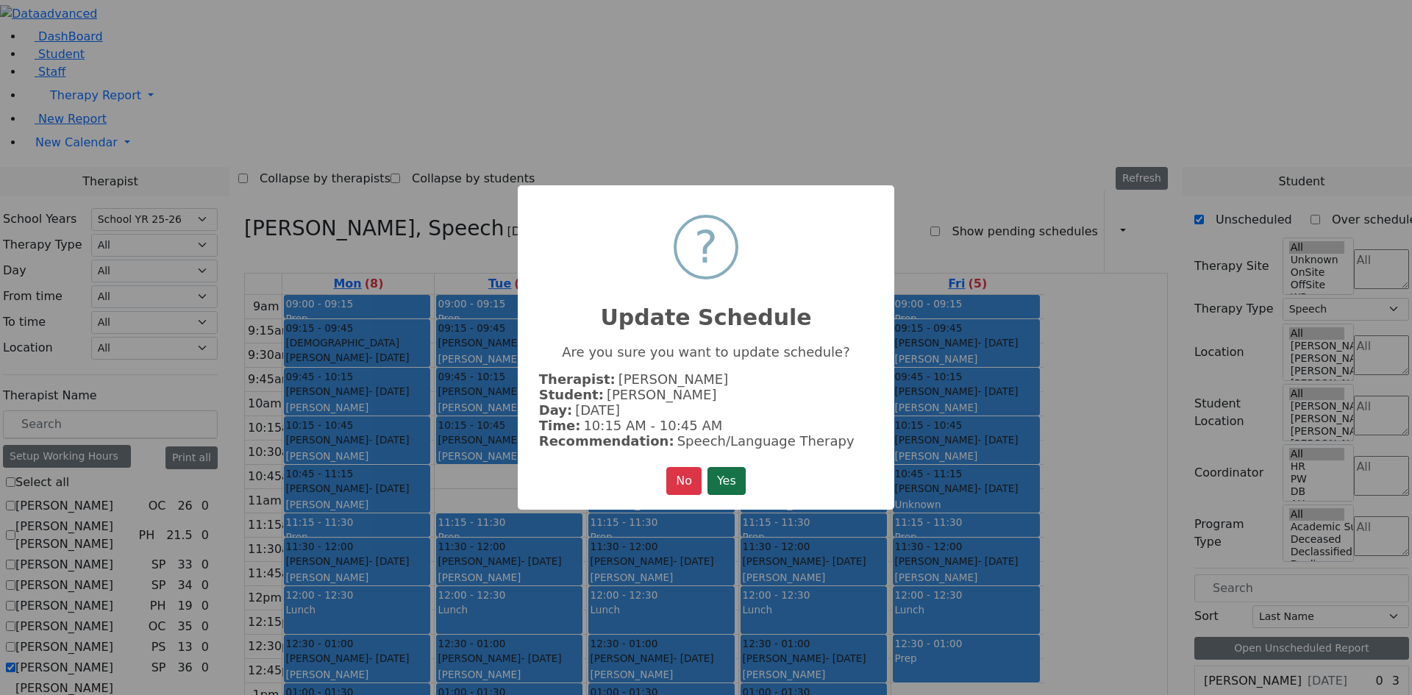
click at [739, 475] on button "Yes" at bounding box center [727, 481] width 38 height 28
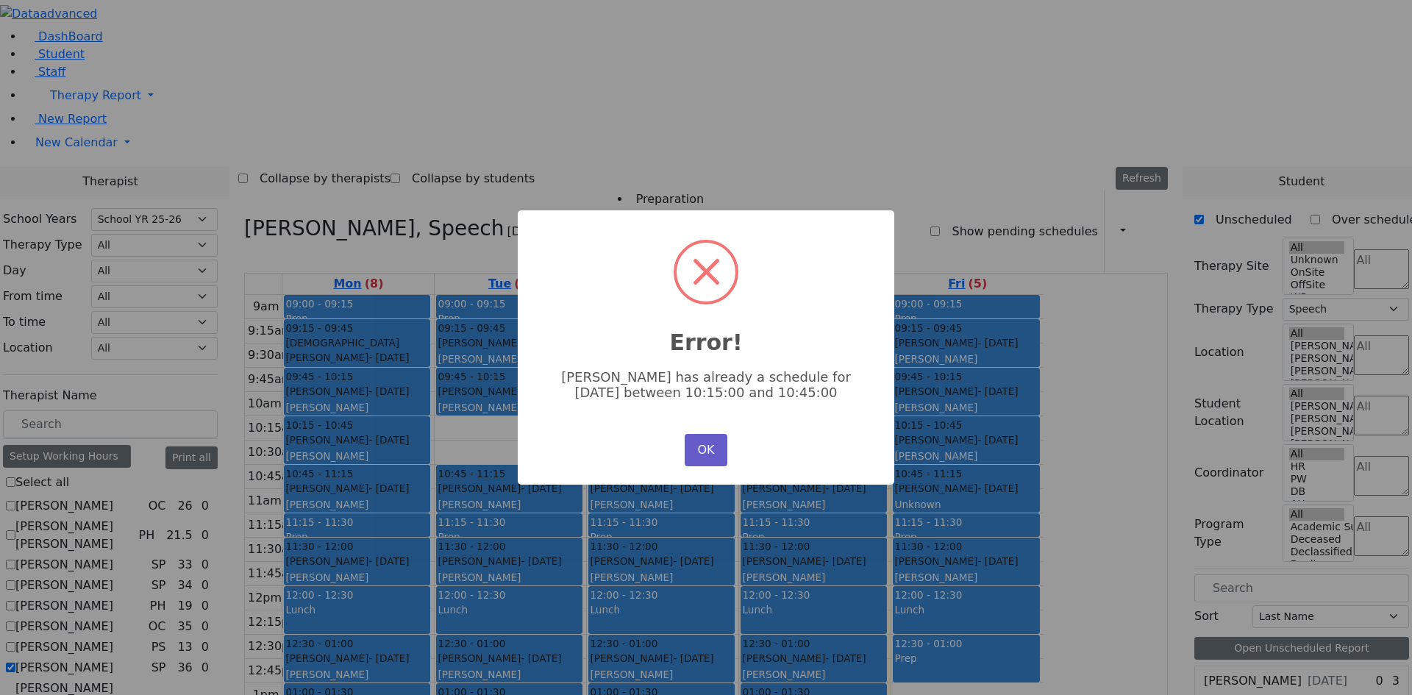
click at [724, 458] on button "OK" at bounding box center [706, 450] width 43 height 32
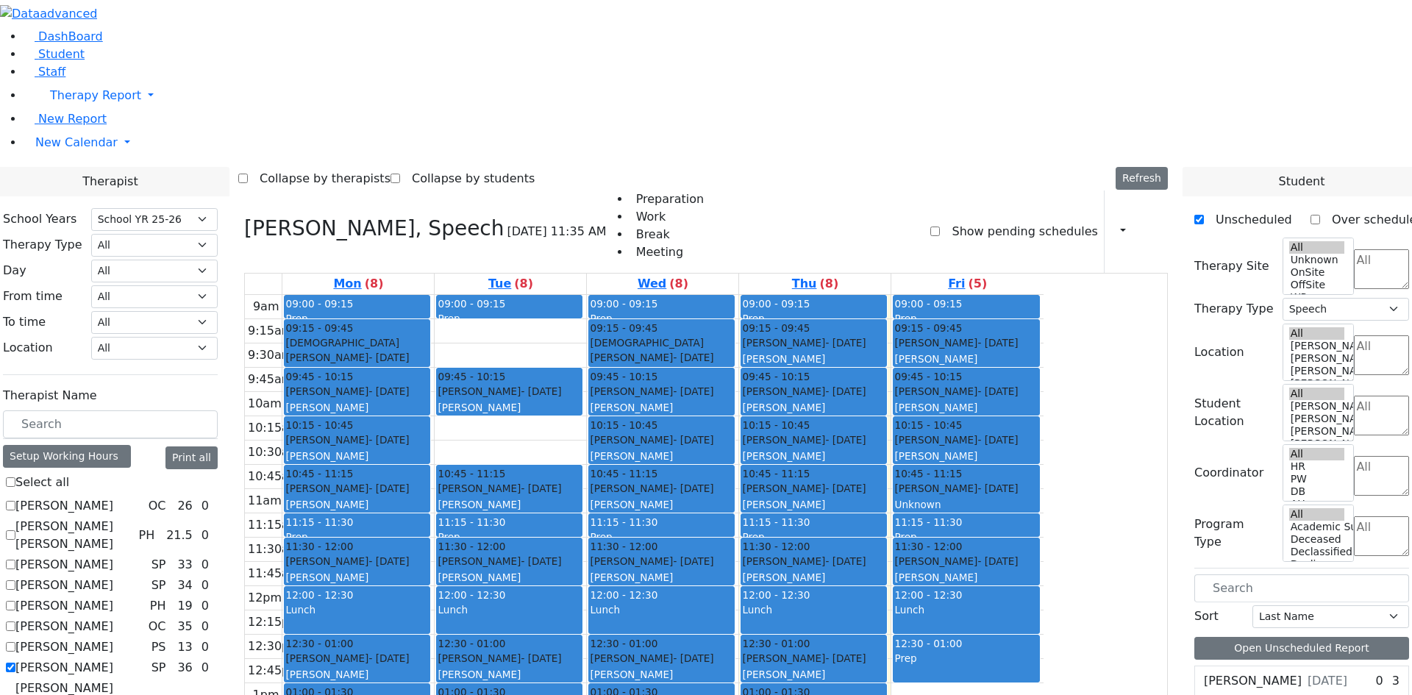
drag, startPoint x: 635, startPoint y: 146, endPoint x: 635, endPoint y: 280, distance: 134.6
click at [586, 295] on div "09:00 - 09:15 Prep 09:15 - 09:45 Ostreicher Jacob - 01/21/2021 Glick, Shana 09:…" at bounding box center [511, 586] width 152 height 583
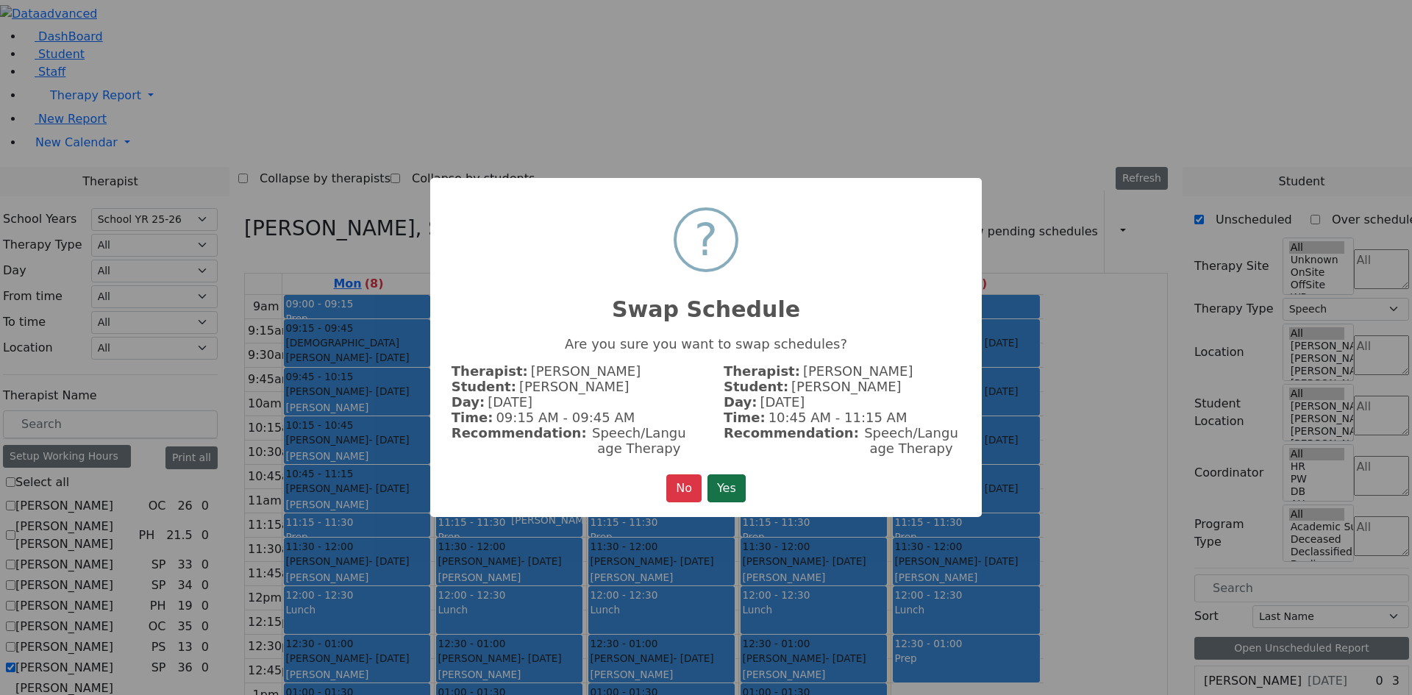
click at [723, 478] on button "Yes" at bounding box center [727, 489] width 38 height 28
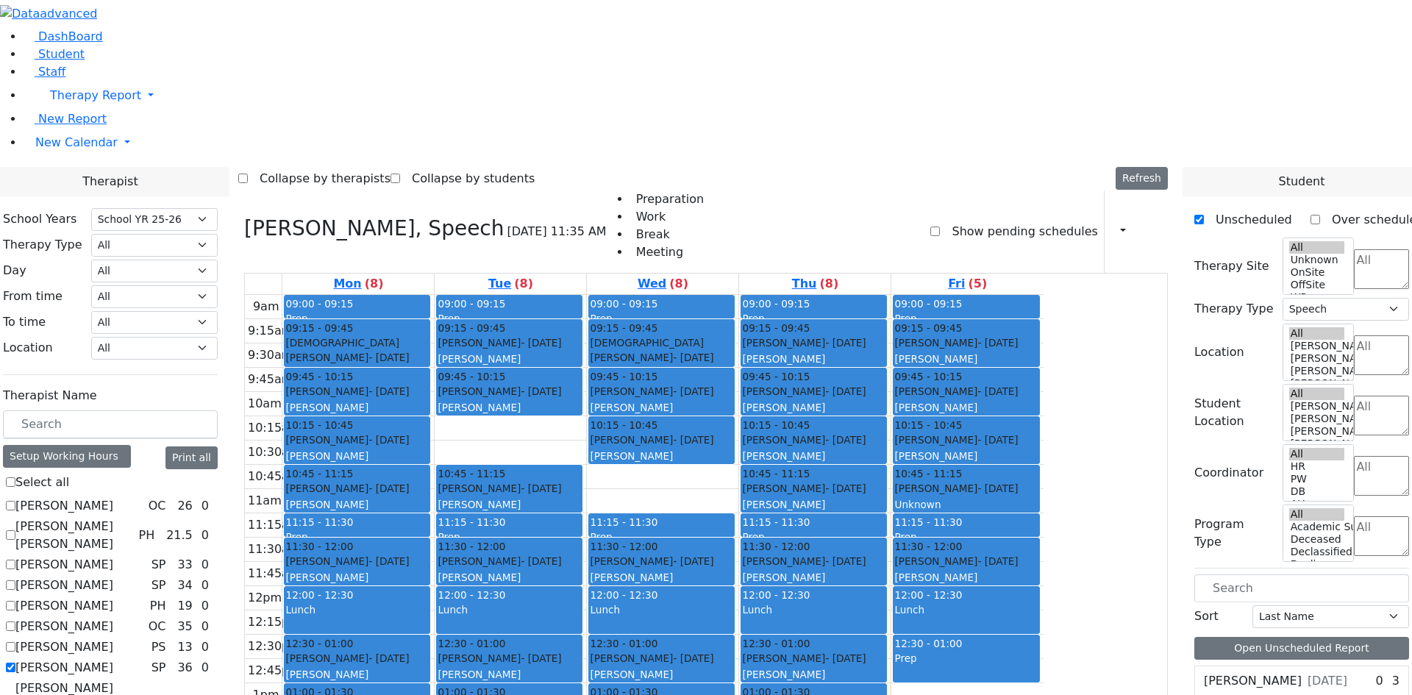
drag, startPoint x: 786, startPoint y: 274, endPoint x: 789, endPoint y: 187, distance: 86.9
click at [739, 295] on div "09:00 - 09:15 Prep 09:15 - 09:45 Englander Zisi - 11/03/2021 Grossbaum, Chaya n…" at bounding box center [663, 586] width 152 height 583
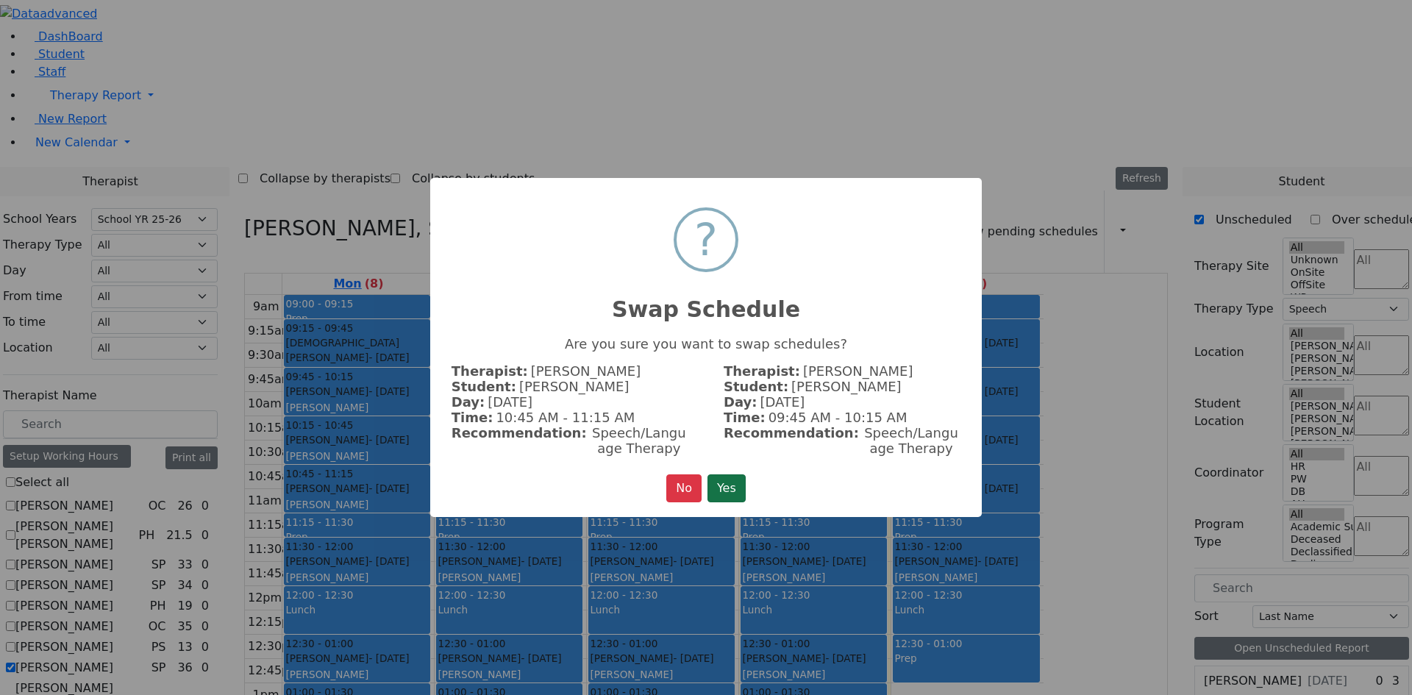
click at [736, 486] on button "Yes" at bounding box center [727, 489] width 38 height 28
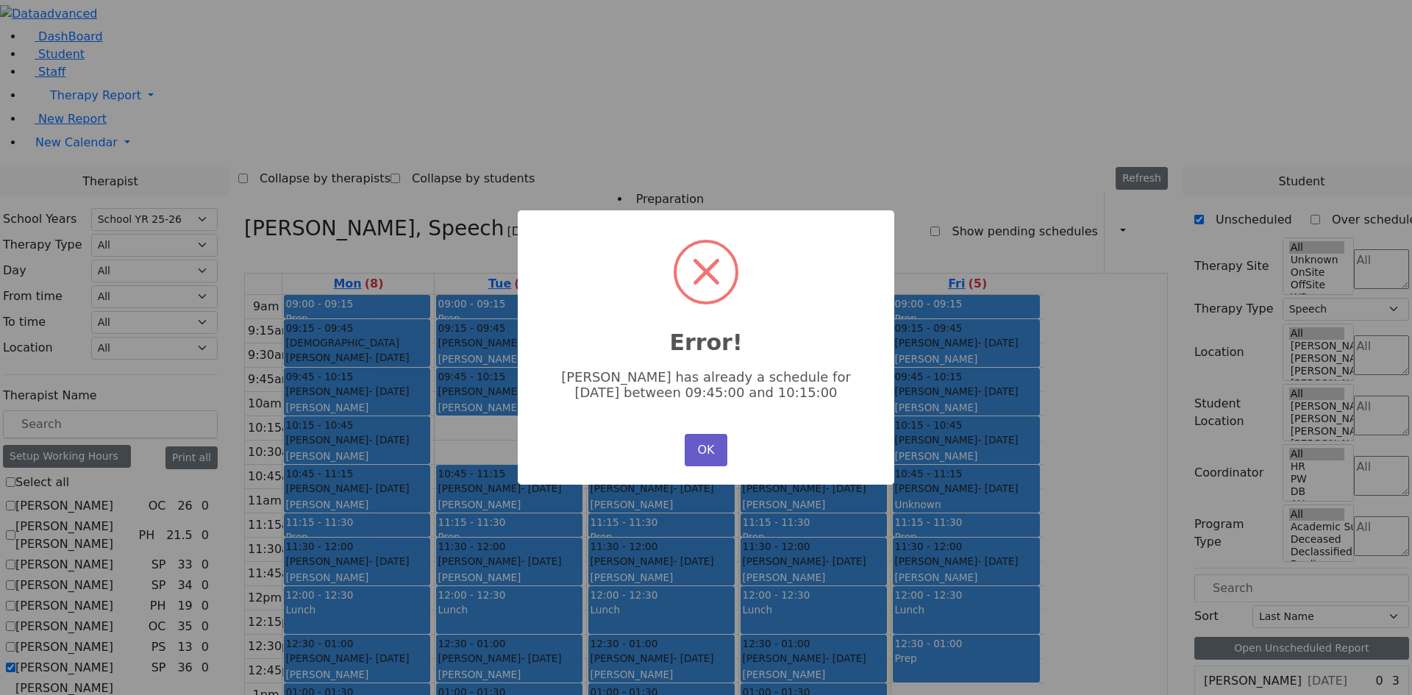
click at [703, 441] on button "OK" at bounding box center [706, 450] width 43 height 32
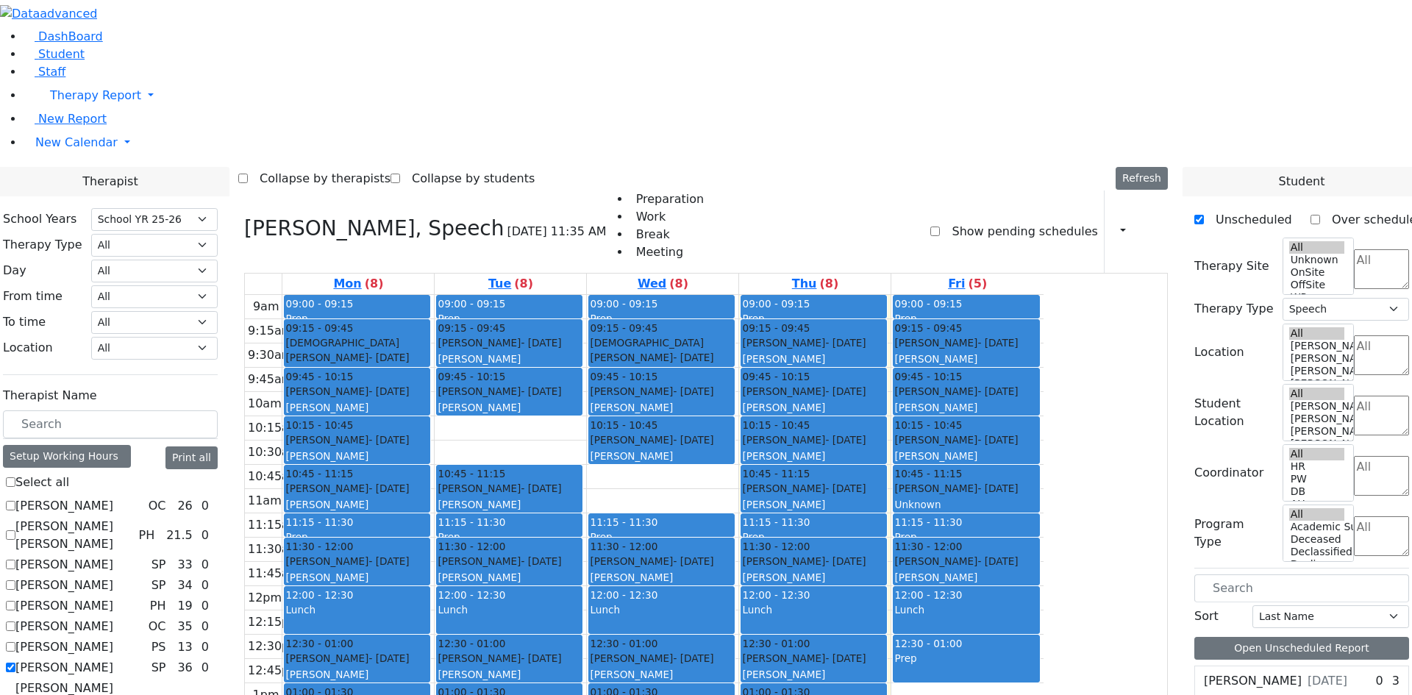
drag, startPoint x: 804, startPoint y: 279, endPoint x: 809, endPoint y: 236, distance: 42.9
click at [739, 295] on div "09:00 - 09:15 Prep 09:15 - 09:45 Englander Zisi - 11/03/2021 Grossbaum, Chaya n…" at bounding box center [663, 586] width 152 height 583
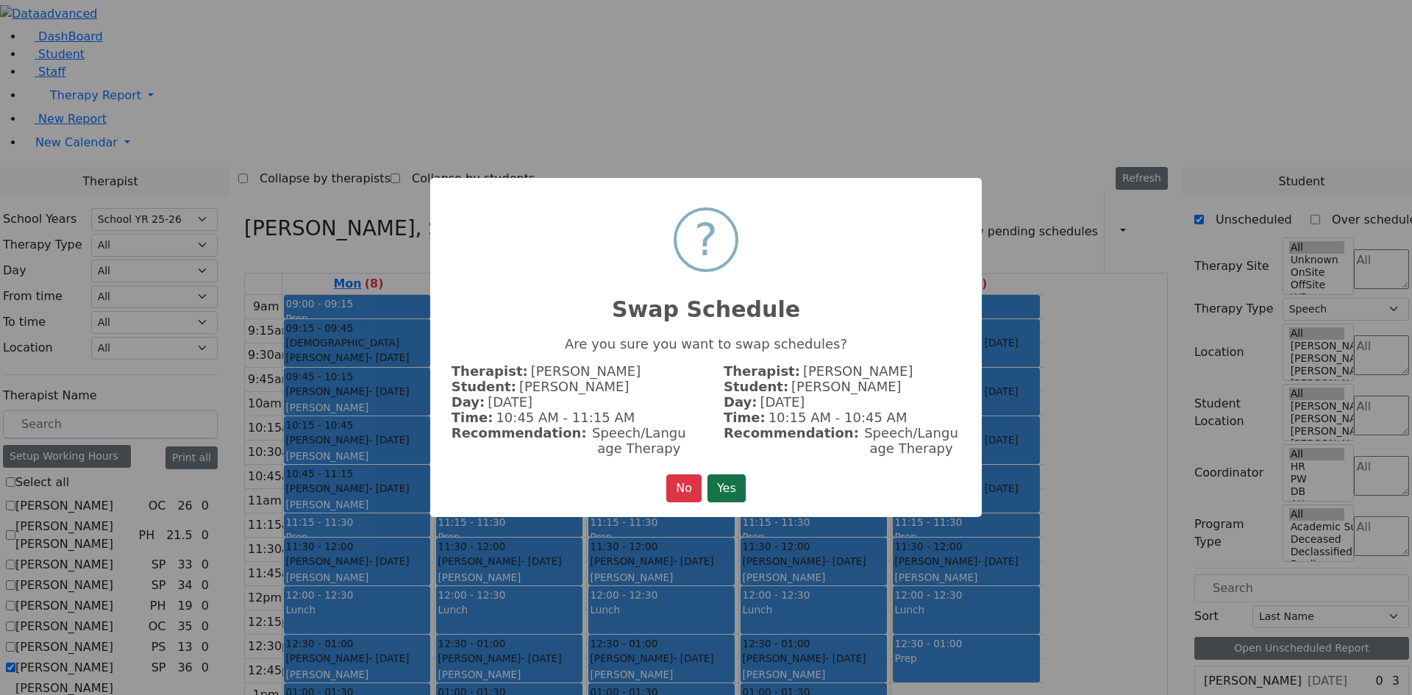
click at [731, 480] on button "Yes" at bounding box center [727, 489] width 38 height 28
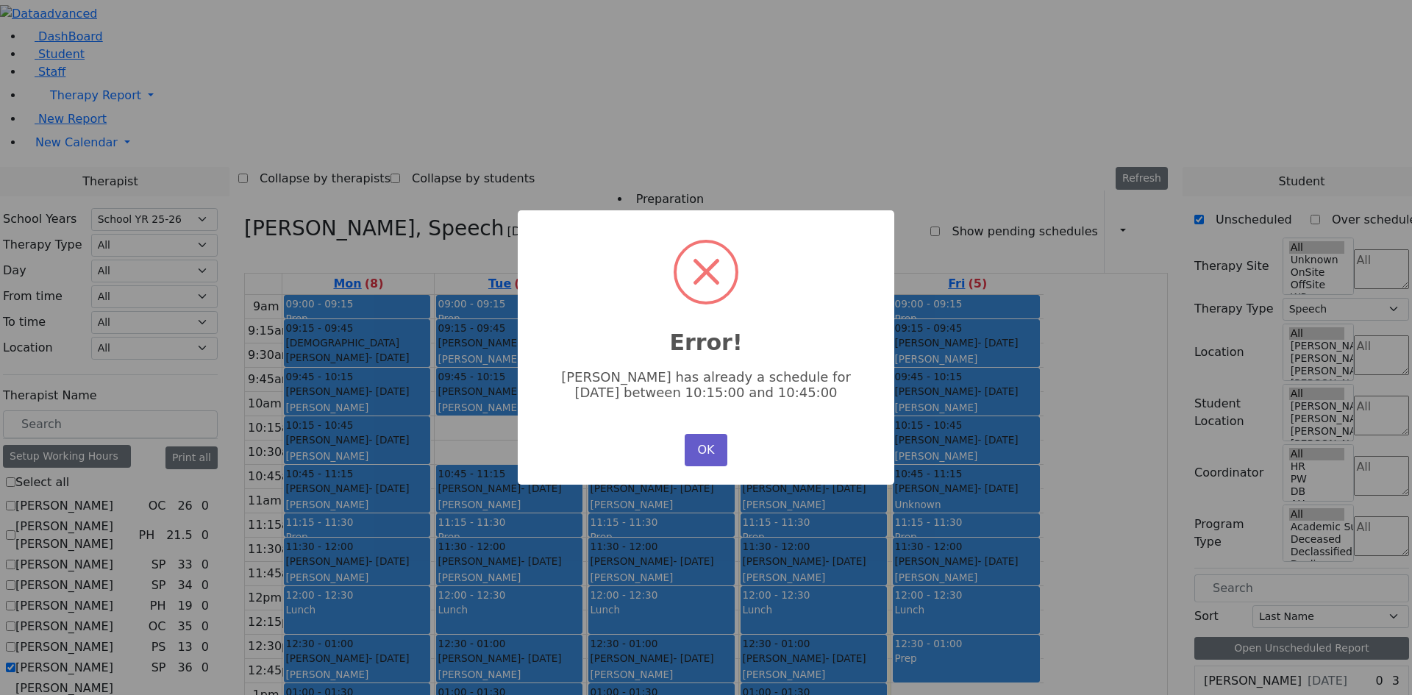
click at [701, 447] on button "OK" at bounding box center [706, 450] width 43 height 32
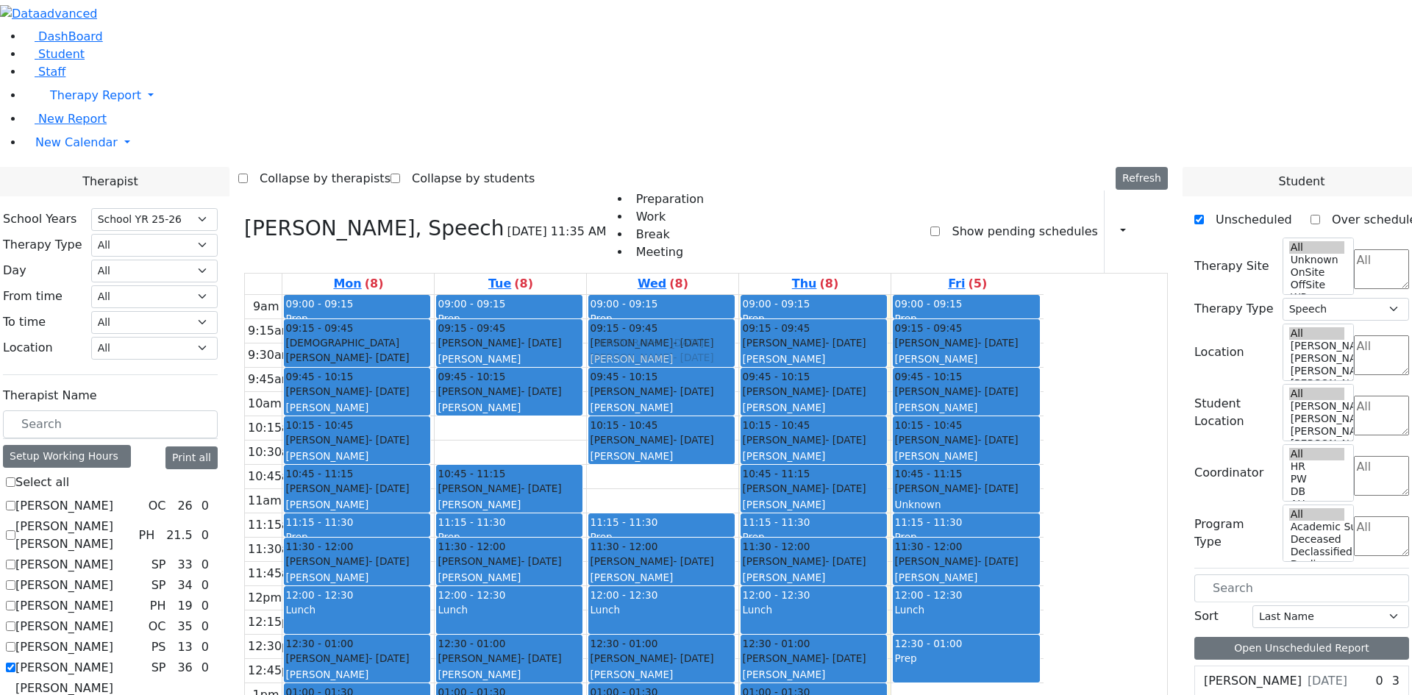
drag, startPoint x: 775, startPoint y: 283, endPoint x: 791, endPoint y: 134, distance: 150.2
click at [739, 295] on div "09:00 - 09:15 Prep 09:15 - 09:45 Englander Zisi - 11/03/2021 Grossbaum, Chaya n…" at bounding box center [663, 586] width 152 height 583
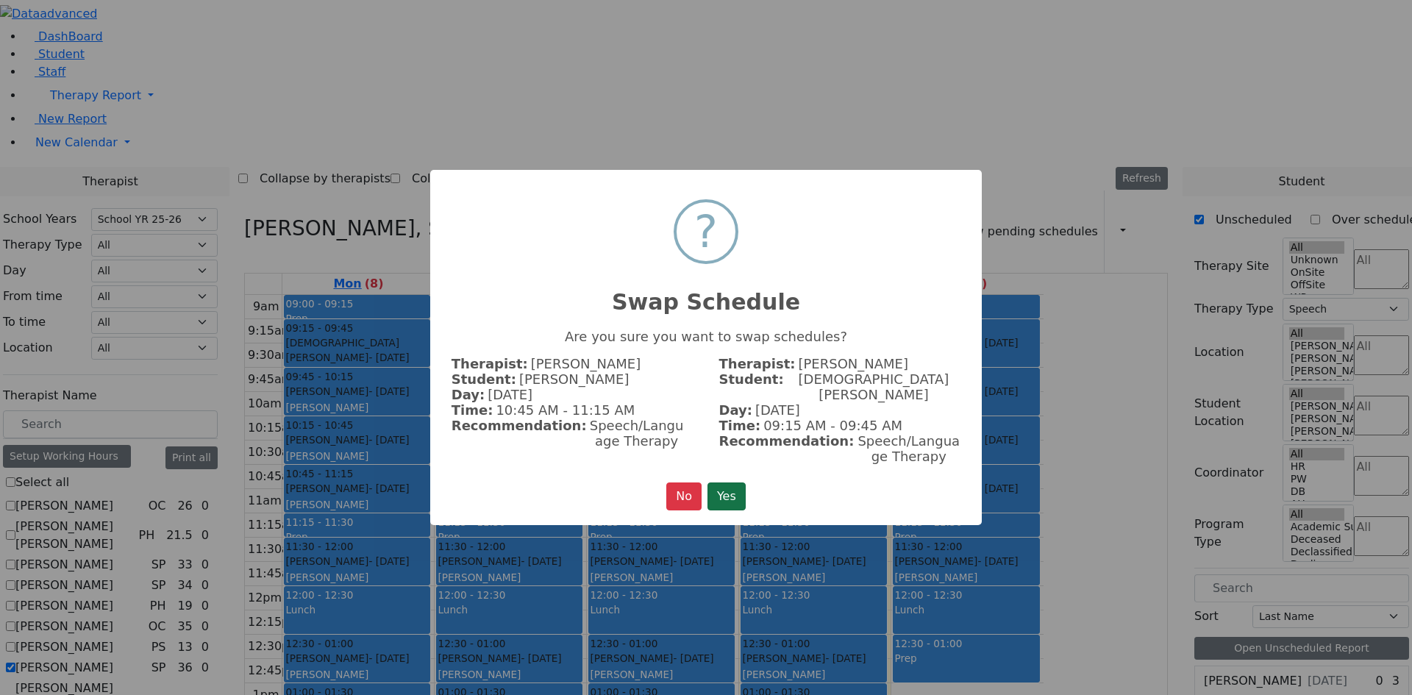
click at [728, 485] on button "Yes" at bounding box center [727, 497] width 38 height 28
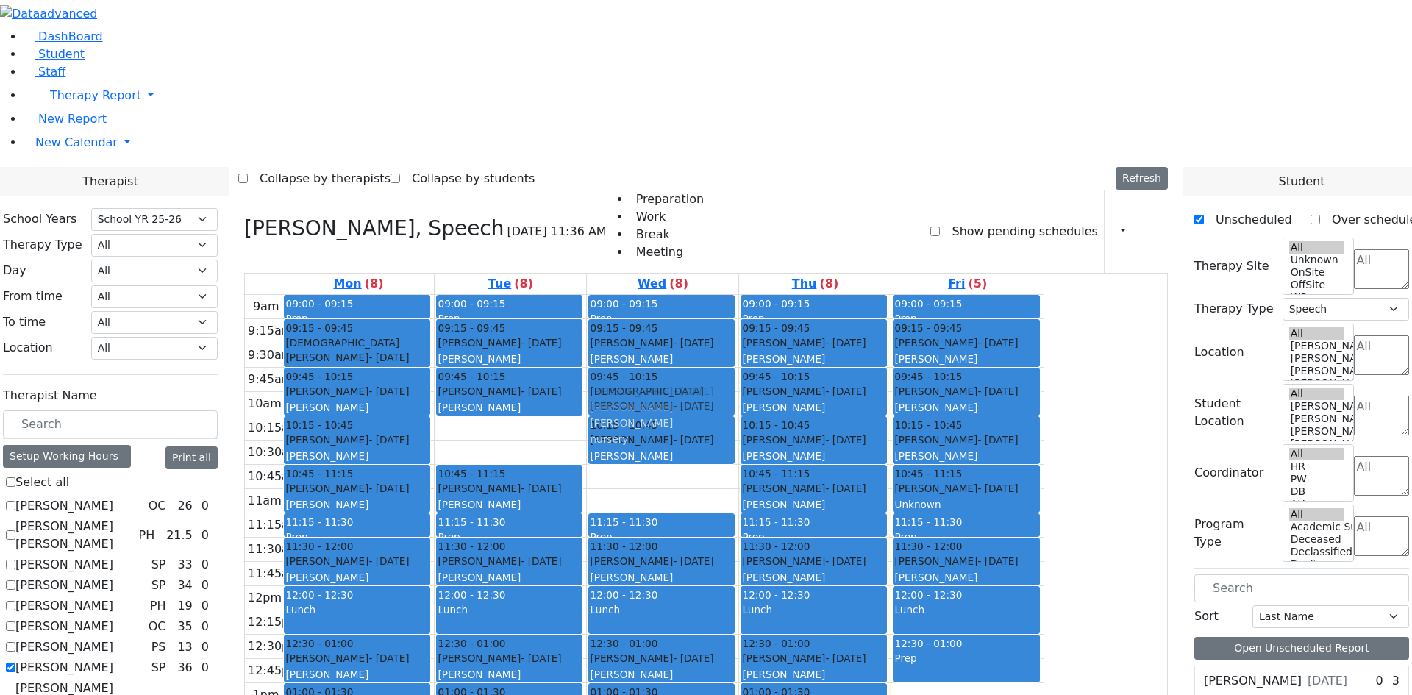
drag, startPoint x: 800, startPoint y: 288, endPoint x: 811, endPoint y: 191, distance: 97.7
click at [739, 295] on div "09:00 - 09:15 Prep 09:15 - 09:45 Teitelbaum Frady - 01/10/2022 Grossbaum, Chaya…" at bounding box center [663, 586] width 152 height 583
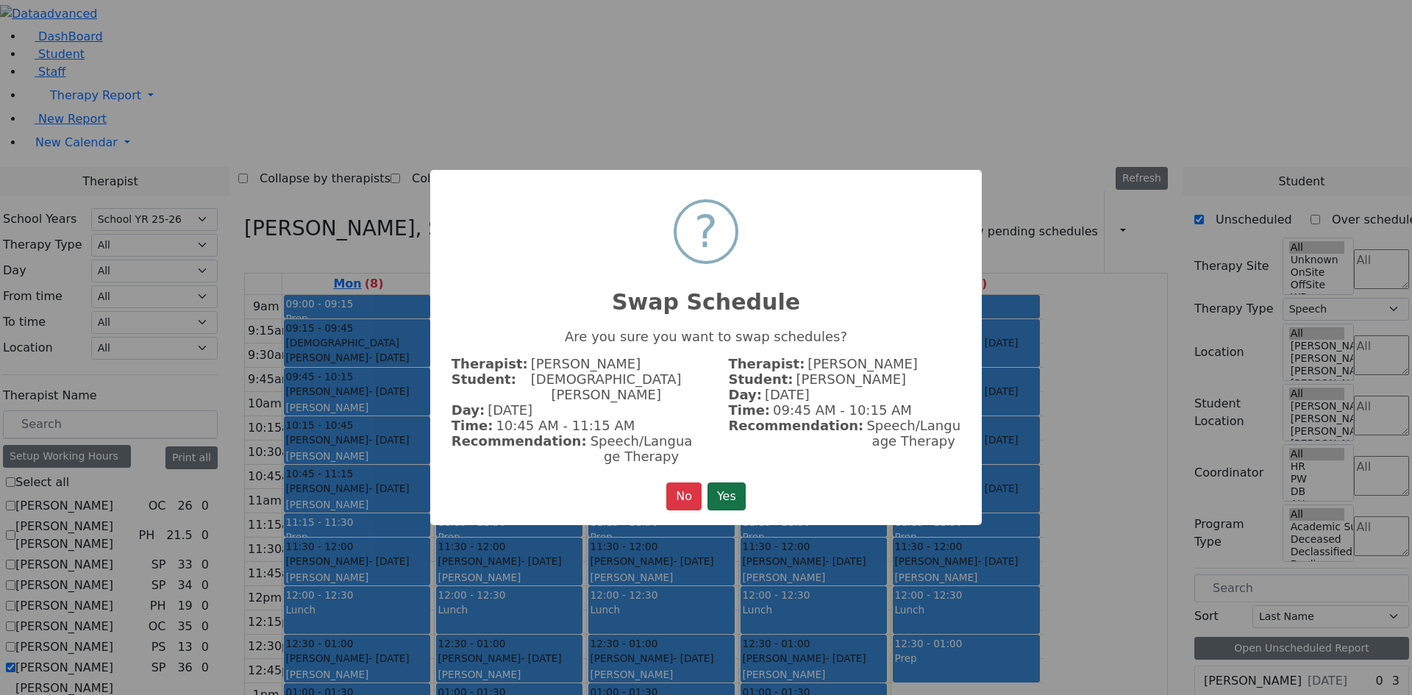
click at [731, 483] on button "Yes" at bounding box center [727, 497] width 38 height 28
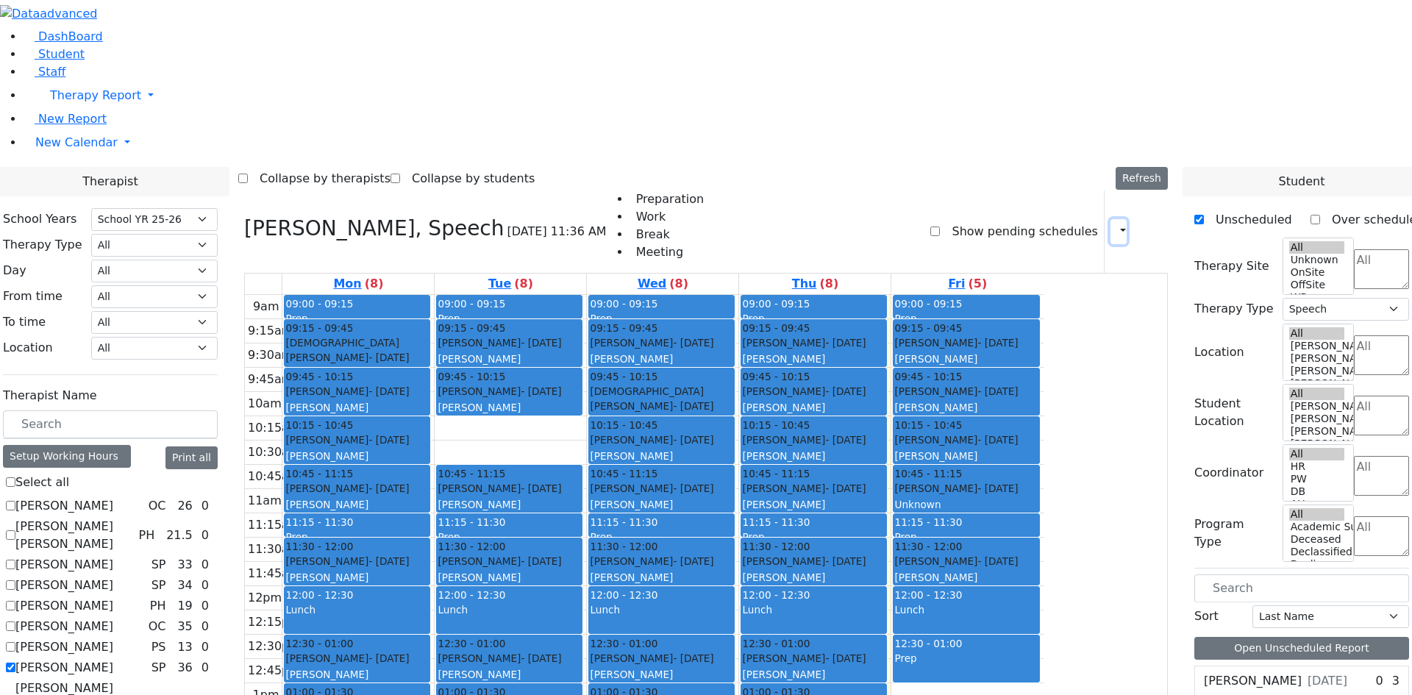
click at [1112, 219] on button "button" at bounding box center [1119, 231] width 16 height 25
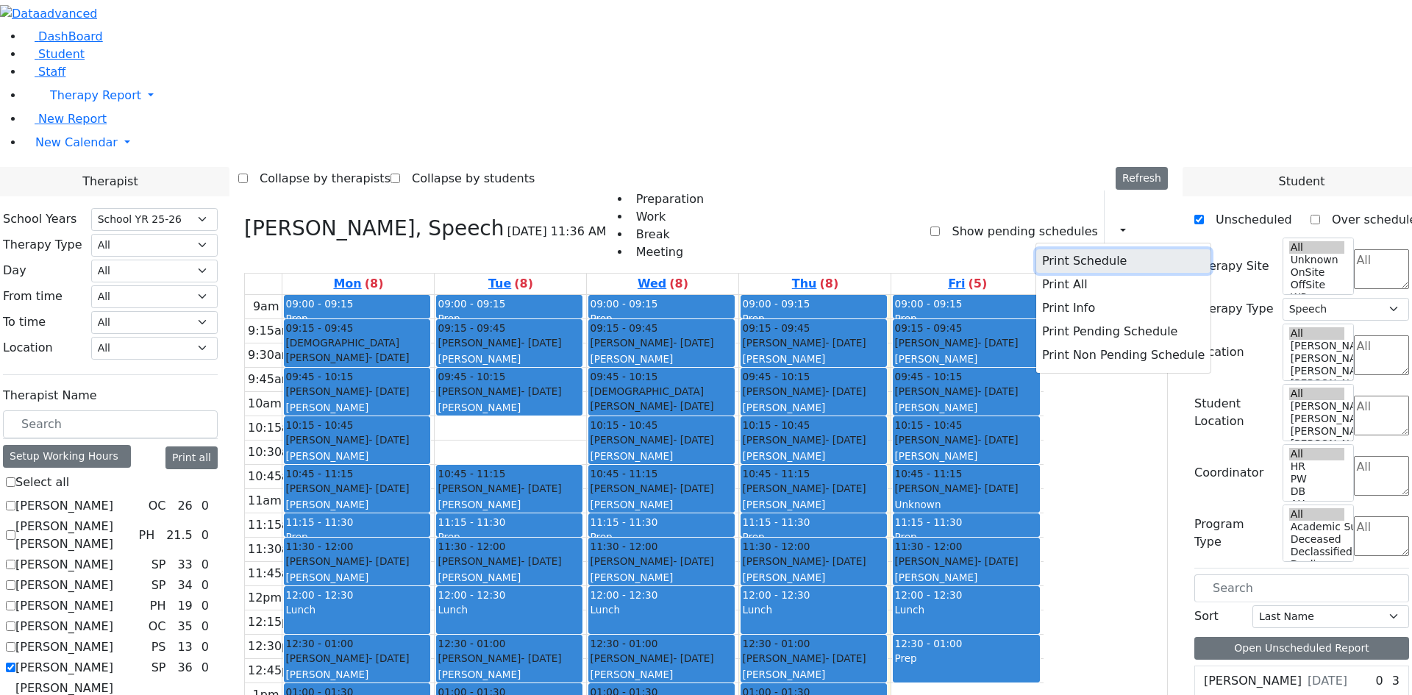
click at [1060, 249] on button "Print Schedule" at bounding box center [1124, 261] width 174 height 24
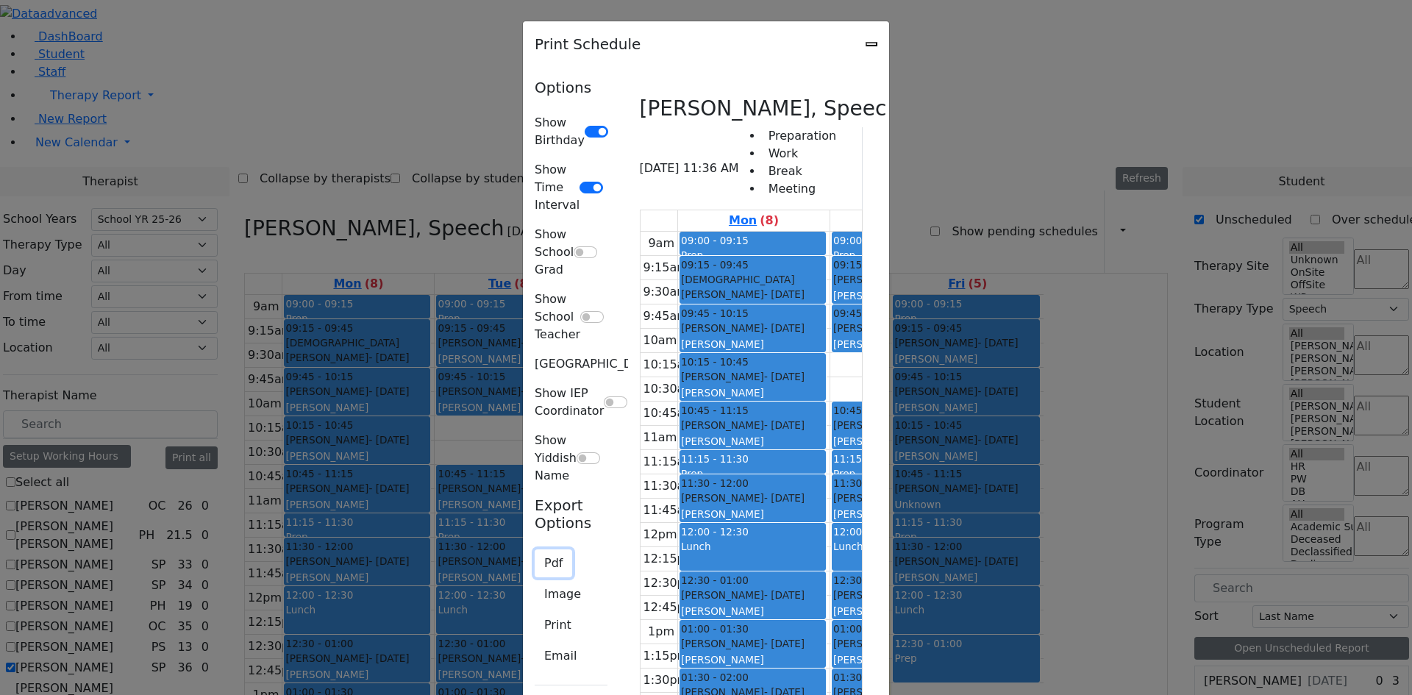
click at [535, 550] on button "Pdf" at bounding box center [554, 564] width 38 height 28
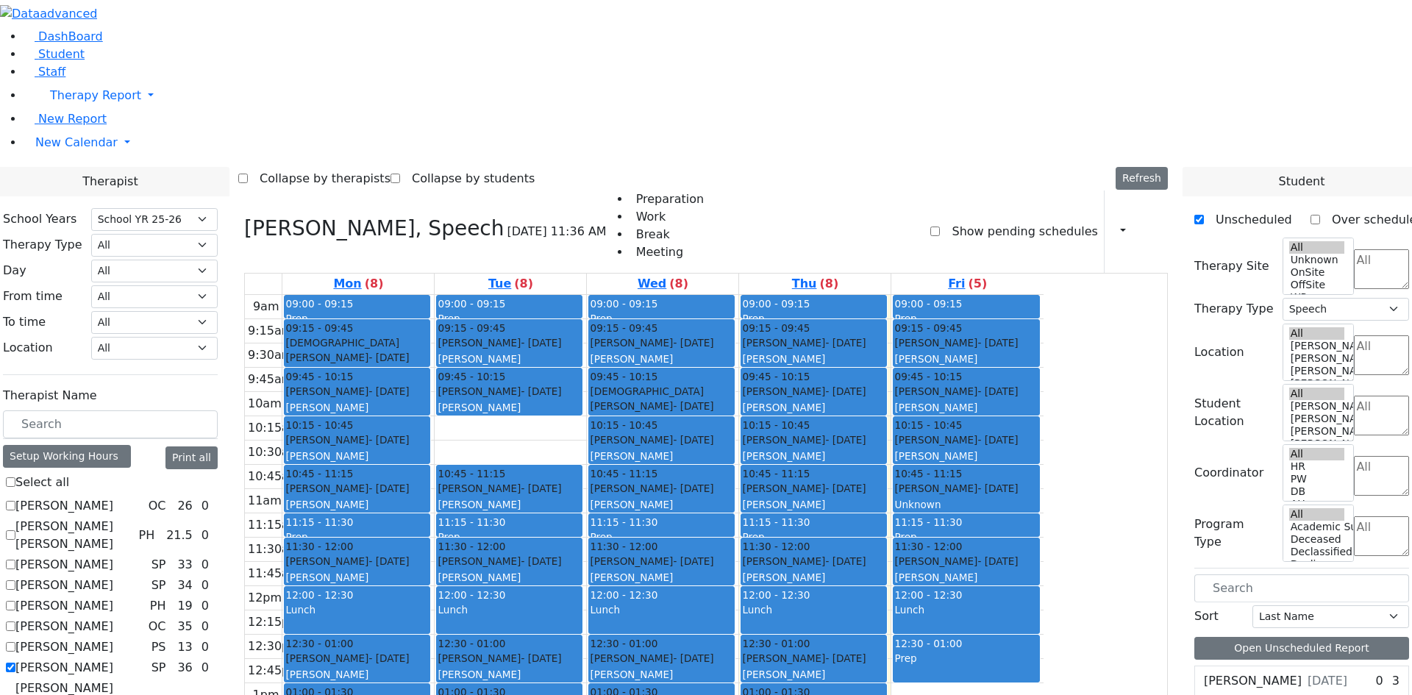
click at [113, 659] on label "[PERSON_NAME]" at bounding box center [64, 668] width 98 height 18
click at [15, 663] on input "[PERSON_NAME]" at bounding box center [11, 668] width 10 height 10
checkbox input "false"
select select
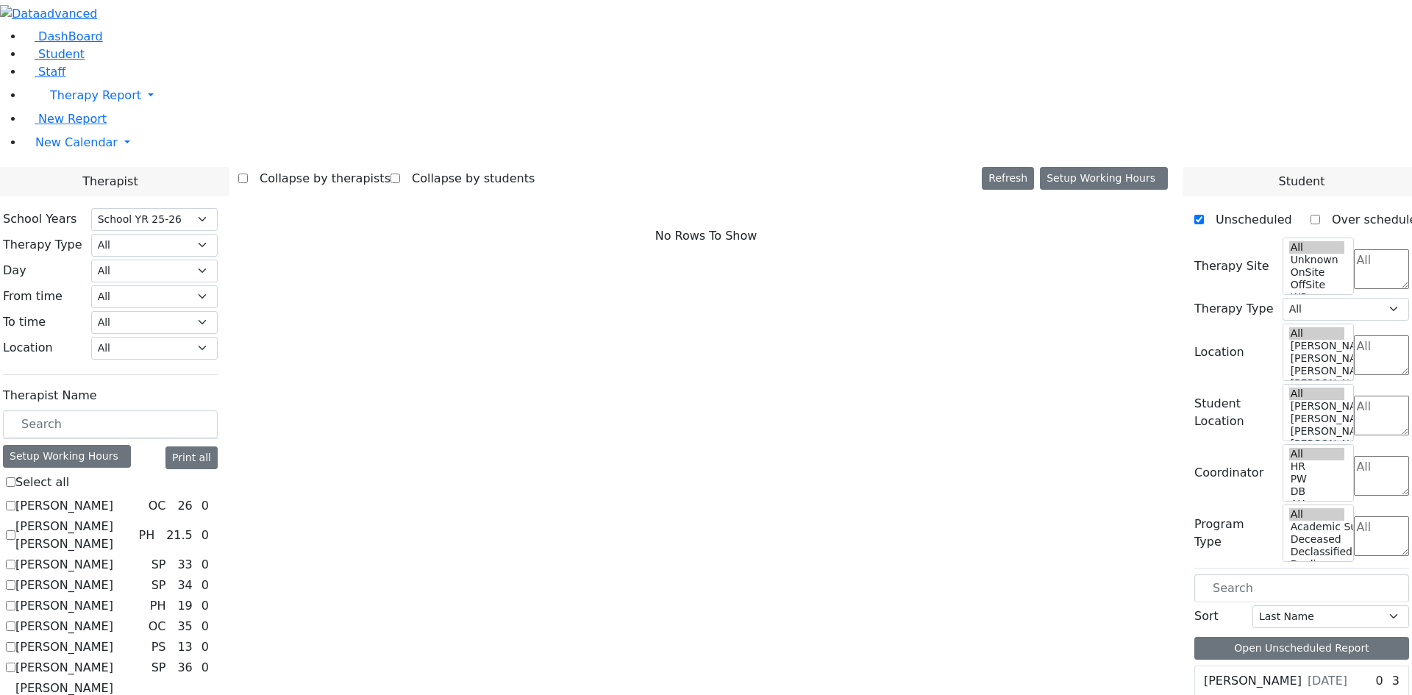
scroll to position [1353, 0]
checkbox input "true"
select select "2"
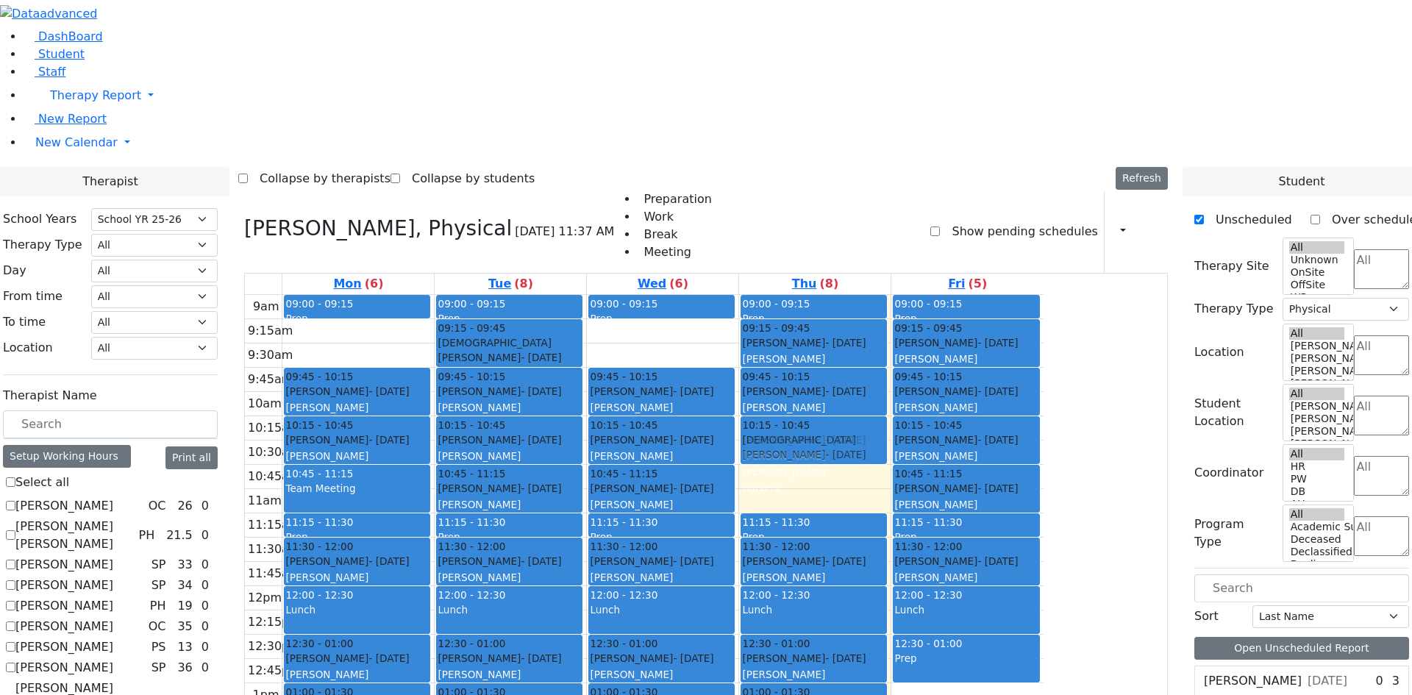
drag, startPoint x: 962, startPoint y: 284, endPoint x: 963, endPoint y: 246, distance: 37.5
click at [891, 295] on div "09:00 - 09:15 Prep 09:15 - 09:45 Werzberger Yachi - 05/25/2021 Grossbaum, Chaya…" at bounding box center [815, 586] width 152 height 583
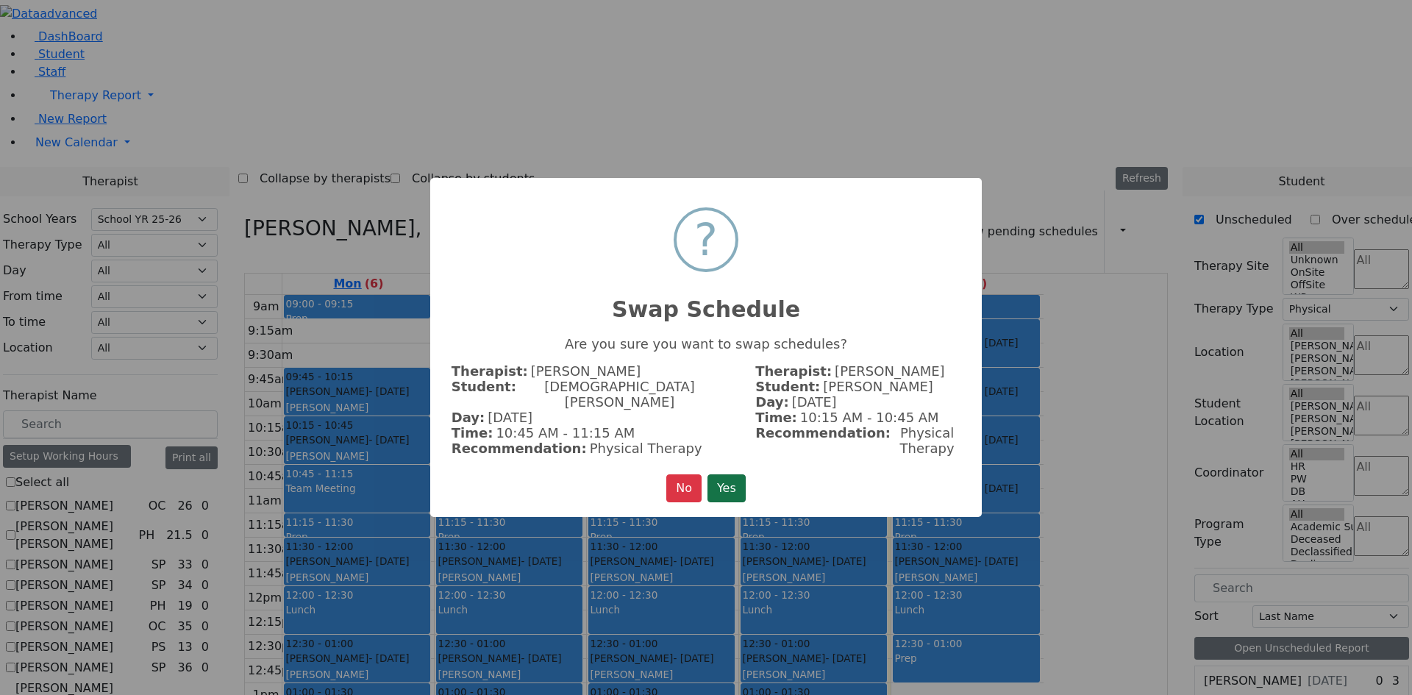
click at [746, 486] on button "Yes" at bounding box center [727, 489] width 38 height 28
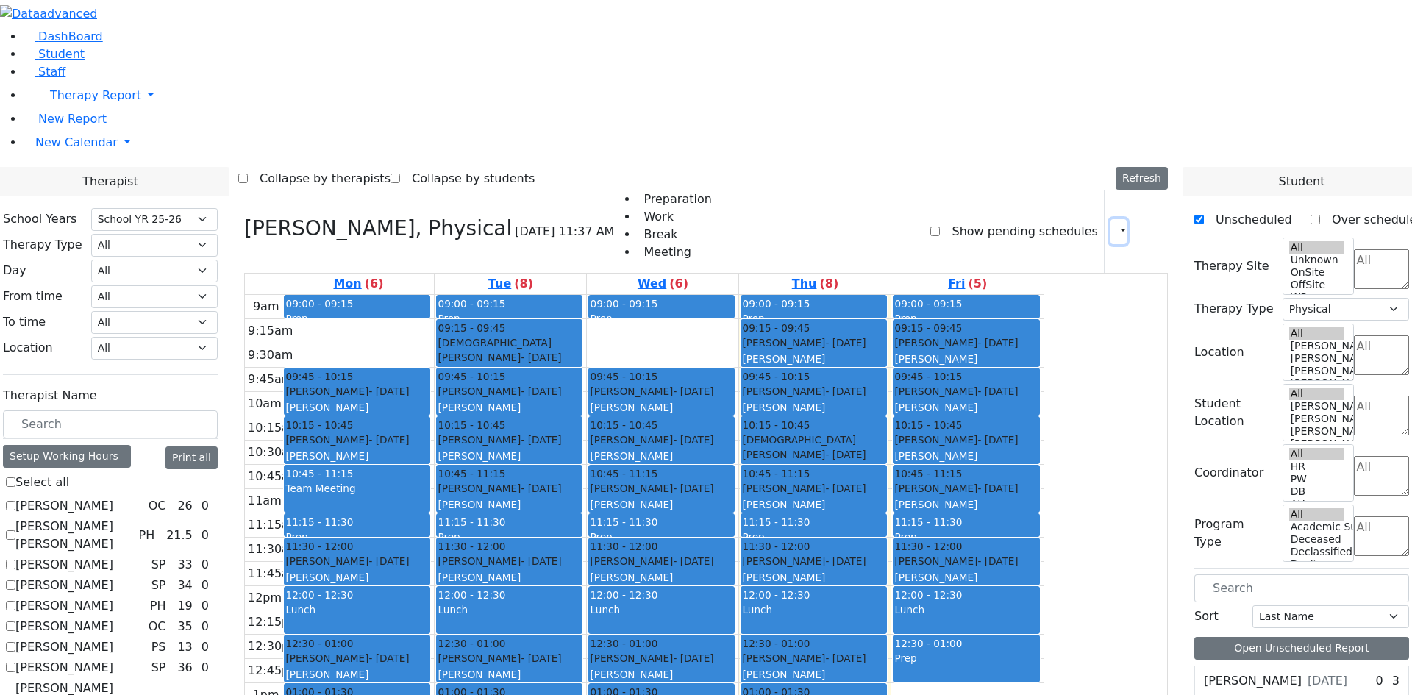
click at [1115, 224] on icon "button" at bounding box center [1115, 231] width 0 height 14
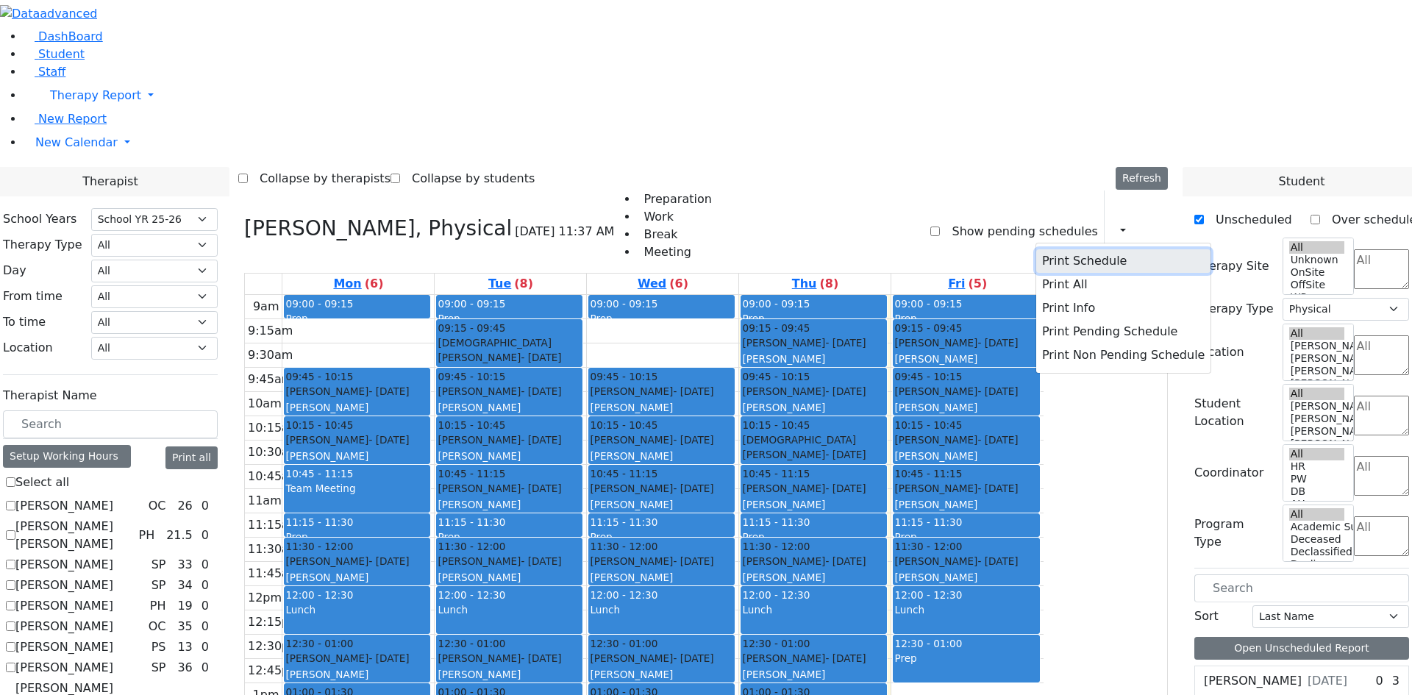
click at [1062, 249] on button "Print Schedule" at bounding box center [1124, 261] width 174 height 24
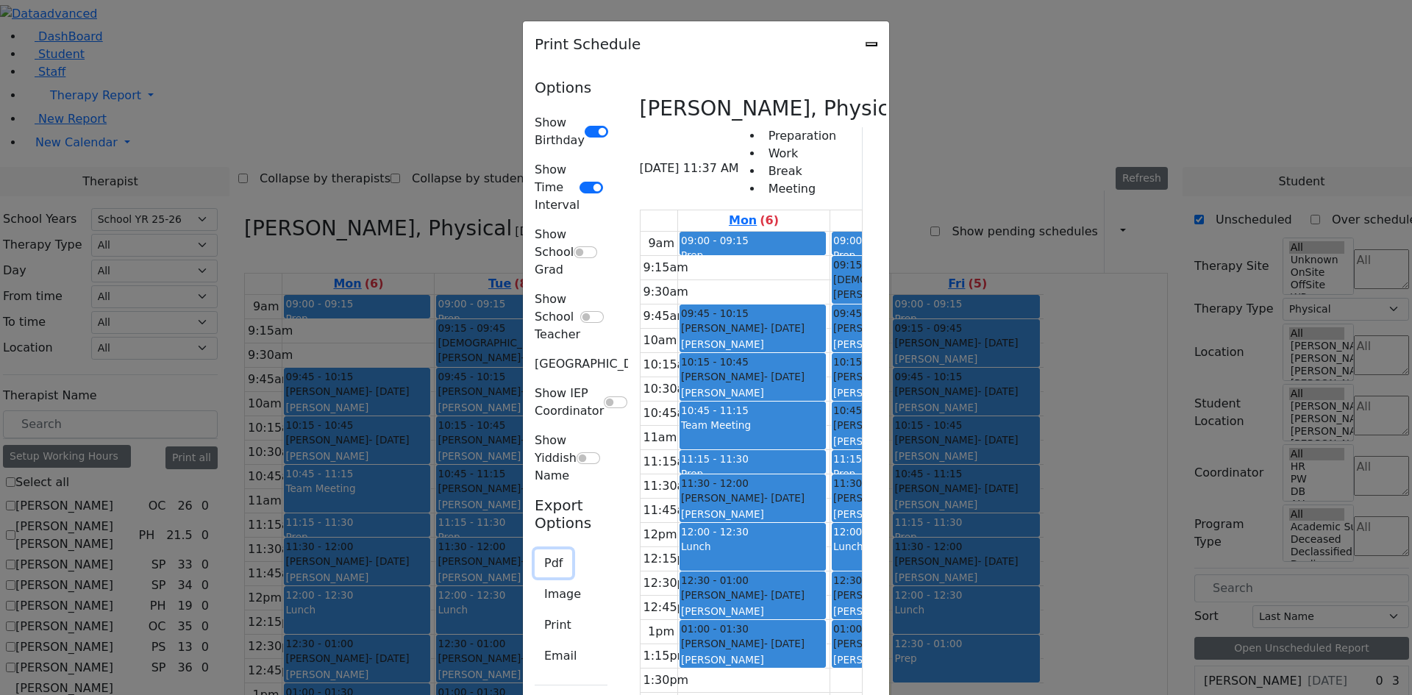
click at [535, 550] on button "Pdf" at bounding box center [554, 564] width 38 height 28
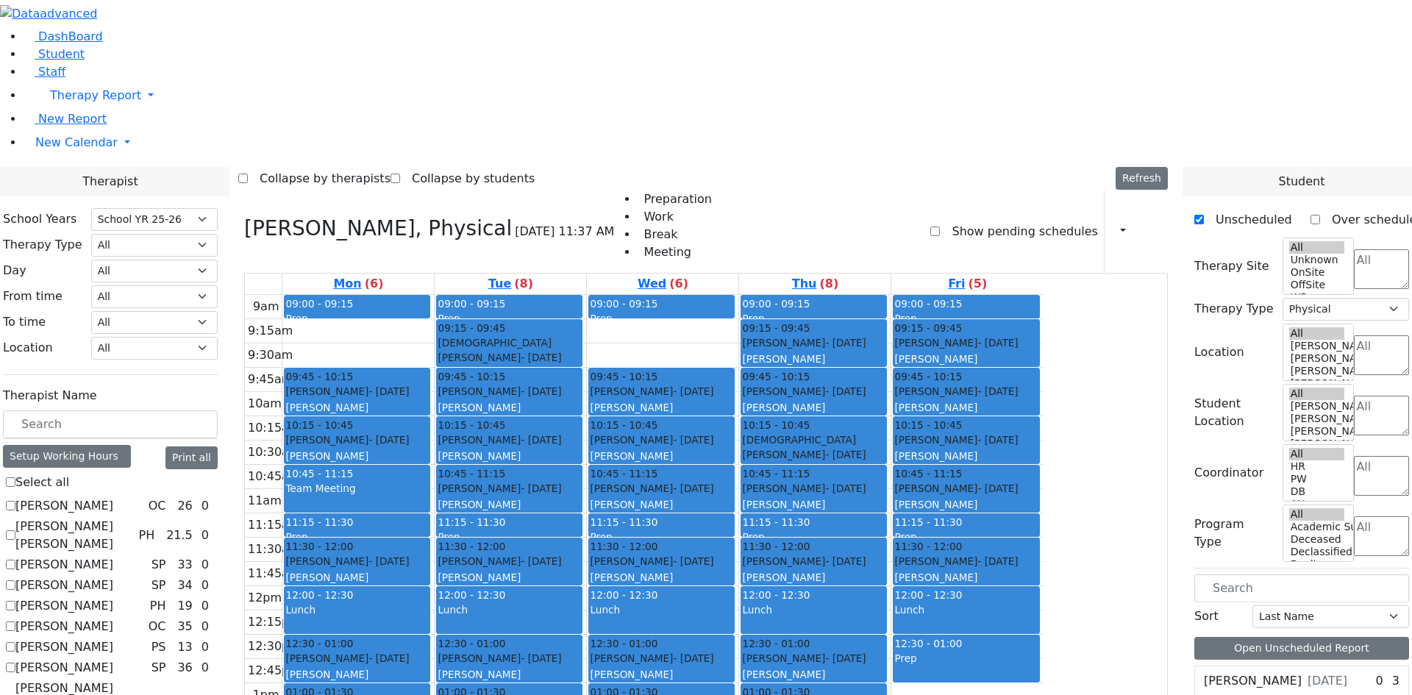
checkbox input "false"
select select
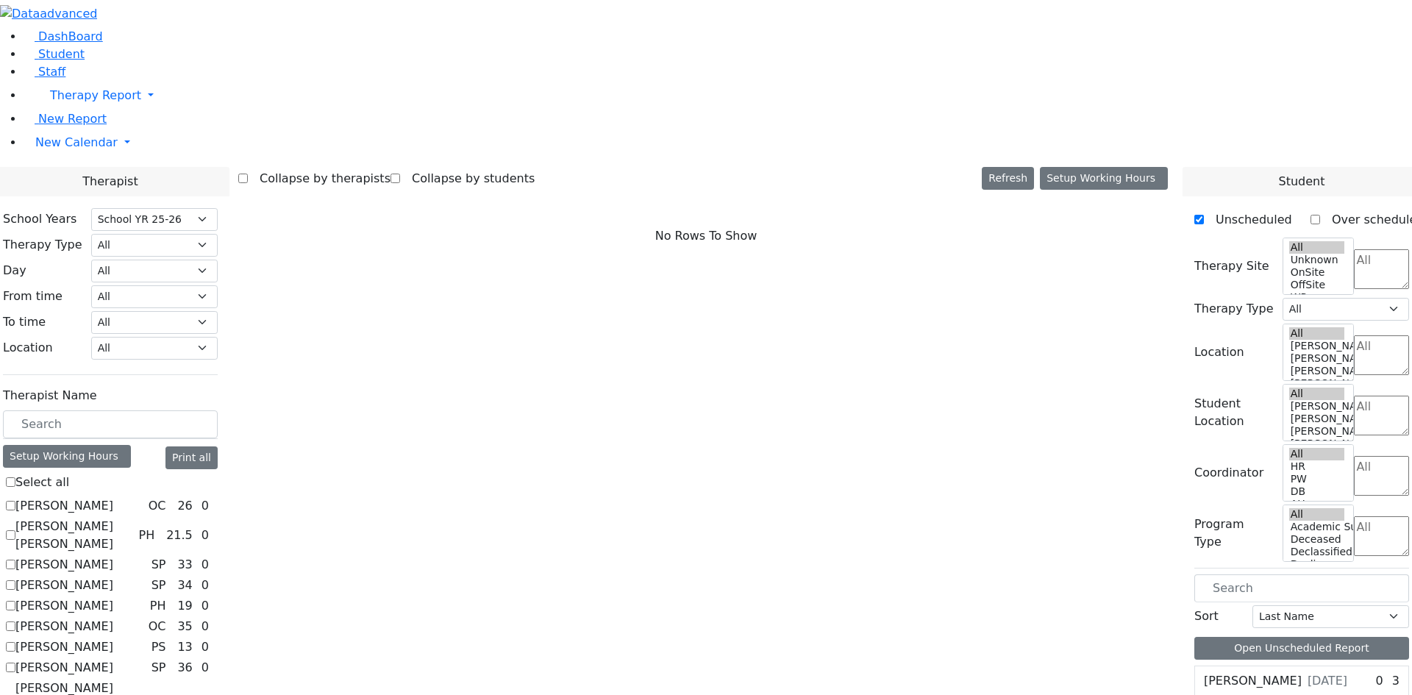
scroll to position [0, 0]
click at [132, 518] on label "[PERSON_NAME] [PERSON_NAME]" at bounding box center [73, 535] width 117 height 35
click at [15, 530] on input "[PERSON_NAME] [PERSON_NAME]" at bounding box center [11, 535] width 10 height 10
checkbox input "true"
select select "2"
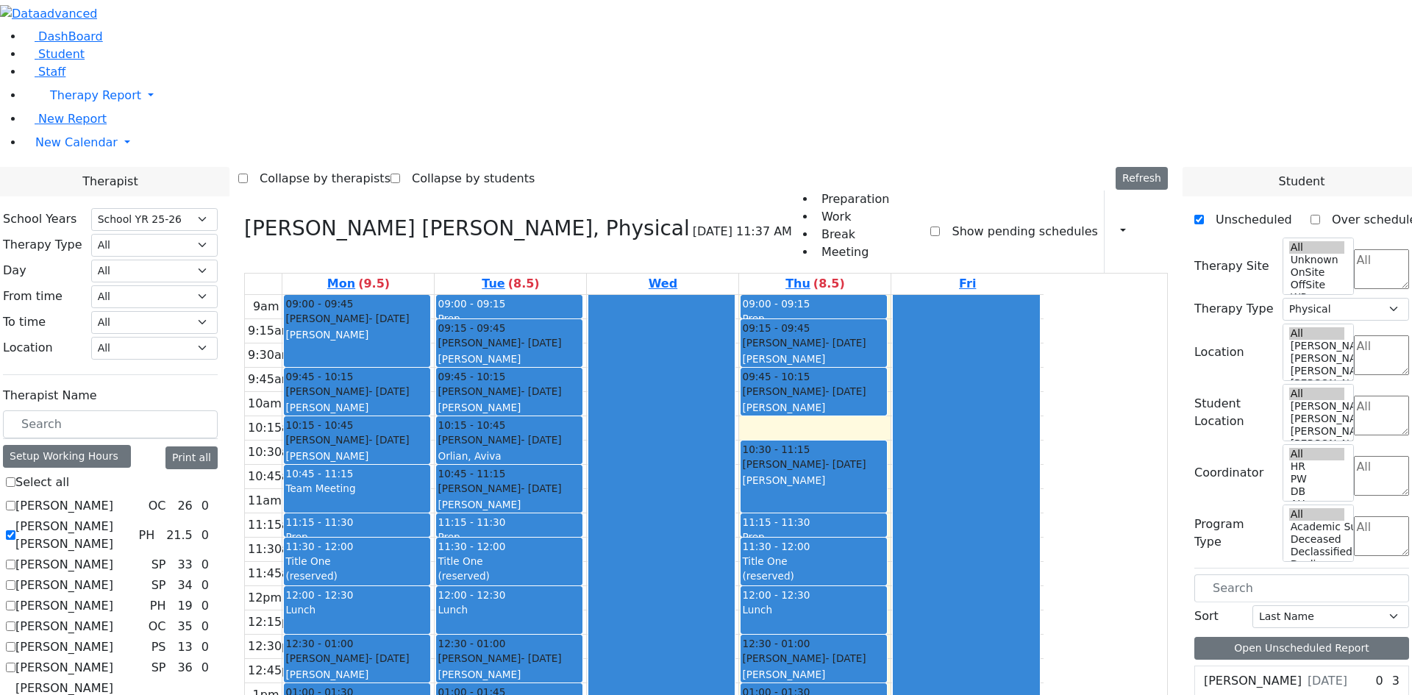
click at [886, 457] on div "Schonbrun Isaac - 02/21/2021 Grossbaum, Chaya" at bounding box center [813, 473] width 143 height 32
click at [956, 295] on div "9am 9:15am 9:30am 9:45am 10am 10:15am 10:30am 10:45am 11am 11:15am 11:30am 11:4…" at bounding box center [644, 586] width 799 height 583
click at [132, 518] on label "[PERSON_NAME] [PERSON_NAME]" at bounding box center [73, 535] width 117 height 35
click at [15, 530] on input "[PERSON_NAME] [PERSON_NAME]" at bounding box center [11, 535] width 10 height 10
checkbox input "false"
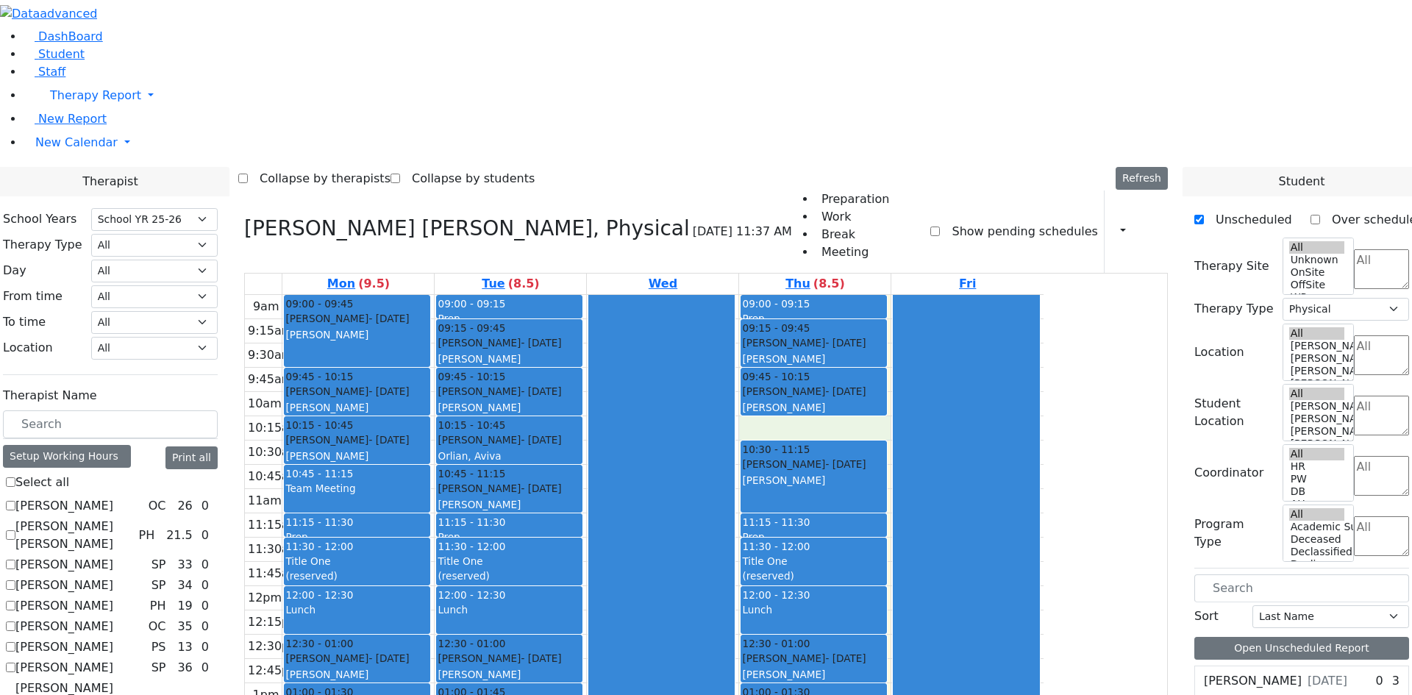
select select
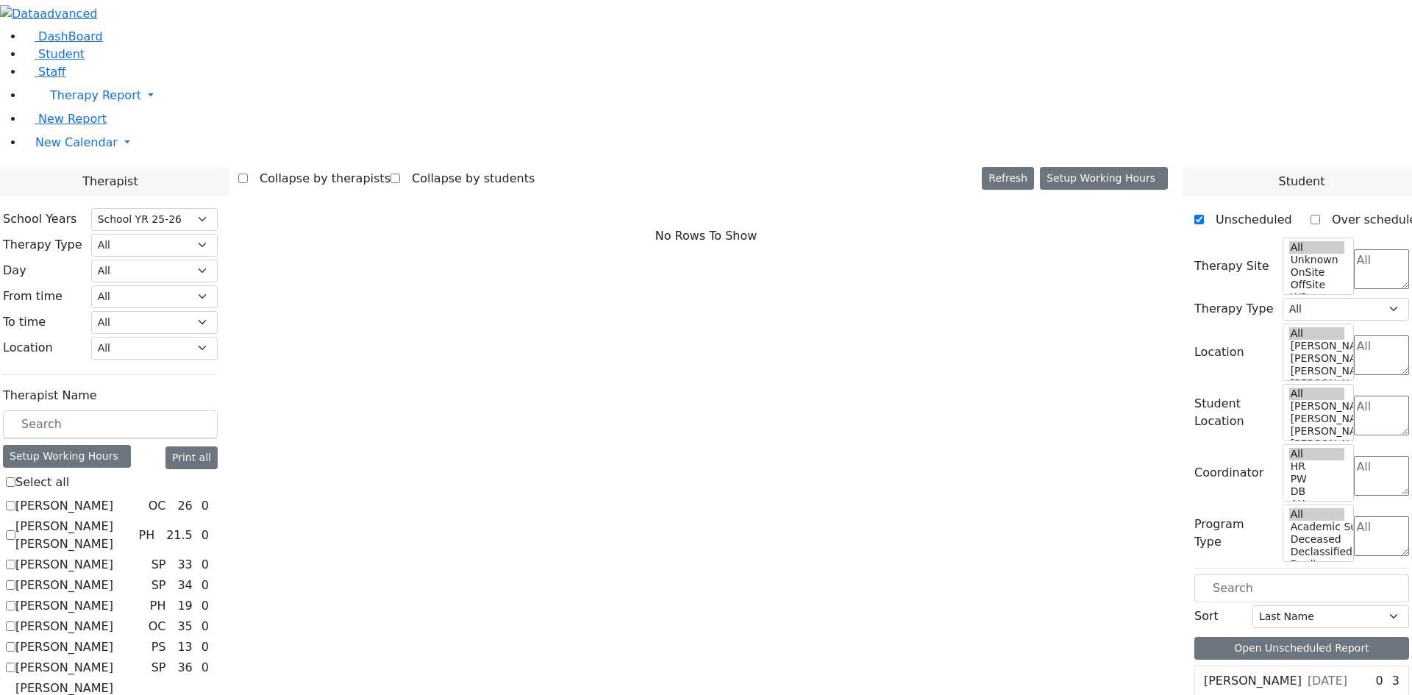
scroll to position [294, 0]
checkbox input "true"
select select "3"
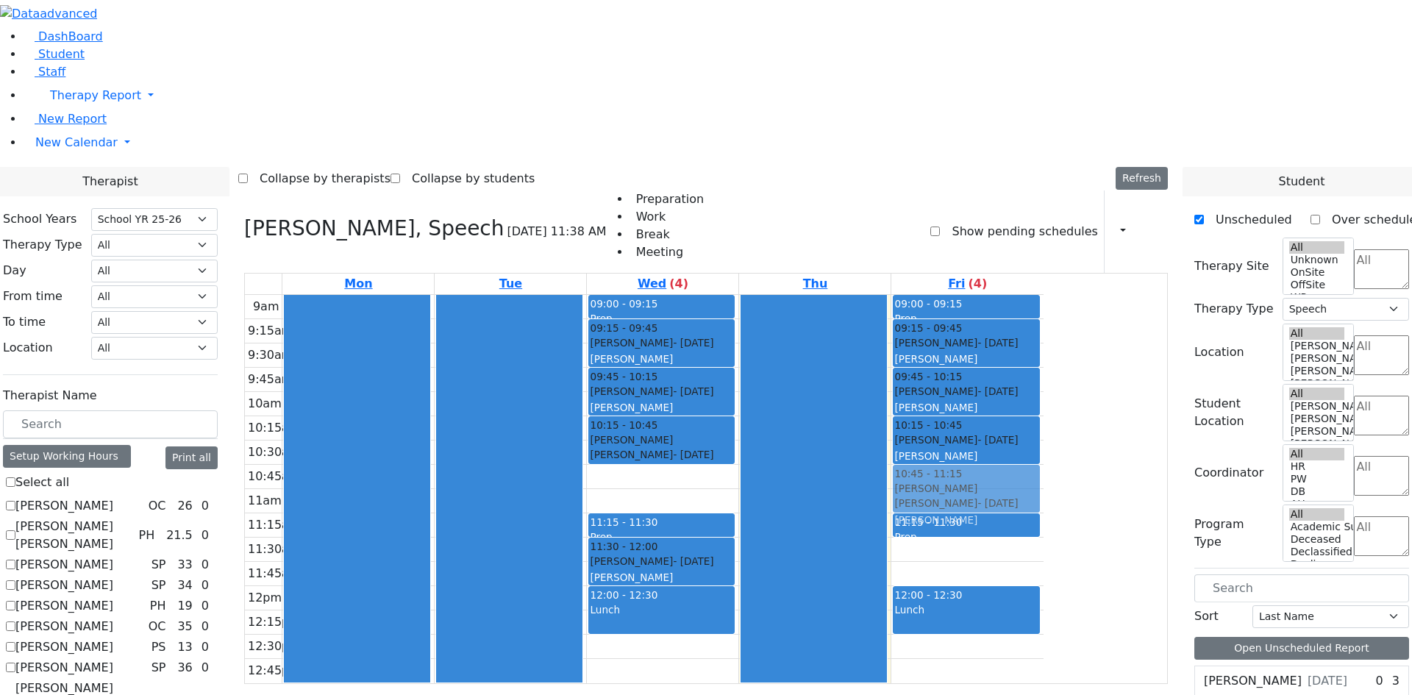
drag, startPoint x: 1108, startPoint y: 352, endPoint x: 1101, endPoint y: 291, distance: 62.1
click at [1044, 295] on div "09:00 - 09:15 Prep 09:15 - 09:45 Minz Mashy - 01/03/2015 Flegmann, Esther Grade…" at bounding box center [968, 489] width 152 height 388
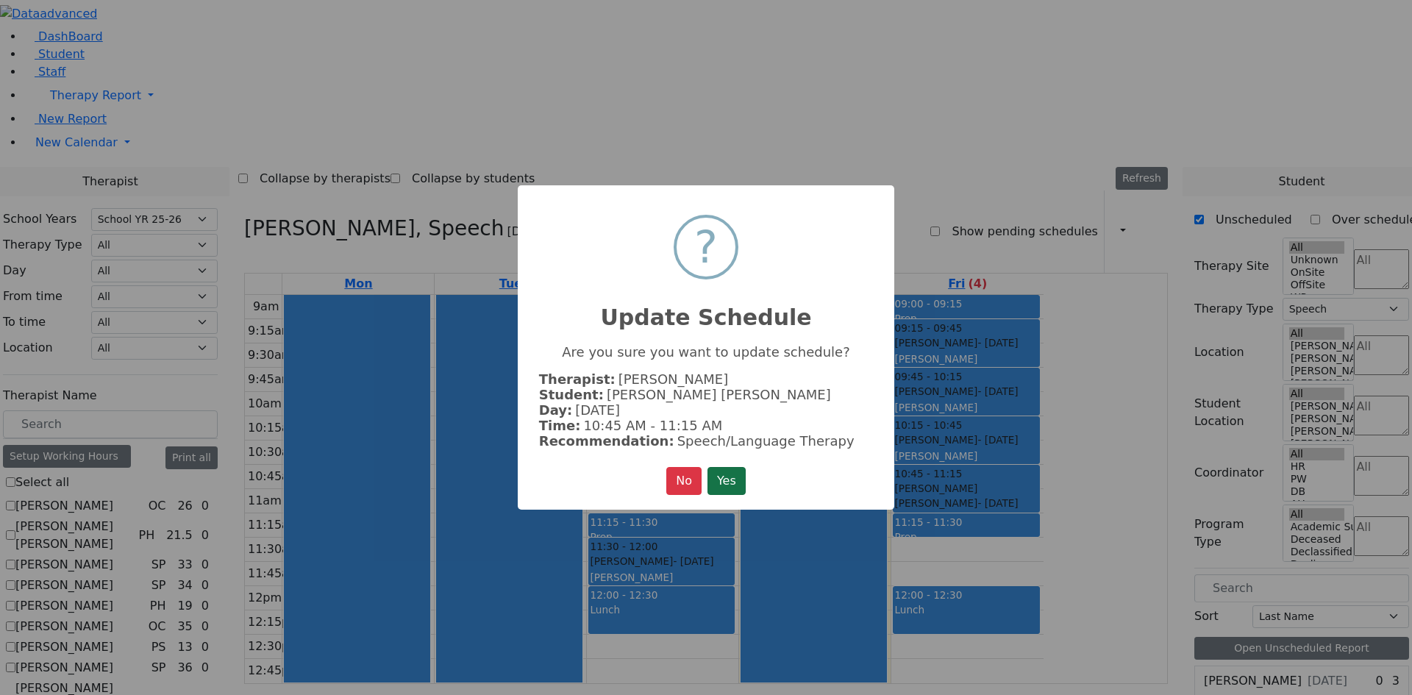
click at [731, 469] on button "Yes" at bounding box center [727, 481] width 38 height 28
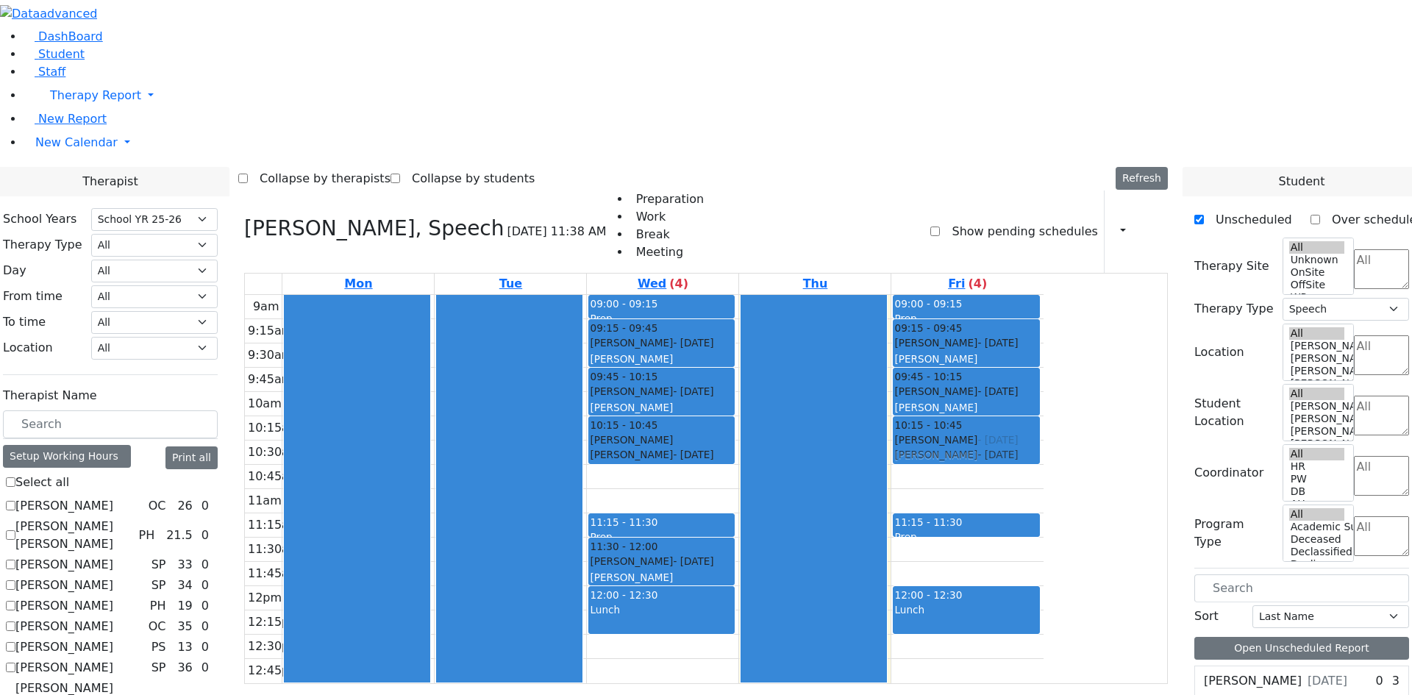
drag, startPoint x: 1118, startPoint y: 270, endPoint x: 1120, endPoint y: 230, distance: 40.5
click at [1044, 295] on div "09:00 - 09:15 Prep 09:15 - 09:45 Minz Mashy - 01/03/2015 Flegmann, Esther Grade…" at bounding box center [968, 489] width 152 height 388
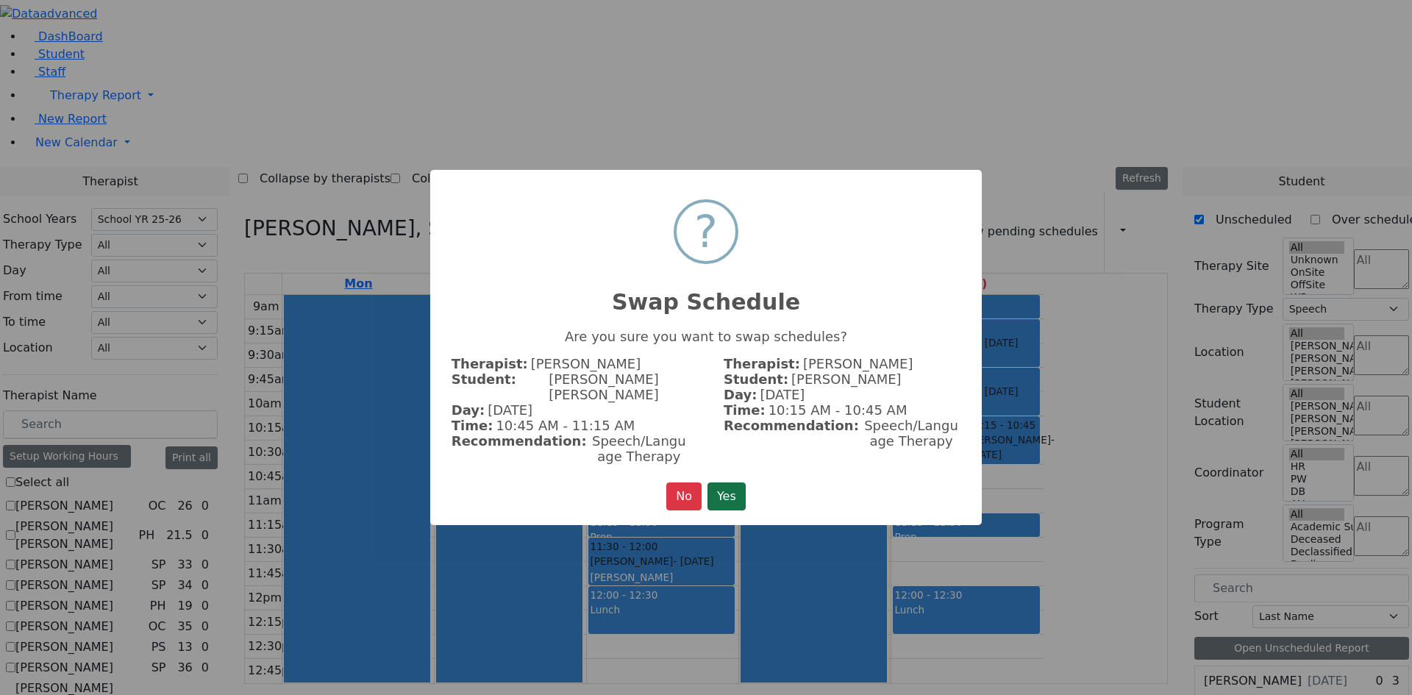
click at [719, 483] on button "Yes" at bounding box center [727, 497] width 38 height 28
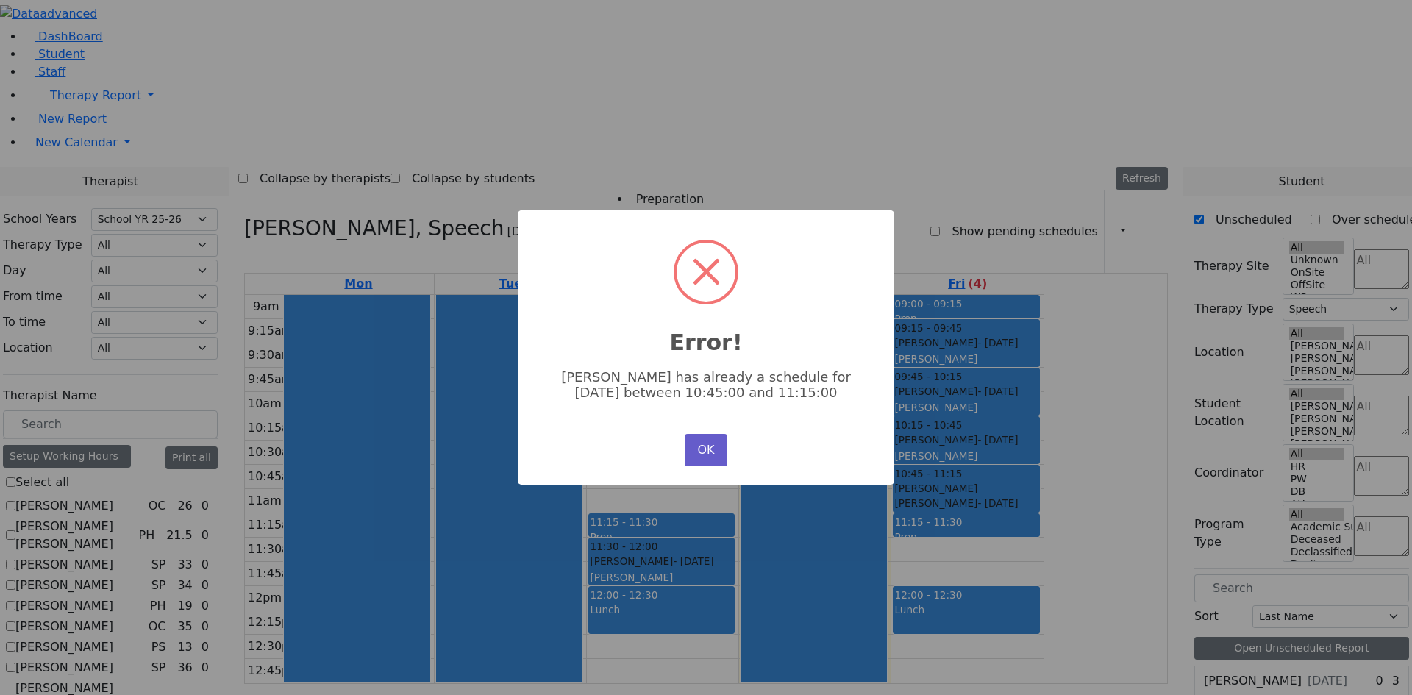
click at [708, 454] on button "OK" at bounding box center [706, 450] width 43 height 32
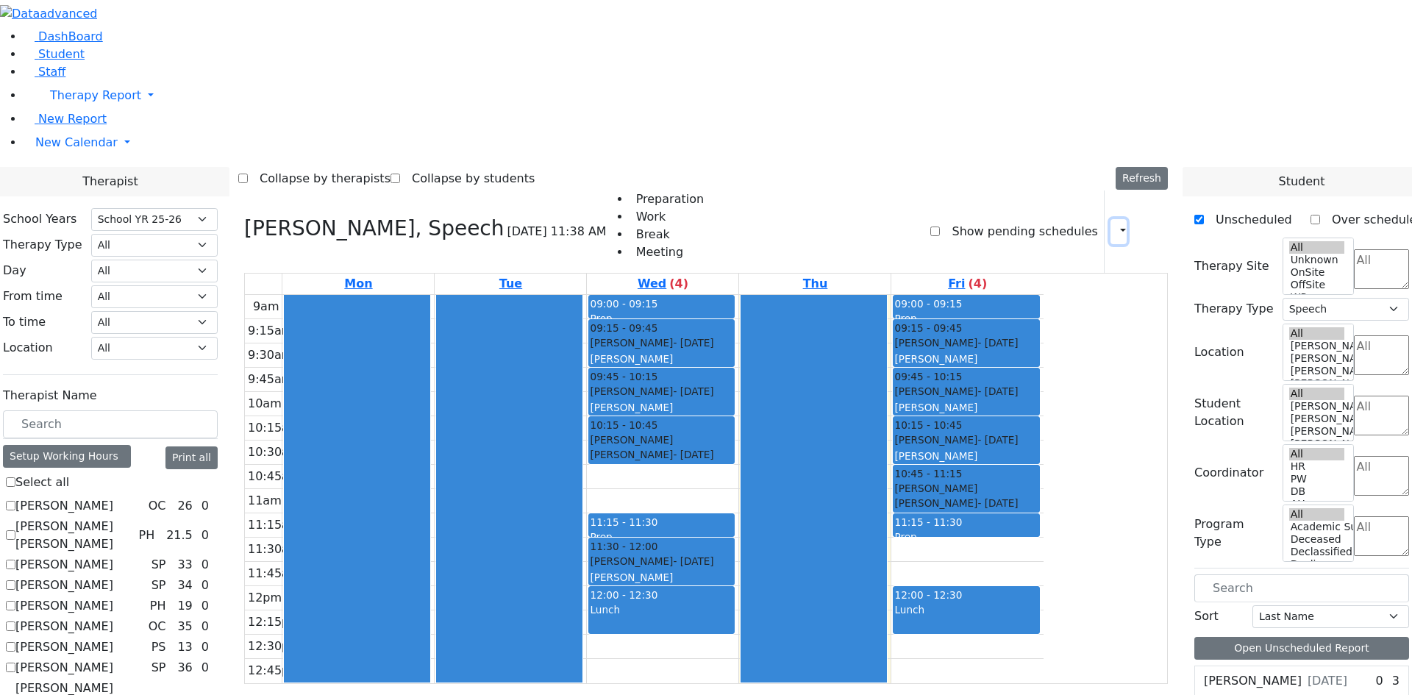
click at [1112, 219] on button "button" at bounding box center [1119, 231] width 16 height 25
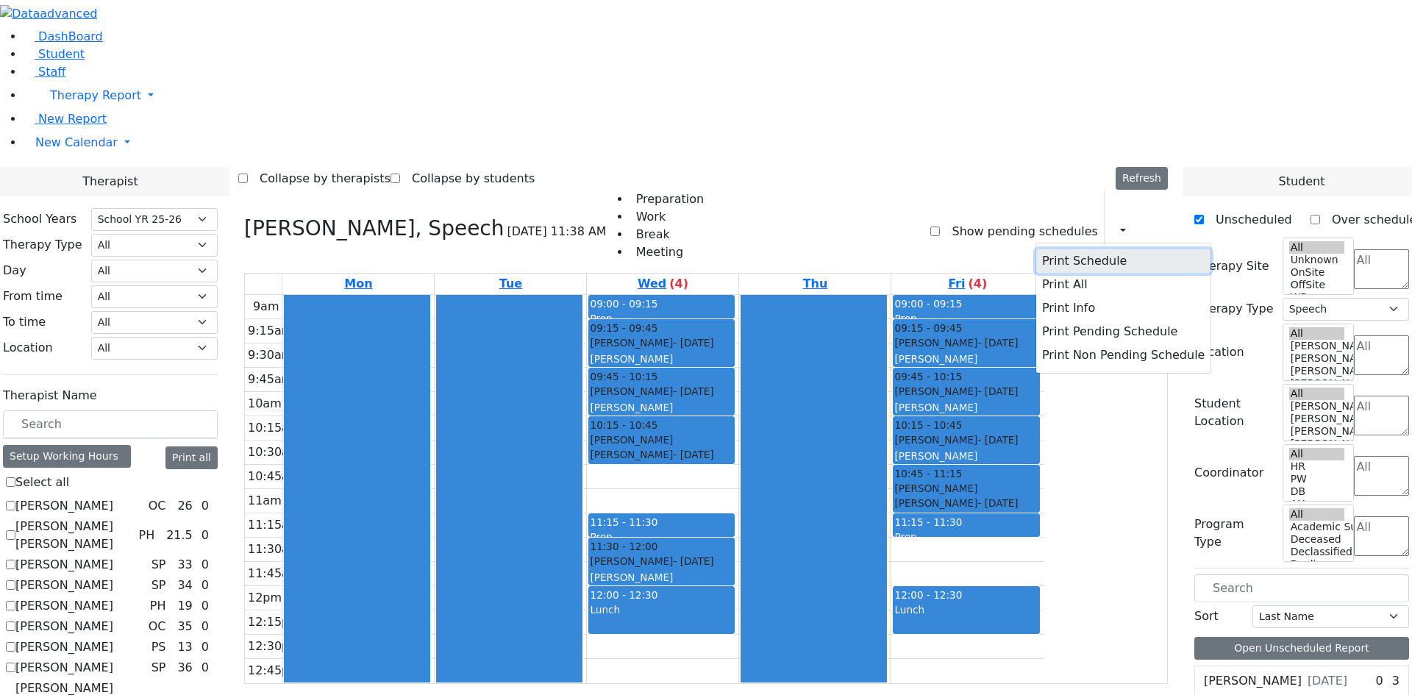
click at [1080, 249] on button "Print Schedule" at bounding box center [1124, 261] width 174 height 24
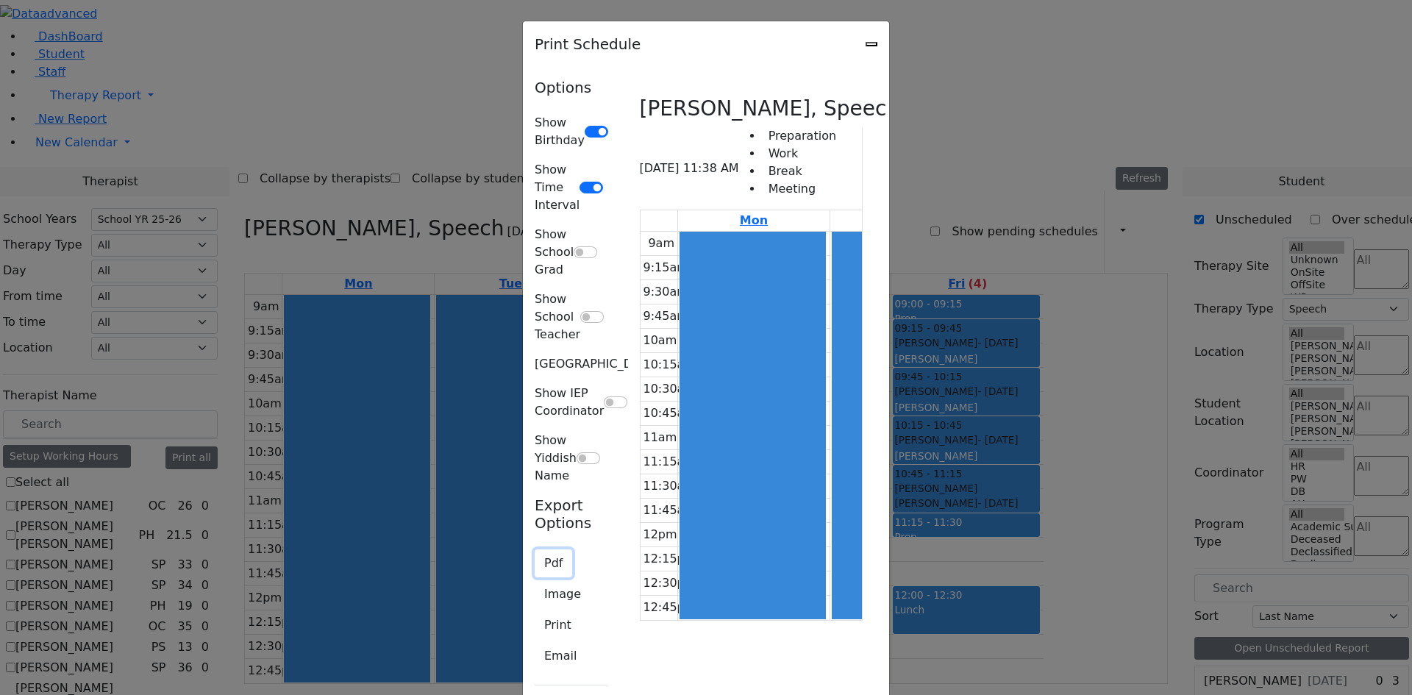
click at [535, 550] on button "Pdf" at bounding box center [554, 564] width 38 height 28
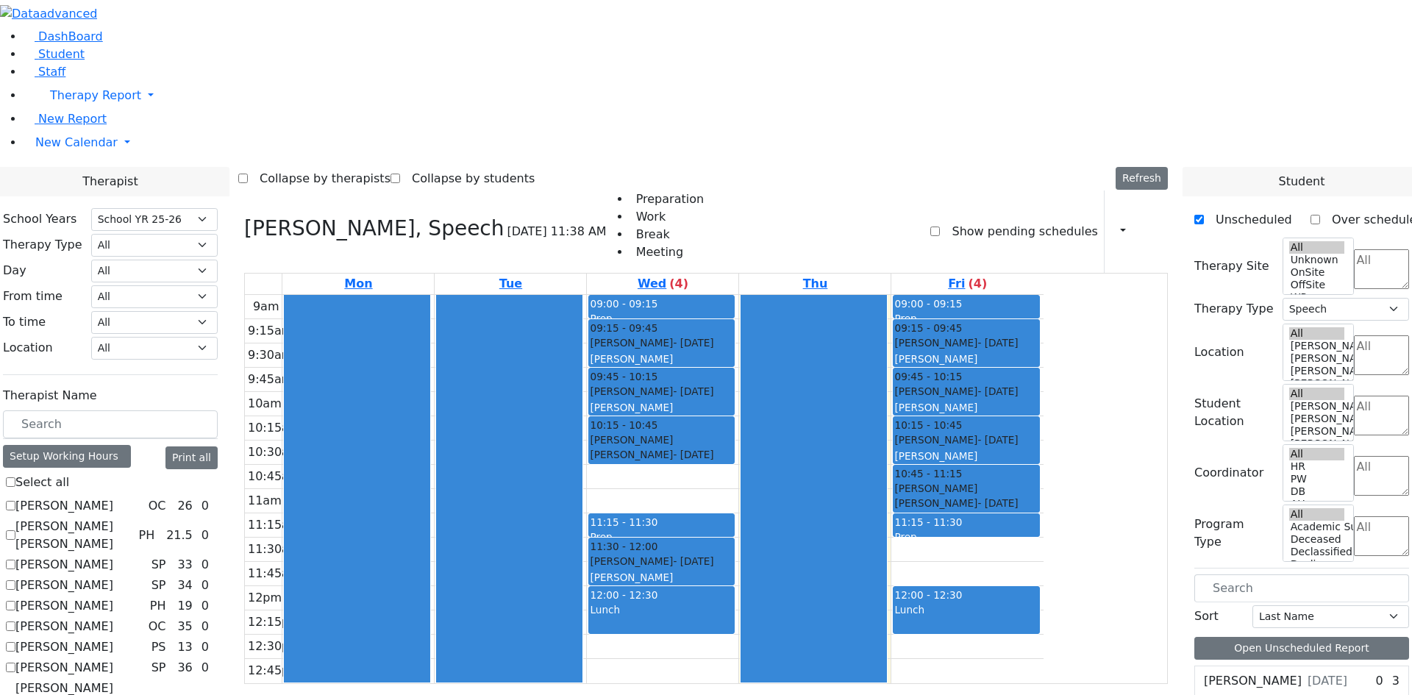
checkbox input "false"
select select
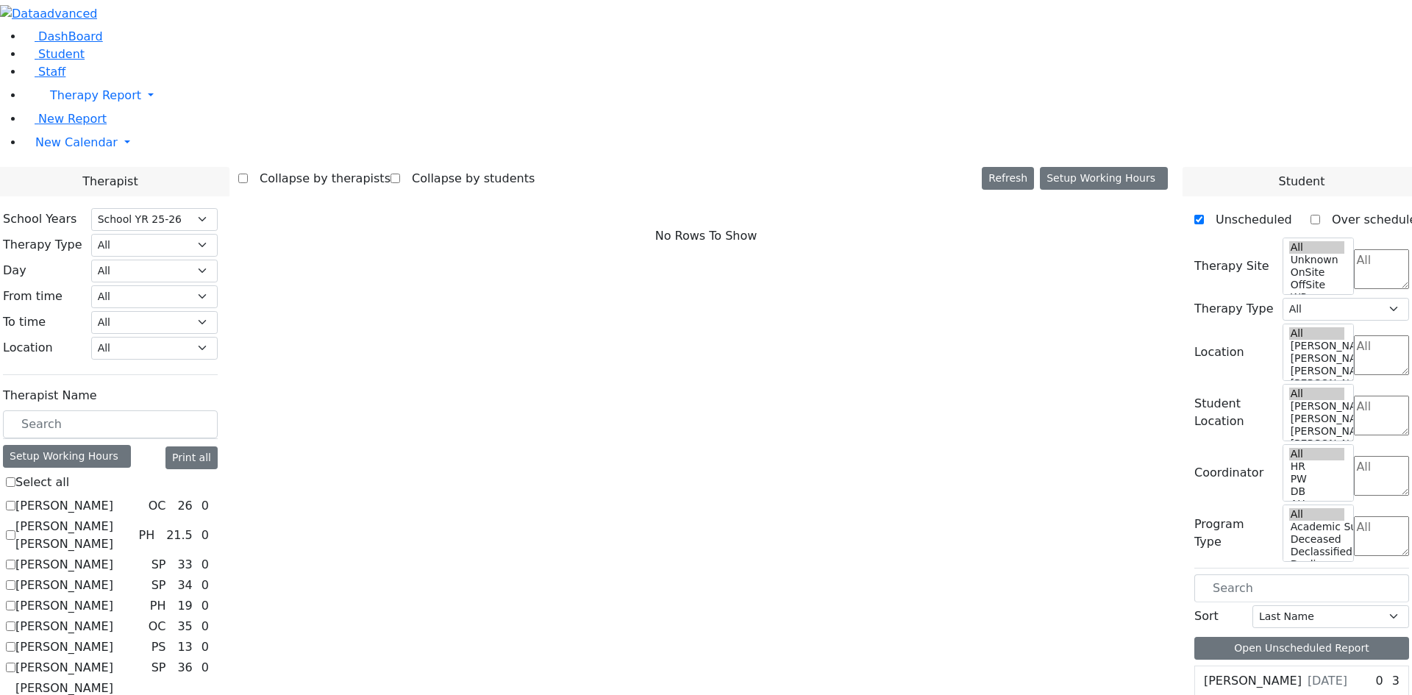
scroll to position [0, 0]
click at [132, 518] on label "[PERSON_NAME] [PERSON_NAME]" at bounding box center [73, 535] width 117 height 35
click at [15, 530] on input "[PERSON_NAME] [PERSON_NAME]" at bounding box center [11, 535] width 10 height 10
checkbox input "true"
select select "2"
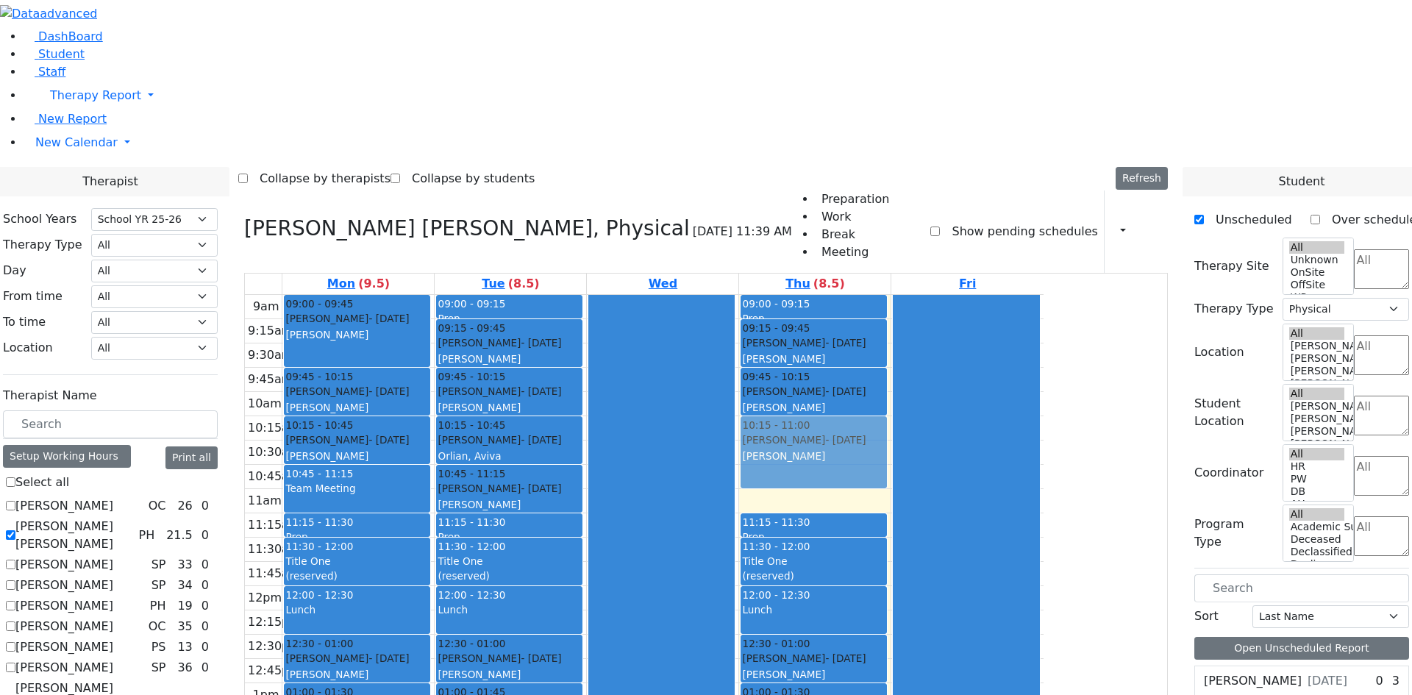
click at [891, 295] on div "09:00 - 09:15 Prep 09:15 - 09:45 Wertheimer Miriam - 09/06/2020 Nenner Simmone …" at bounding box center [815, 586] width 152 height 583
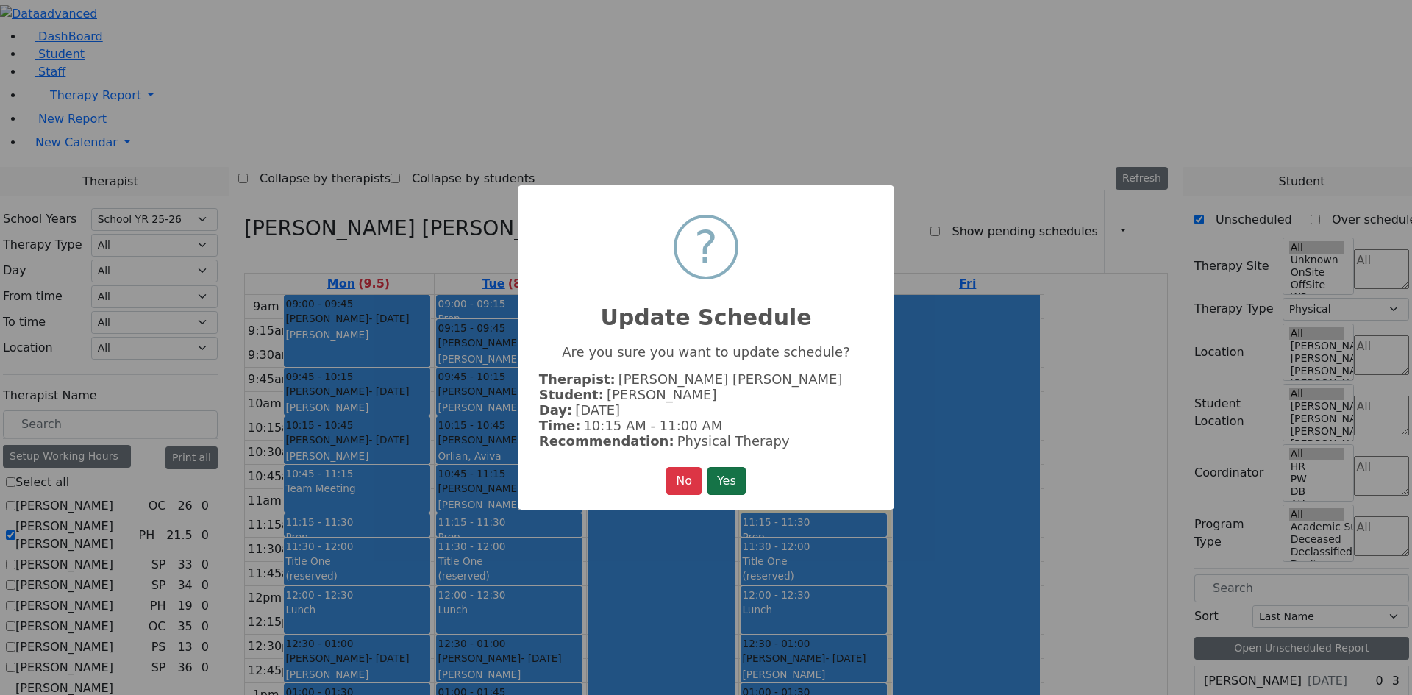
click at [741, 473] on button "Yes" at bounding box center [727, 481] width 38 height 28
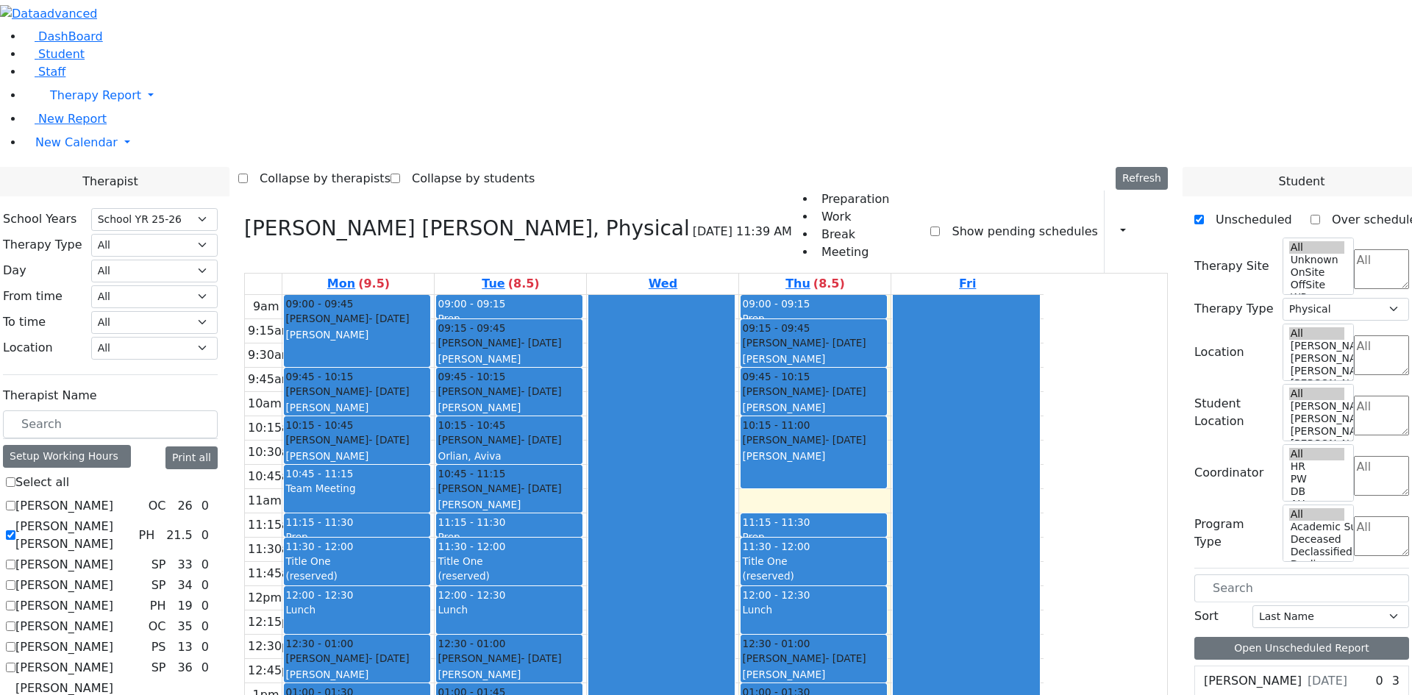
click at [953, 301] on div "9am 9:15am 9:30am 9:45am 10am 10:15am 10:30am 10:45am 11am 11:15am 11:30am 11:4…" at bounding box center [644, 586] width 799 height 583
click at [1115, 224] on icon "button" at bounding box center [1115, 231] width 0 height 14
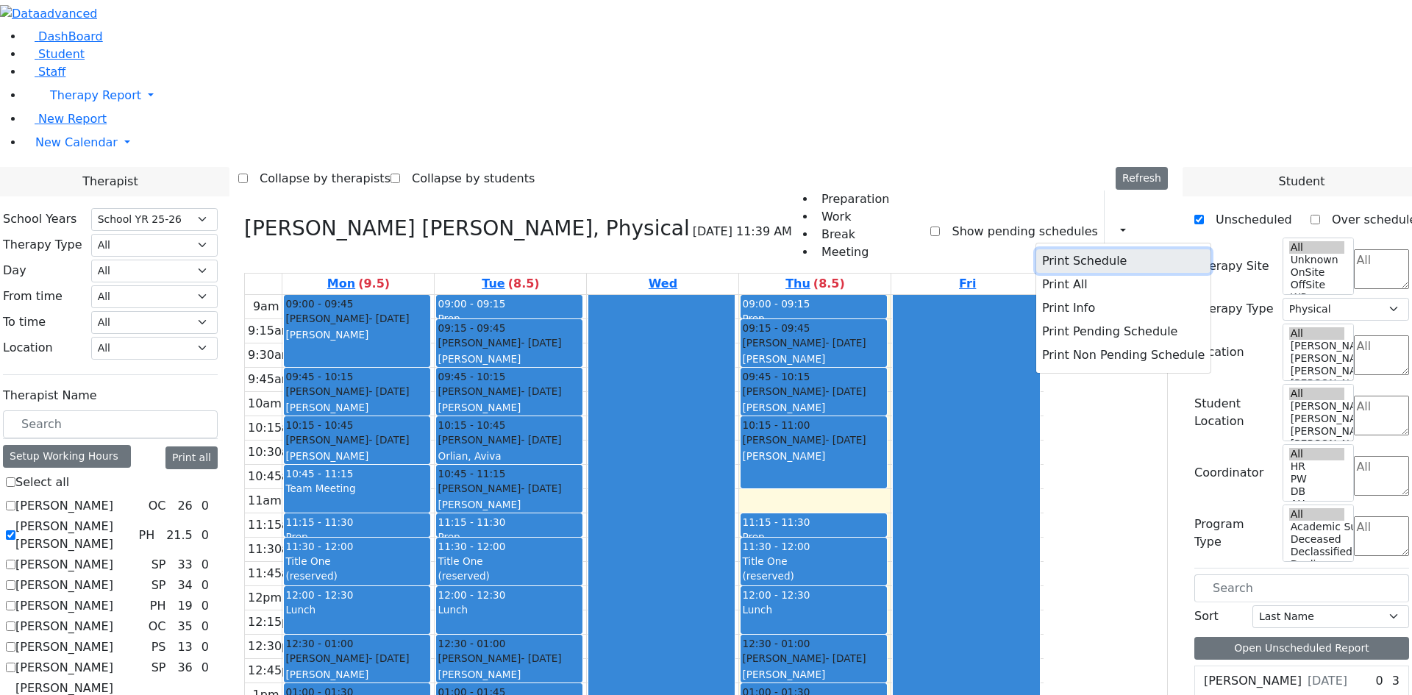
click at [1049, 249] on button "Print Schedule" at bounding box center [1124, 261] width 174 height 24
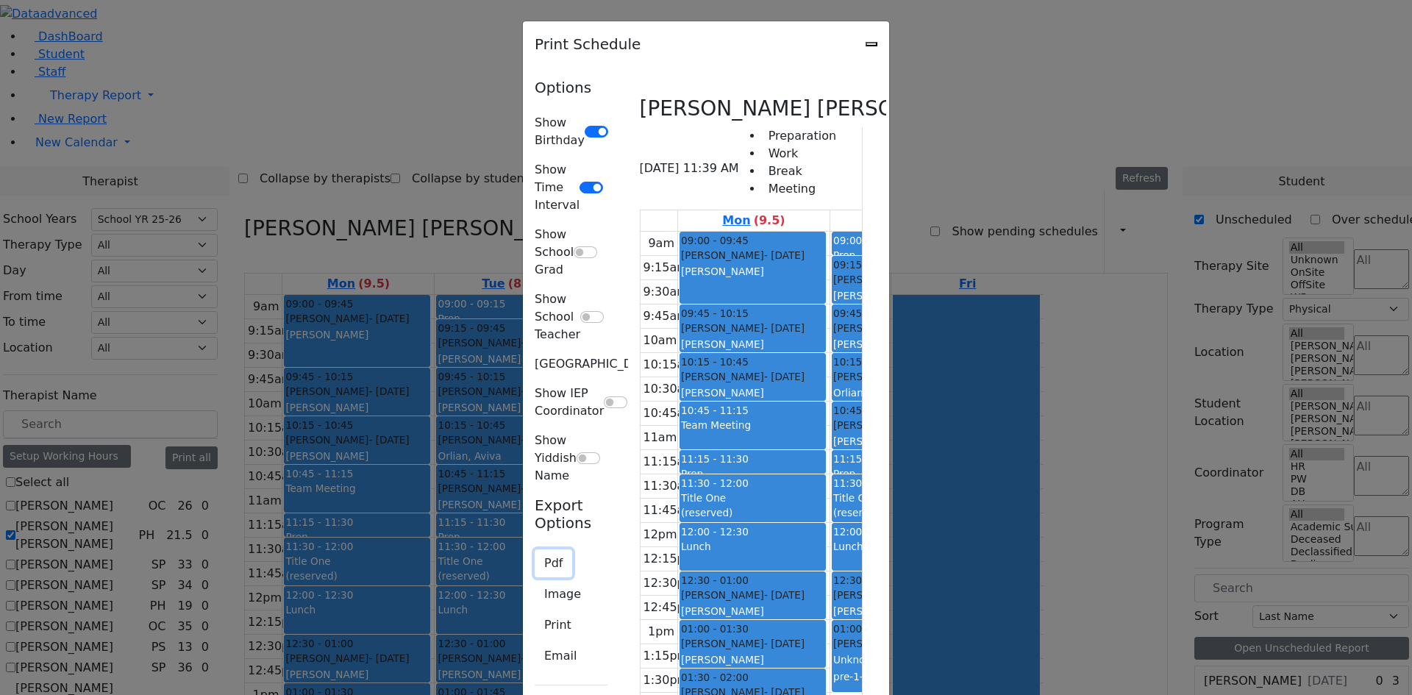
click at [535, 550] on button "Pdf" at bounding box center [554, 564] width 38 height 28
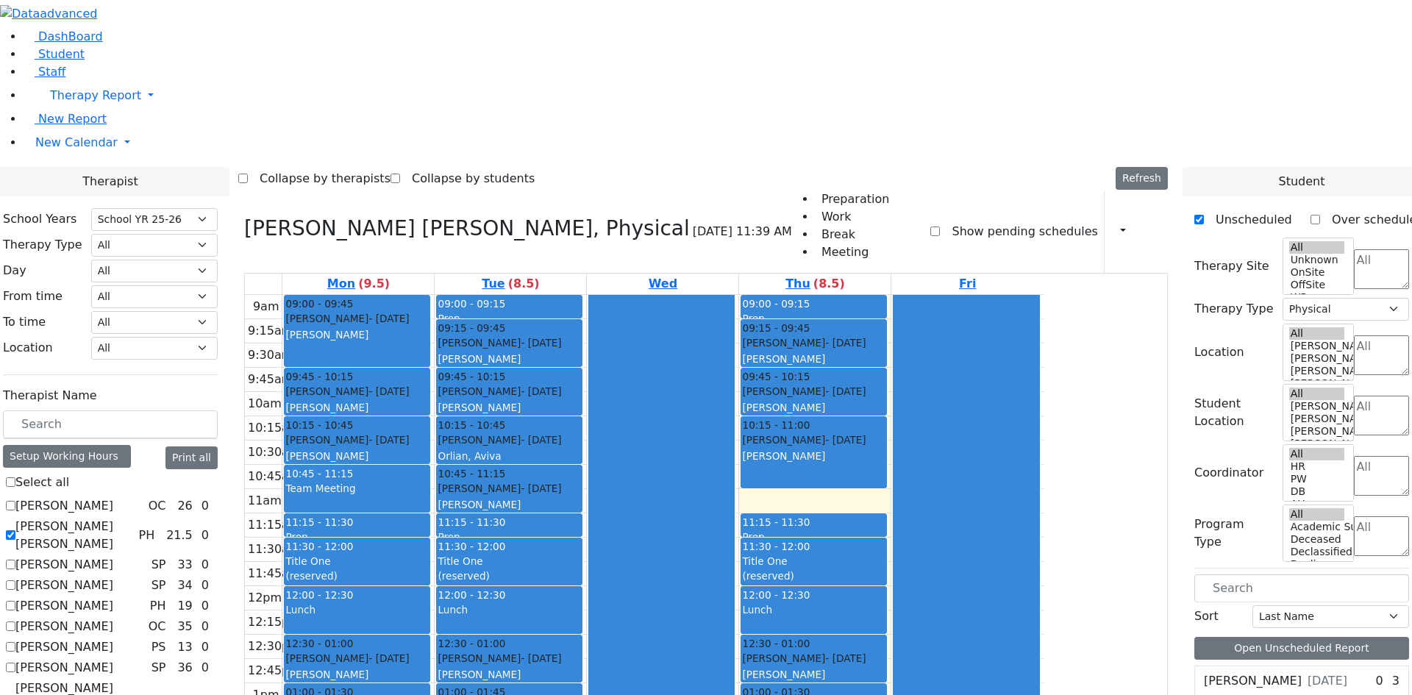
click at [132, 518] on label "[PERSON_NAME] [PERSON_NAME]" at bounding box center [73, 535] width 117 height 35
click at [15, 530] on input "[PERSON_NAME] [PERSON_NAME]" at bounding box center [11, 535] width 10 height 10
checkbox input "false"
select select
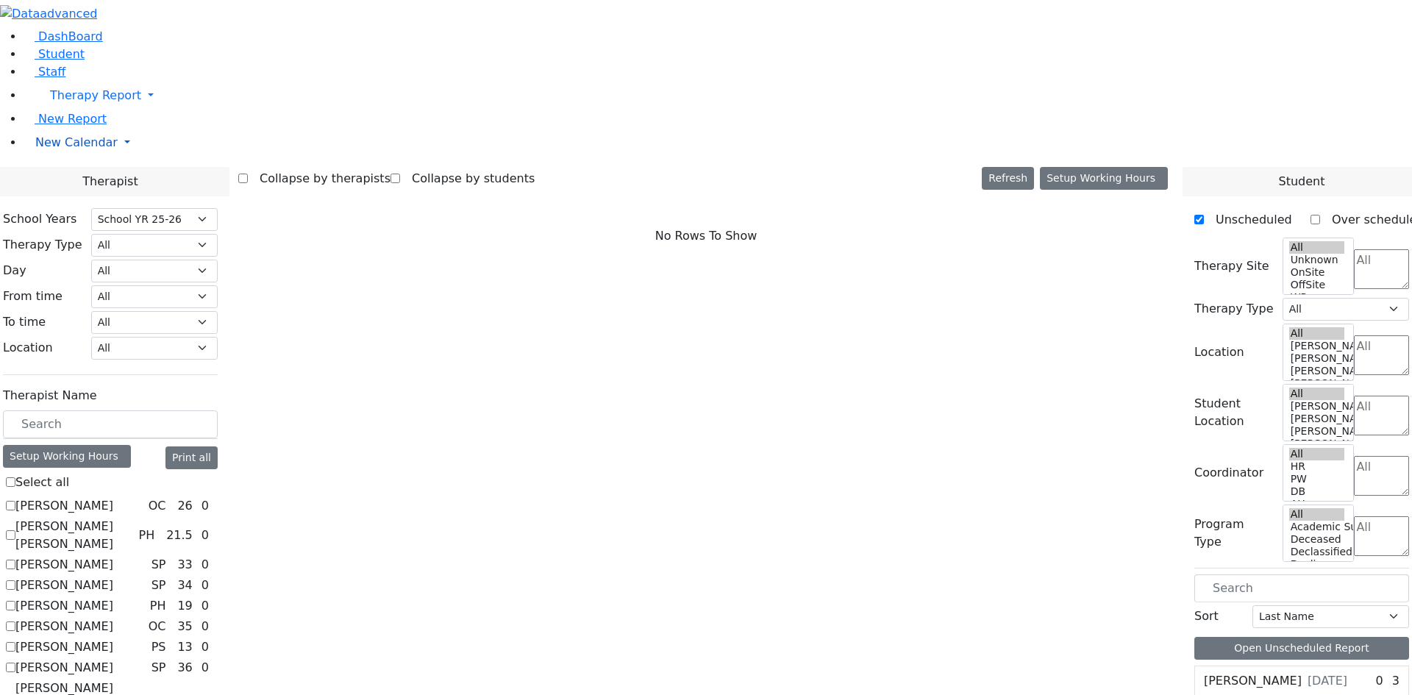
click at [74, 157] on link "New Calendar" at bounding box center [718, 142] width 1389 height 29
click at [68, 196] on span "Teacher Report" at bounding box center [79, 189] width 88 height 14
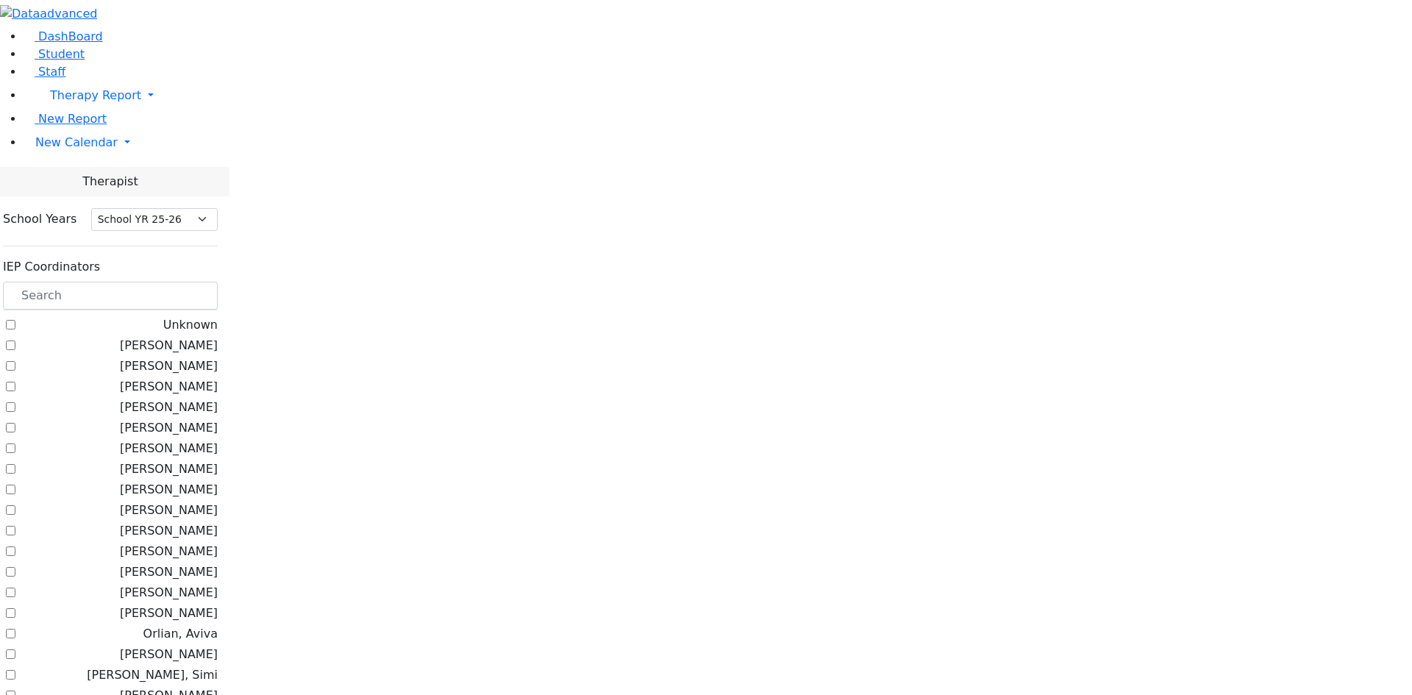
select select "212"
click at [202, 282] on input "text" at bounding box center [110, 296] width 215 height 28
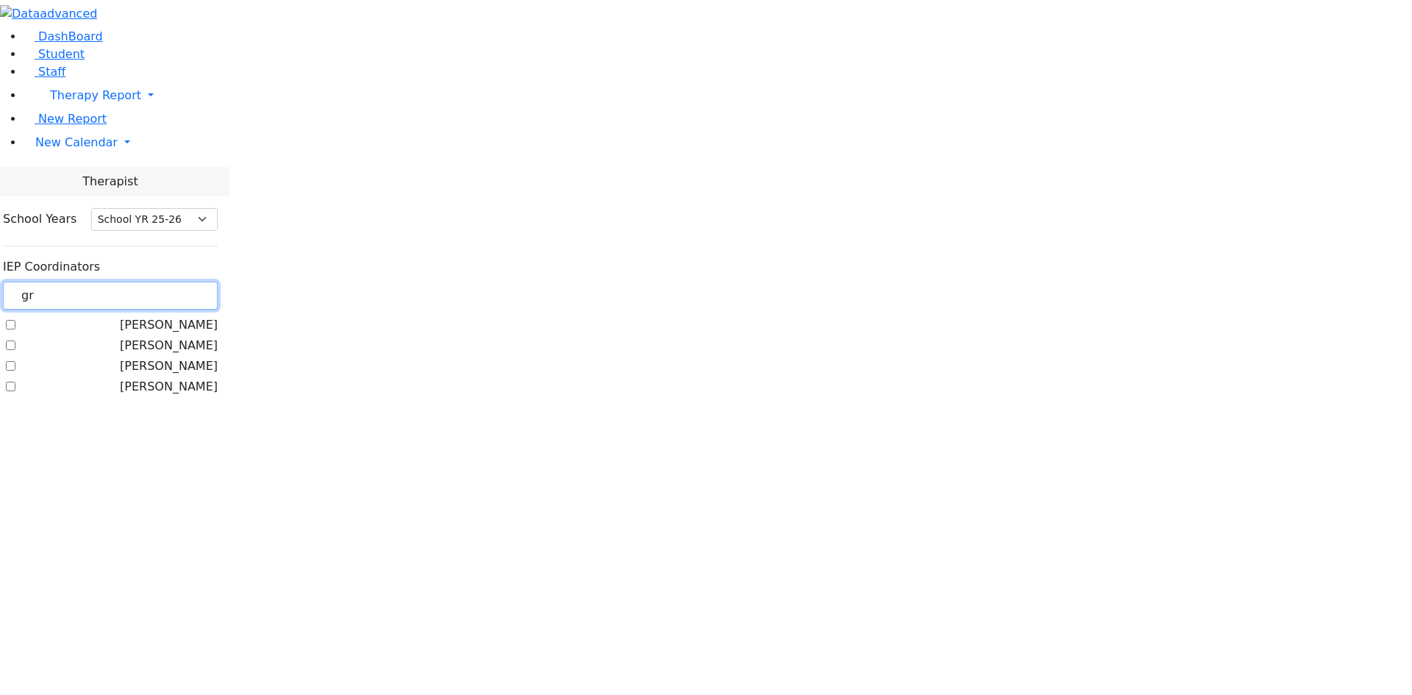
type input "gr"
click at [185, 358] on label "[PERSON_NAME]" at bounding box center [169, 367] width 98 height 18
click at [15, 361] on input "[PERSON_NAME]" at bounding box center [11, 366] width 10 height 10
checkbox input "true"
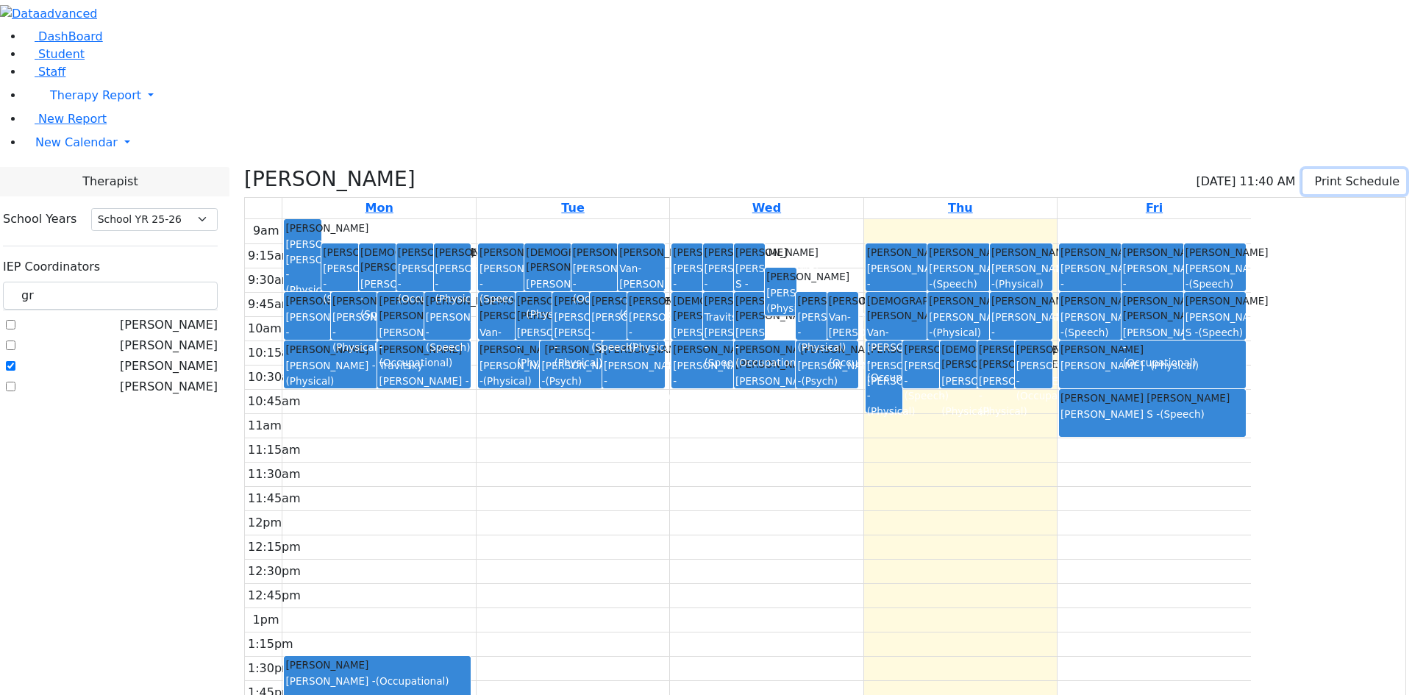
click at [1303, 169] on button "Print Schedule" at bounding box center [1355, 181] width 104 height 25
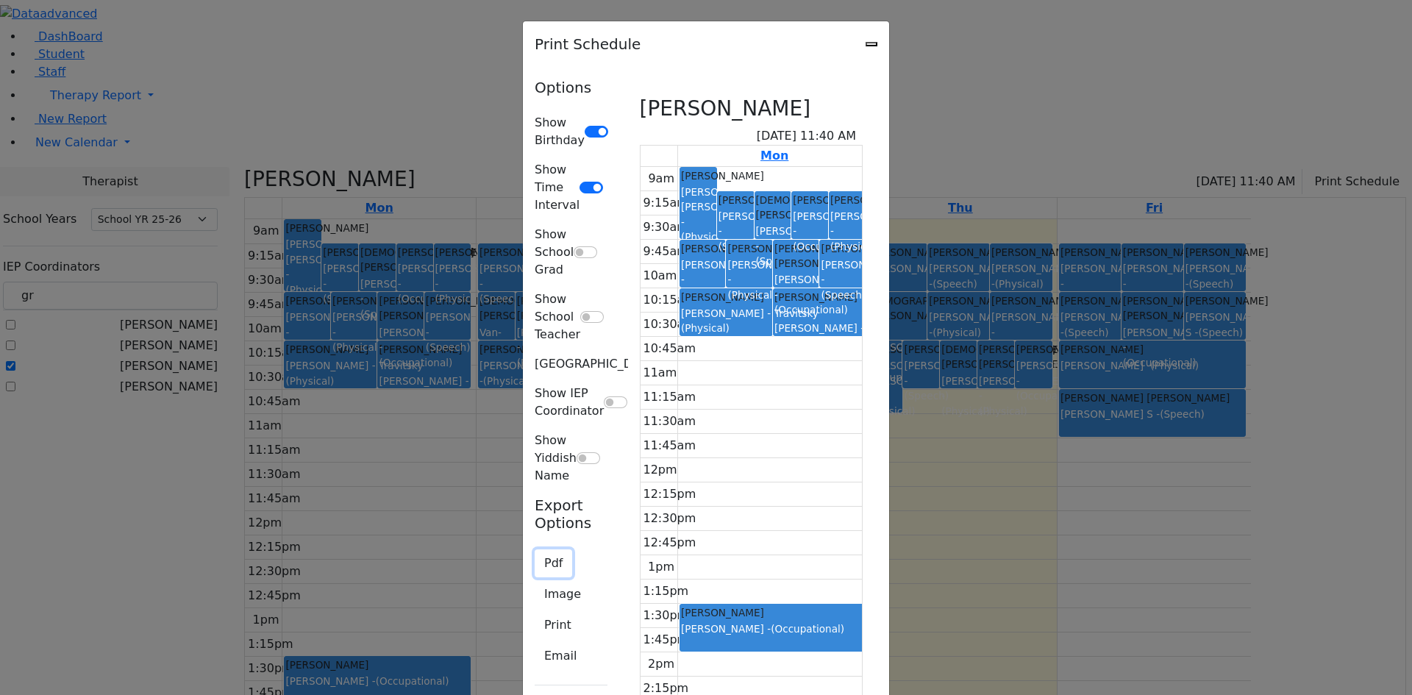
click at [535, 550] on button "Pdf" at bounding box center [554, 564] width 38 height 28
click at [535, 611] on button "Print" at bounding box center [558, 625] width 46 height 28
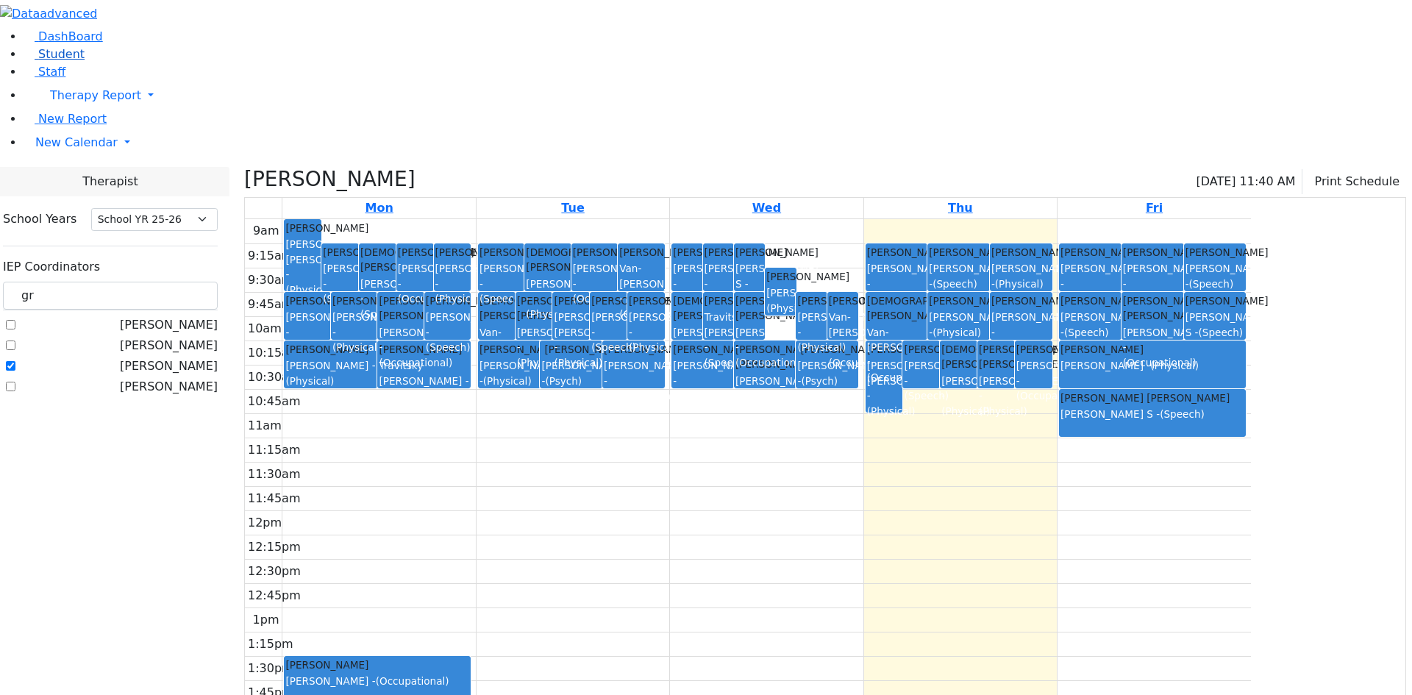
click at [40, 61] on span "Student" at bounding box center [61, 54] width 46 height 14
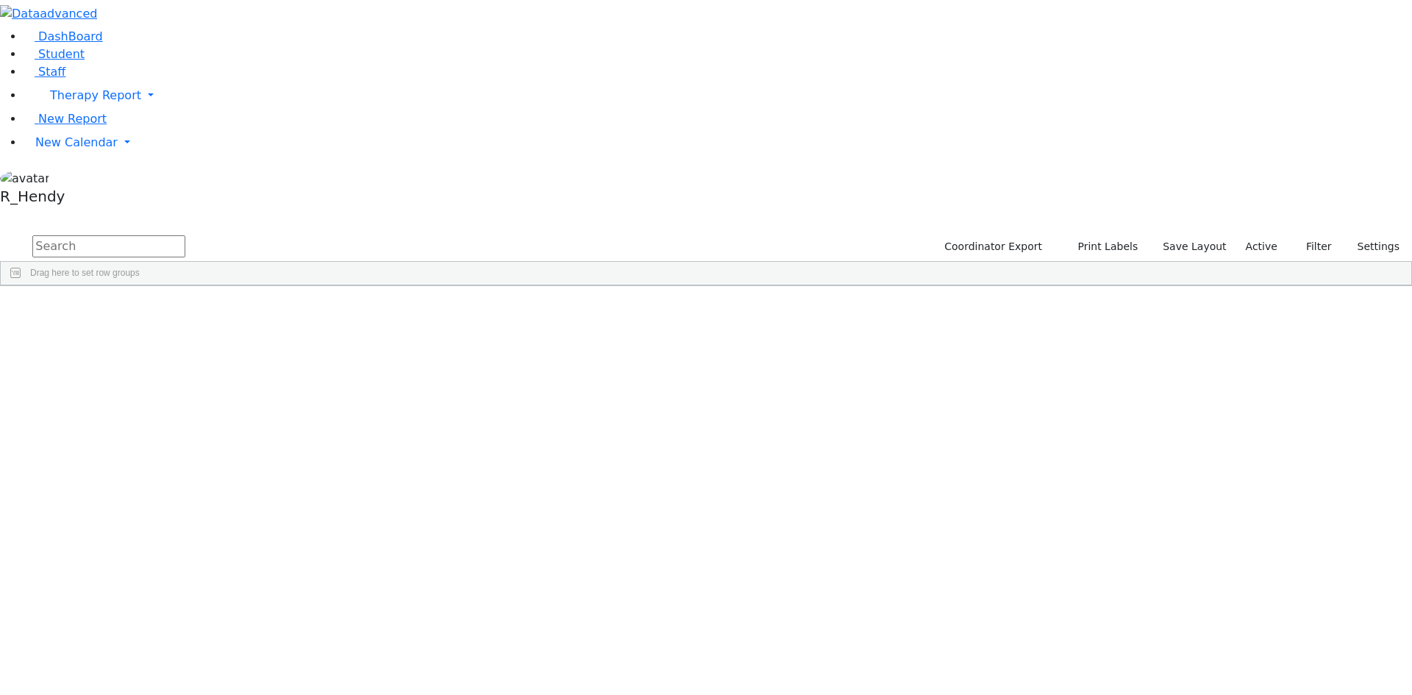
click at [185, 235] on input "text" at bounding box center [108, 246] width 153 height 22
type input "[PERSON_NAME]"
click at [280, 536] on div "[PERSON_NAME]" at bounding box center [234, 546] width 93 height 21
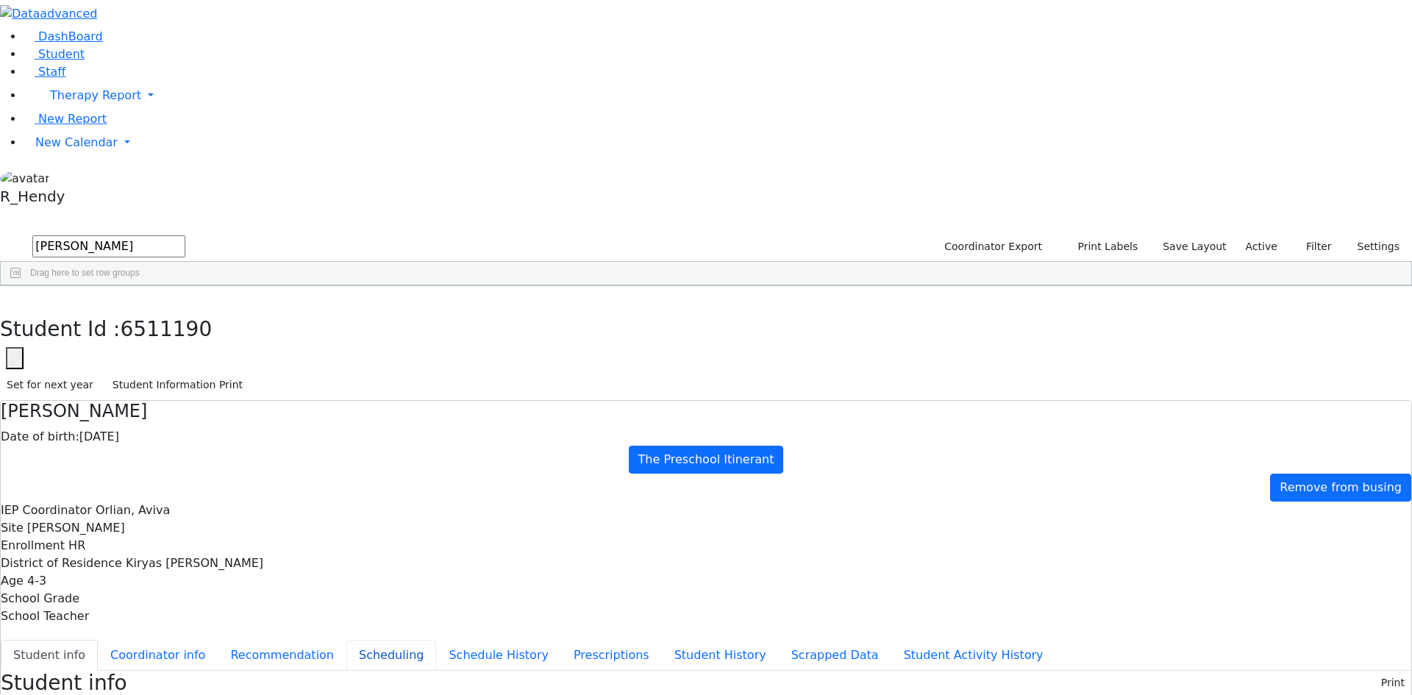
click at [347, 640] on button "Scheduling" at bounding box center [392, 655] width 90 height 31
click at [7, 297] on use "button" at bounding box center [7, 297] width 0 height 0
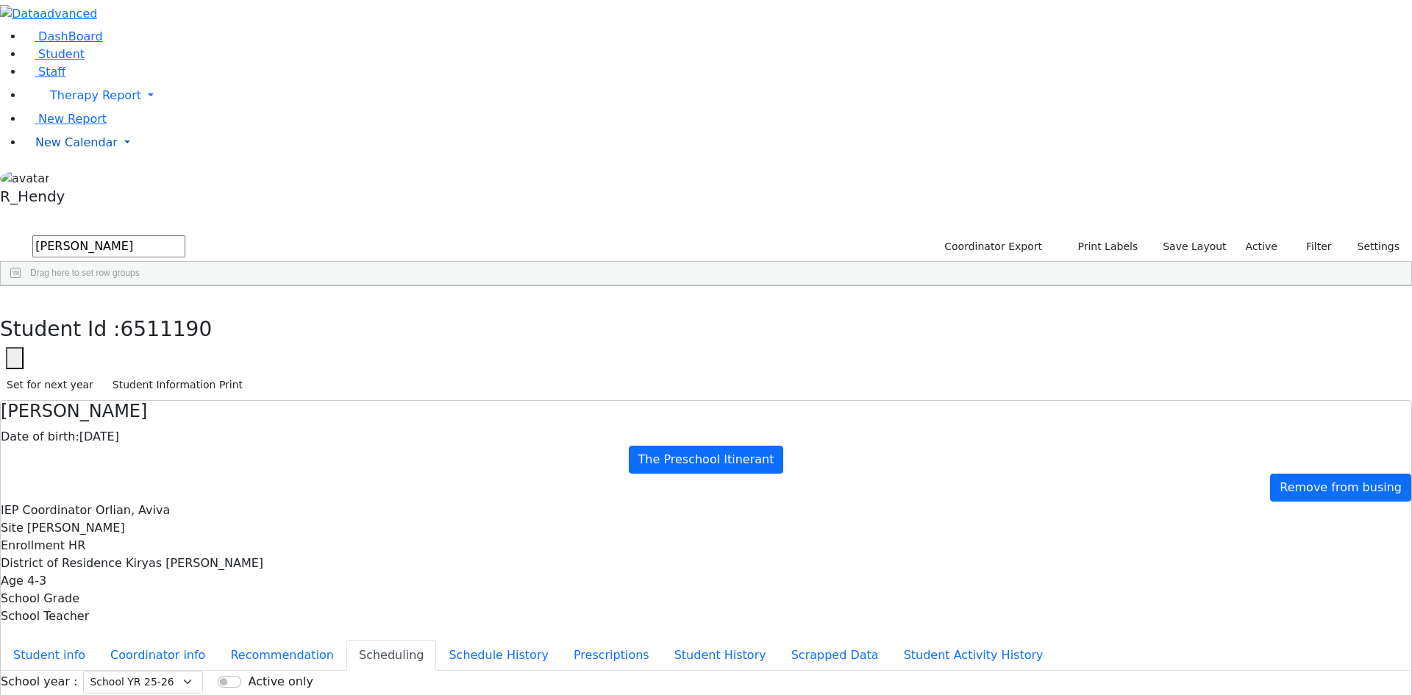
click at [51, 149] on span "New Calendar" at bounding box center [76, 142] width 82 height 14
click at [67, 179] on span "Calendar" at bounding box center [58, 172] width 53 height 14
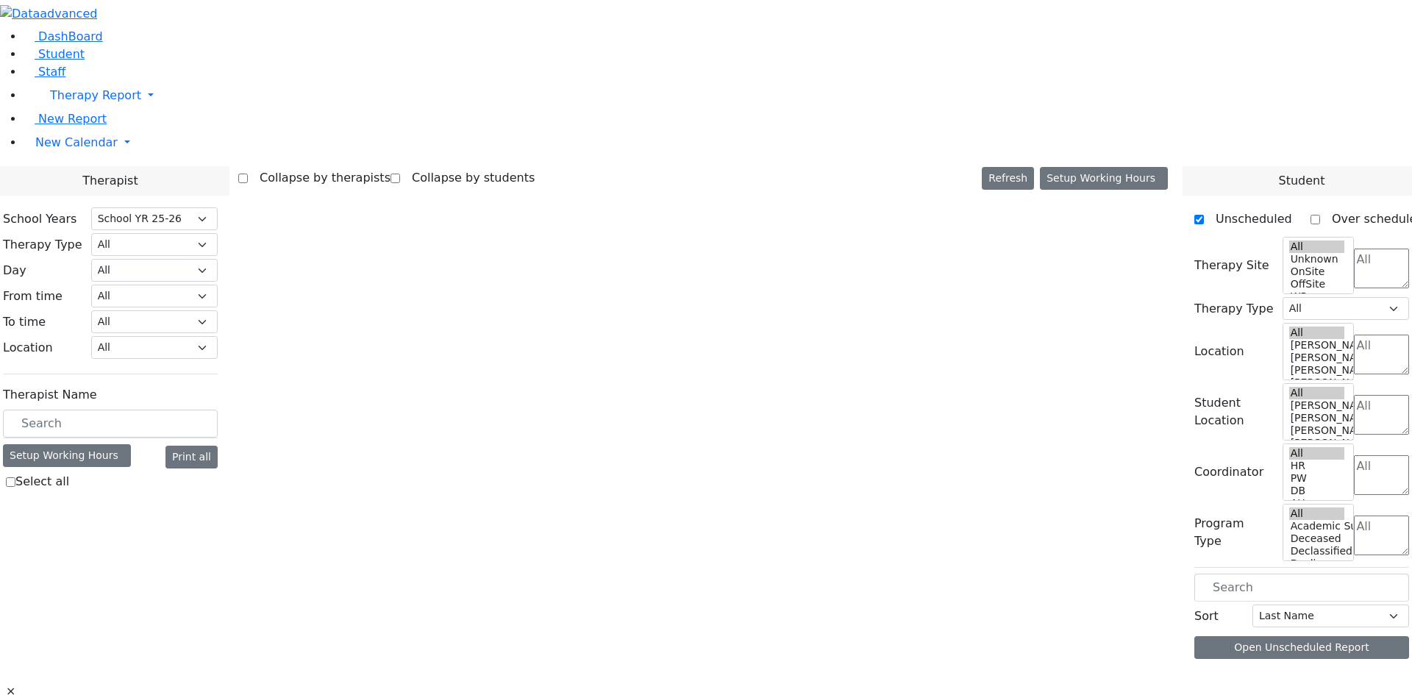
select select "212"
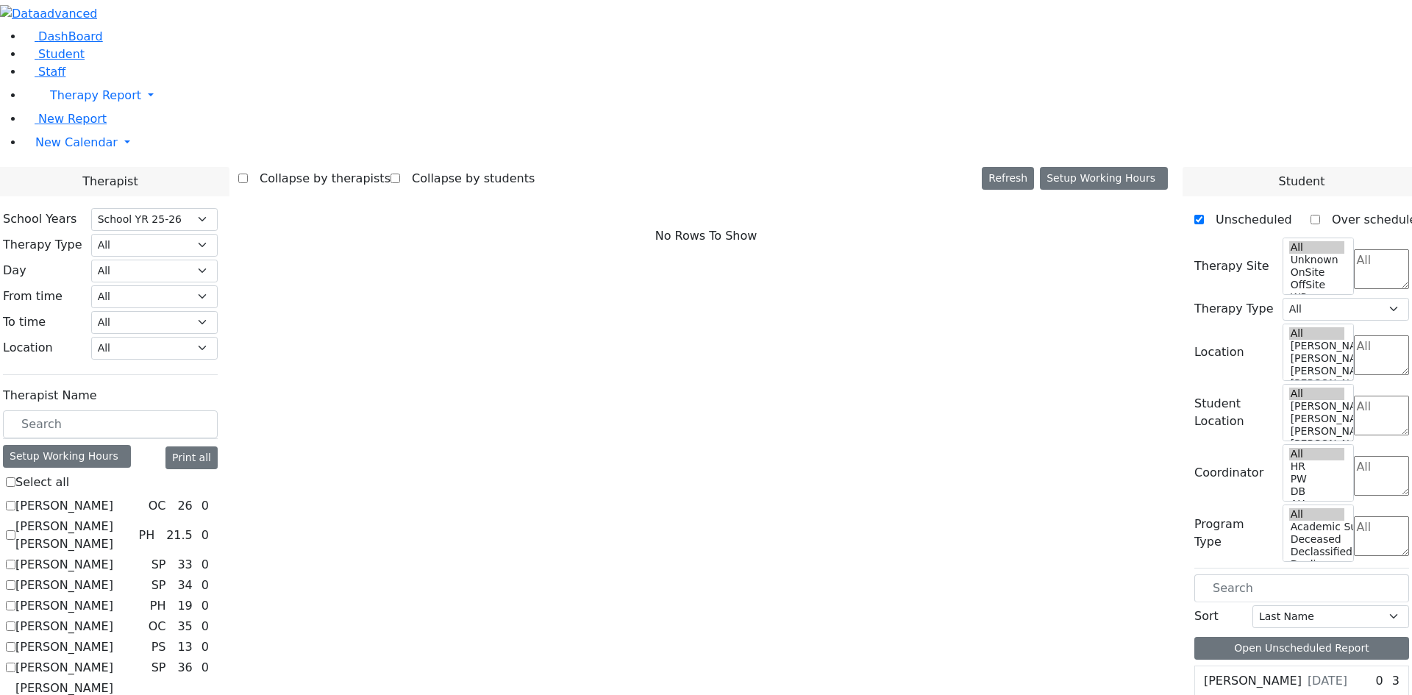
click at [132, 518] on label "[PERSON_NAME] [PERSON_NAME]" at bounding box center [73, 535] width 117 height 35
click at [15, 530] on input "[PERSON_NAME] [PERSON_NAME]" at bounding box center [11, 535] width 10 height 10
checkbox input "true"
select select "2"
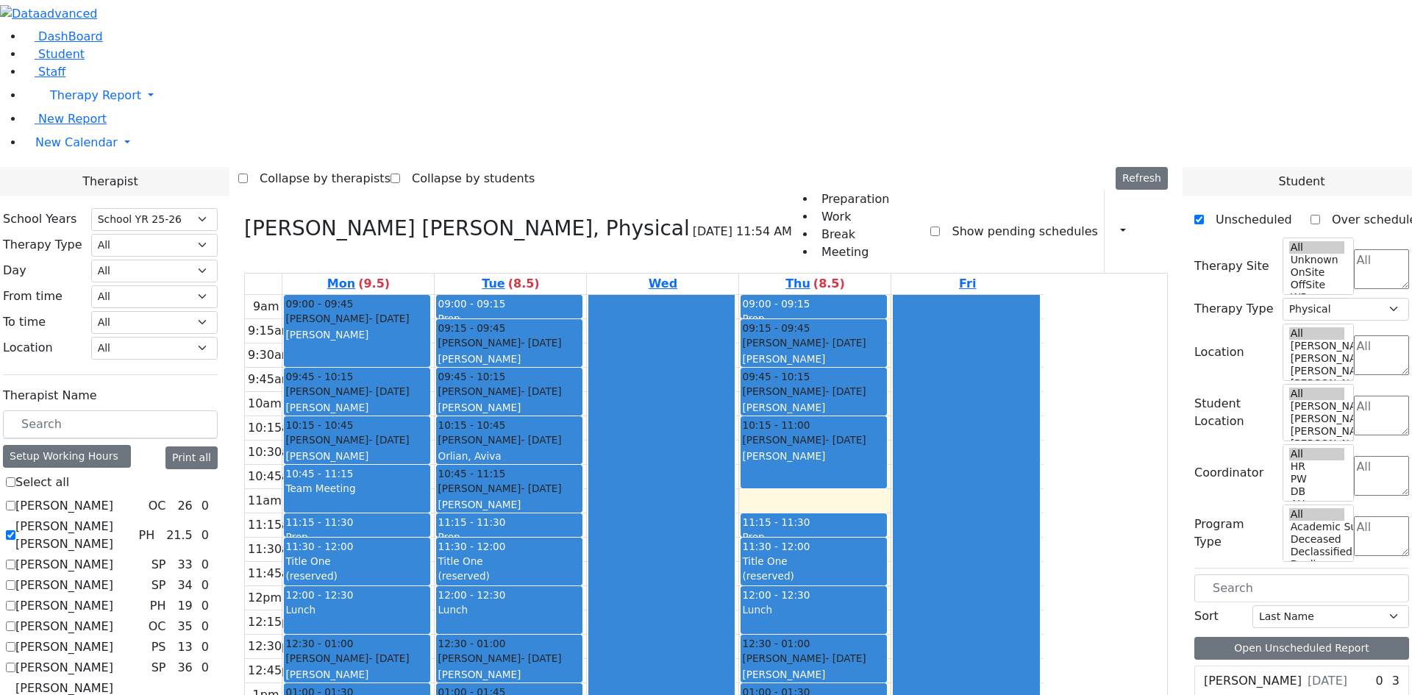
scroll to position [74, 0]
click at [113, 659] on label "[PERSON_NAME]" at bounding box center [64, 668] width 98 height 18
click at [15, 663] on input "[PERSON_NAME]" at bounding box center [11, 668] width 10 height 10
checkbox input "true"
select select
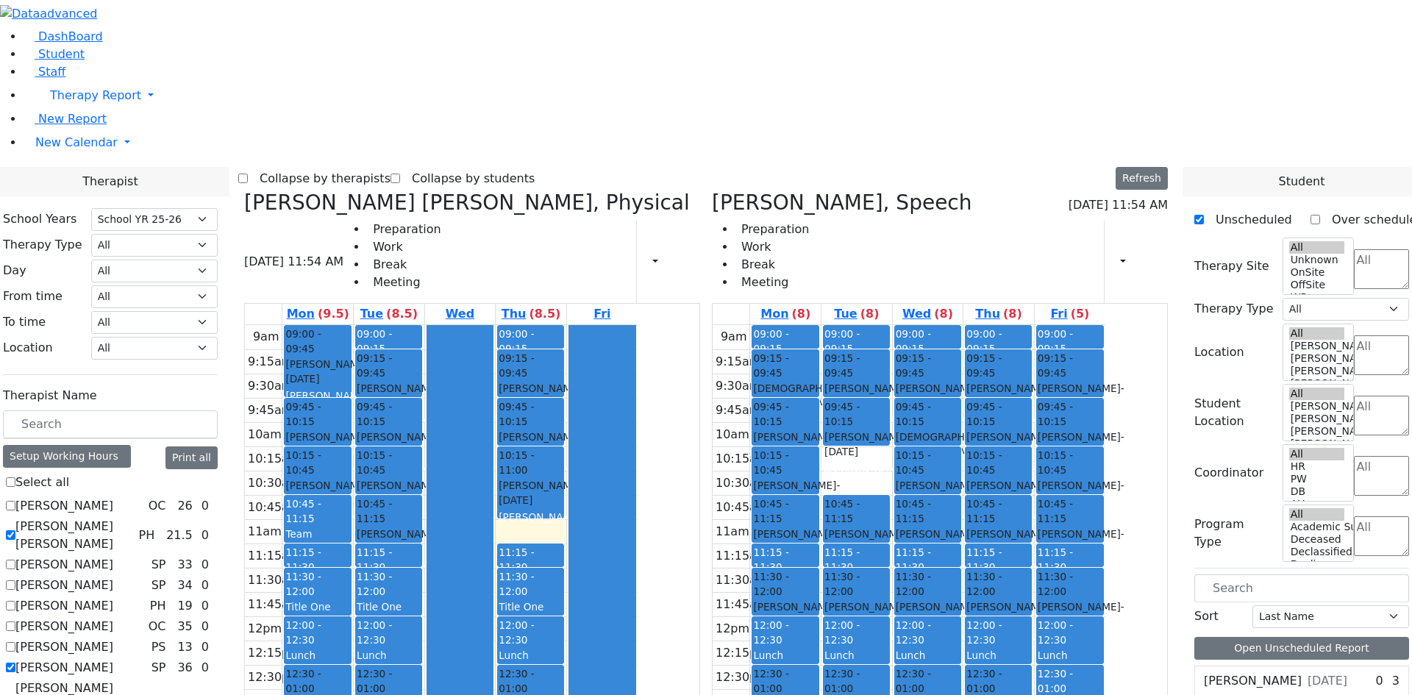
scroll to position [221, 0]
checkbox input "true"
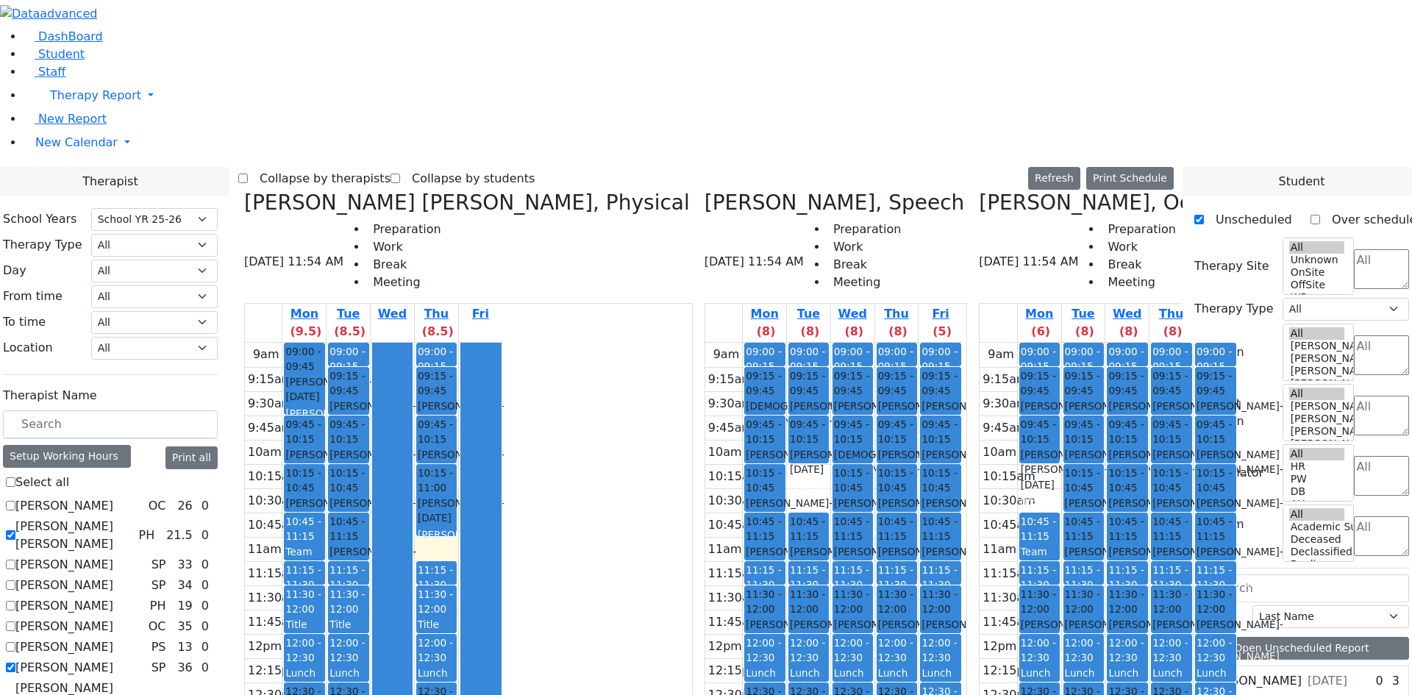
click at [510, 167] on label "Collapse by students" at bounding box center [467, 179] width 135 height 24
click at [400, 174] on input "Collapse by students" at bounding box center [396, 179] width 10 height 10
checkbox input "true"
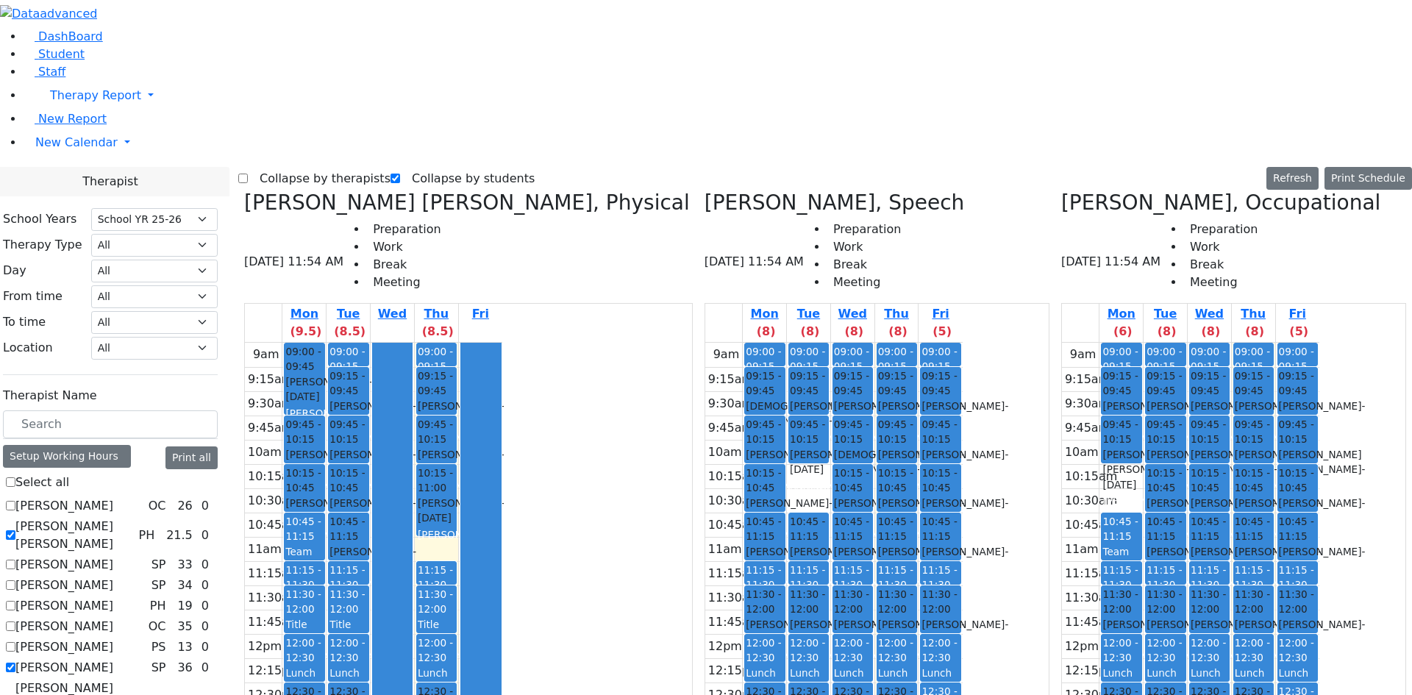
scroll to position [188, 0]
click at [294, 167] on label "Collapse by therapists" at bounding box center [319, 179] width 143 height 24
click at [248, 174] on input "Collapse by therapists" at bounding box center [243, 179] width 10 height 10
checkbox input "true"
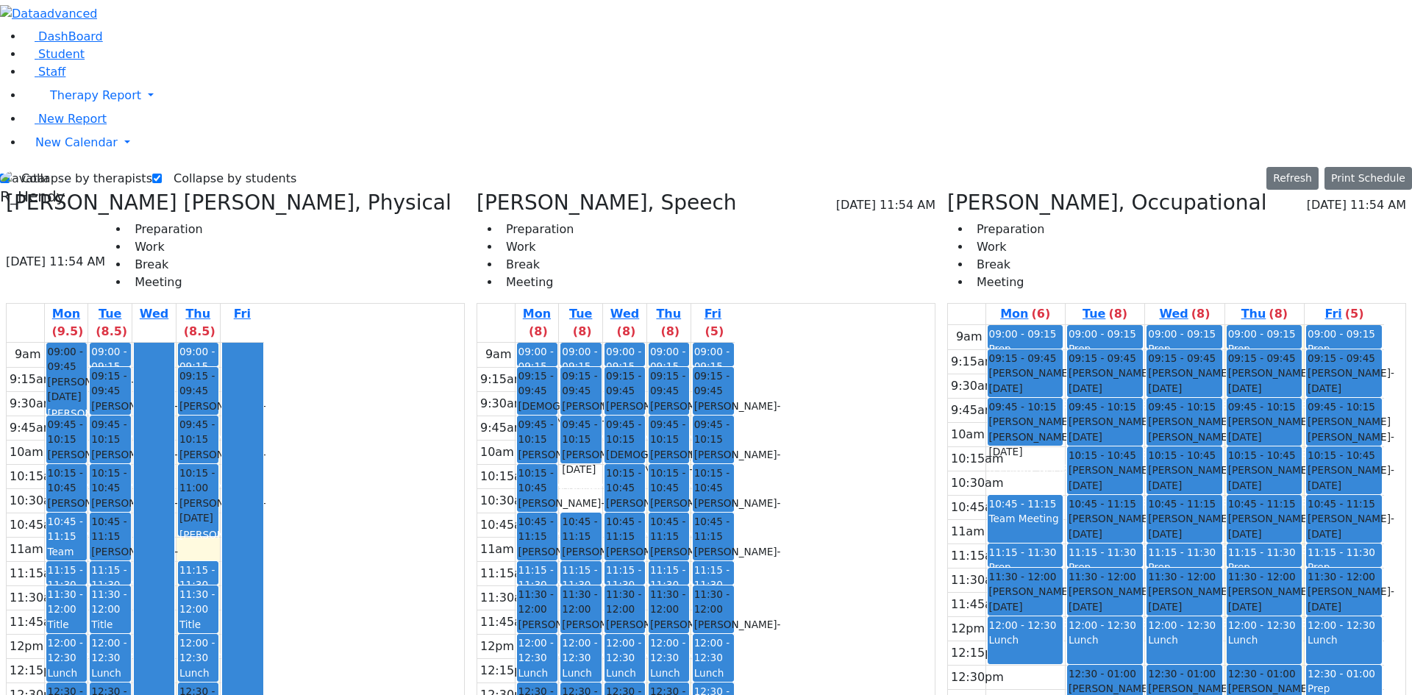
drag, startPoint x: 1038, startPoint y: 438, endPoint x: 1038, endPoint y: 536, distance: 97.1
click at [1038, 536] on div "09:00 - 09:15 Prep 09:15 - 09:45 Gottesman Dina - 11/16/2021 Grossbaum, Chaya 0…" at bounding box center [1026, 616] width 79 height 583
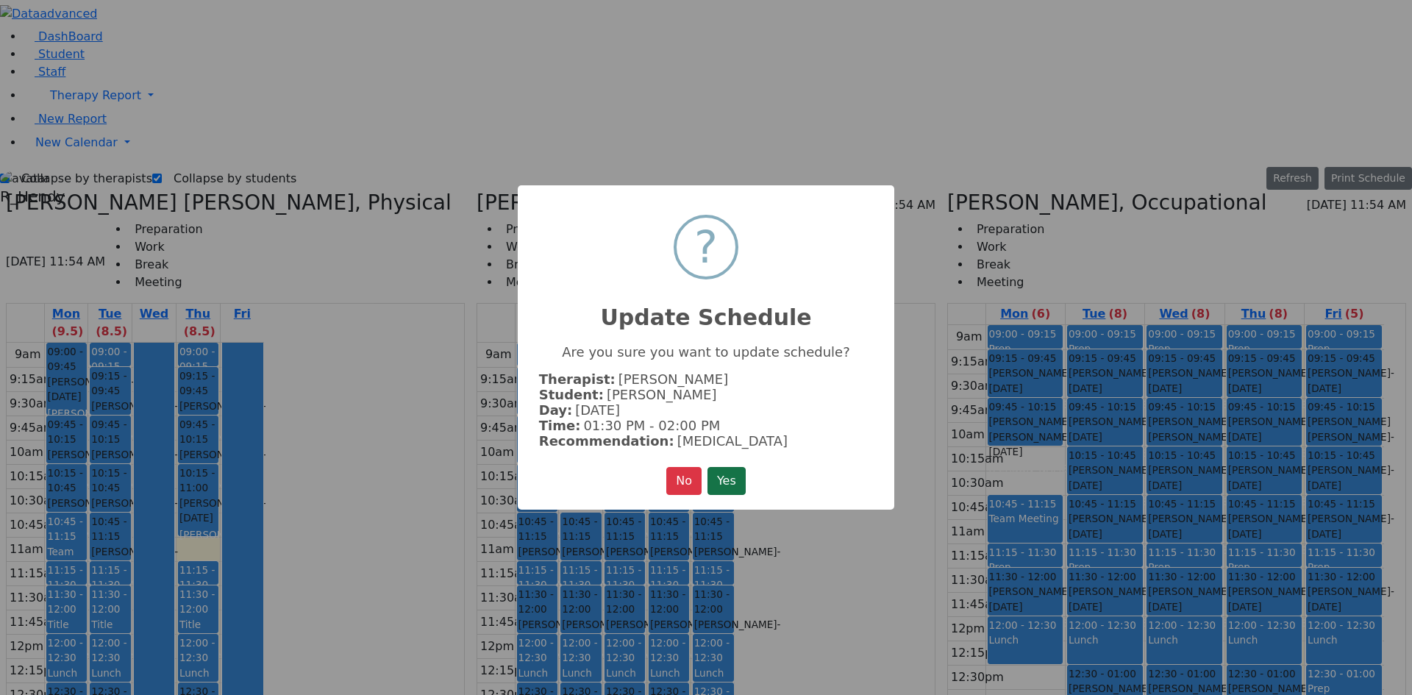
click at [716, 482] on button "Yes" at bounding box center [727, 481] width 38 height 28
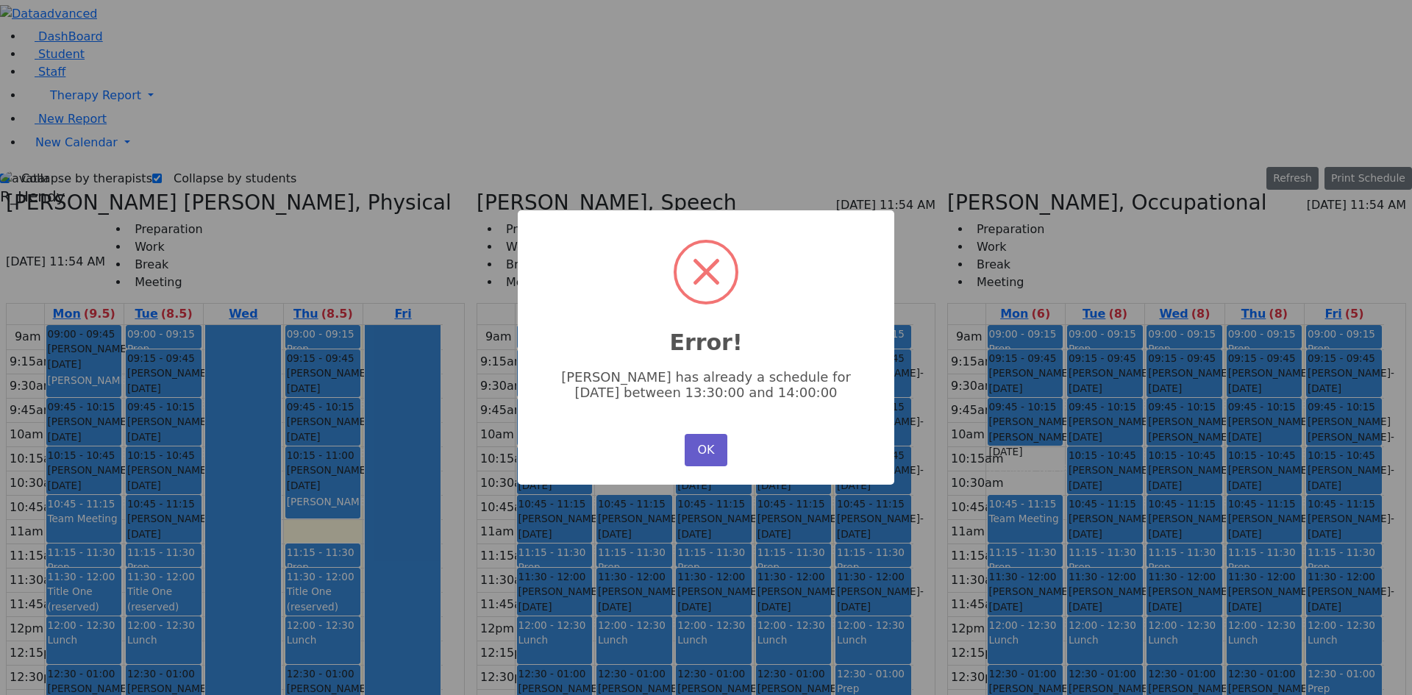
click at [708, 447] on button "OK" at bounding box center [706, 450] width 43 height 32
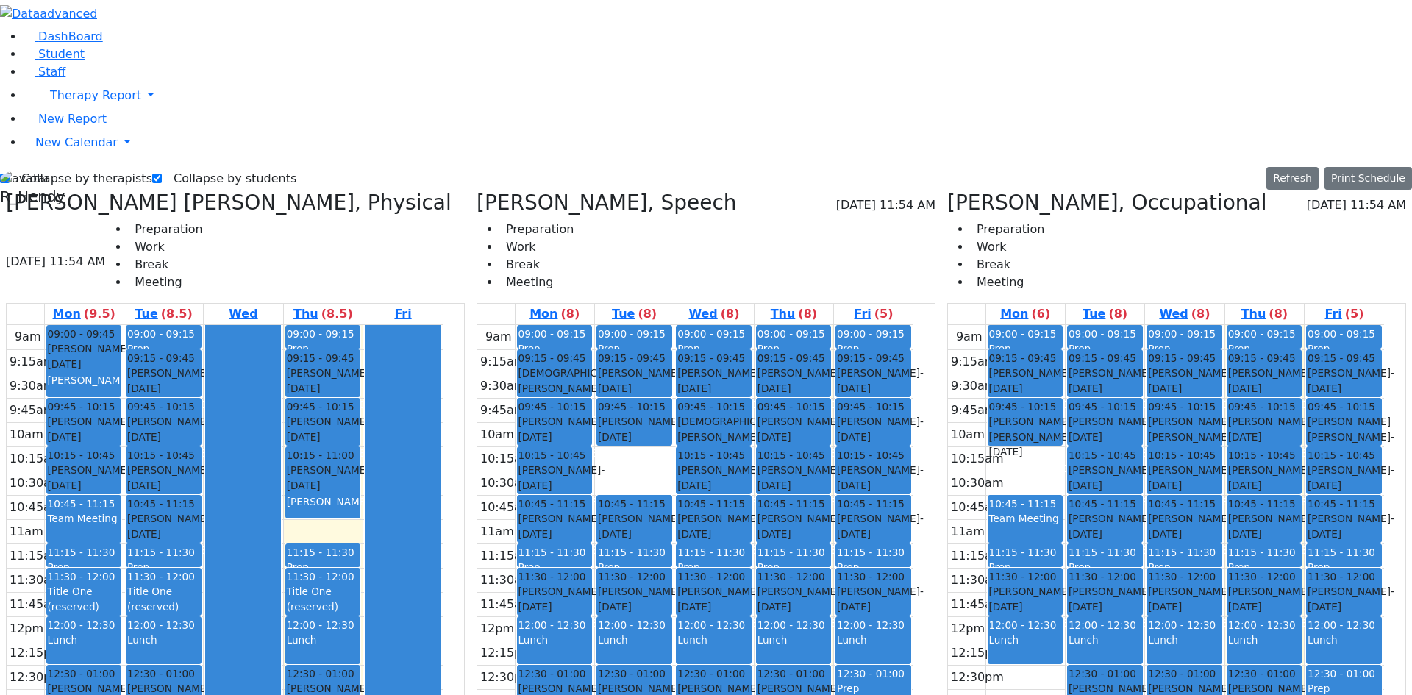
drag, startPoint x: 1051, startPoint y: 442, endPoint x: 1045, endPoint y: 481, distance: 39.4
click at [1045, 481] on div "09:00 - 09:15 Prep 09:15 - 09:45 Gottesman Dina - 11/16/2021 Grossbaum, Chaya 0…" at bounding box center [1026, 616] width 79 height 583
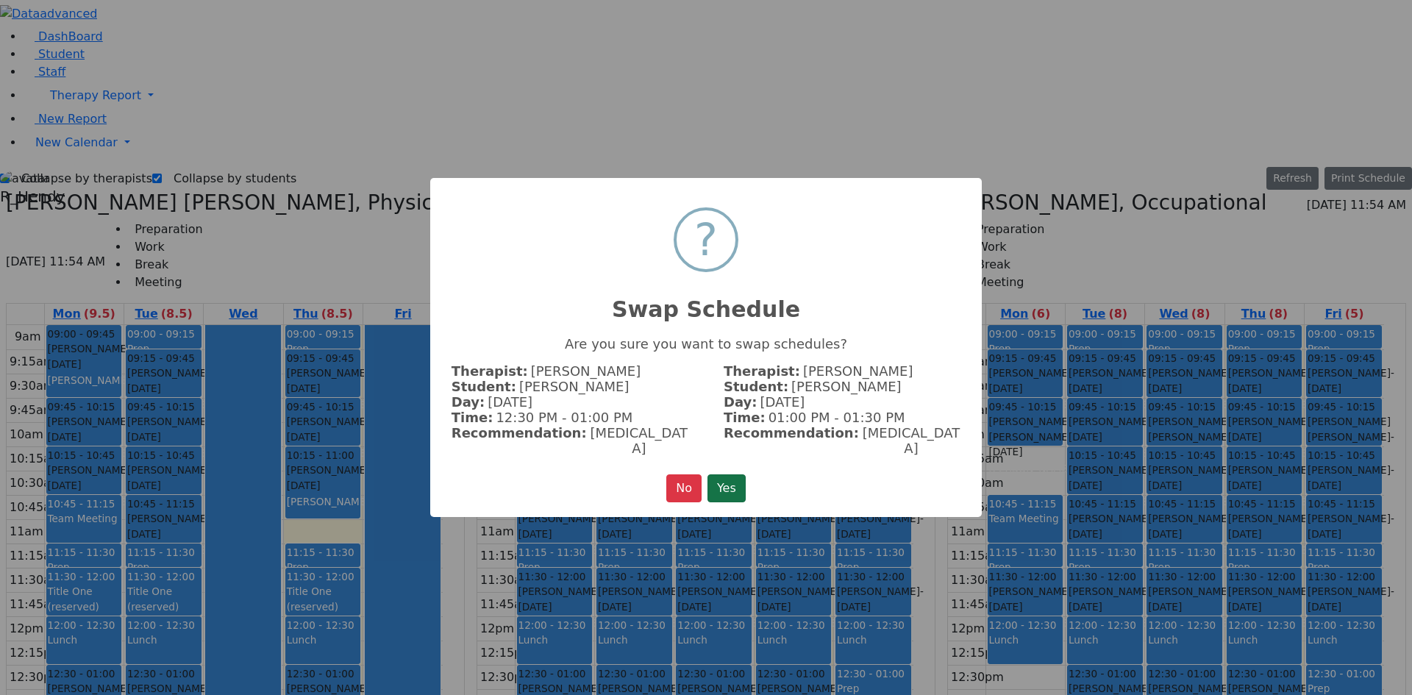
click at [737, 481] on button "Yes" at bounding box center [727, 489] width 38 height 28
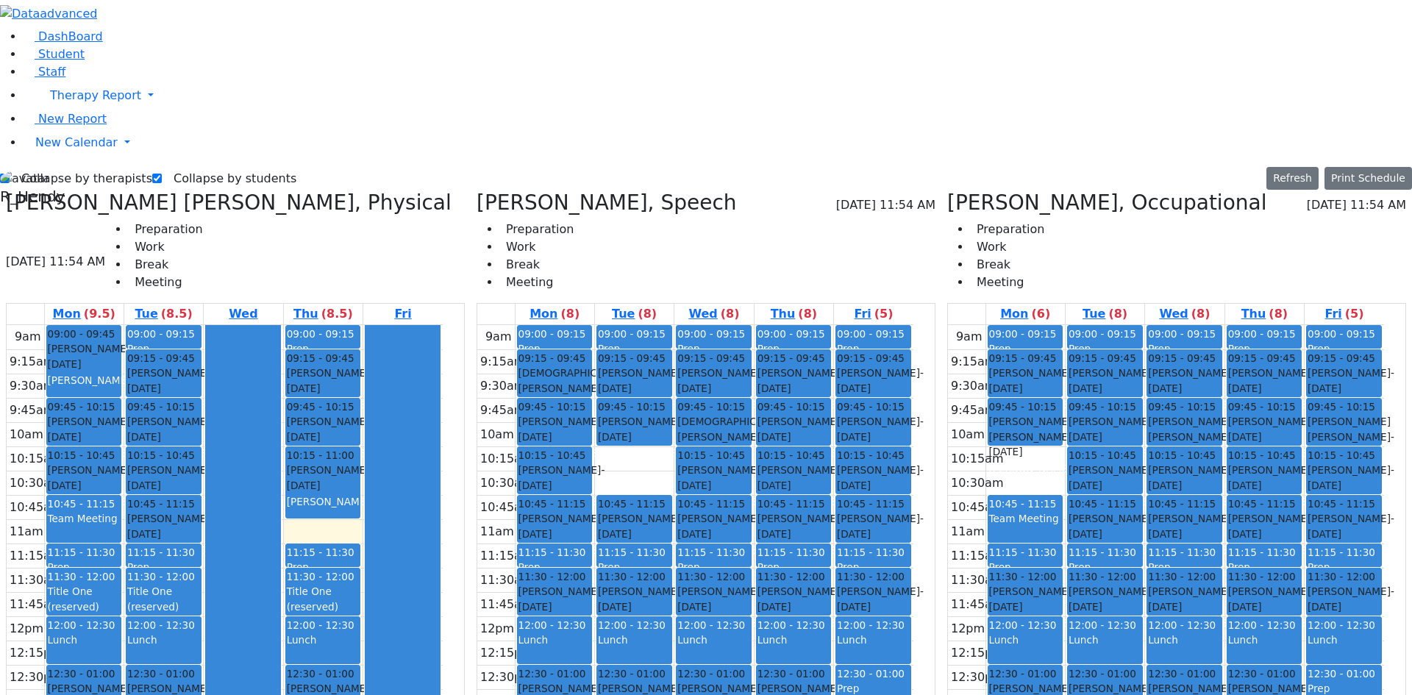
click at [200, 463] on div "Katz Samuel - 06/14/2021" at bounding box center [163, 478] width 73 height 30
drag, startPoint x: 209, startPoint y: 454, endPoint x: 232, endPoint y: 224, distance: 231.4
click at [203, 325] on div "09:00 - 09:15 Prep 09:15 - 09:45 Tyrnauer Yakov - 09/14/2021 Glick, Shana 09:45…" at bounding box center [163, 616] width 79 height 583
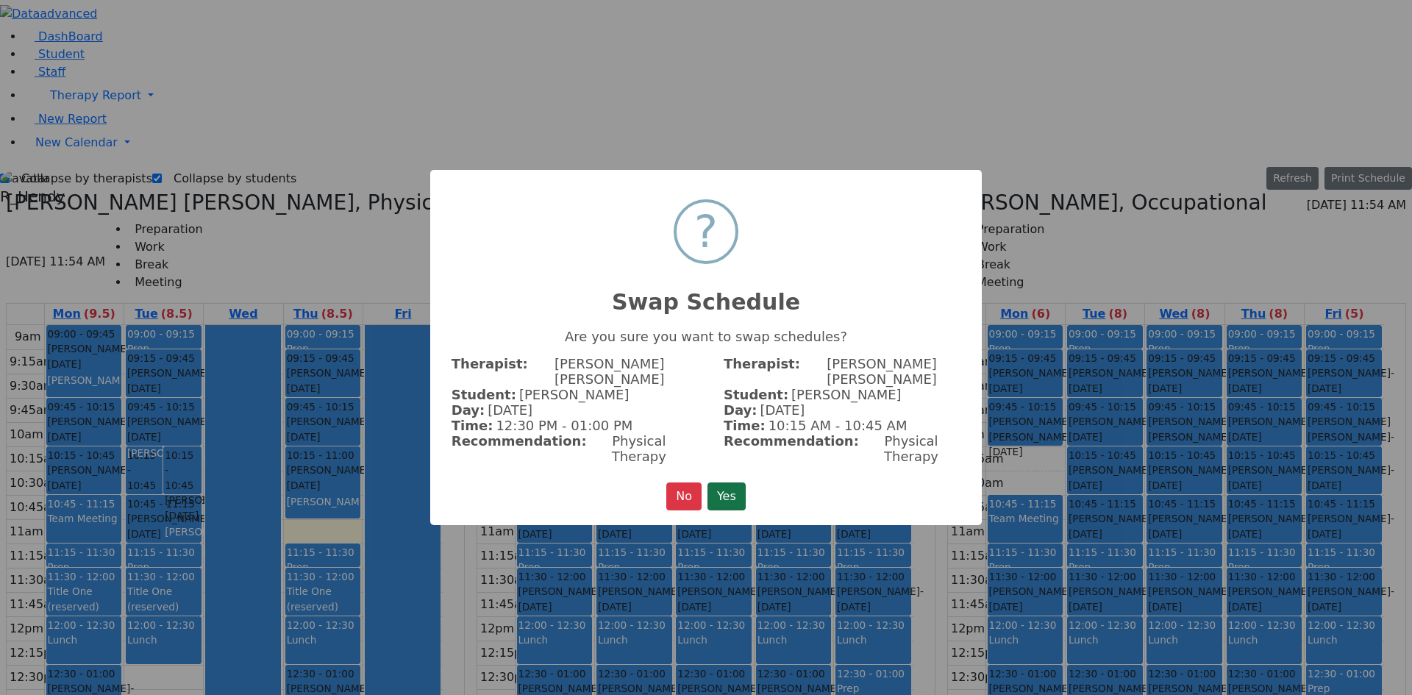
click at [736, 483] on button "Yes" at bounding box center [727, 497] width 38 height 28
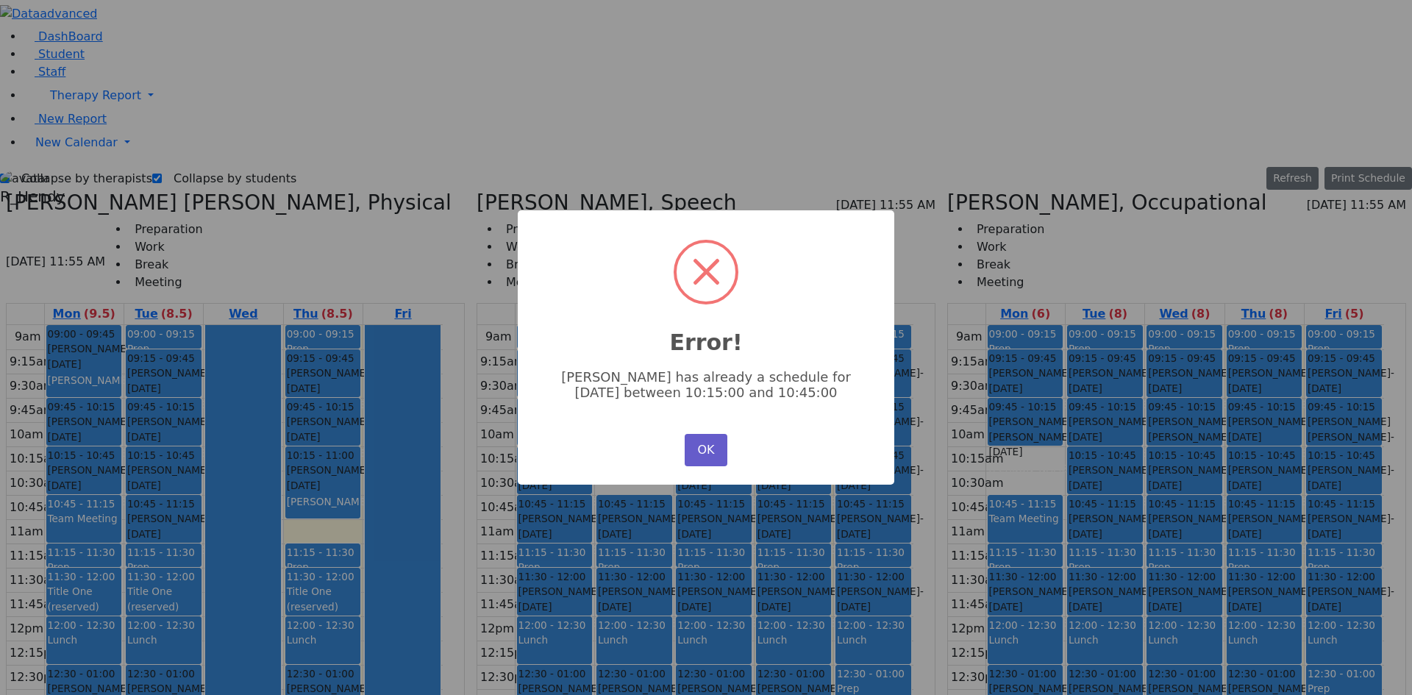
click at [706, 451] on button "OK" at bounding box center [706, 450] width 43 height 32
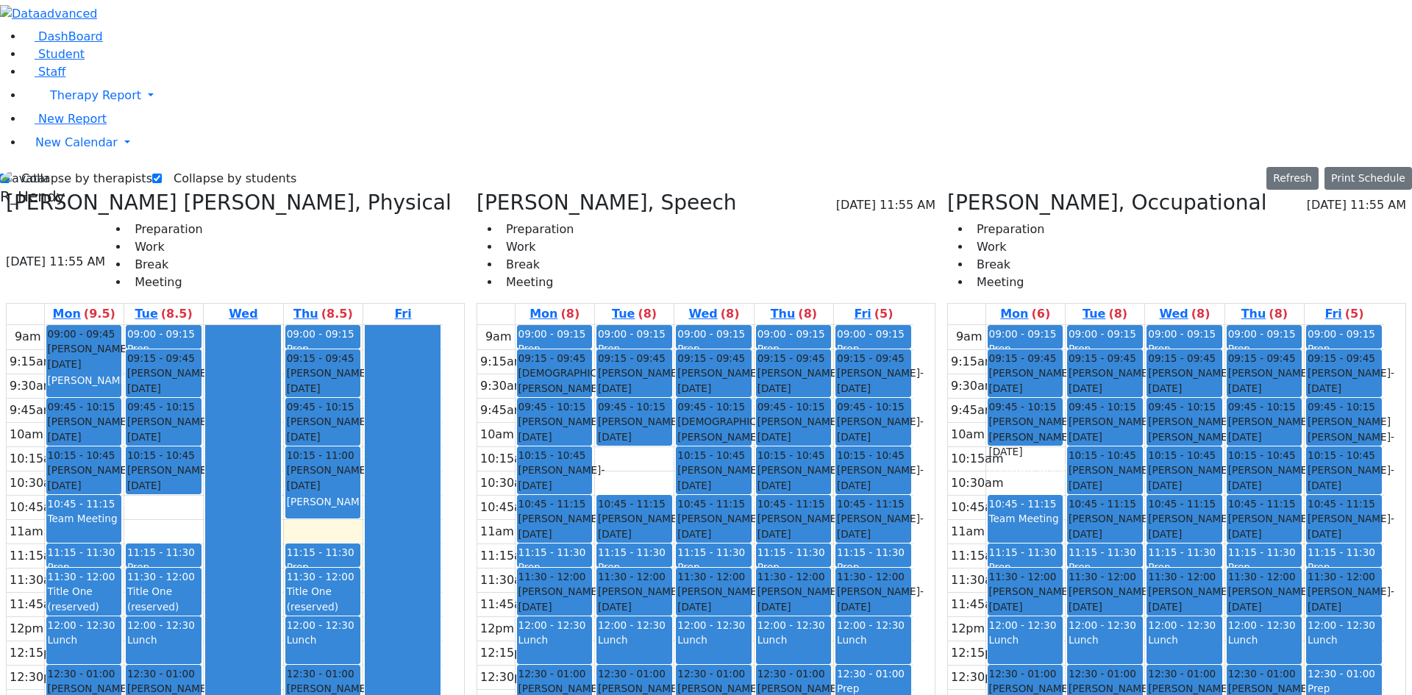
drag, startPoint x: 222, startPoint y: 263, endPoint x: 224, endPoint y: 210, distance: 53.0
click at [203, 325] on div "09:00 - 09:15 Prep 09:15 - 09:45 Tyrnauer Yakov - 09/14/2021 Glick, Shana 09:45…" at bounding box center [163, 616] width 79 height 583
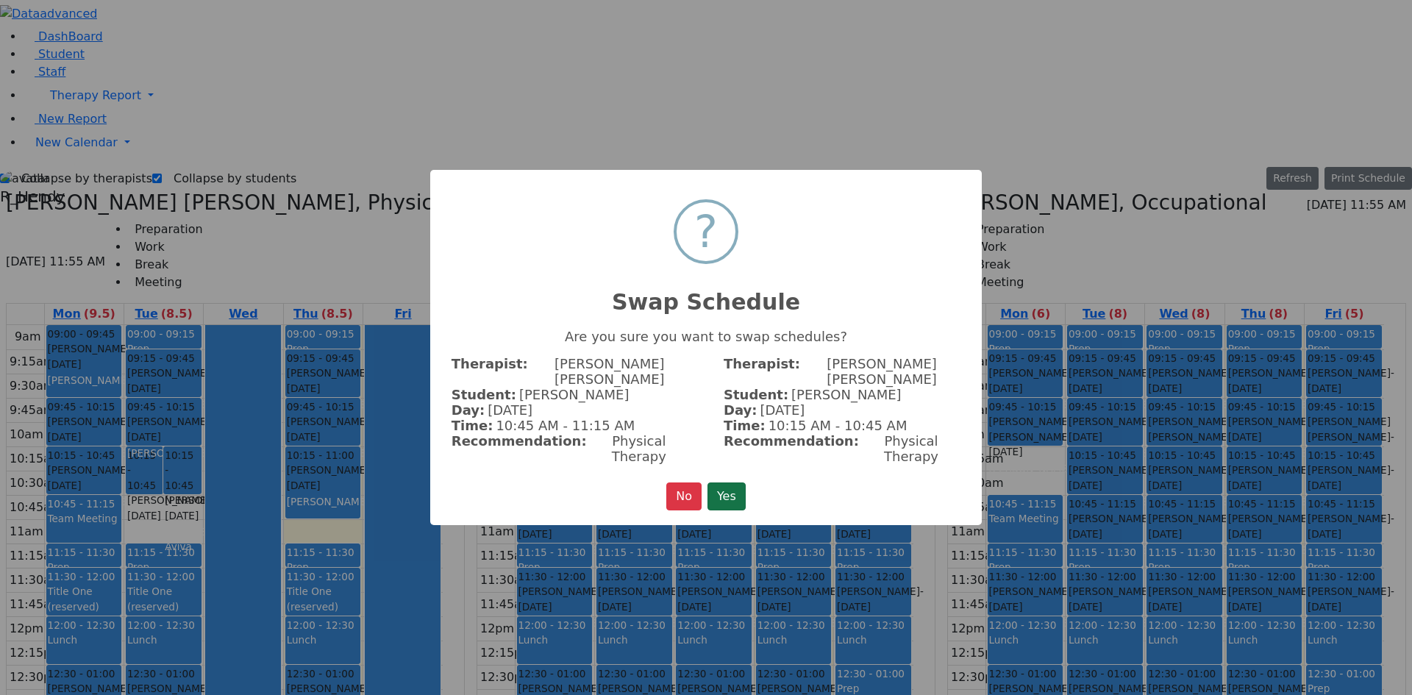
click at [741, 483] on button "Yes" at bounding box center [727, 497] width 38 height 28
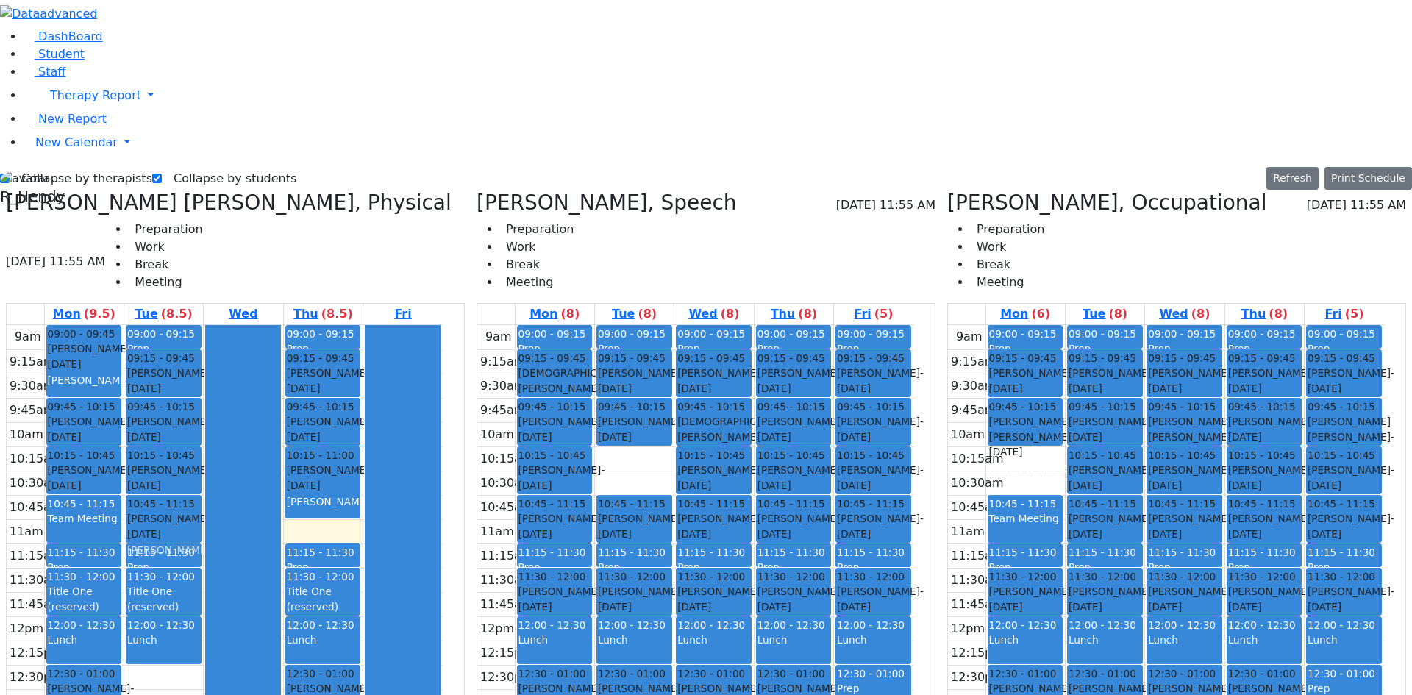
drag, startPoint x: 216, startPoint y: 434, endPoint x: 205, endPoint y: 263, distance: 171.7
click at [203, 325] on div "09:00 - 09:15 Prep 09:15 - 09:45 Tyrnauer Yakov - 09/14/2021 Glick, Shana 09:45…" at bounding box center [163, 616] width 79 height 583
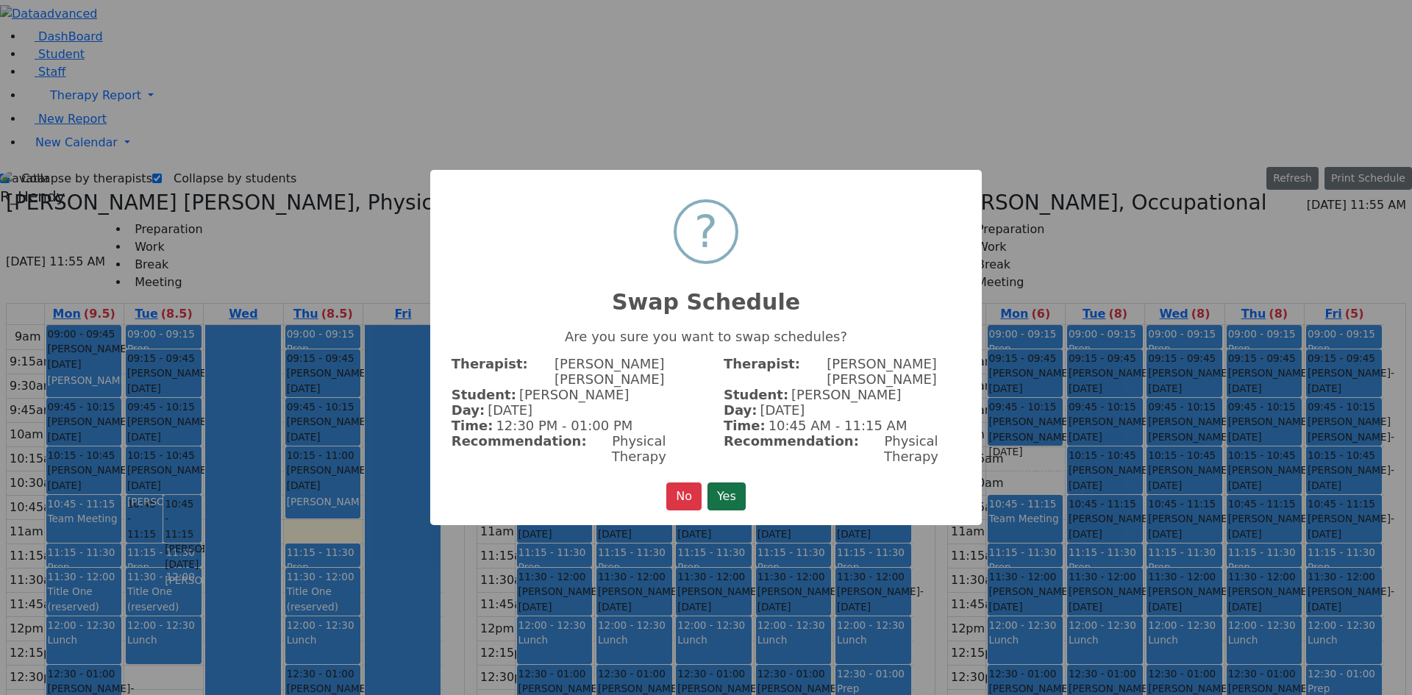
click at [722, 483] on button "Yes" at bounding box center [727, 497] width 38 height 28
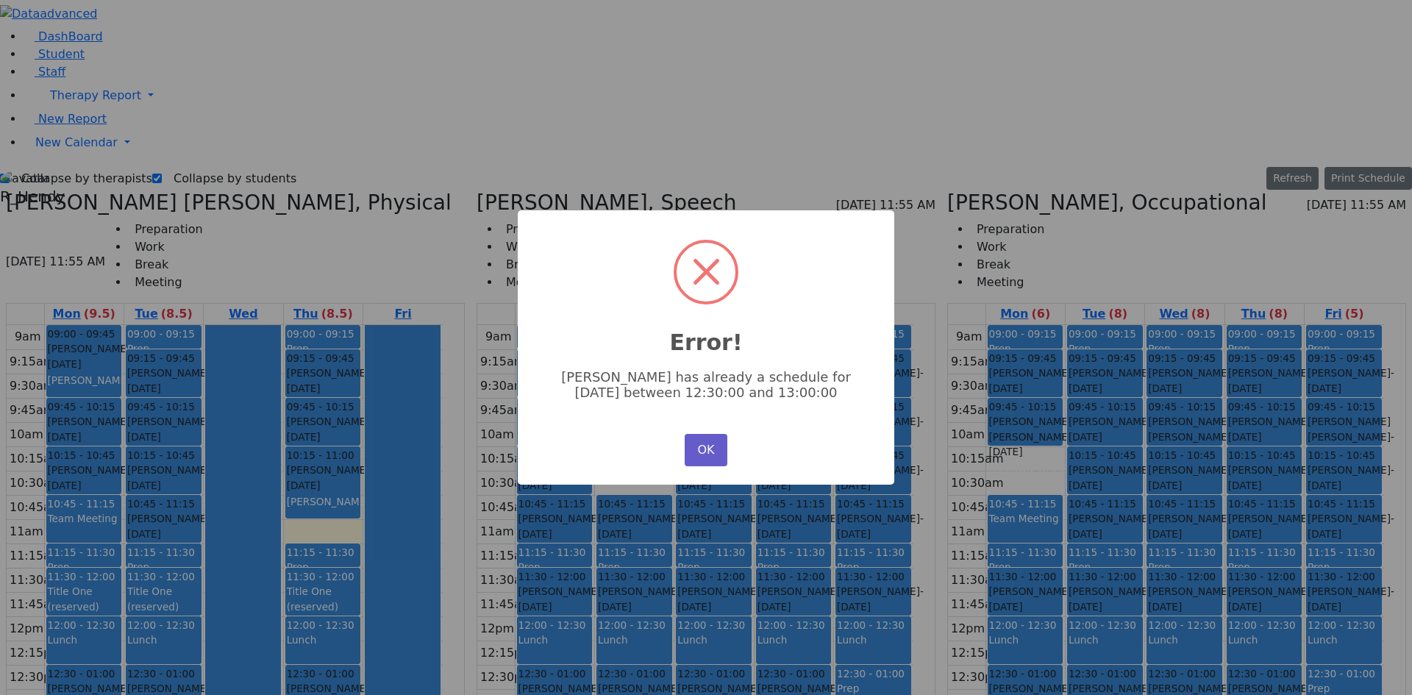
click at [698, 456] on button "OK" at bounding box center [706, 450] width 43 height 32
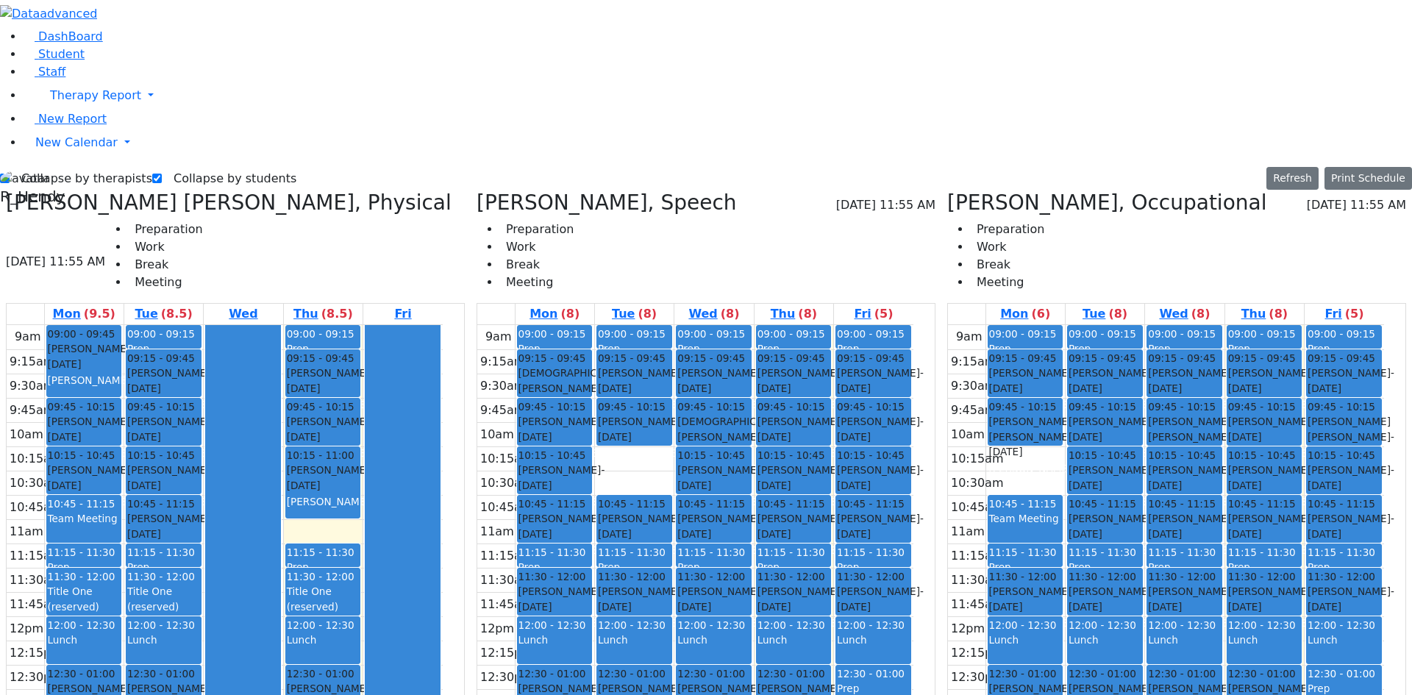
click at [200, 681] on div "Lev Rachel - 07/16/2021" at bounding box center [163, 696] width 73 height 30
drag, startPoint x: 1098, startPoint y: 449, endPoint x: 1095, endPoint y: 489, distance: 39.8
click at [1095, 489] on div "09:00 - 09:15 Prep 09:15 - 09:45 Jacob Shia - 12/04/2022 Ptalis, Aliza 09:45 - …" at bounding box center [1105, 616] width 79 height 583
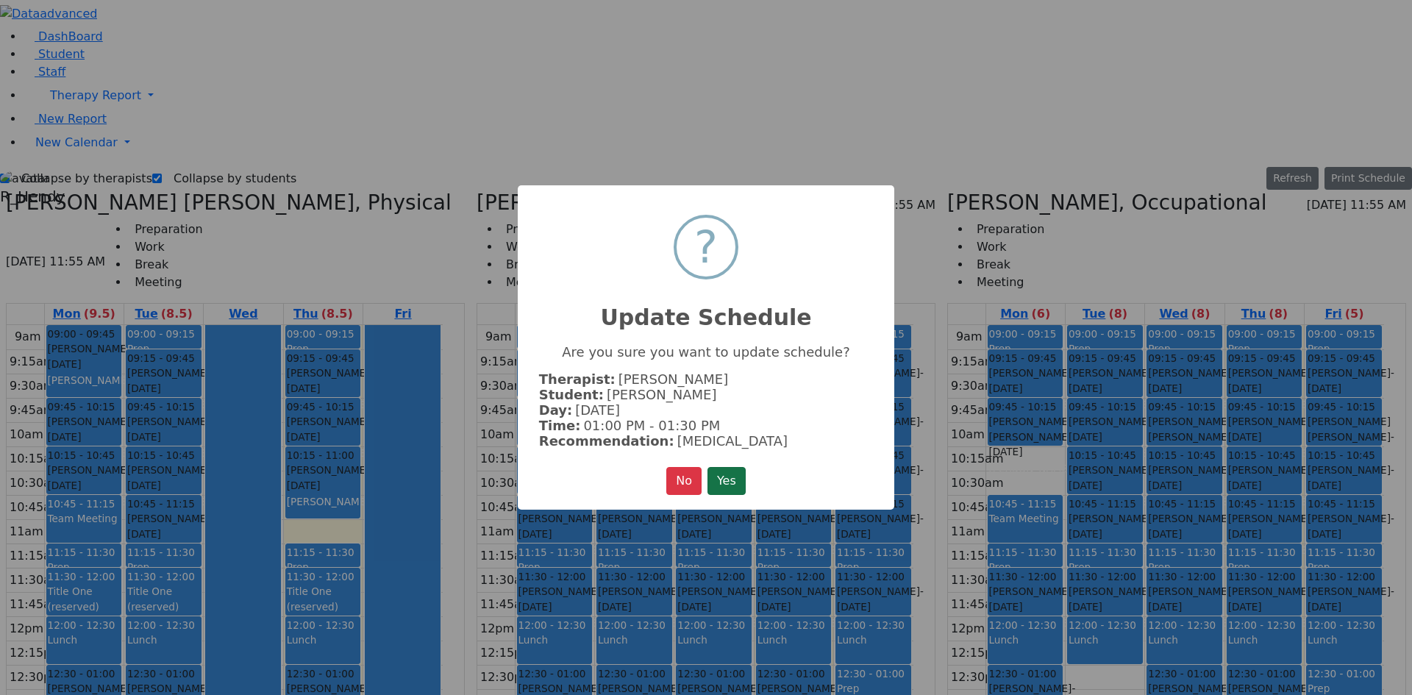
click at [731, 474] on button "Yes" at bounding box center [727, 481] width 38 height 28
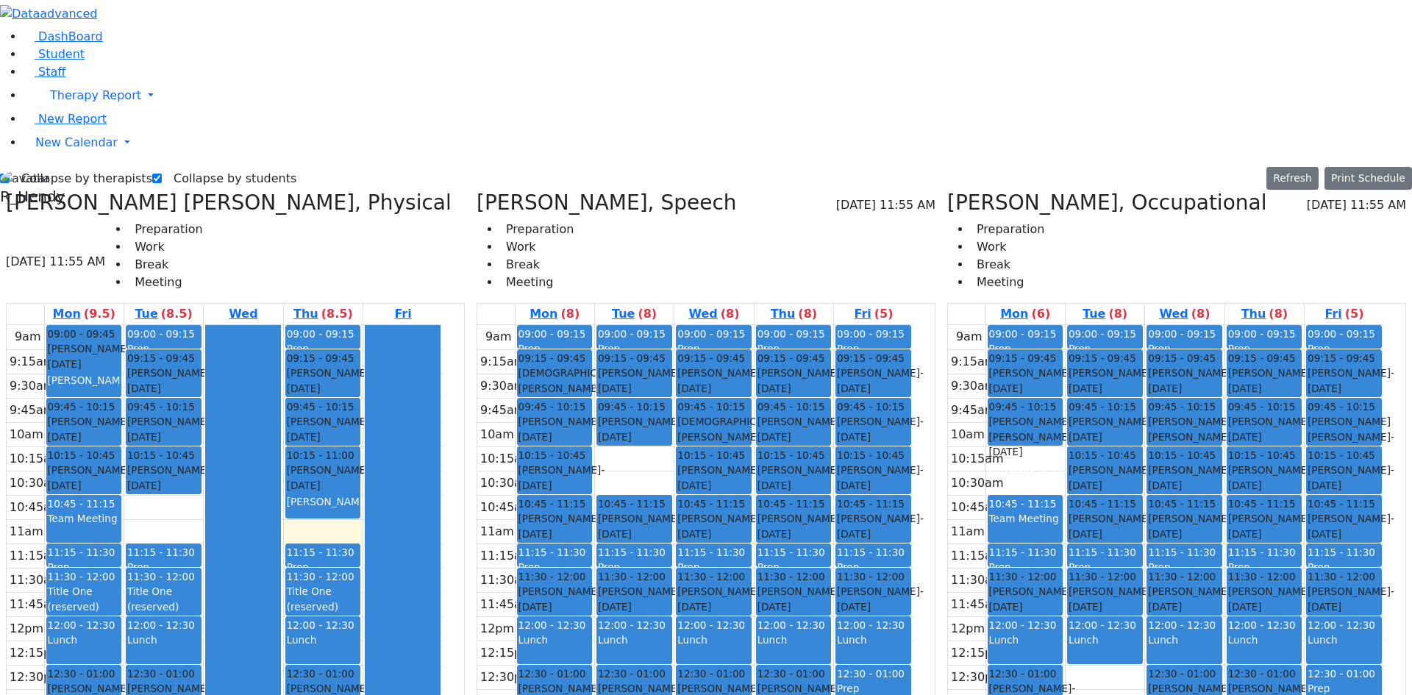
drag, startPoint x: 196, startPoint y: 276, endPoint x: 182, endPoint y: 434, distance: 158.9
click at [180, 440] on div "09:00 - 09:15 Prep 09:15 - 09:45 Tyrnauer Yakov - 09/14/2021 Glick, Shana 09:45…" at bounding box center [163, 616] width 79 height 583
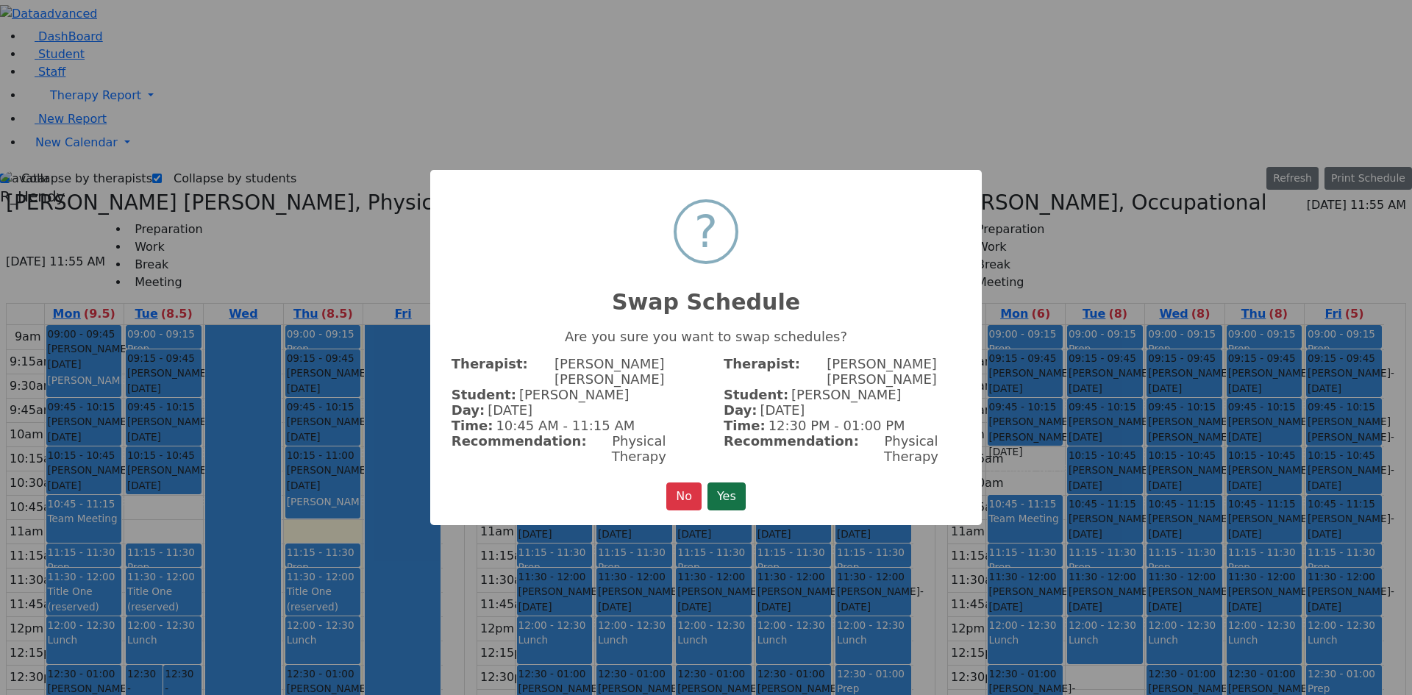
click at [727, 483] on button "Yes" at bounding box center [727, 497] width 38 height 28
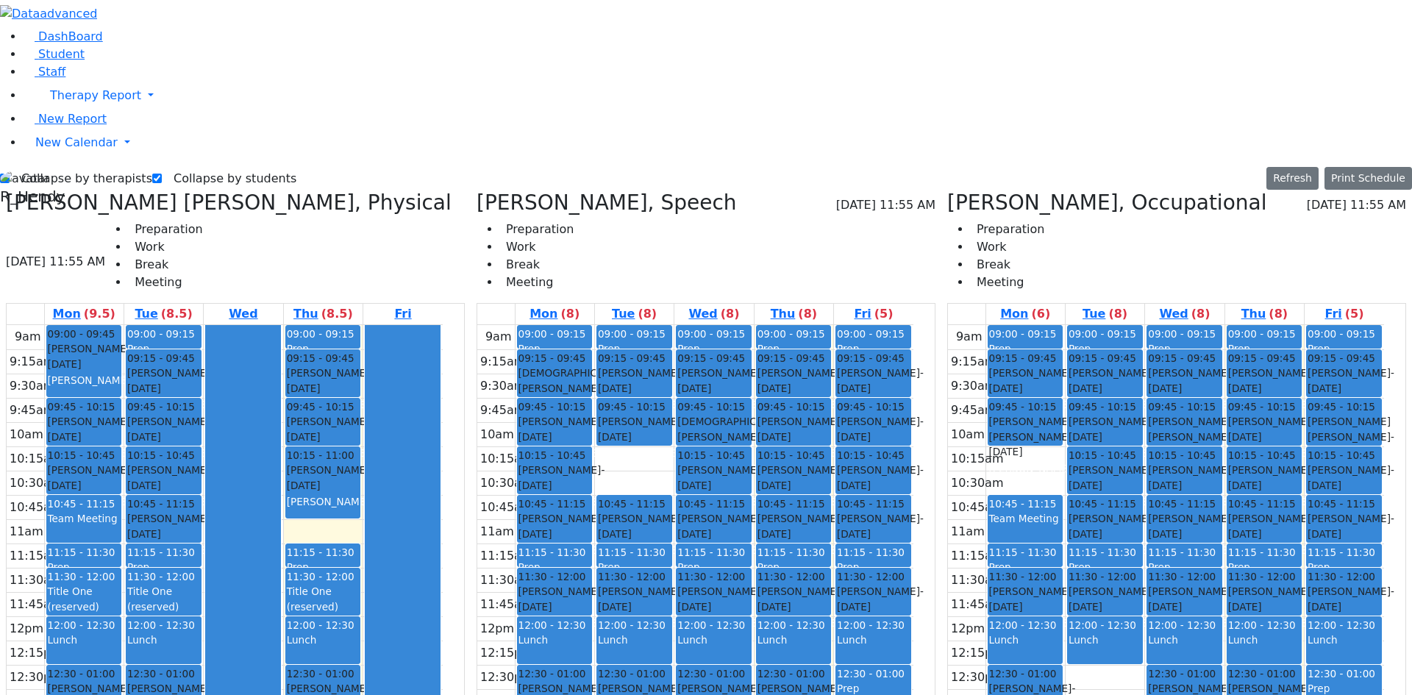
click at [200, 681] on div "Katz Samuel - 06/14/2021" at bounding box center [163, 696] width 73 height 30
drag, startPoint x: 807, startPoint y: 537, endPoint x: 756, endPoint y: 497, distance: 65.0
click at [756, 497] on tr "09:00 - 09:15 Prep 09:15 - 09:45 Englander Zisi - 11/03/2021 Grossbaum, Chaya n…" at bounding box center [695, 616] width 436 height 583
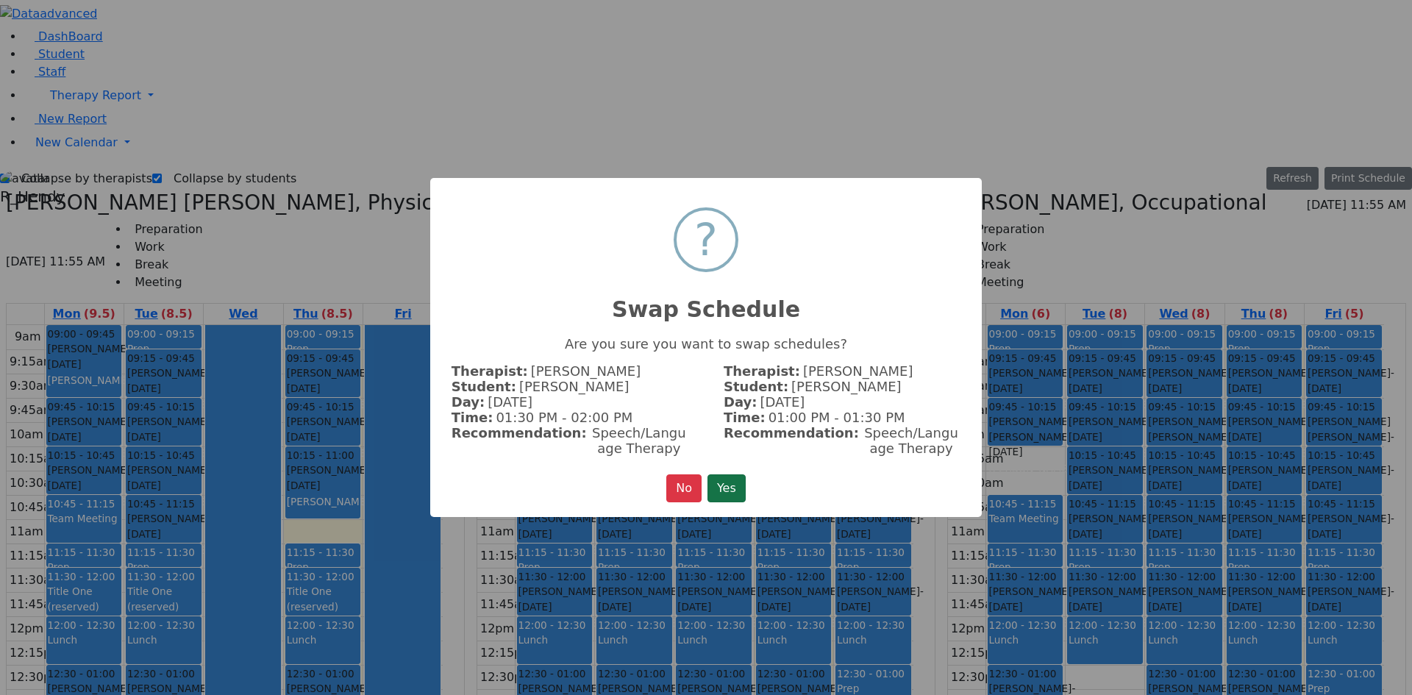
click at [718, 489] on button "Yes" at bounding box center [727, 489] width 38 height 28
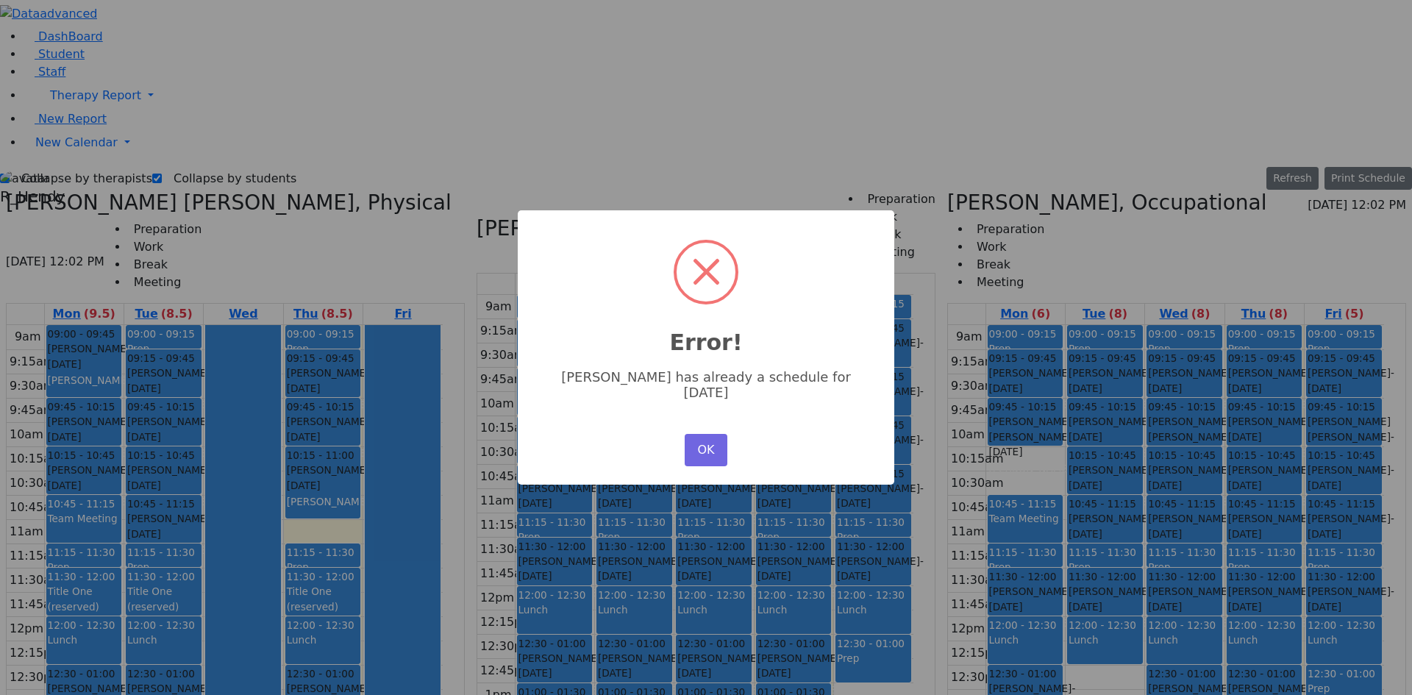
click at [700, 444] on button "OK" at bounding box center [706, 450] width 43 height 32
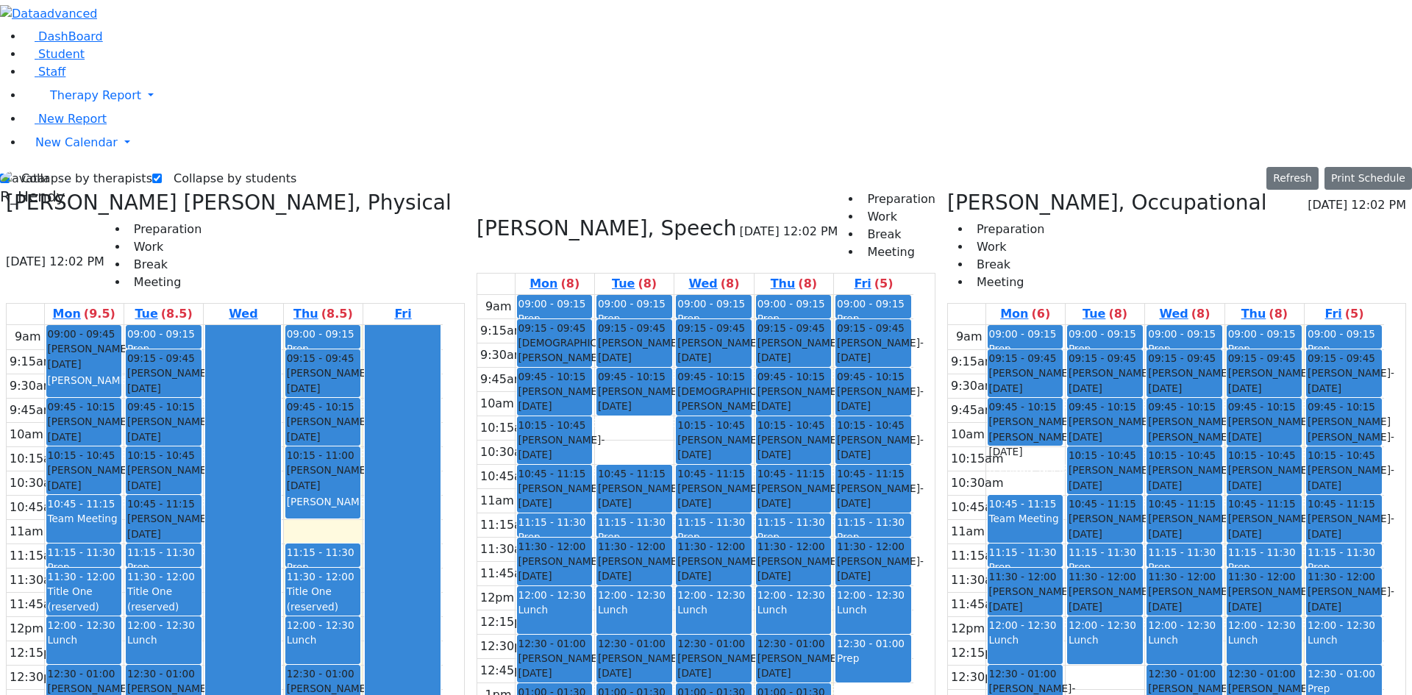
click at [220, 554] on div "9am 9:15am 9:30am 9:45am 10am 10:15am 10:30am 10:45am 11am 11:15am 11:30am 11:4…" at bounding box center [225, 616] width 436 height 583
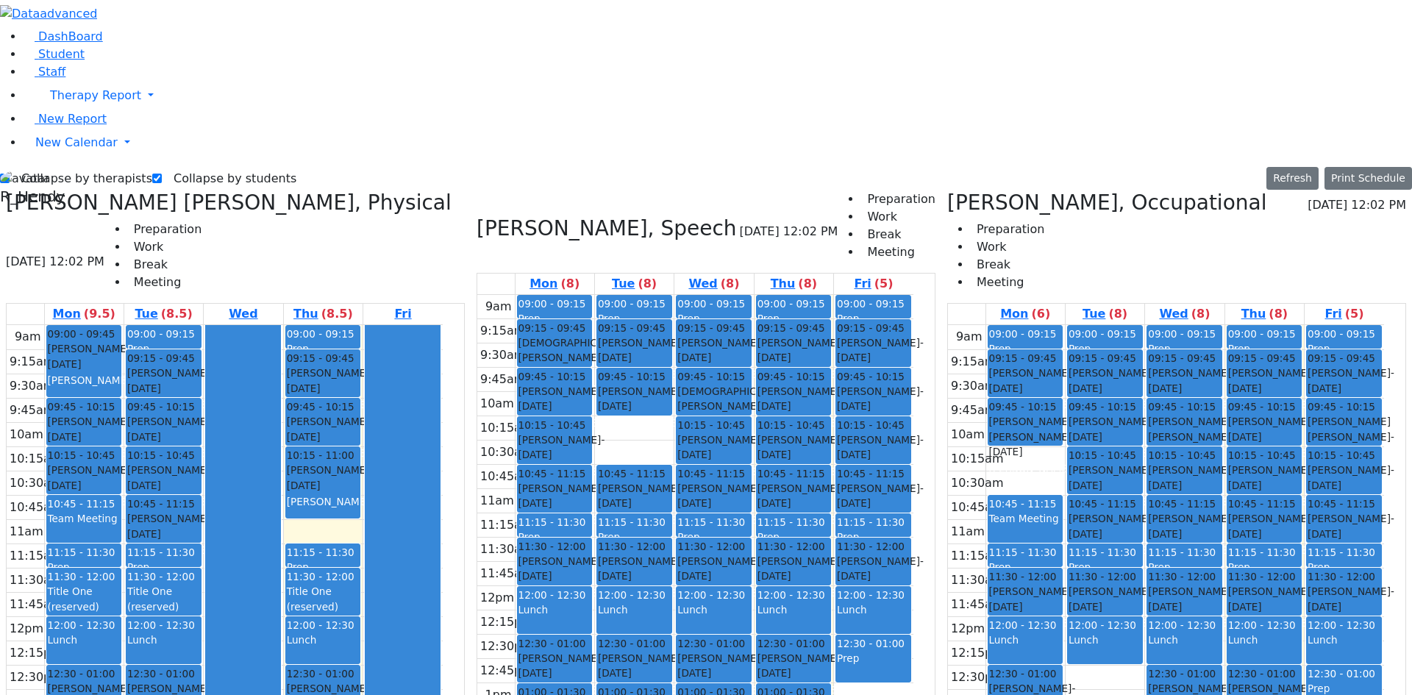
drag, startPoint x: 1042, startPoint y: 494, endPoint x: 1041, endPoint y: 536, distance: 41.2
click at [1041, 536] on div "09:00 - 09:15 Prep 09:15 - 09:45 Gottesman Dina - 11/16/2021 Grossbaum, Chaya 0…" at bounding box center [1026, 616] width 79 height 583
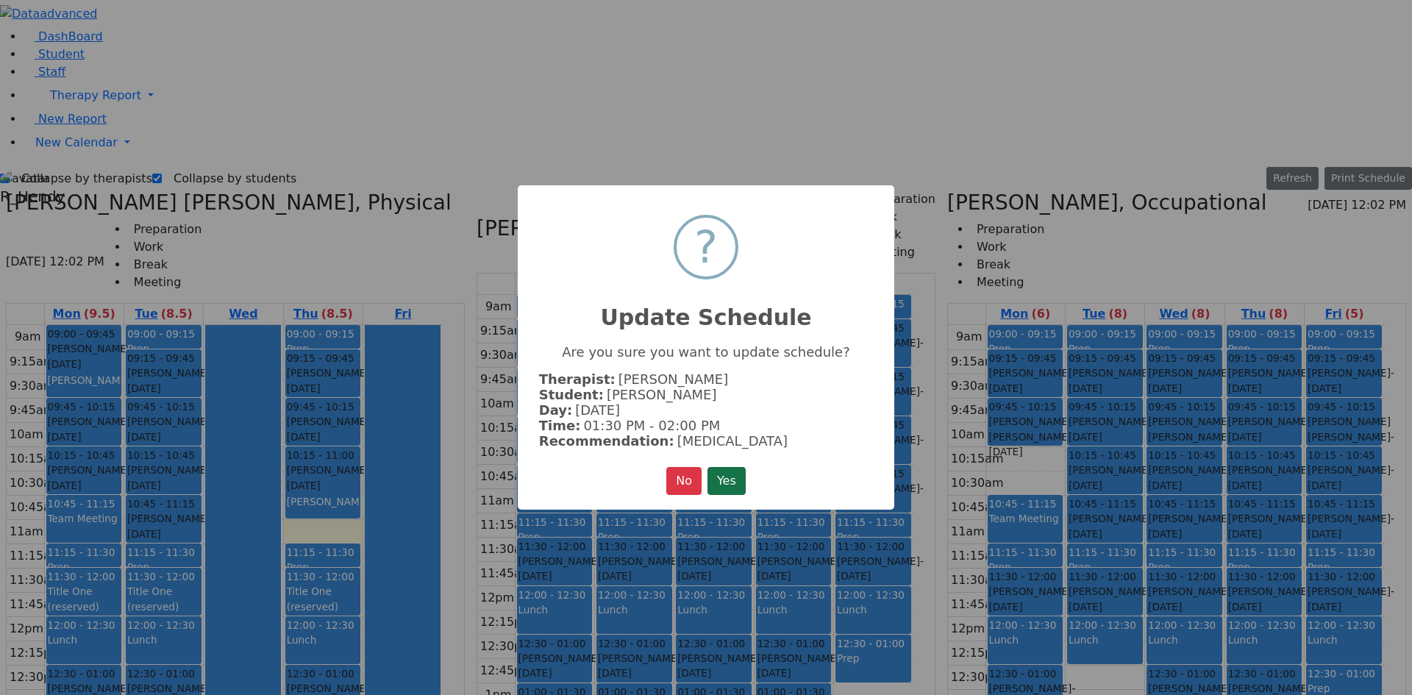
click at [733, 477] on button "Yes" at bounding box center [727, 481] width 38 height 28
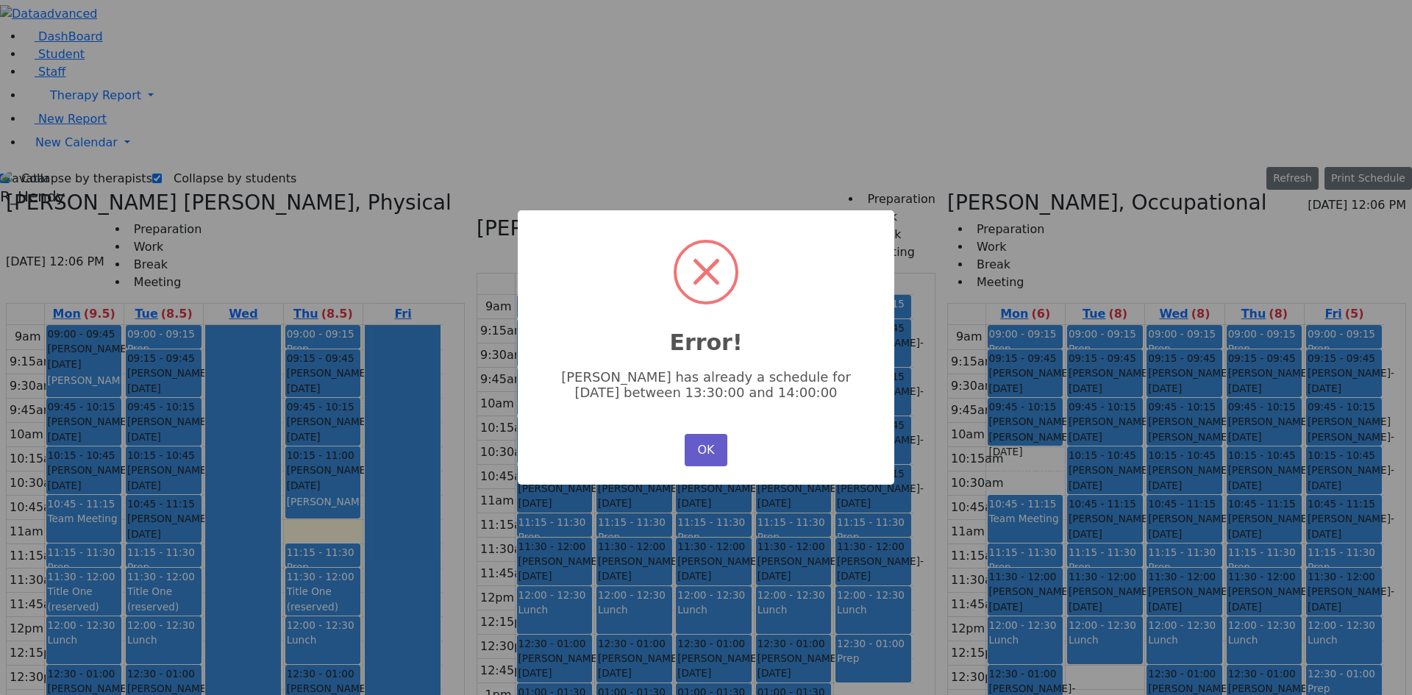
click at [693, 440] on button "OK" at bounding box center [706, 450] width 43 height 32
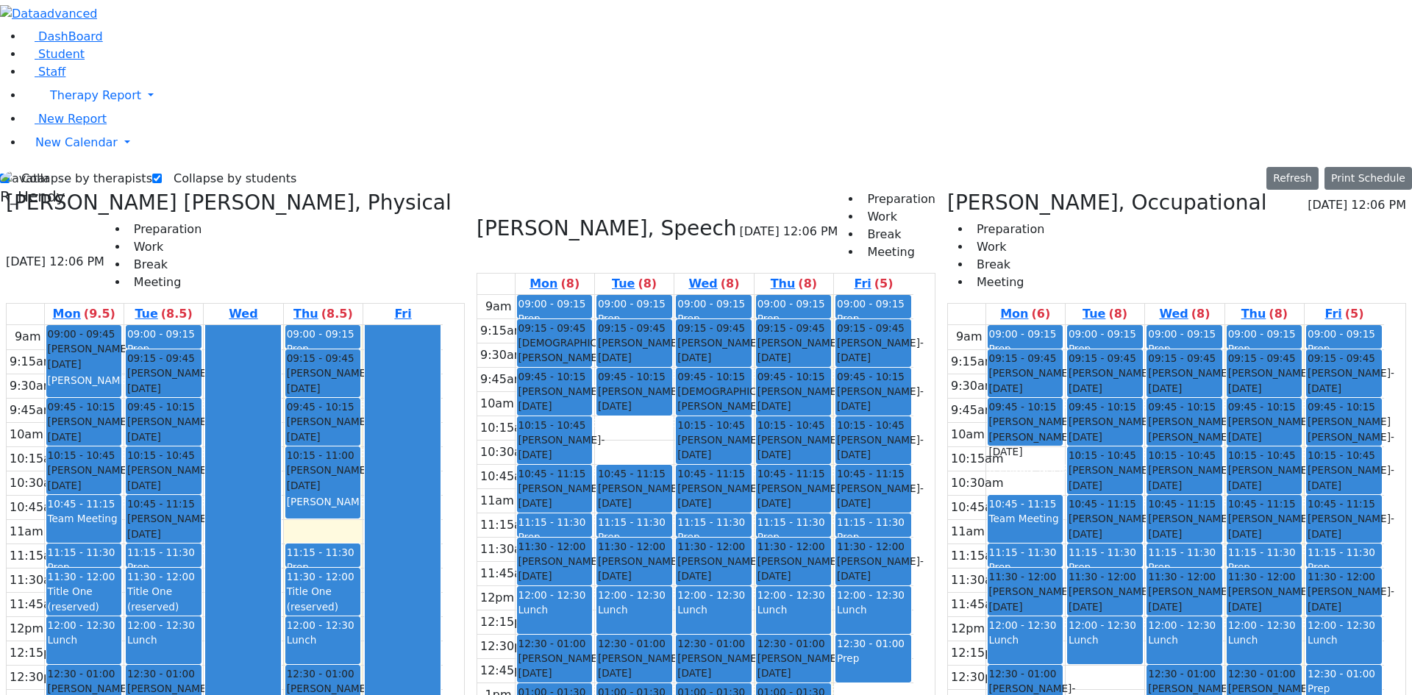
drag, startPoint x: 574, startPoint y: 531, endPoint x: 572, endPoint y: 568, distance: 36.8
click at [572, 568] on div "09:00 - 09:15 Prep 09:15 - 09:45 Englander Zisi - 11/03/2021 Grossbaum, Chaya n…" at bounding box center [555, 586] width 79 height 583
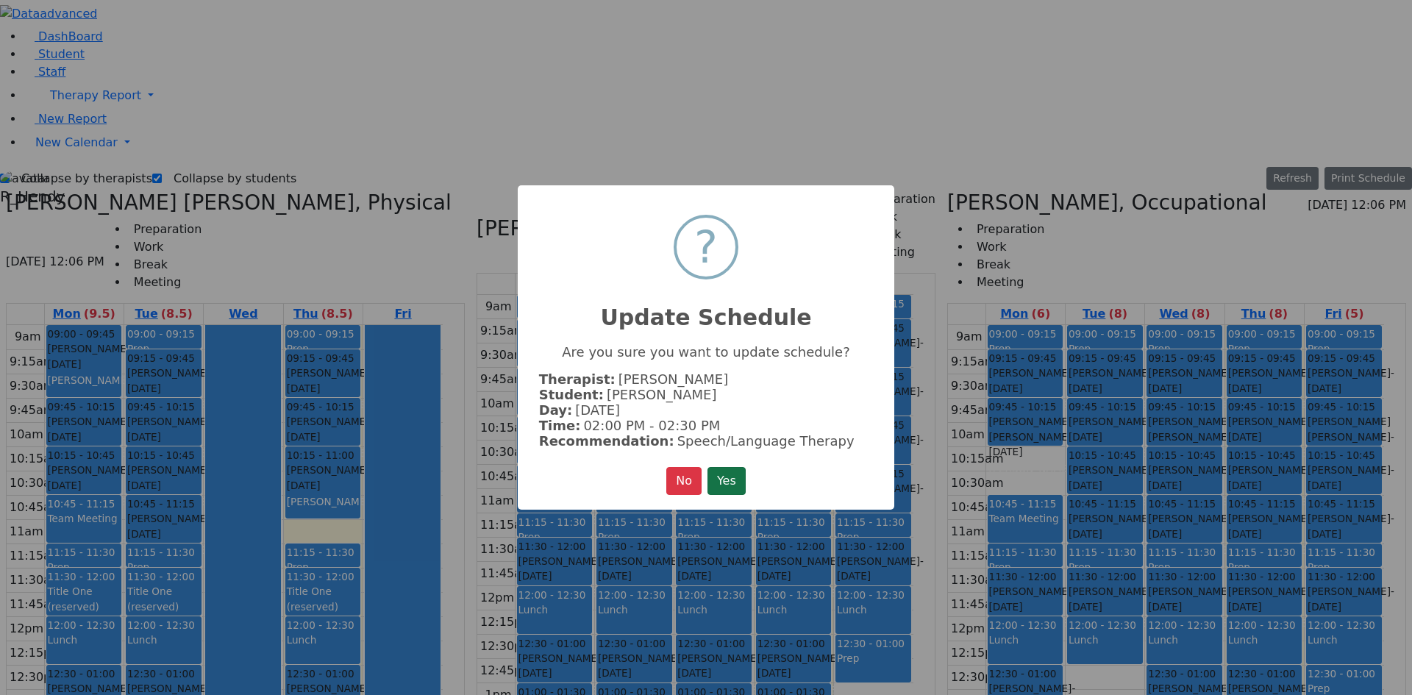
click at [739, 467] on button "Yes" at bounding box center [727, 481] width 38 height 28
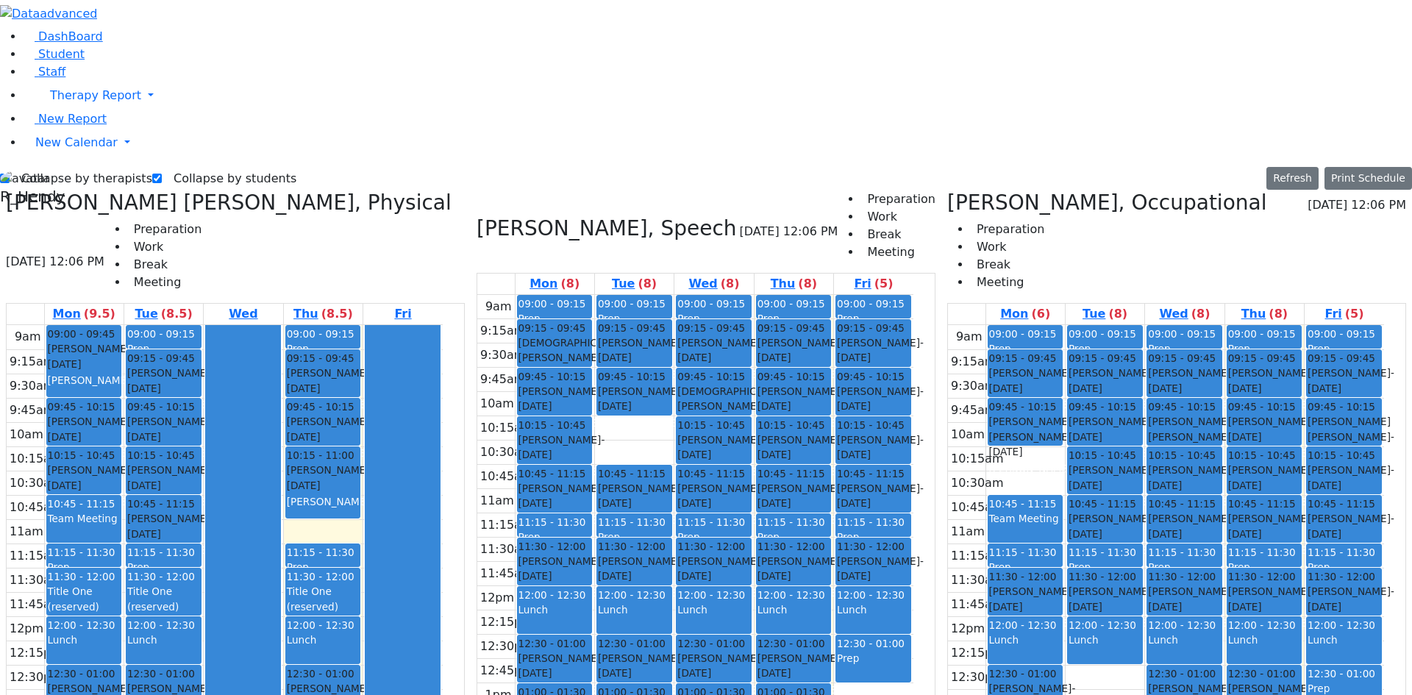
drag, startPoint x: 1007, startPoint y: 492, endPoint x: 1014, endPoint y: 528, distance: 36.7
click at [1014, 528] on div "09:00 - 09:15 Prep 09:15 - 09:45 Gottesman Dina - 11/16/2021 Grossbaum, Chaya 0…" at bounding box center [1026, 616] width 79 height 583
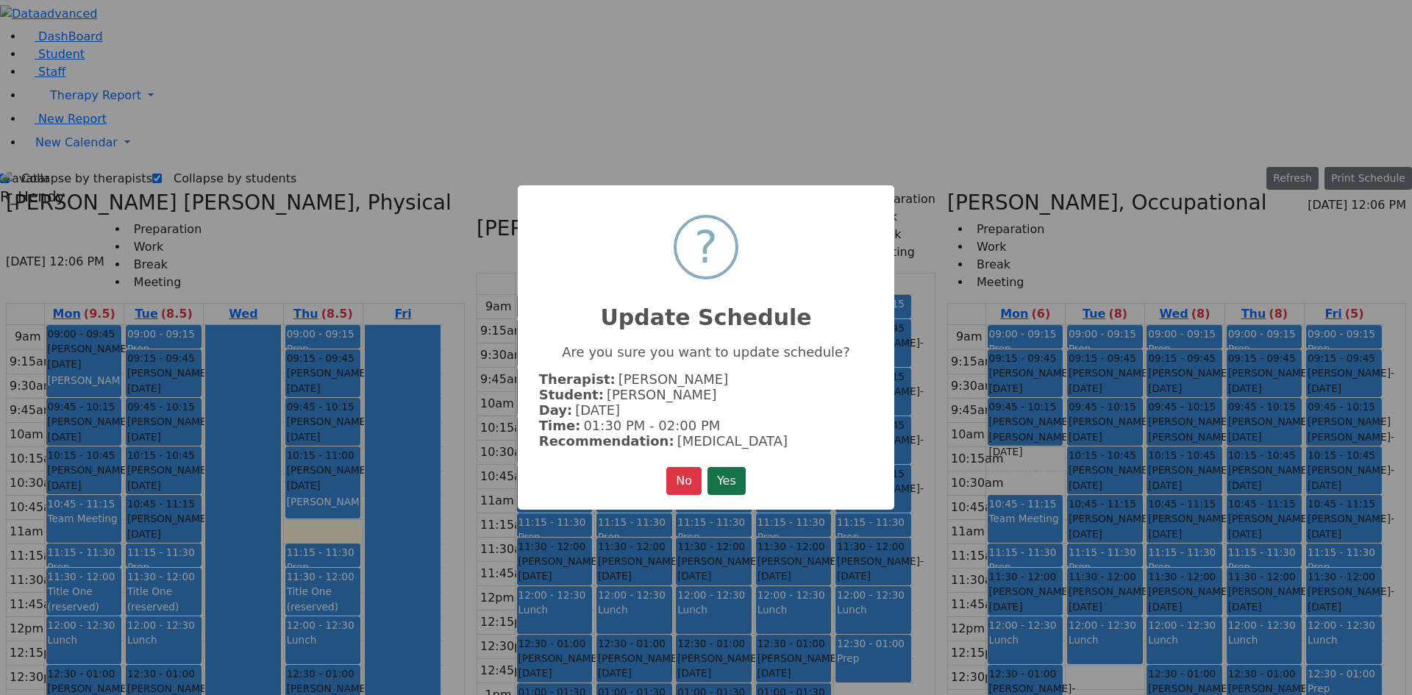
click at [742, 477] on button "Yes" at bounding box center [727, 481] width 38 height 28
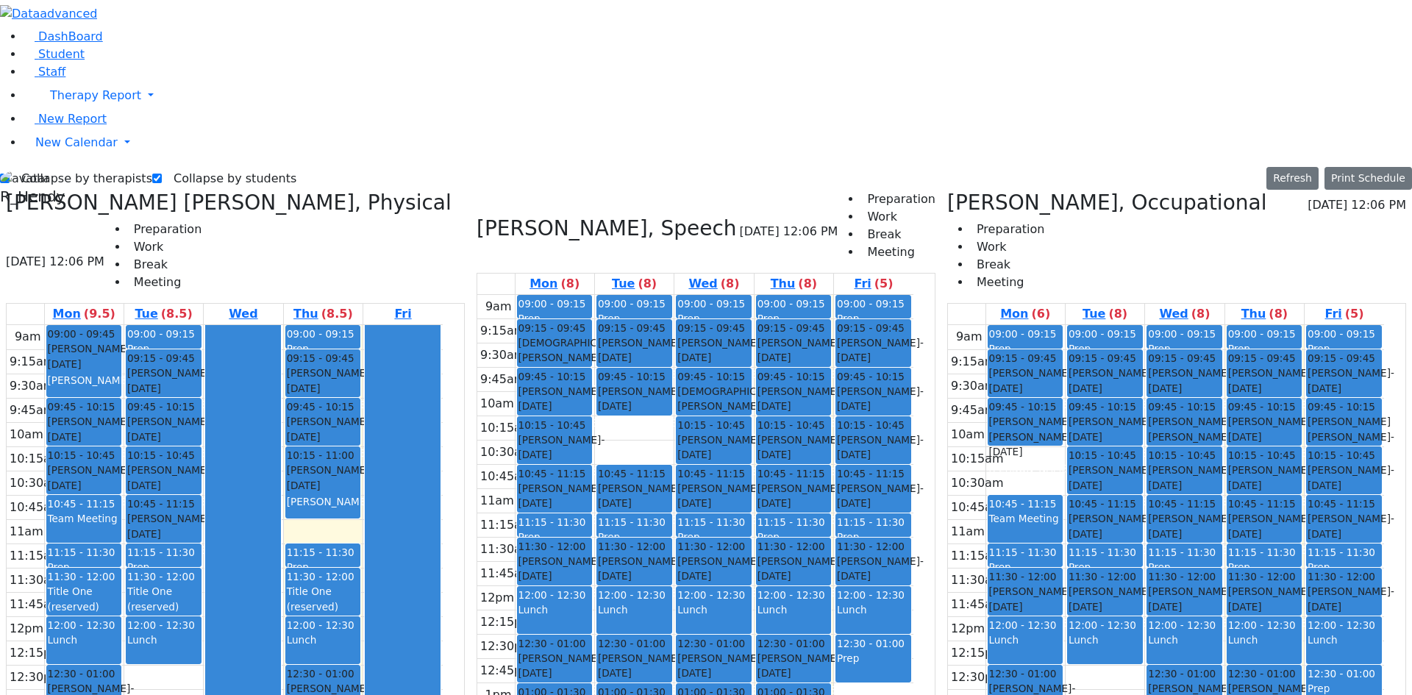
drag, startPoint x: 225, startPoint y: 438, endPoint x: 132, endPoint y: 483, distance: 103.6
click at [132, 483] on tr "09:00 - 09:45 Schonbrun Isaac - 02/21/2021 Grossbaum, Chaya 09:45 - 10:15 Jacob…" at bounding box center [225, 616] width 436 height 583
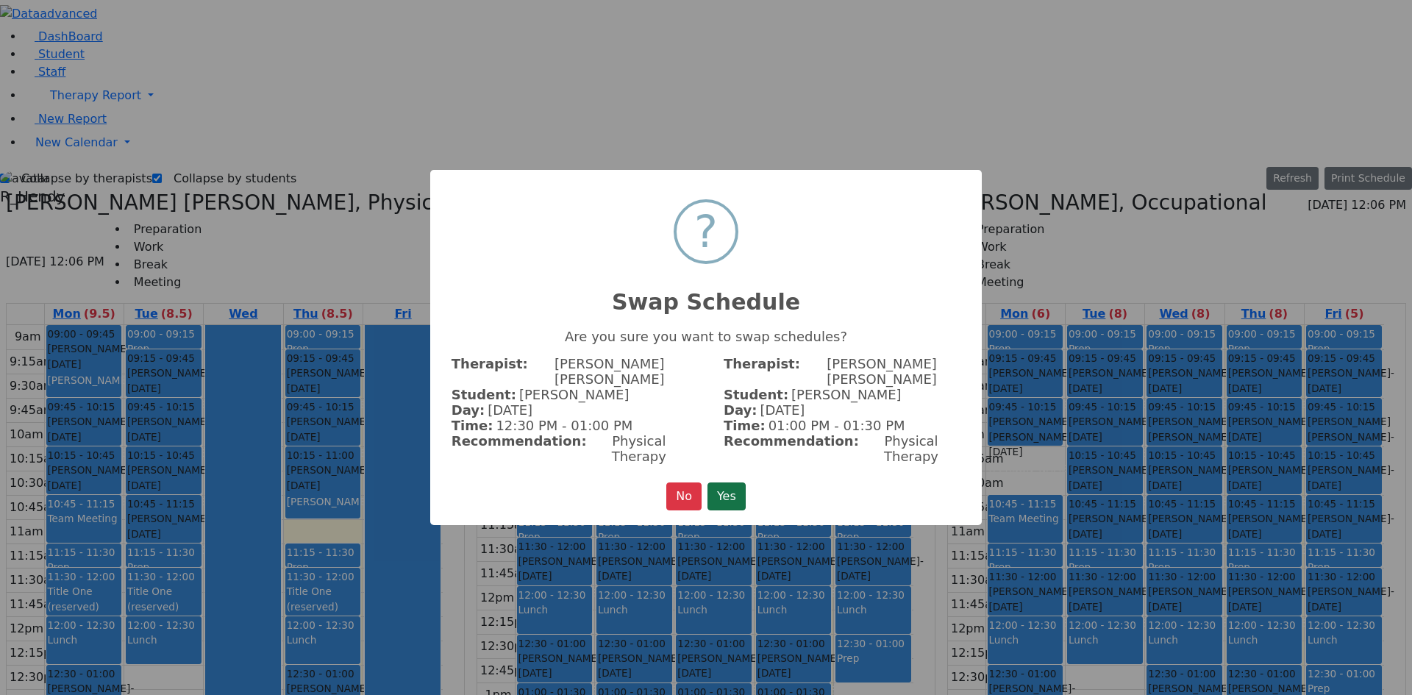
click at [730, 483] on button "Yes" at bounding box center [727, 497] width 38 height 28
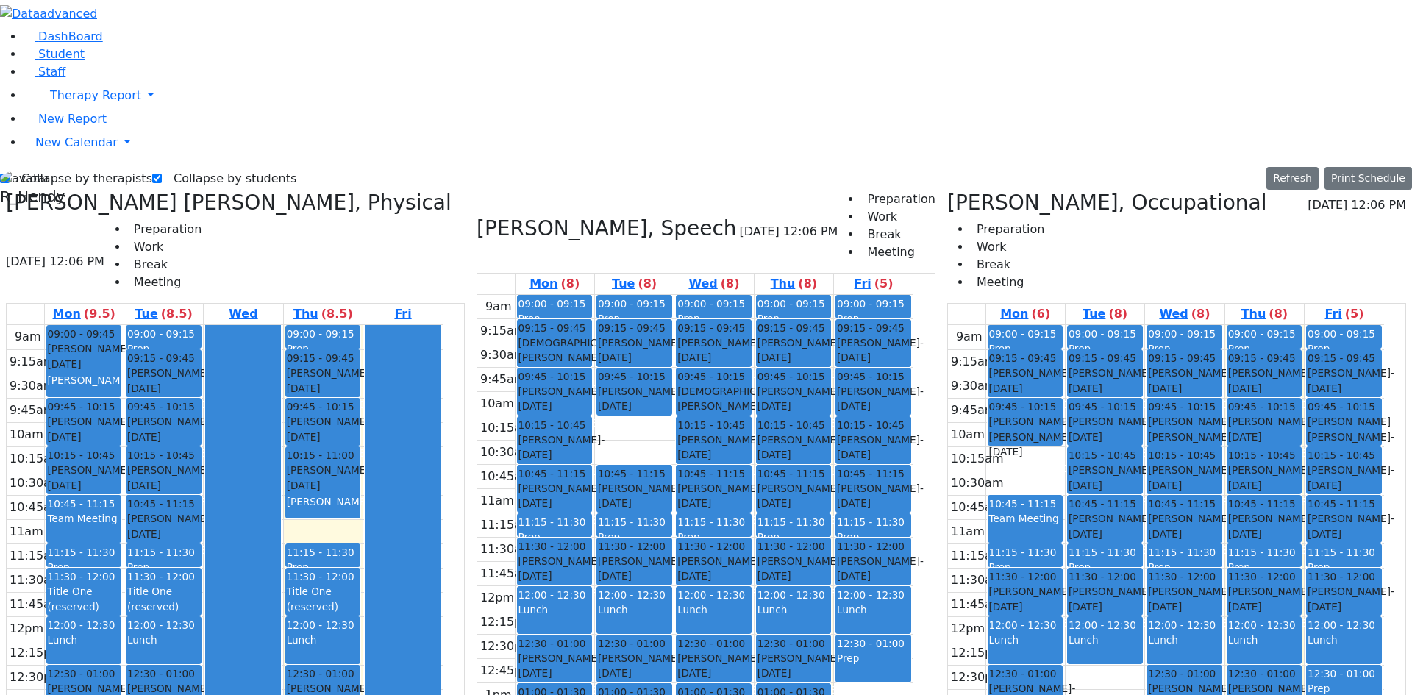
drag, startPoint x: 746, startPoint y: 493, endPoint x: 753, endPoint y: 580, distance: 87.1
click at [751, 597] on div "09:00 - 09:15 Prep 09:15 - 09:45 Teitelbaum Frady - 01/10/2022 Grossbaum, Chaya…" at bounding box center [714, 586] width 79 height 583
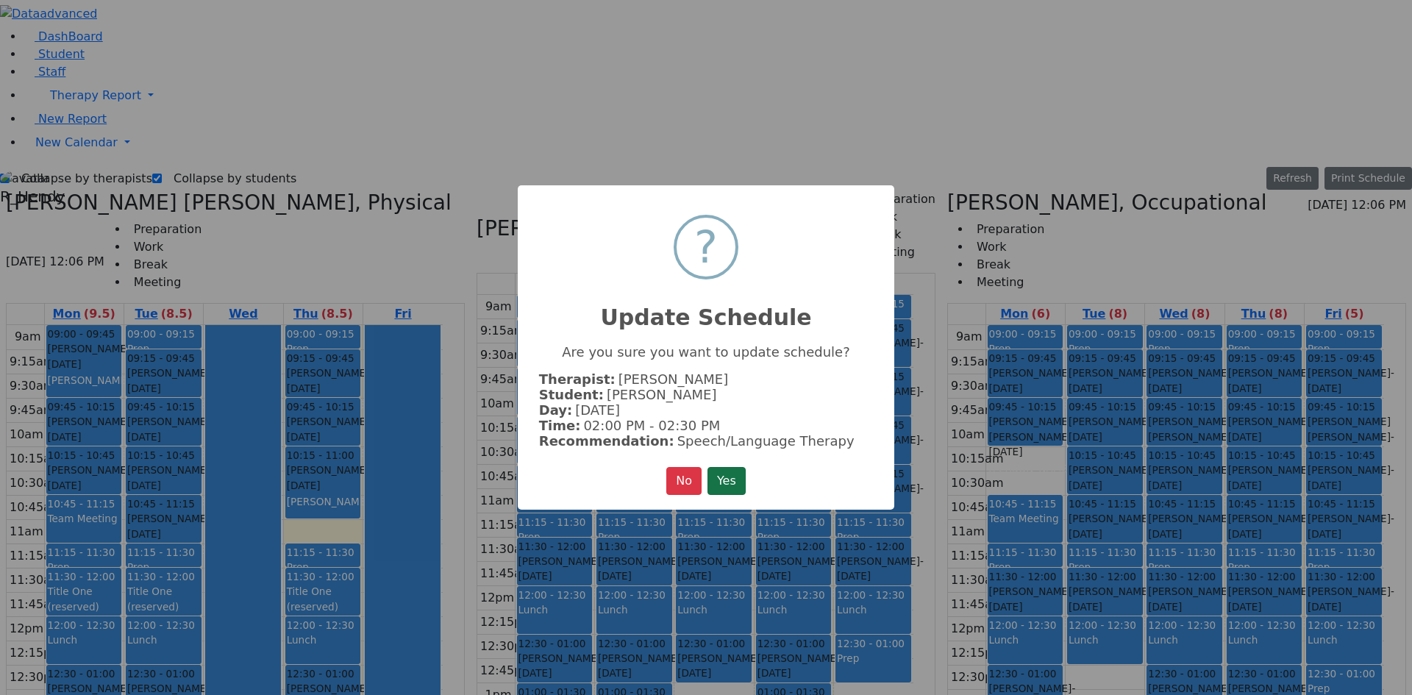
click at [731, 489] on button "Yes" at bounding box center [727, 481] width 38 height 28
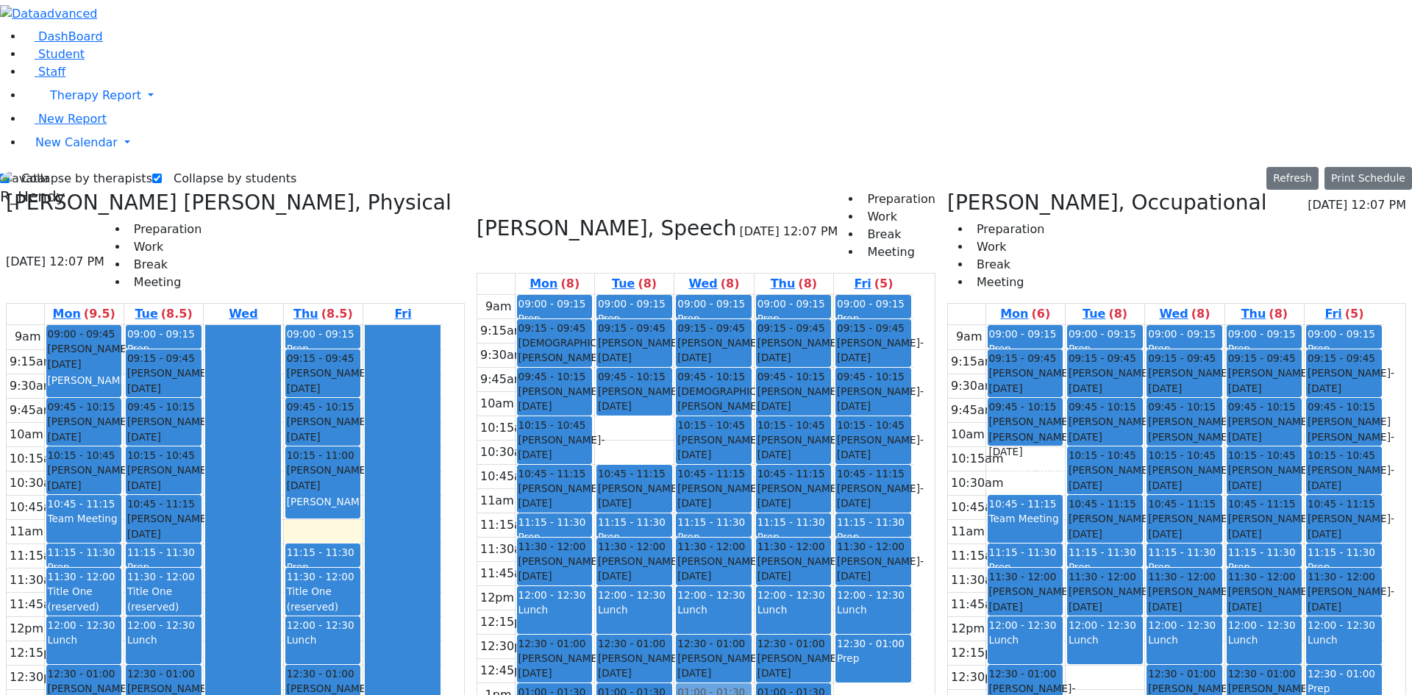
drag, startPoint x: 576, startPoint y: 596, endPoint x: 736, endPoint y: 491, distance: 191.4
click at [736, 491] on tr "09:00 - 09:15 Prep 09:15 - 09:45 Englander Zisi - 11/03/2021 Grossbaum, Chaya n…" at bounding box center [695, 586] width 436 height 583
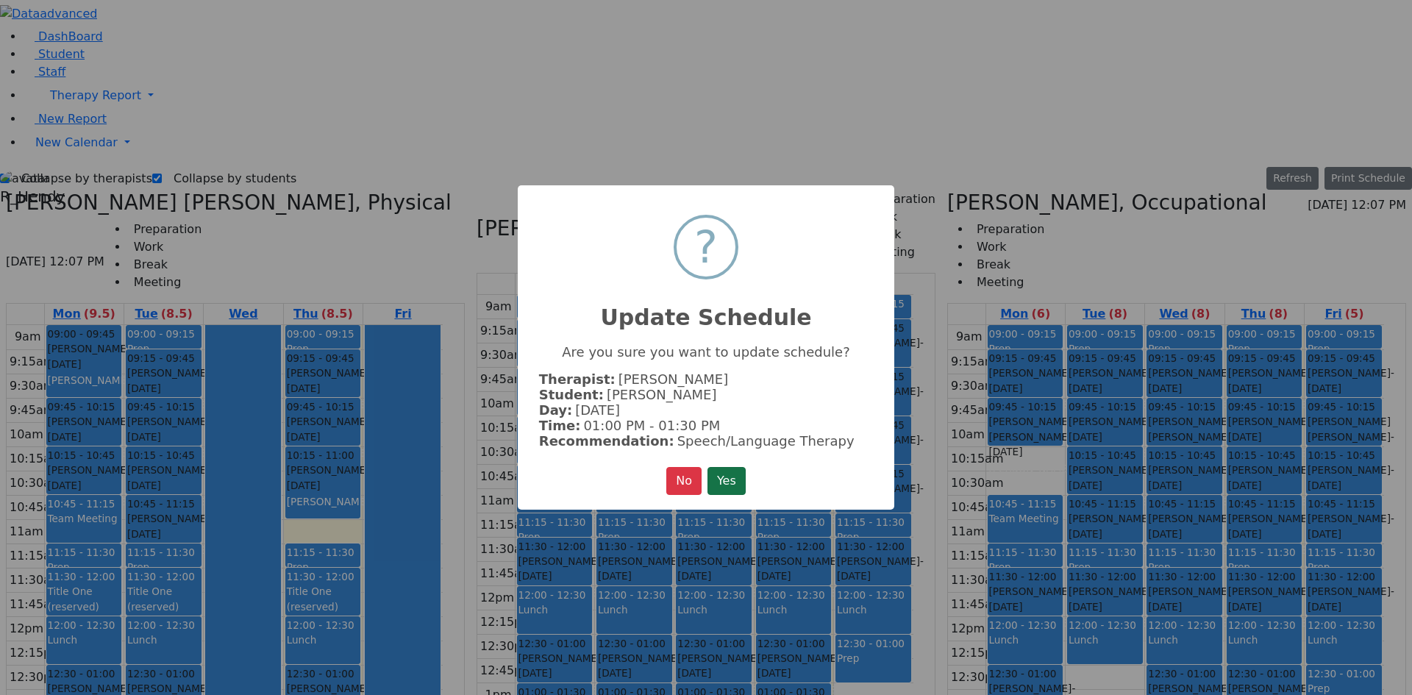
click at [745, 488] on button "Yes" at bounding box center [727, 481] width 38 height 28
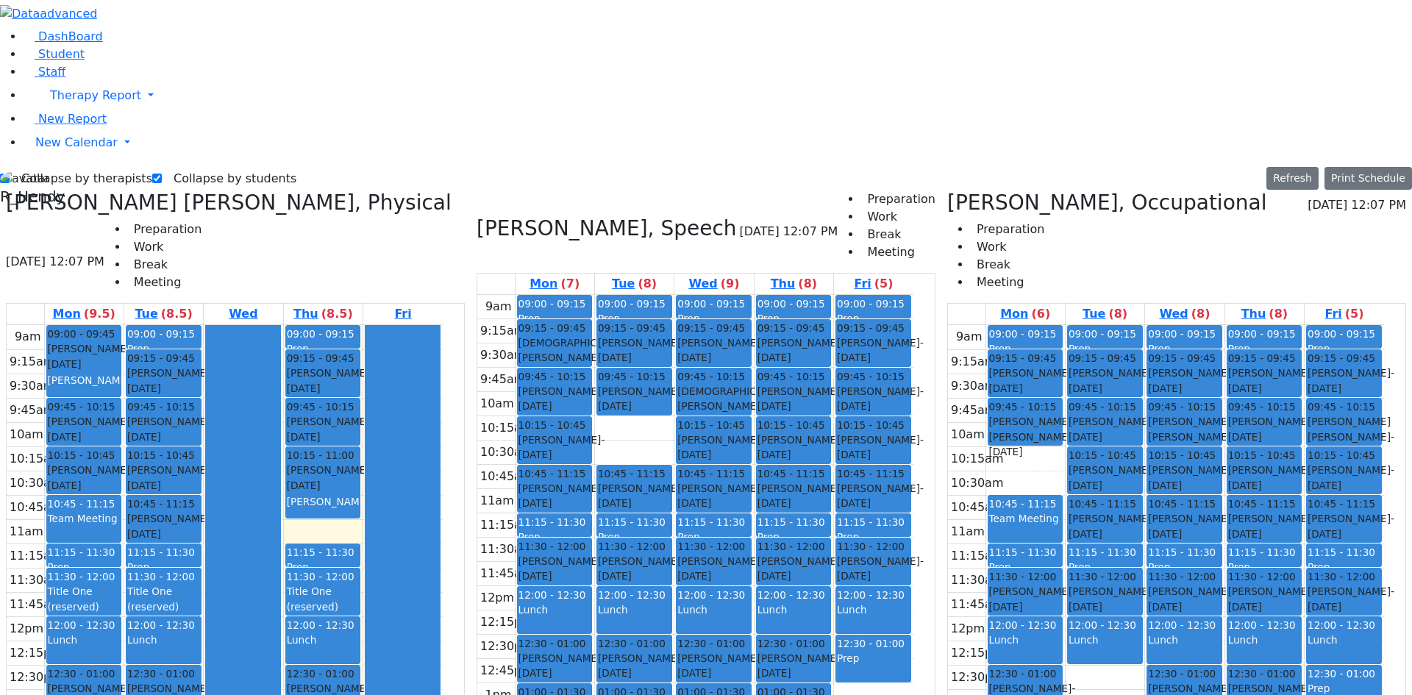
click at [180, 167] on label "Collapse by students" at bounding box center [229, 179] width 135 height 24
click at [162, 174] on input "Collapse by students" at bounding box center [157, 179] width 10 height 10
checkbox input "false"
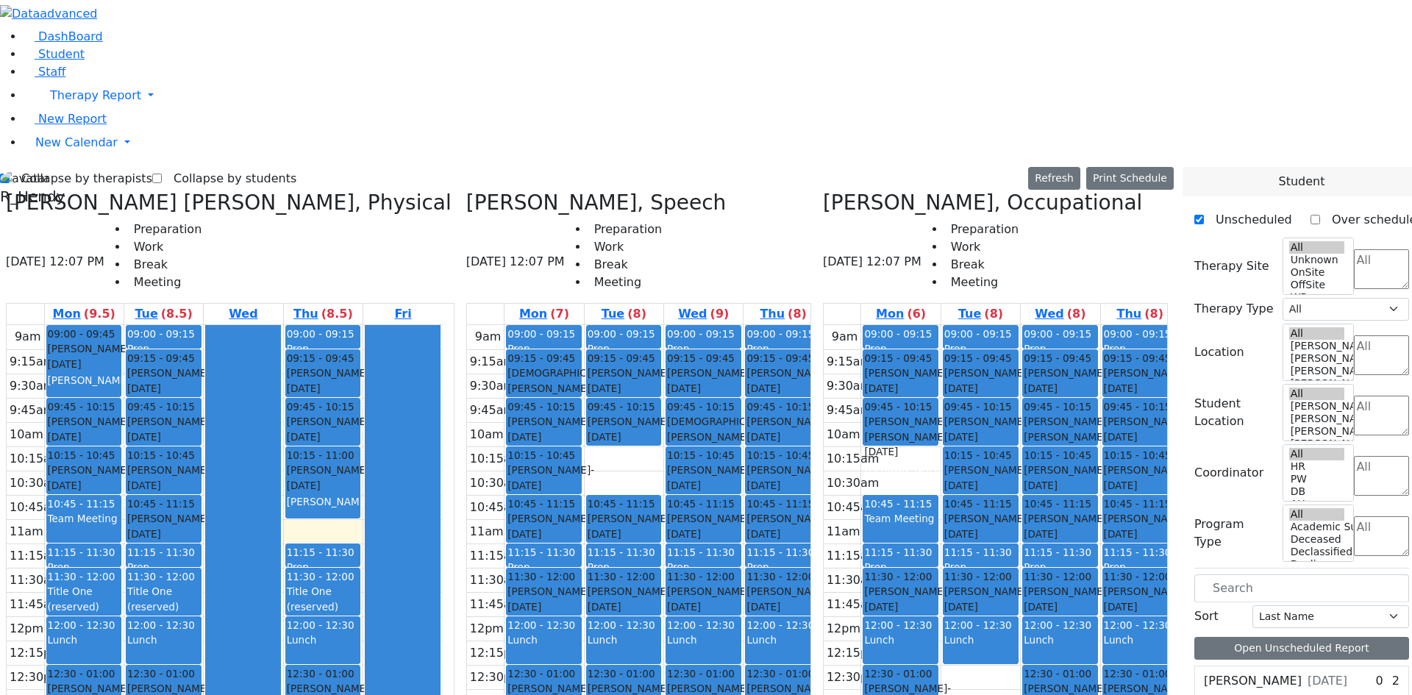
click at [57, 167] on label "Collapse by therapists" at bounding box center [81, 179] width 143 height 24
click at [10, 174] on input "Collapse by therapists" at bounding box center [5, 179] width 10 height 10
checkbox input "false"
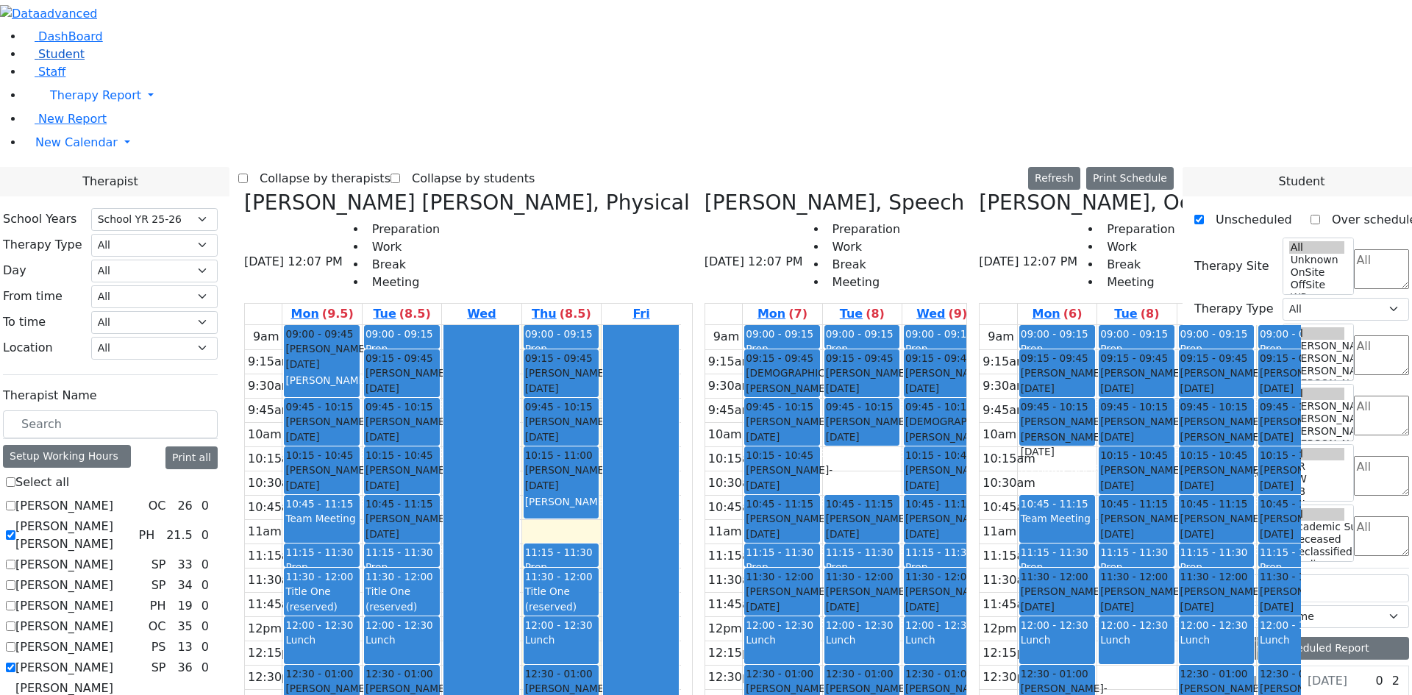
click at [57, 61] on span "Student" at bounding box center [61, 54] width 46 height 14
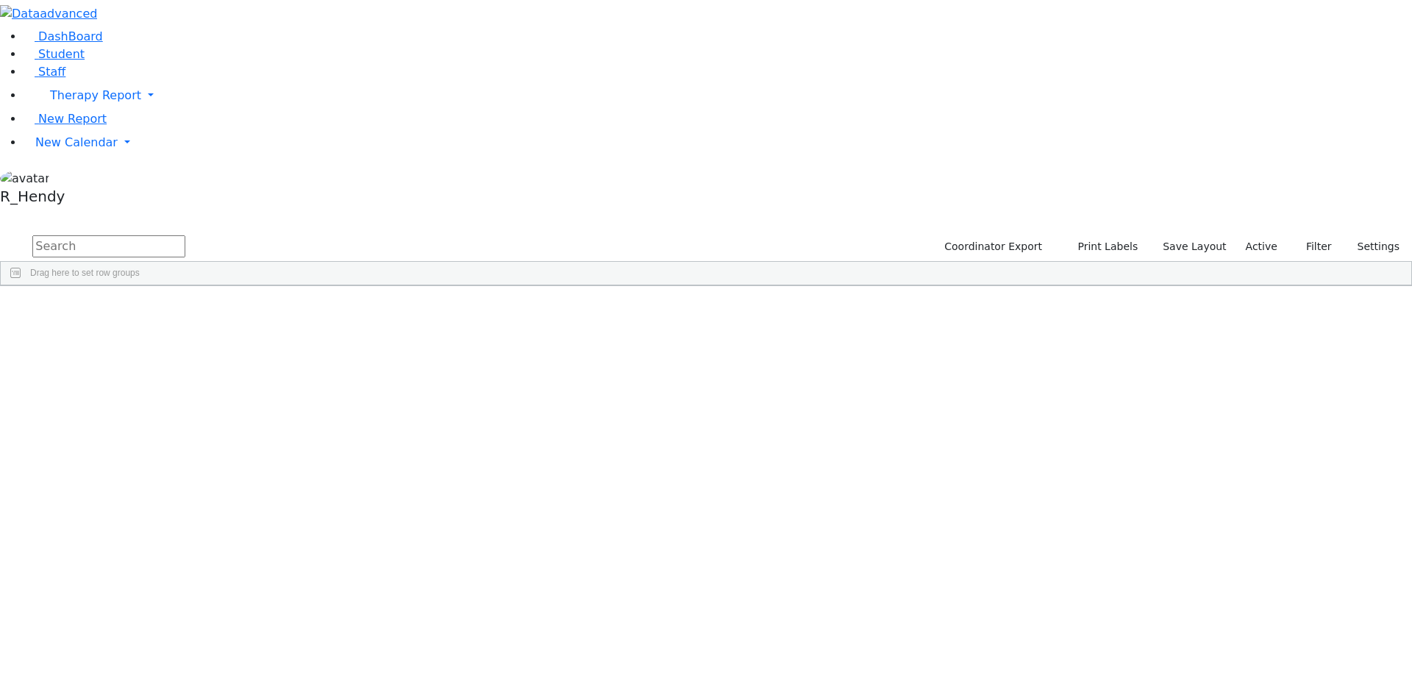
click at [185, 235] on input "text" at bounding box center [108, 246] width 153 height 22
click at [188, 433] on div "[PERSON_NAME]" at bounding box center [141, 443] width 93 height 21
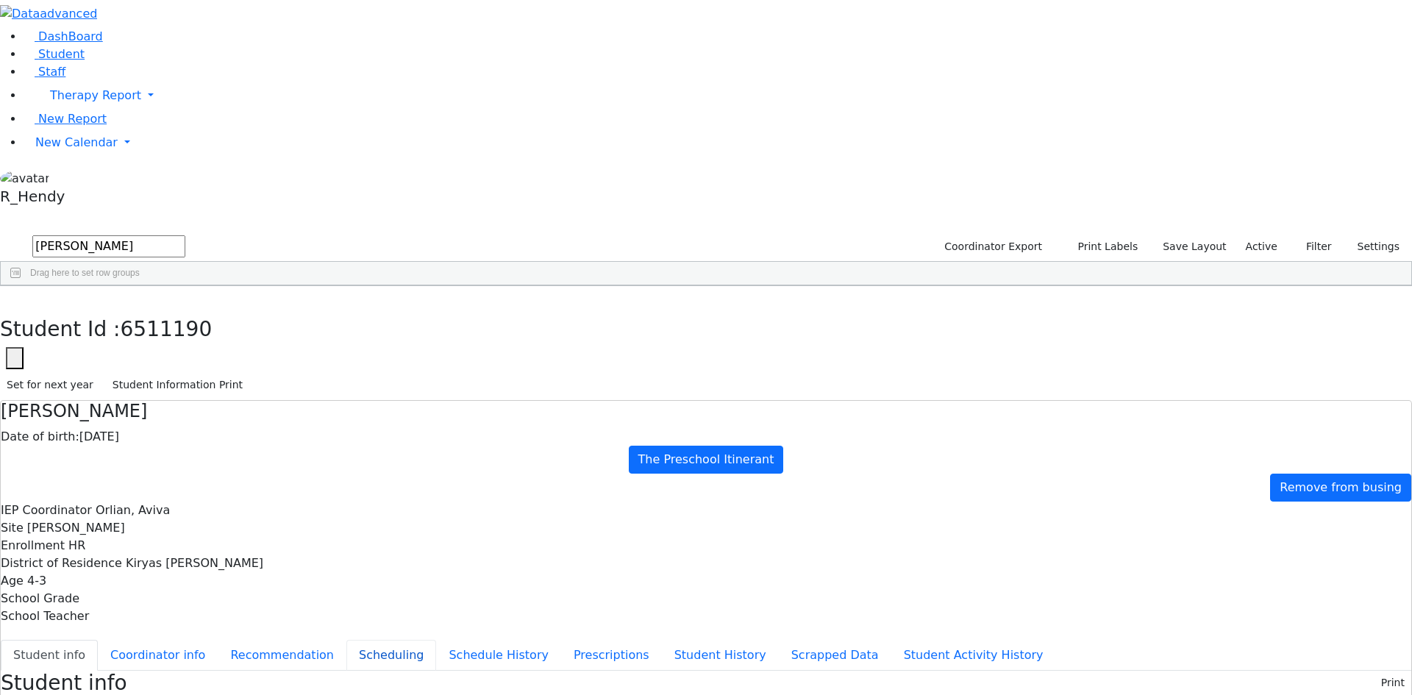
click at [347, 640] on button "Scheduling" at bounding box center [392, 655] width 90 height 31
click at [249, 374] on button "Student Information Print" at bounding box center [177, 385] width 143 height 23
click at [21, 286] on button "button" at bounding box center [10, 301] width 21 height 31
click at [367, 554] on div "6511340 [PERSON_NAME] [DATE] Unknown AH The Preschool Itinerant Kiryas [PERSON_…" at bounding box center [699, 485] width 1396 height 350
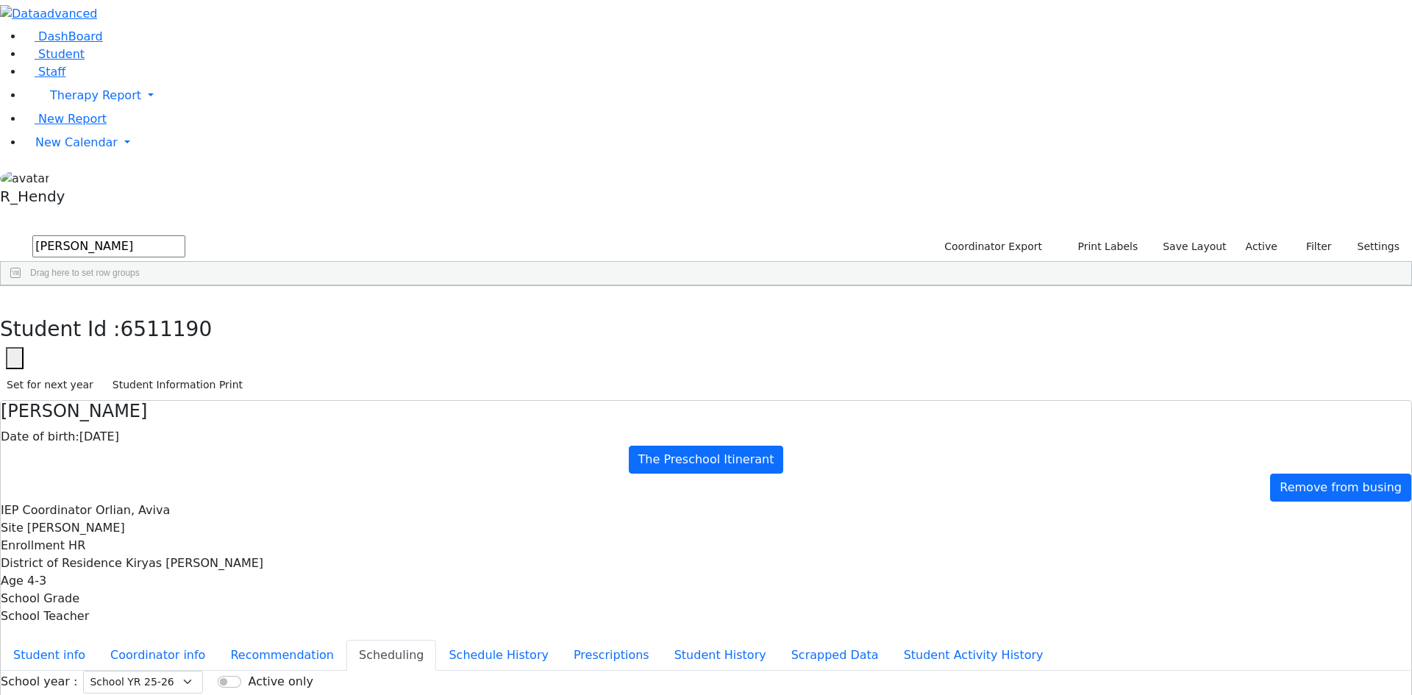
drag, startPoint x: 171, startPoint y: 49, endPoint x: 99, endPoint y: 41, distance: 71.8
click at [99, 41] on div "DashBoard Student Staff Therapy Report Student Old Calendar Report" at bounding box center [706, 424] width 1412 height 848
type input "[PERSON_NAME]"
click at [277, 413] on div "Avrumi" at bounding box center [230, 423] width 93 height 21
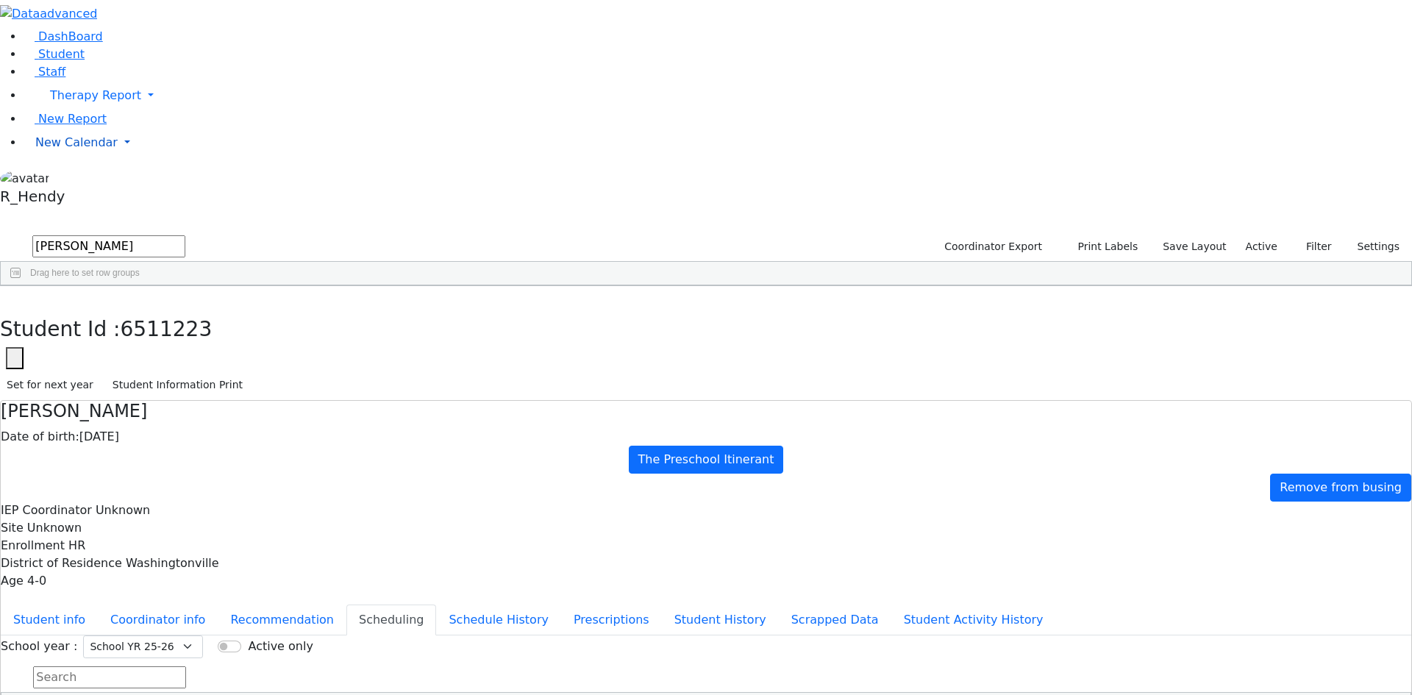
click at [57, 149] on span "New Calendar" at bounding box center [76, 142] width 82 height 14
click at [68, 181] on link "Calendar" at bounding box center [58, 172] width 53 height 18
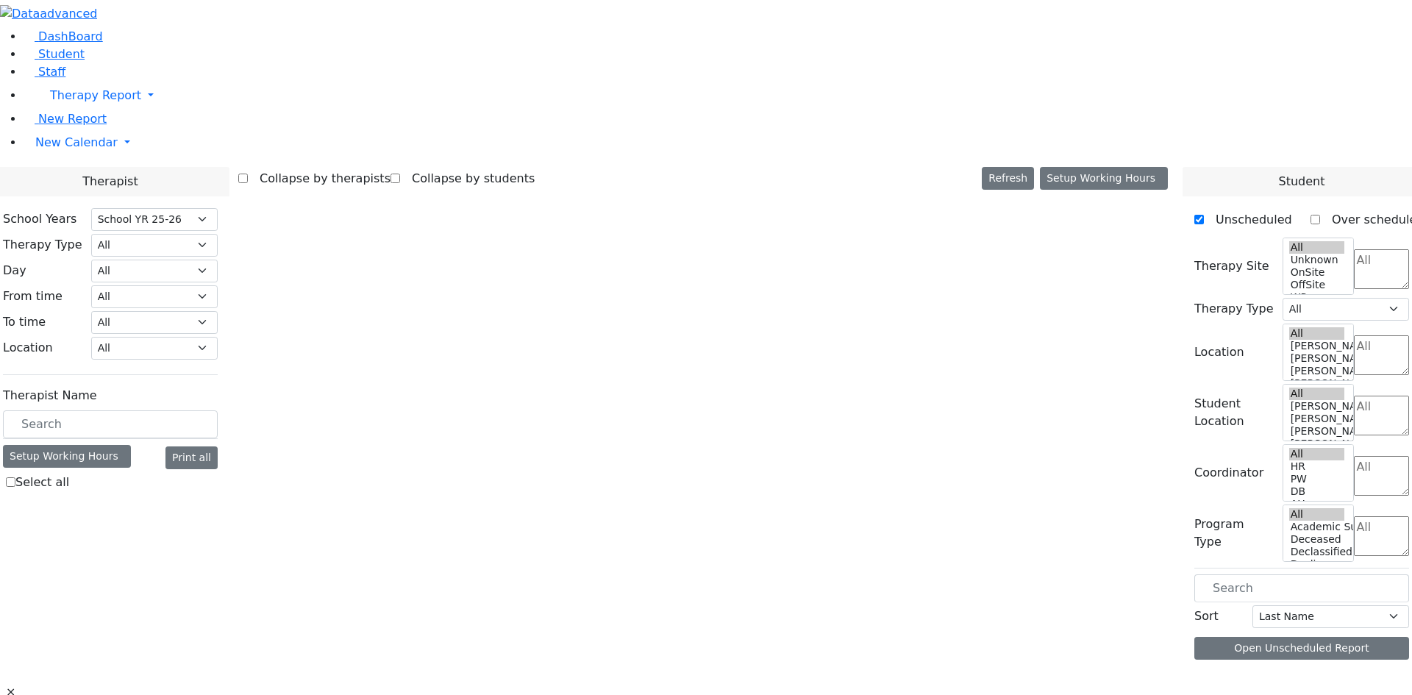
select select "212"
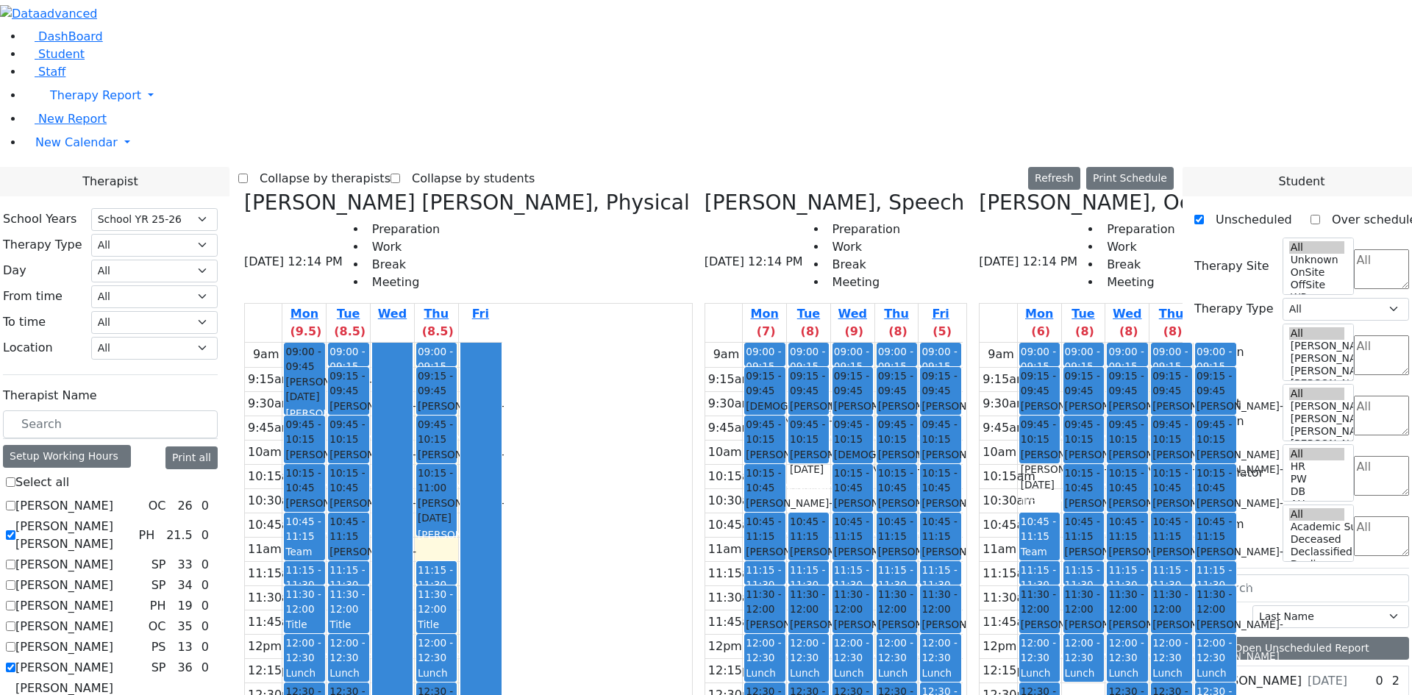
scroll to position [147, 0]
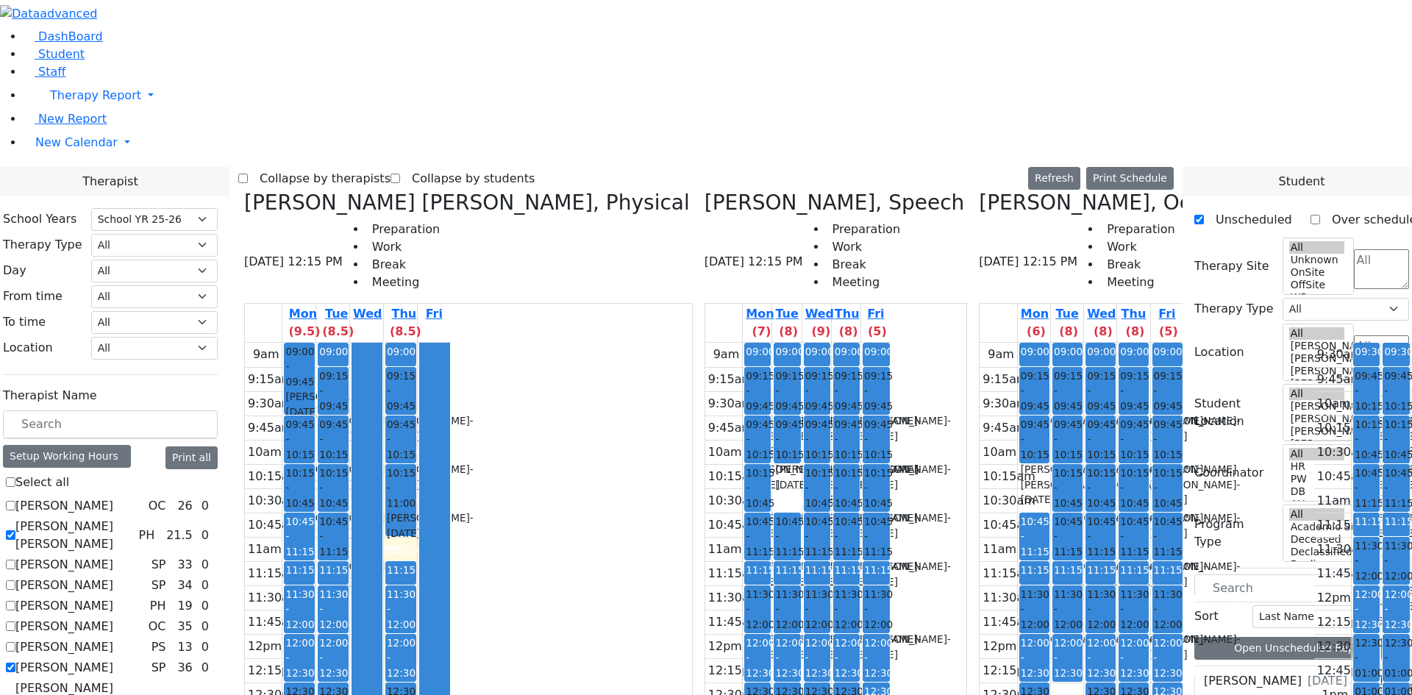
checkbox input "false"
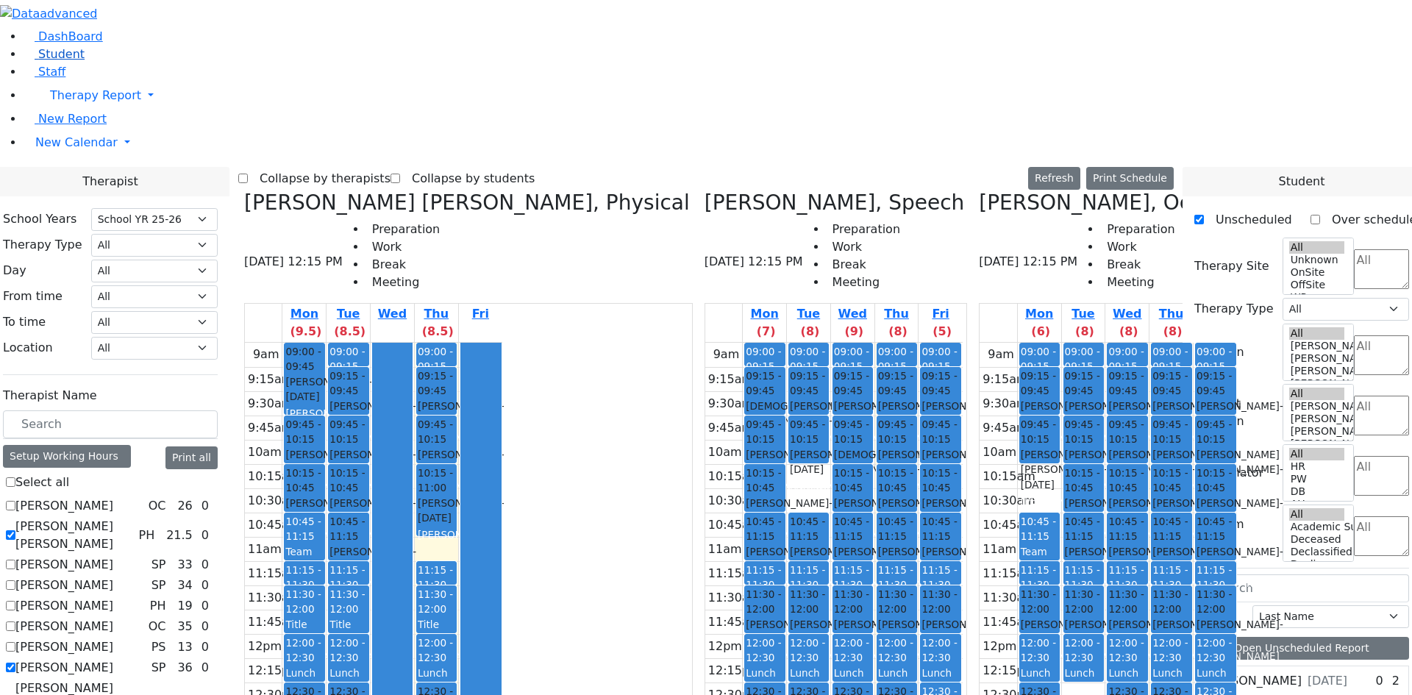
click at [46, 61] on span "Student" at bounding box center [61, 54] width 46 height 14
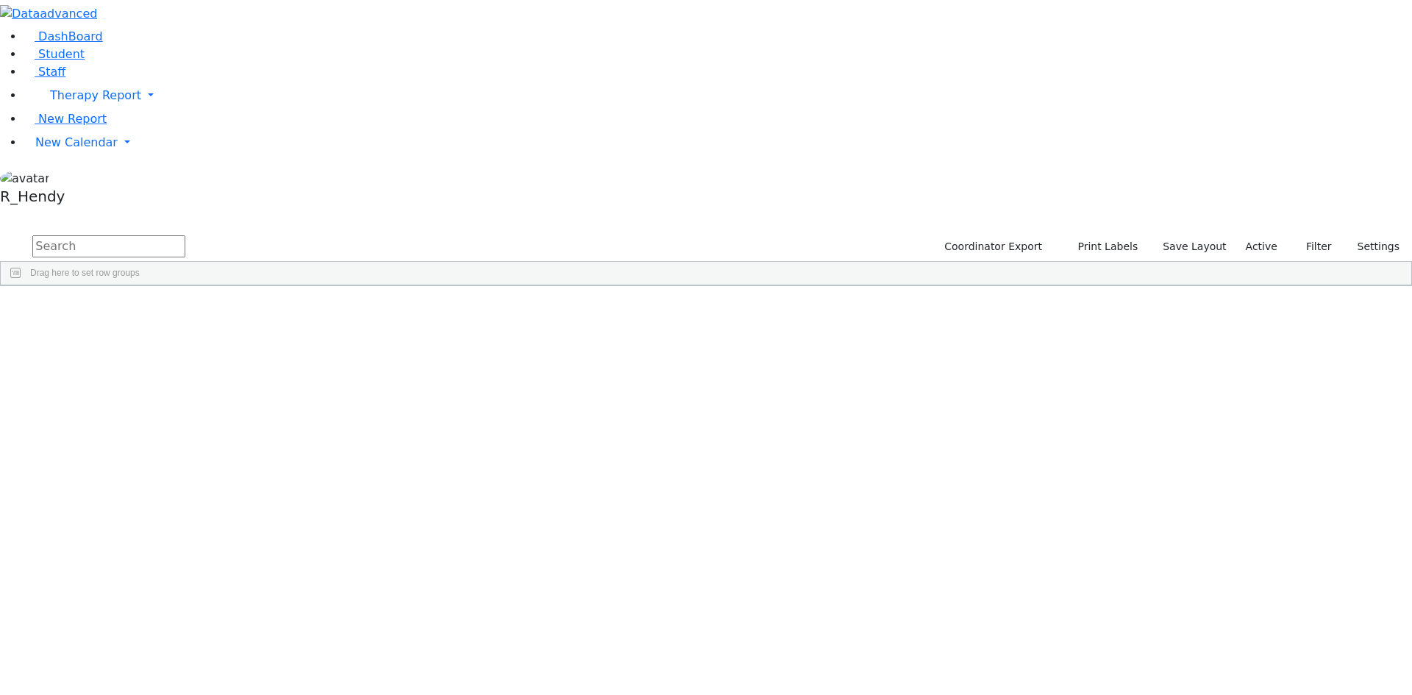
drag, startPoint x: 252, startPoint y: 49, endPoint x: 159, endPoint y: 49, distance: 93.4
click at [159, 49] on div "DashBoard Student Staff Therapy Report Student Old Calendar Report" at bounding box center [706, 143] width 1412 height 286
type input "avr"
click at [188, 619] on div "[PERSON_NAME]" at bounding box center [141, 629] width 93 height 21
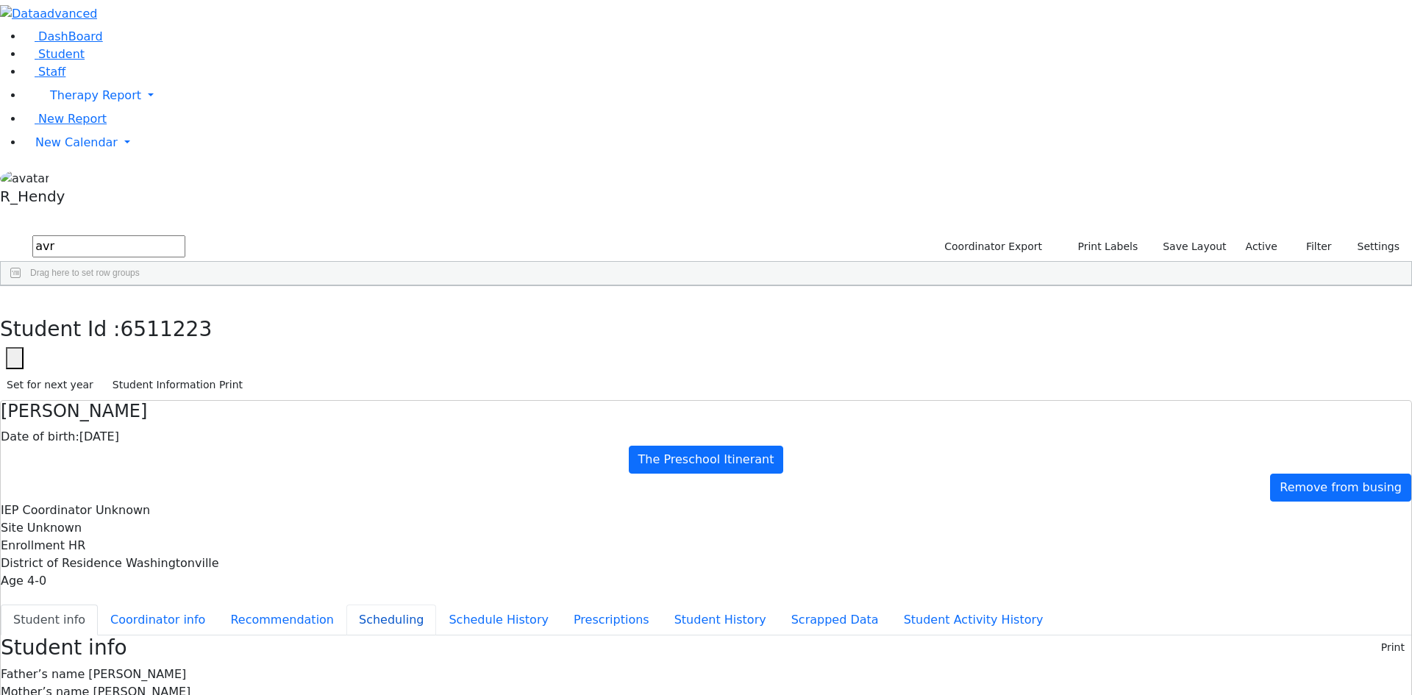
click at [349, 605] on button "Scheduling" at bounding box center [392, 620] width 90 height 31
click at [7, 297] on use "button" at bounding box center [7, 297] width 0 height 0
click at [81, 157] on link "New Calendar" at bounding box center [718, 142] width 1389 height 29
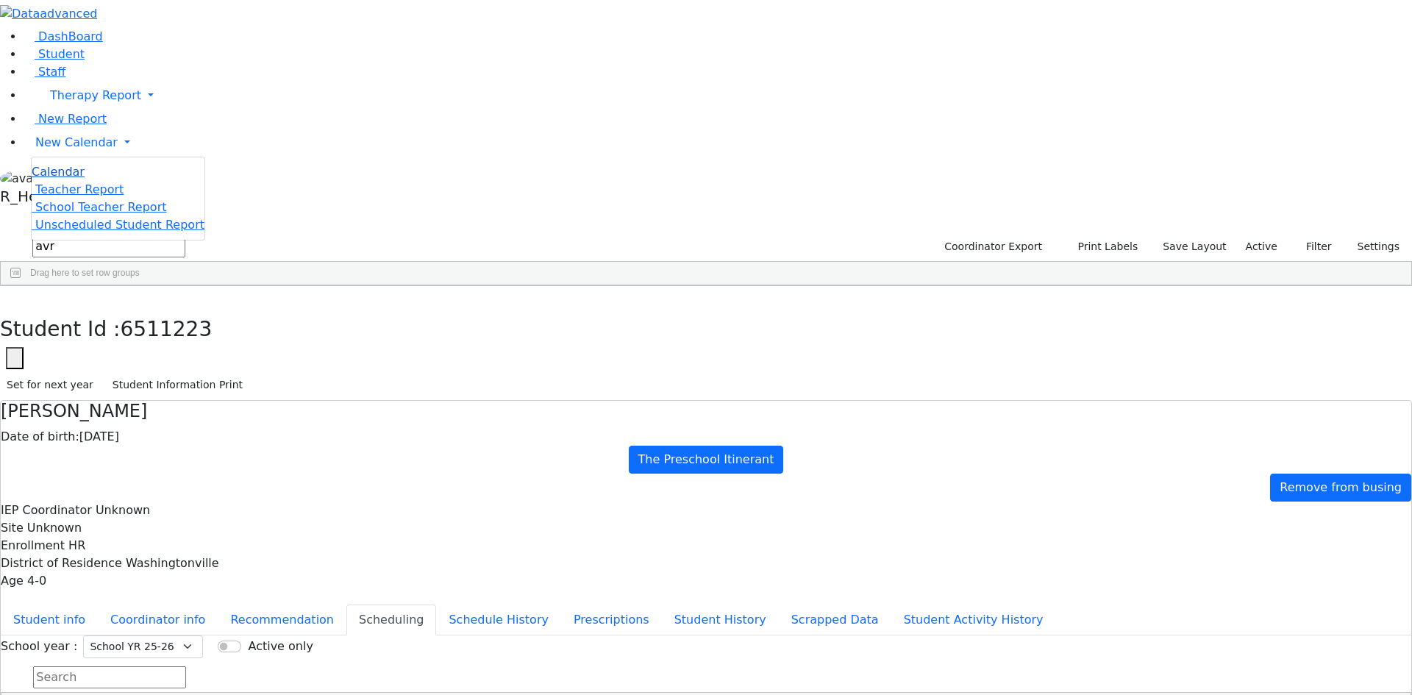
click at [82, 181] on link "Calendar" at bounding box center [58, 172] width 53 height 18
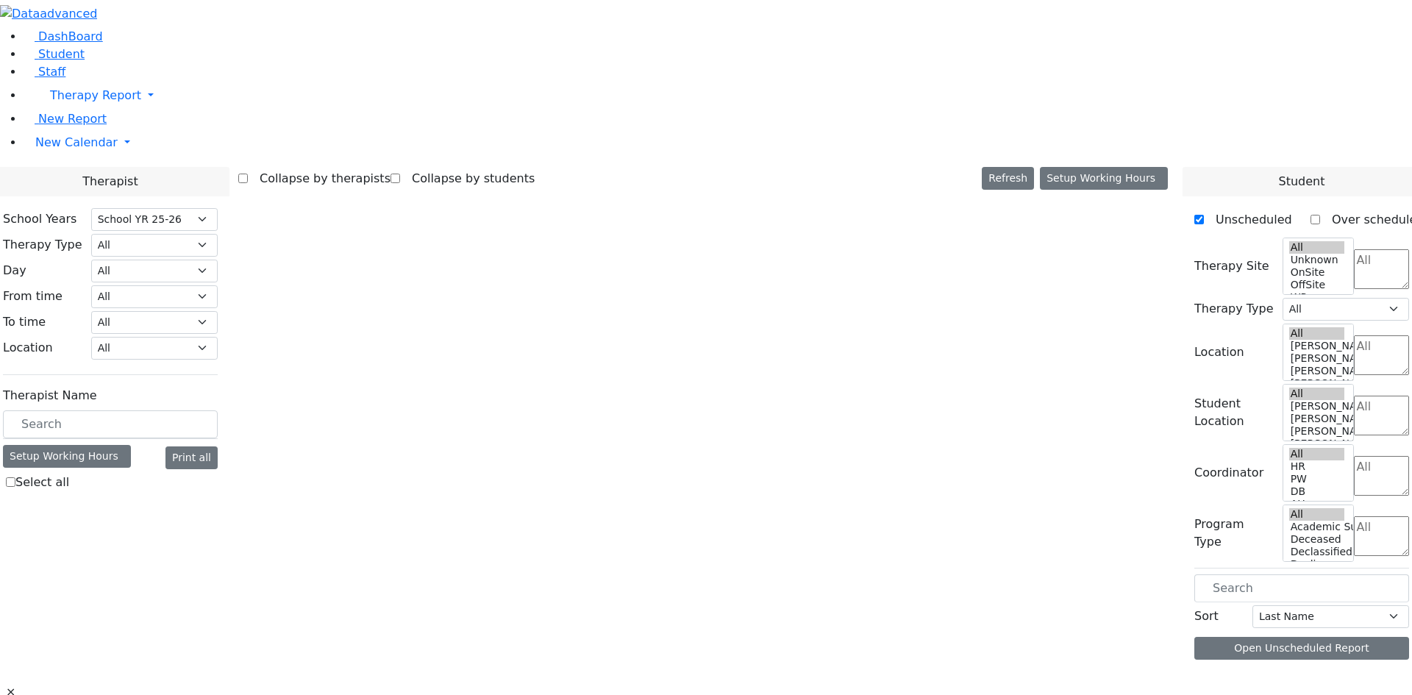
select select "212"
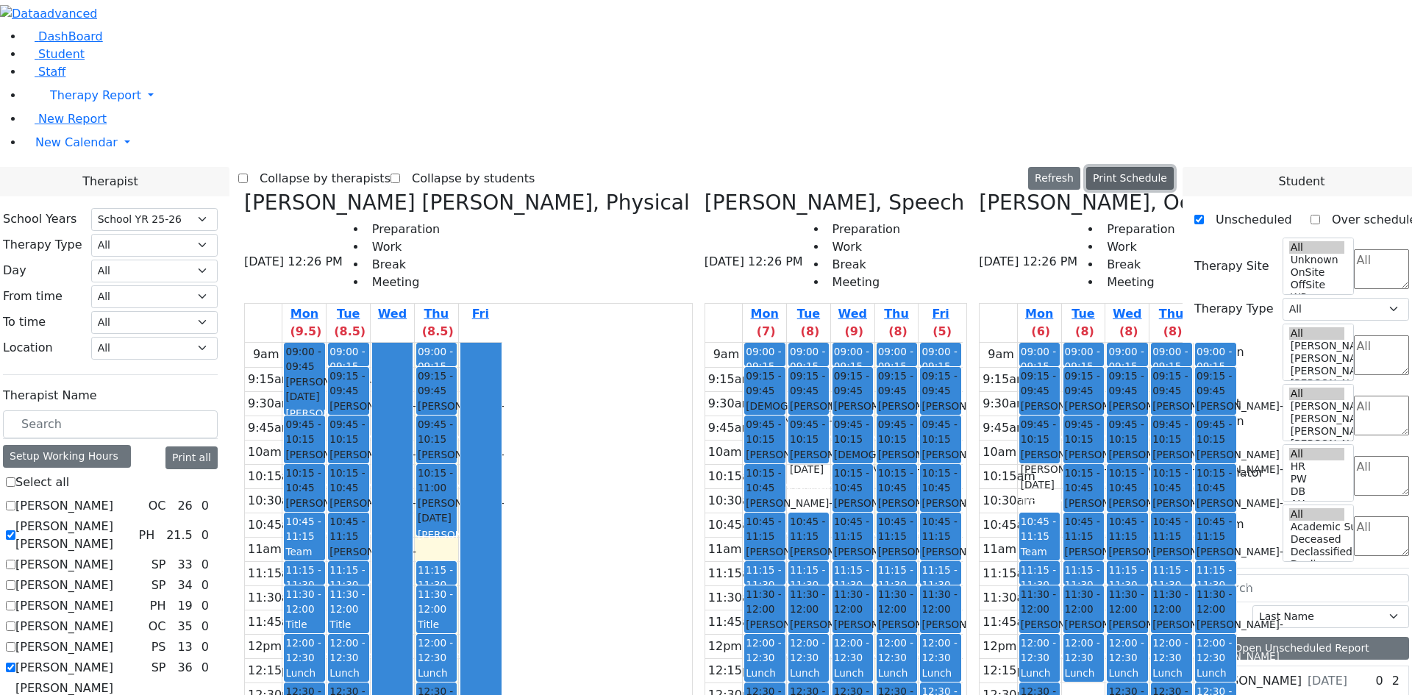
click at [1168, 167] on button "Print Schedule" at bounding box center [1131, 178] width 88 height 23
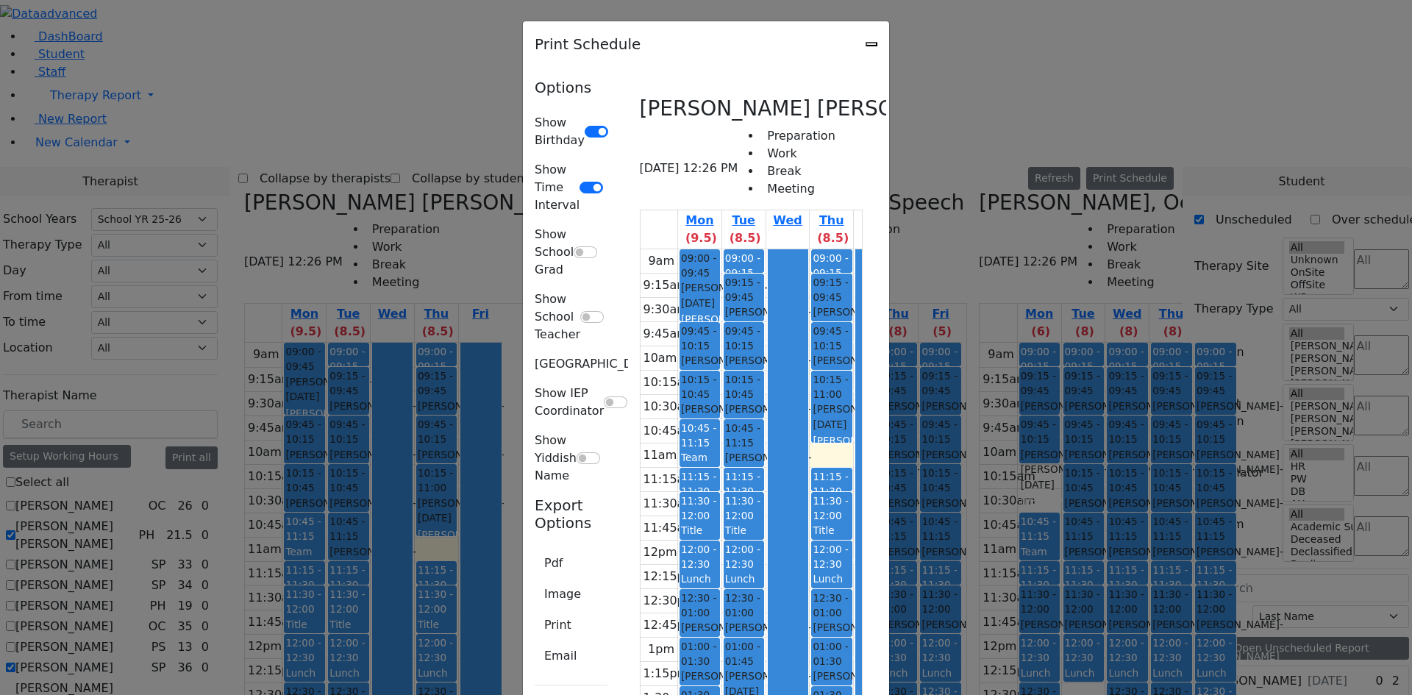
click at [872, 44] on icon "Close" at bounding box center [872, 44] width 0 height 0
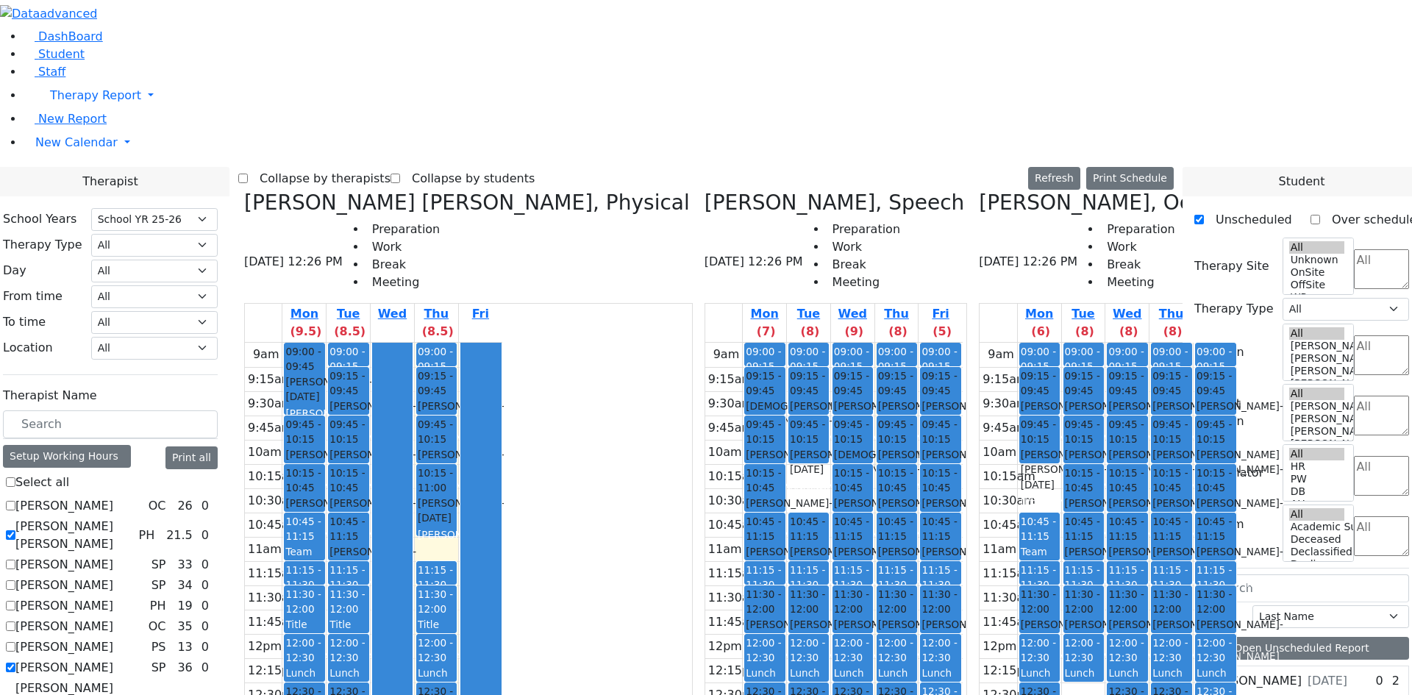
click at [113, 659] on label "[PERSON_NAME]" at bounding box center [64, 668] width 98 height 18
click at [15, 663] on input "[PERSON_NAME]" at bounding box center [11, 668] width 10 height 10
checkbox input "false"
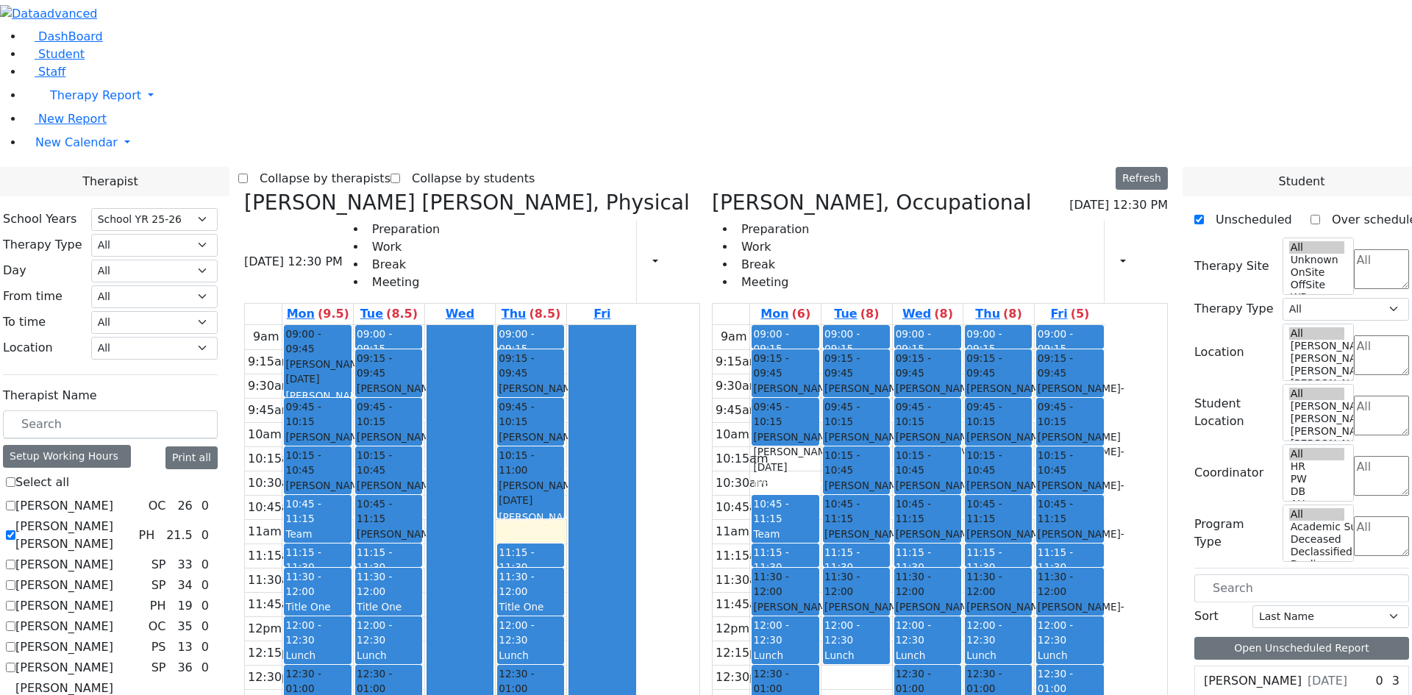
scroll to position [470, 0]
checkbox input "false"
select select "2"
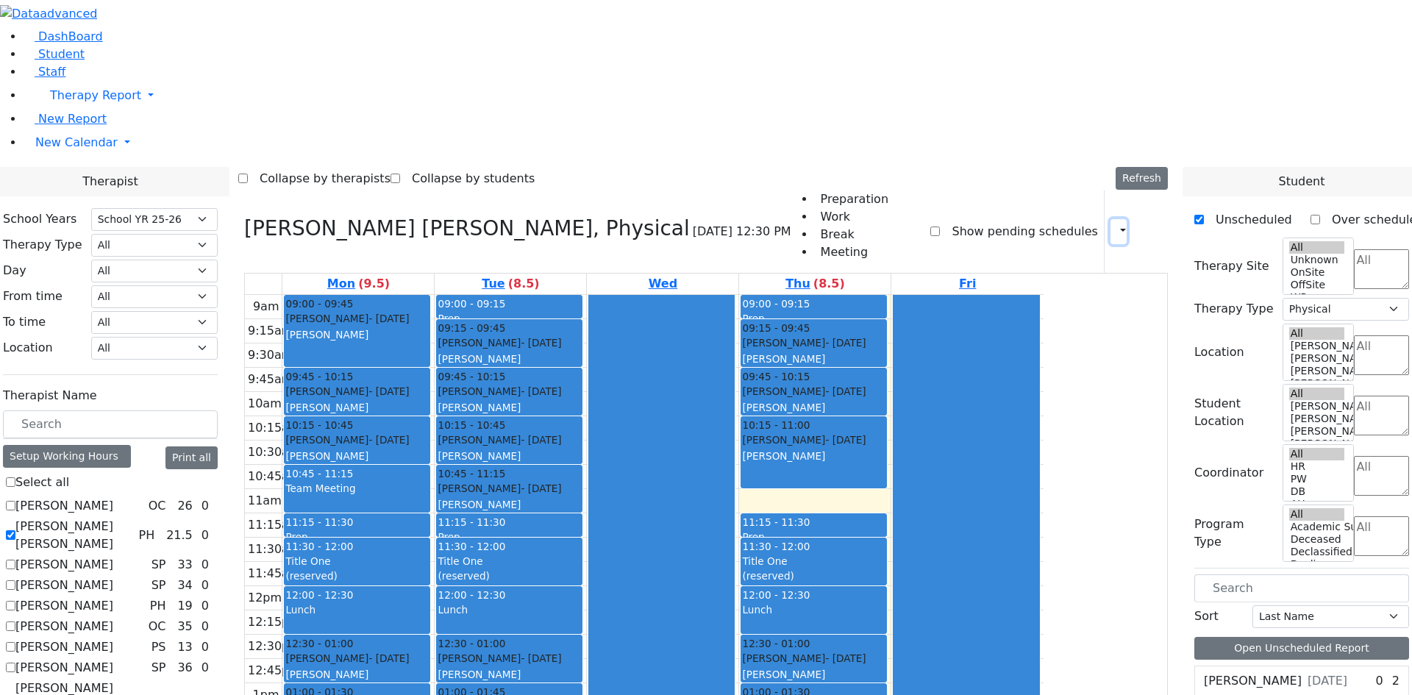
click at [1111, 219] on button "button" at bounding box center [1119, 231] width 16 height 25
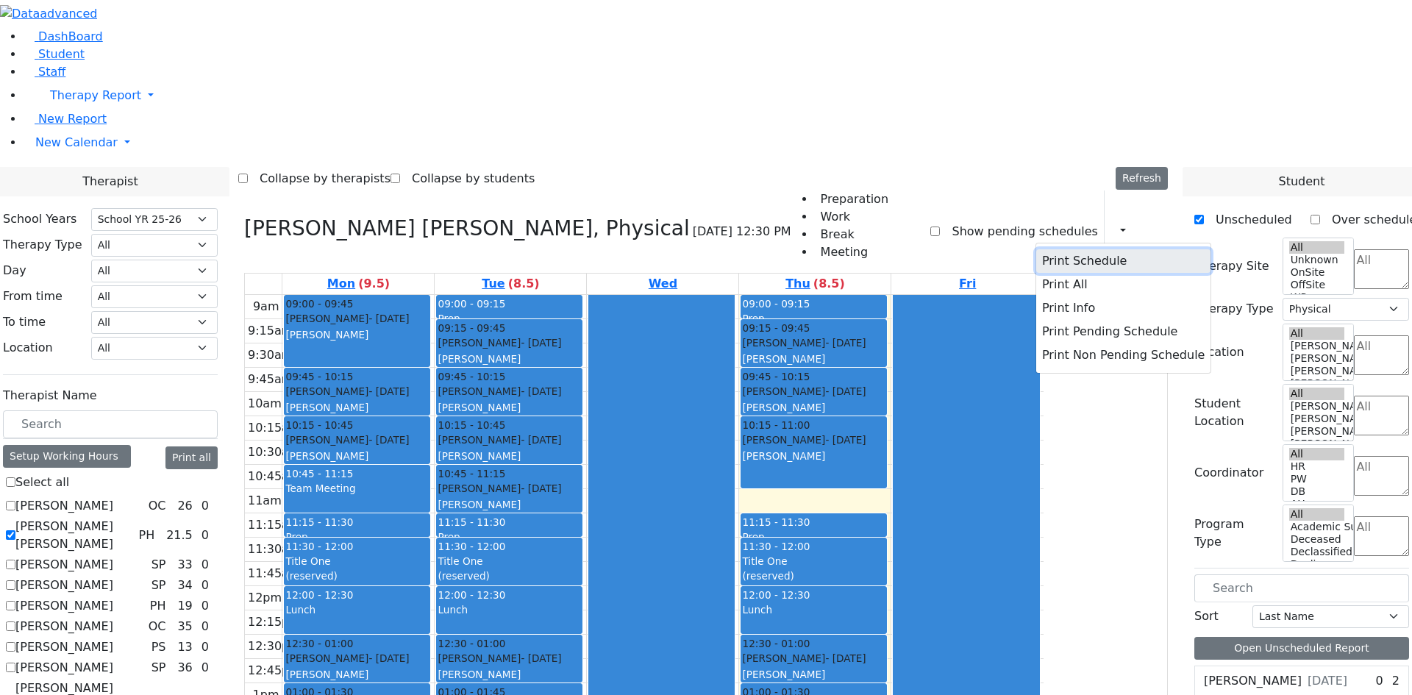
click at [1100, 249] on button "Print Schedule" at bounding box center [1124, 261] width 174 height 24
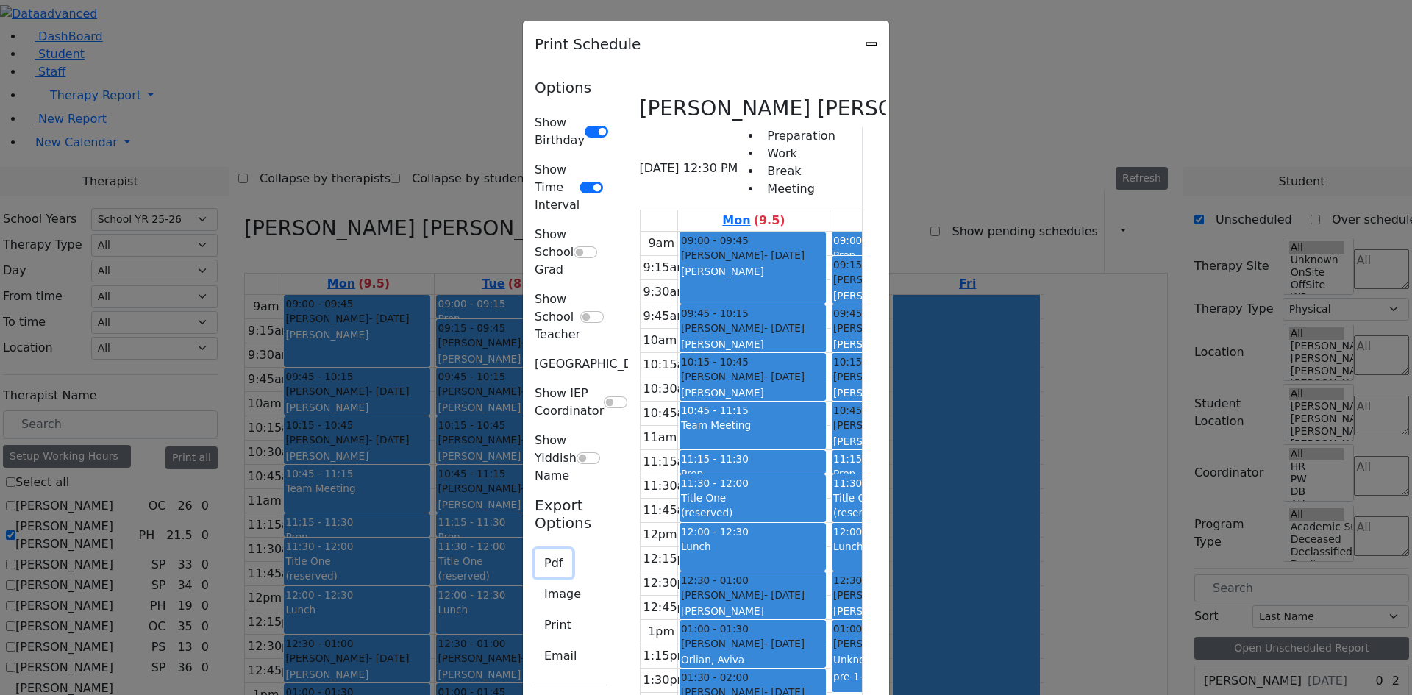
click at [535, 550] on button "Pdf" at bounding box center [554, 564] width 38 height 28
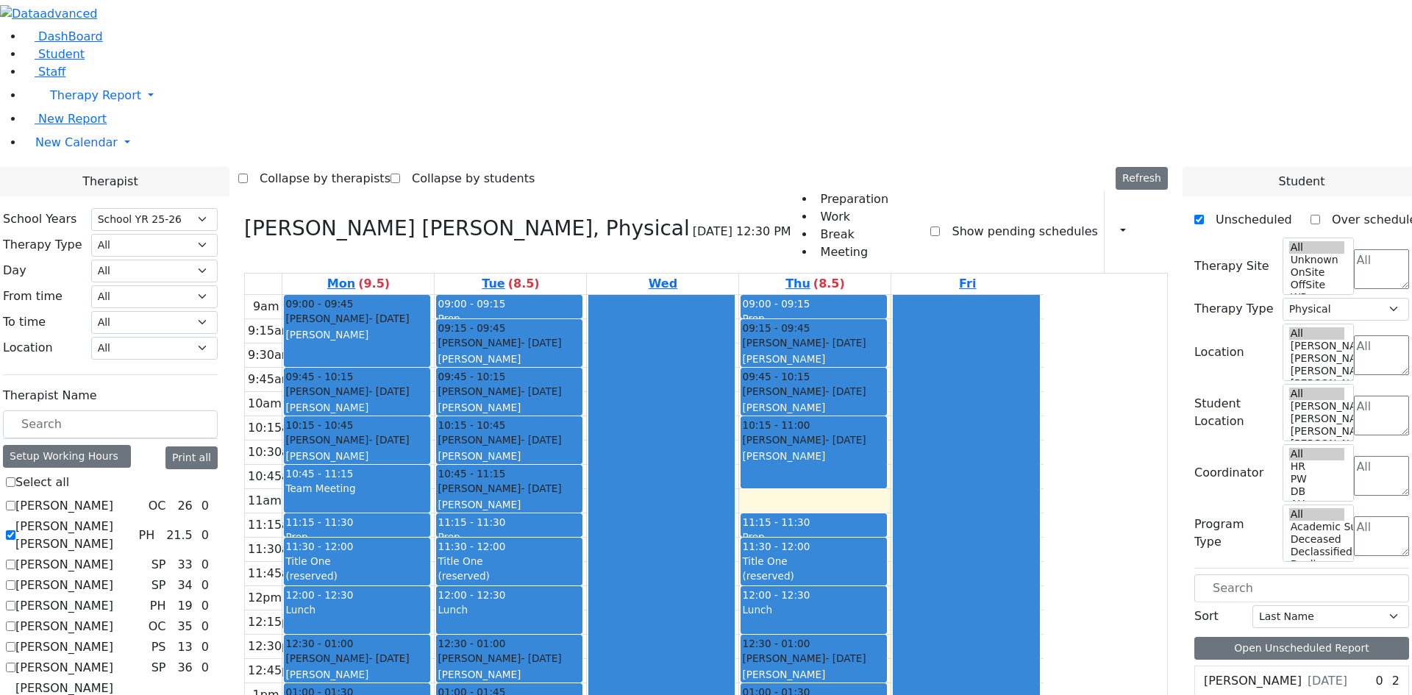
scroll to position [0, 0]
click at [132, 518] on label "[PERSON_NAME] [PERSON_NAME]" at bounding box center [73, 535] width 117 height 35
click at [15, 530] on input "[PERSON_NAME] [PERSON_NAME]" at bounding box center [11, 535] width 10 height 10
checkbox input "false"
select select
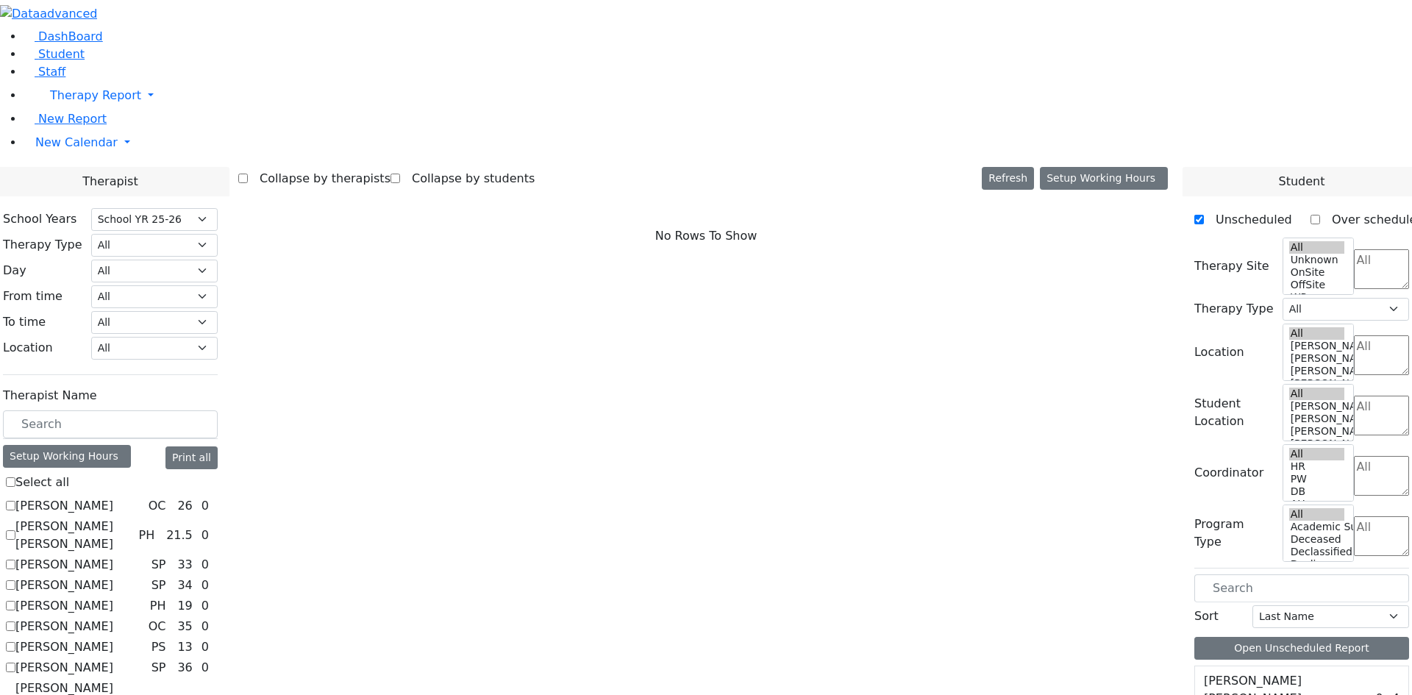
click at [113, 659] on label "[PERSON_NAME]" at bounding box center [64, 668] width 98 height 18
click at [15, 663] on input "[PERSON_NAME]" at bounding box center [11, 668] width 10 height 10
checkbox input "true"
select select "3"
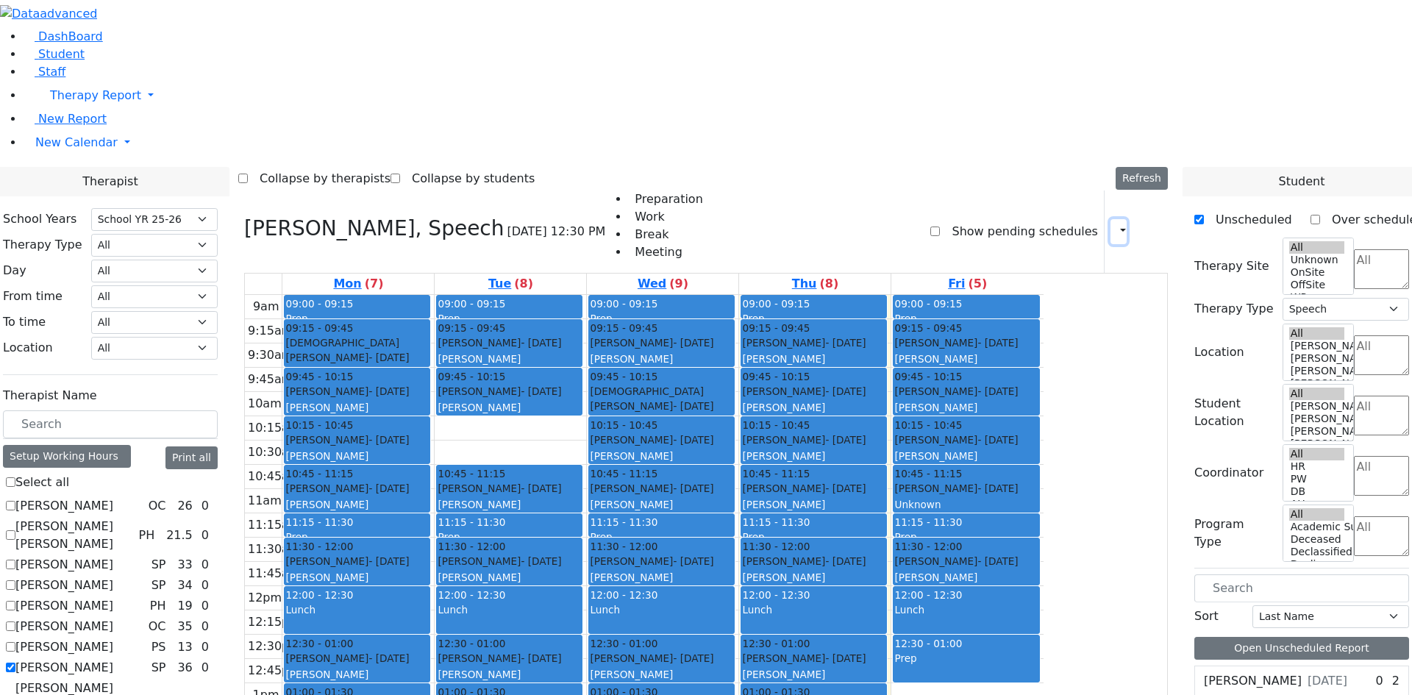
click at [1115, 224] on icon "button" at bounding box center [1115, 231] width 0 height 14
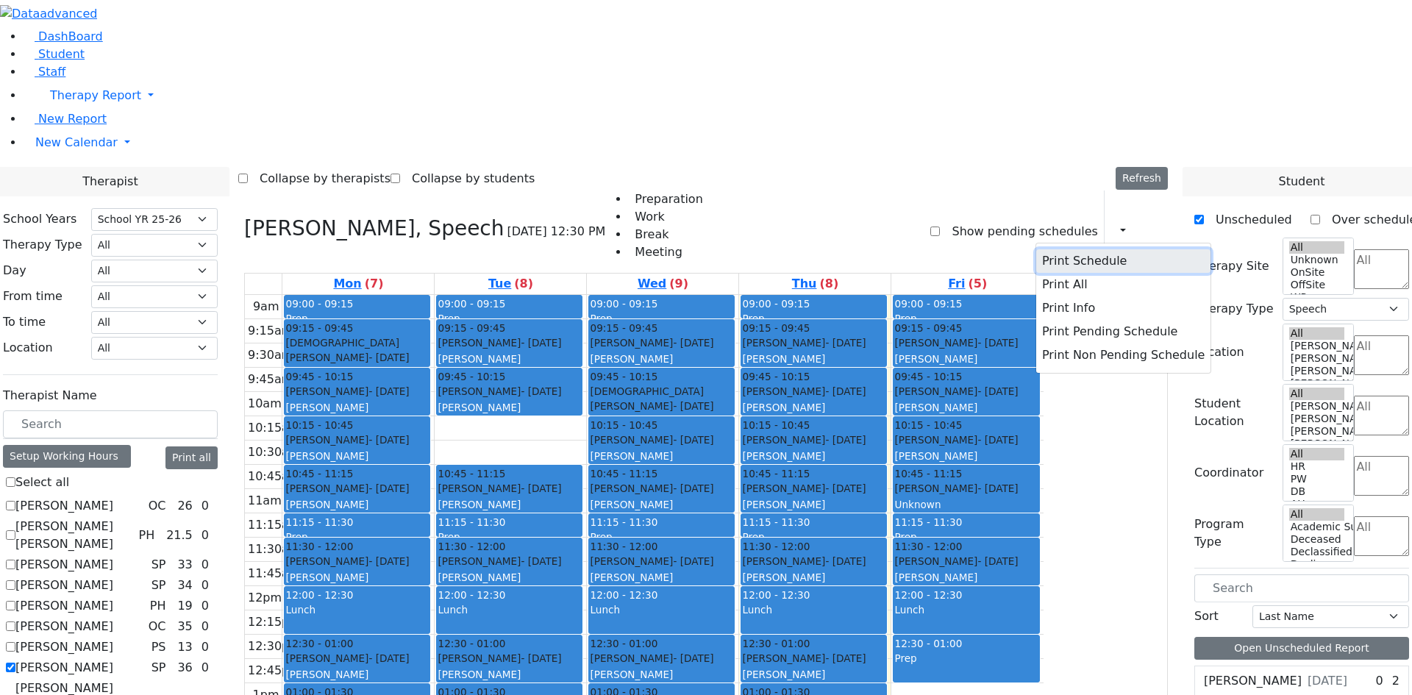
click at [1052, 249] on button "Print Schedule" at bounding box center [1124, 261] width 174 height 24
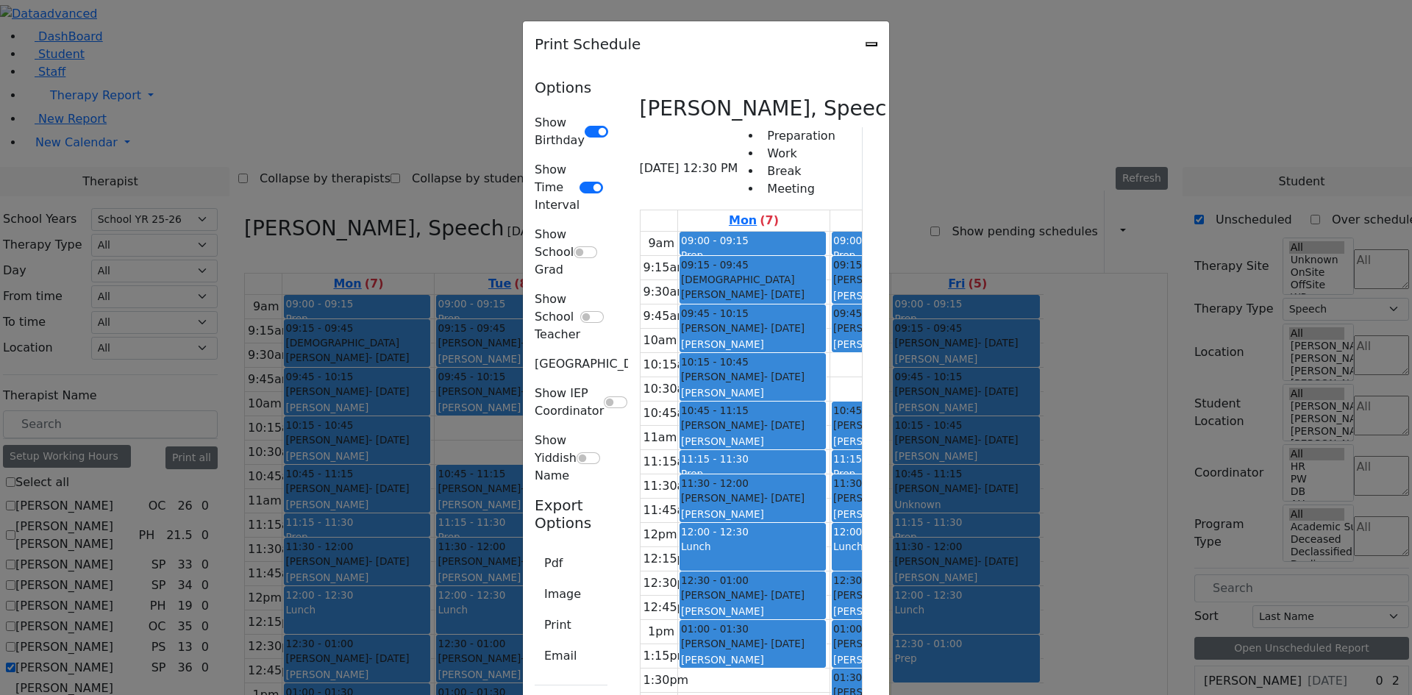
scroll to position [74, 0]
click at [535, 550] on button "Pdf" at bounding box center [554, 564] width 38 height 28
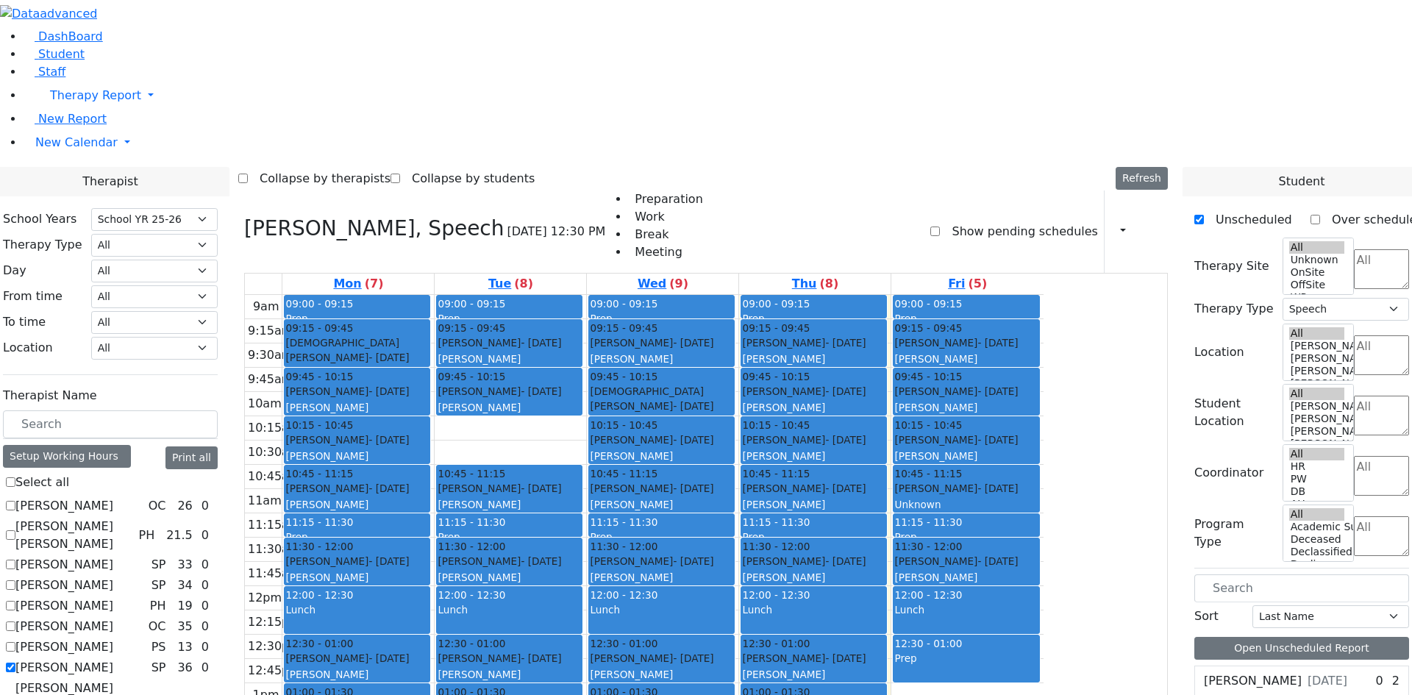
click at [113, 659] on label "[PERSON_NAME]" at bounding box center [64, 668] width 98 height 18
click at [15, 663] on input "[PERSON_NAME]" at bounding box center [11, 668] width 10 height 10
checkbox input "false"
select select
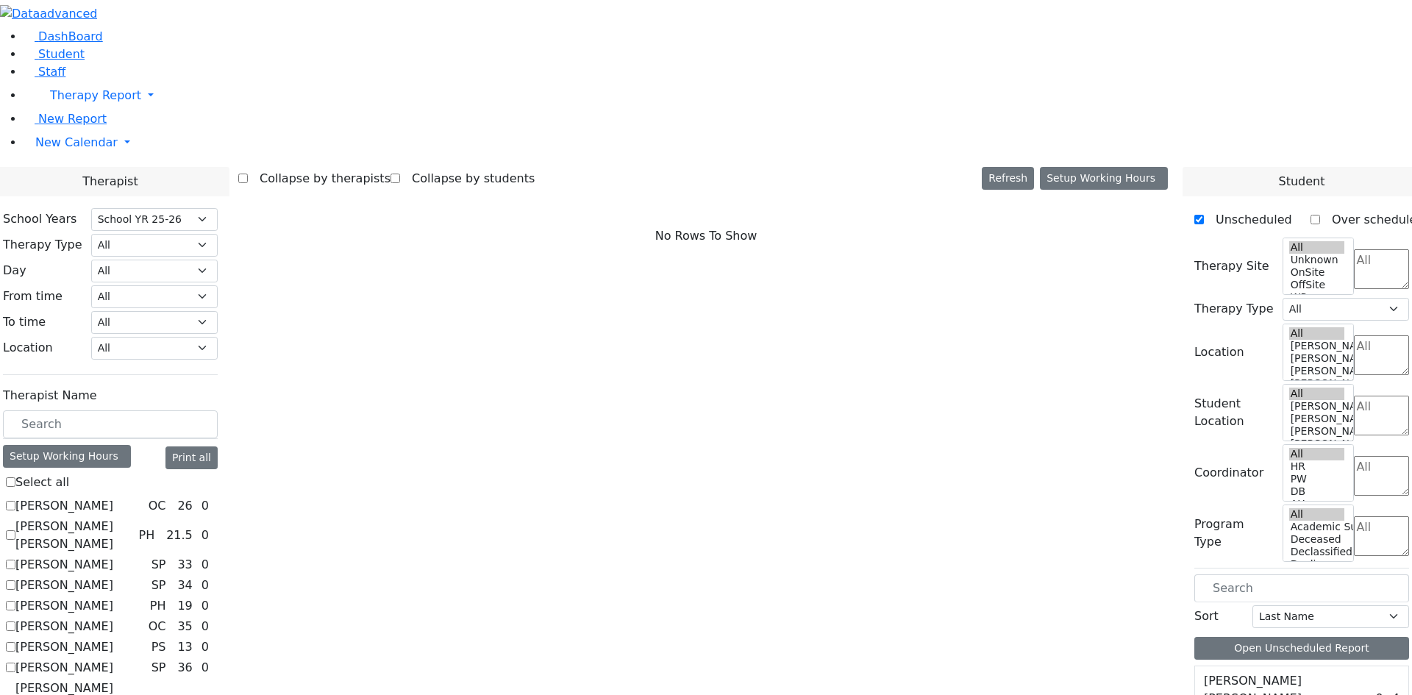
scroll to position [221, 0]
checkbox input "true"
select select "1"
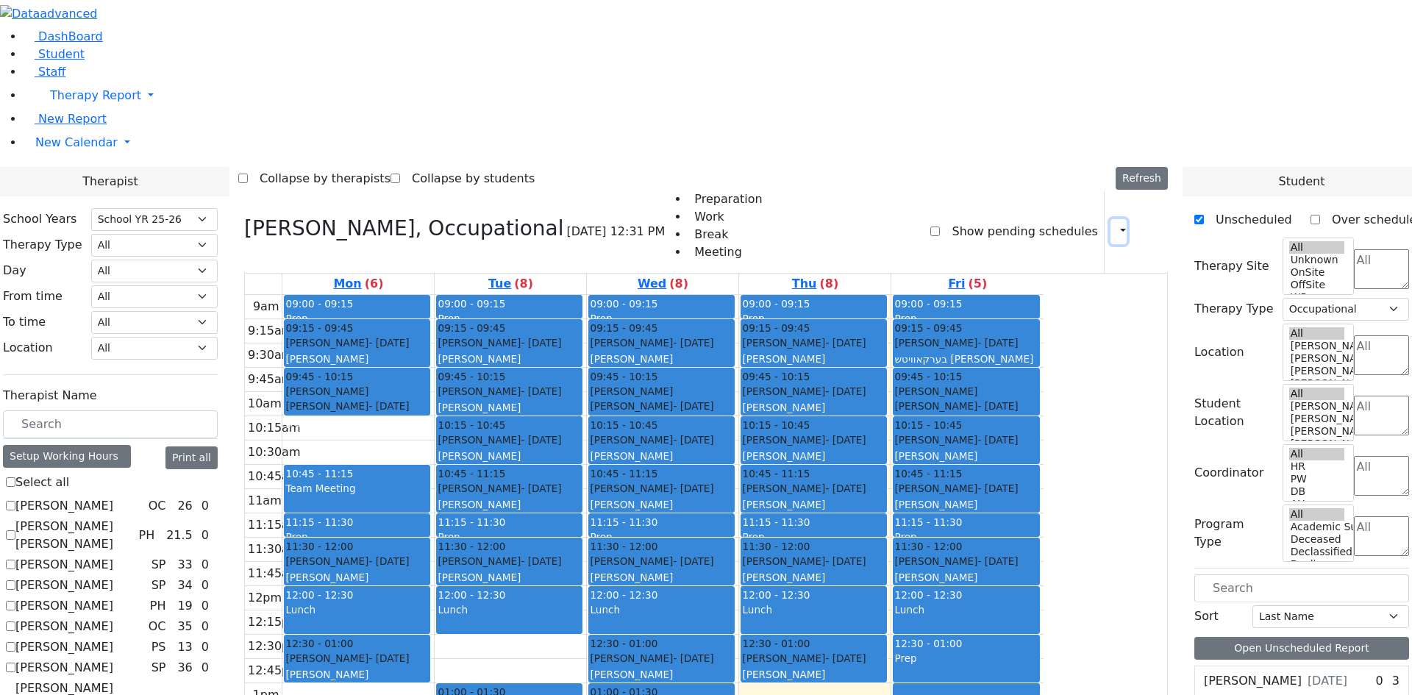
click at [1111, 219] on button "button" at bounding box center [1119, 231] width 16 height 25
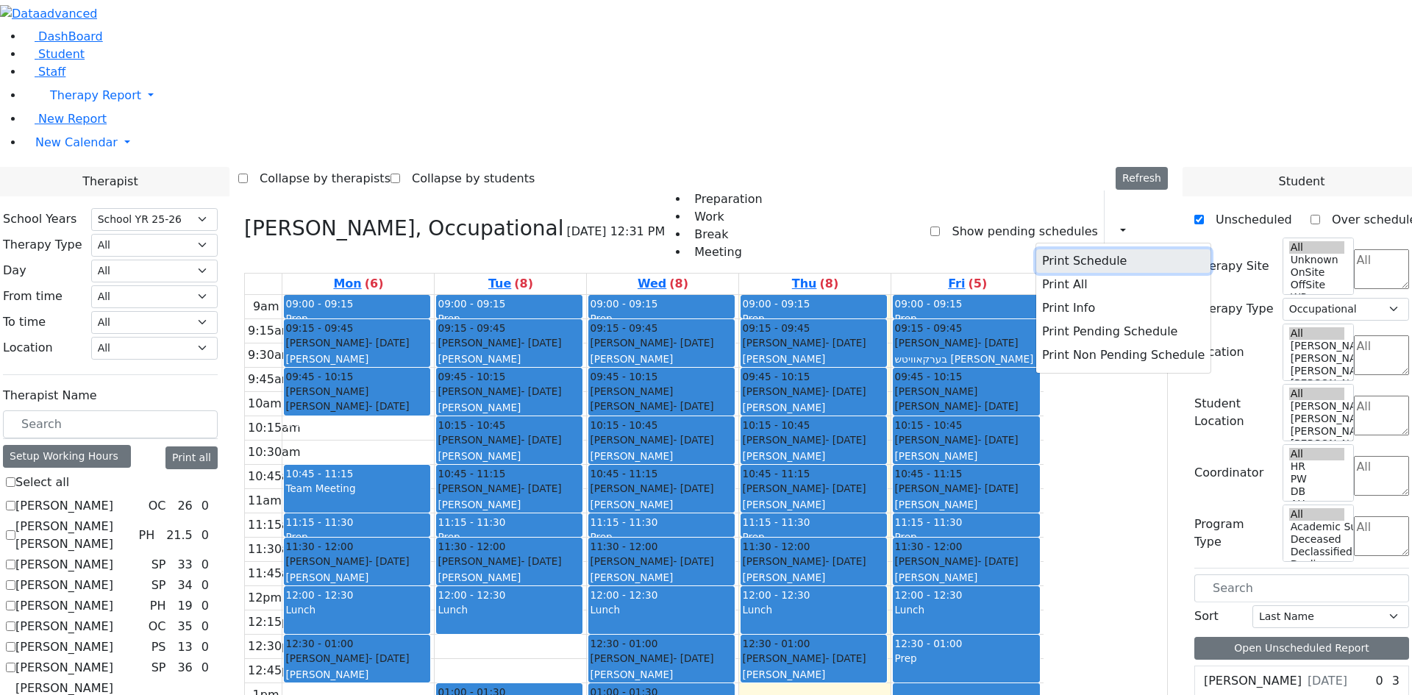
click at [1090, 249] on button "Print Schedule" at bounding box center [1124, 261] width 174 height 24
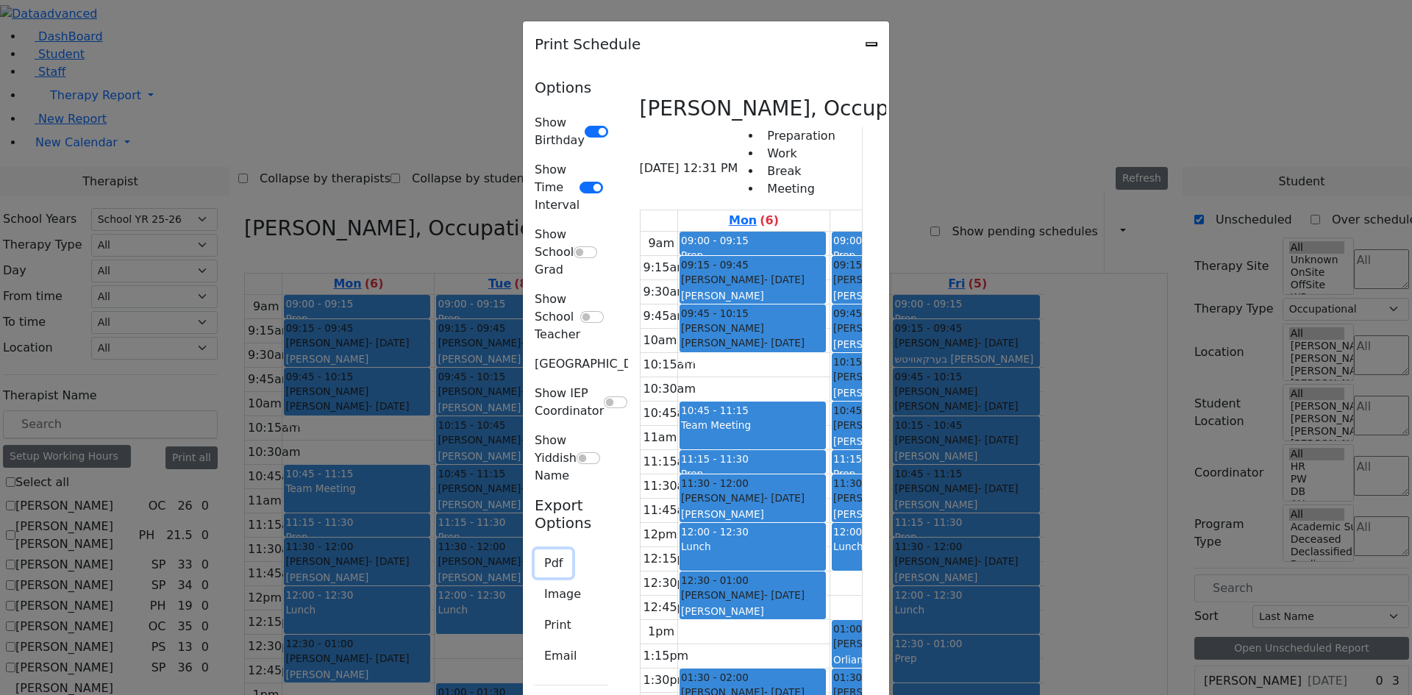
click at [535, 550] on button "Pdf" at bounding box center [554, 564] width 38 height 28
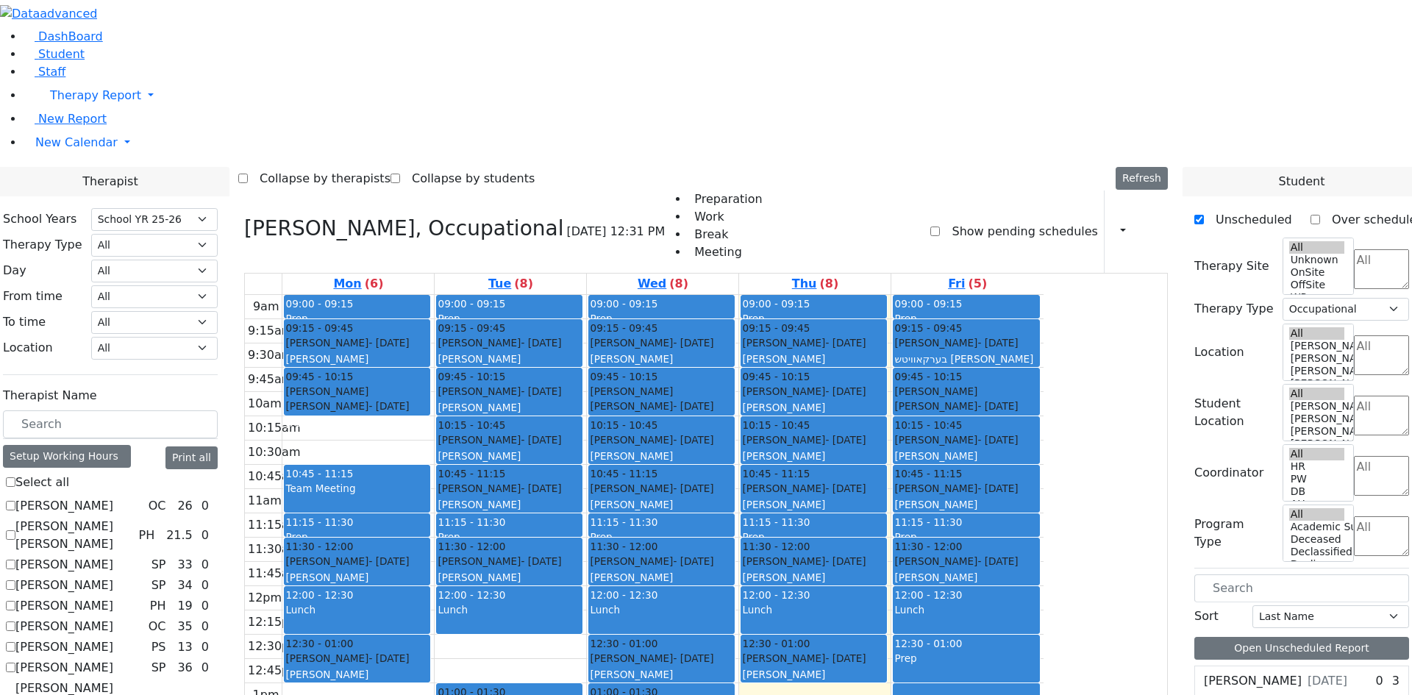
drag, startPoint x: 772, startPoint y: 536, endPoint x: 777, endPoint y: 553, distance: 17.7
click at [778, 556] on div "9am 9:15am 9:30am 9:45am 10am 10:15am 10:30am 10:45am 11am 11:15am 11:30am 11:4…" at bounding box center [644, 586] width 799 height 583
drag, startPoint x: 987, startPoint y: 489, endPoint x: 987, endPoint y: 507, distance: 17.7
click at [986, 513] on div "9am 9:15am 9:30am 9:45am 10am 10:15am 10:30am 10:45am 11am 11:15am 11:30am 11:4…" at bounding box center [644, 586] width 799 height 583
drag, startPoint x: 1073, startPoint y: 549, endPoint x: 1085, endPoint y: 649, distance: 100.7
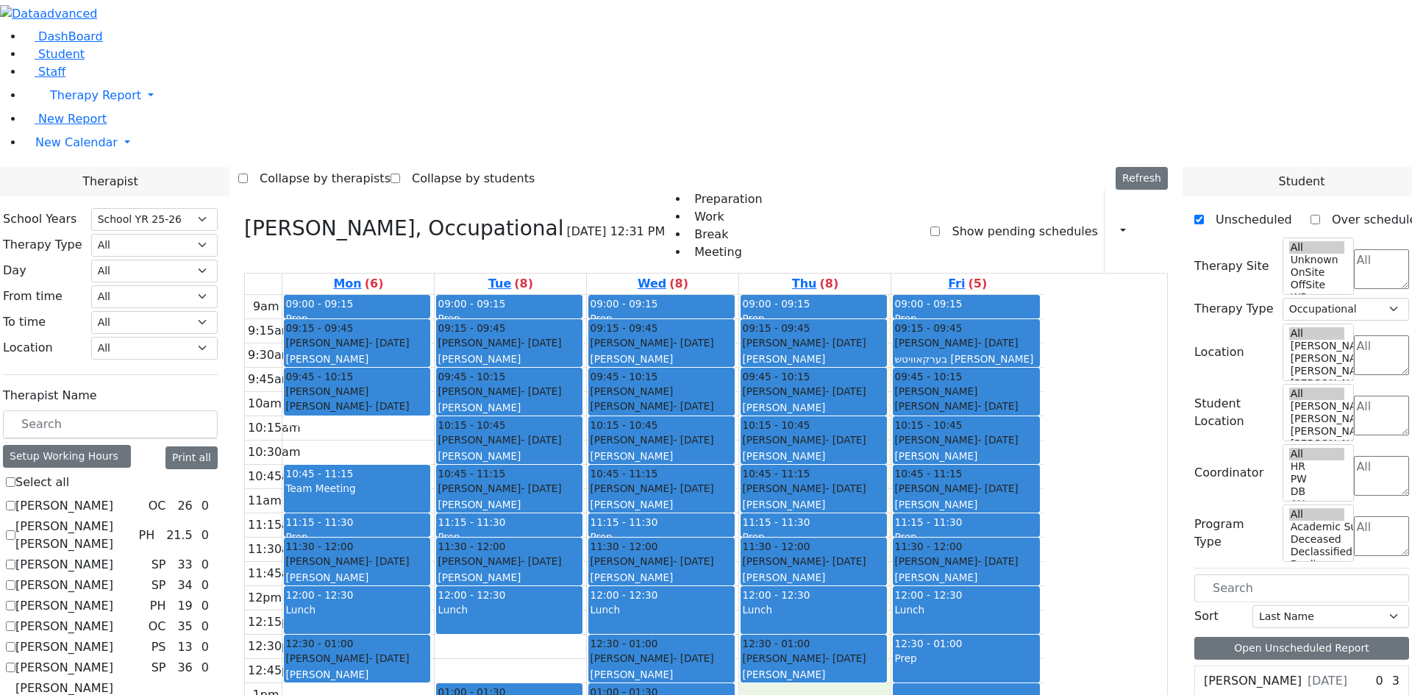
drag, startPoint x: 672, startPoint y: 442, endPoint x: 805, endPoint y: 513, distance: 151.1
click at [683, 499] on div "9am 9:15am 9:30am 9:45am 10am 10:15am 10:30am 10:45am 11am 11:15am 11:30am 11:4…" at bounding box center [644, 586] width 799 height 583
click at [812, 536] on div "9am 9:15am 9:30am 9:45am 10am 10:15am 10:30am 10:45am 11am 11:15am 11:30am 11:4…" at bounding box center [644, 586] width 799 height 583
drag, startPoint x: 507, startPoint y: 507, endPoint x: 498, endPoint y: 533, distance: 27.9
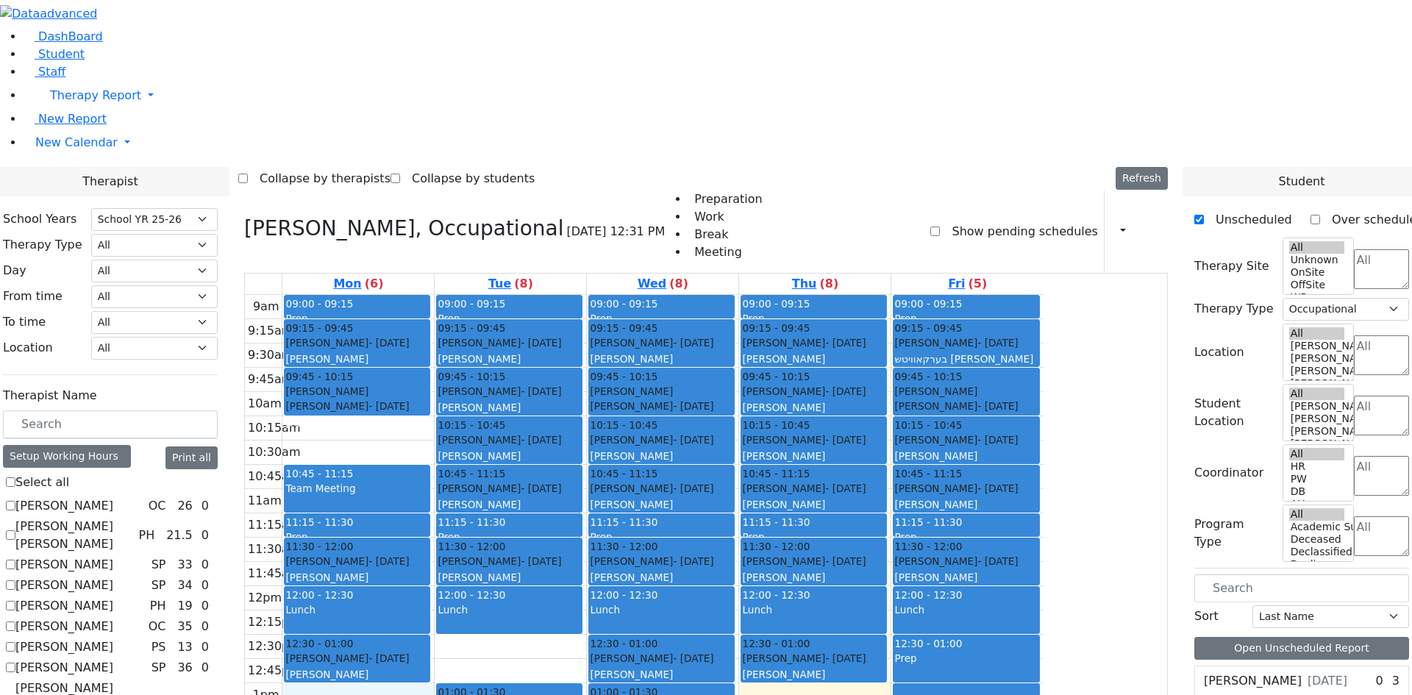
click at [498, 533] on div "9am 9:15am 9:30am 9:45am 10am 10:15am 10:30am 10:45am 11am 11:15am 11:30am 11:4…" at bounding box center [644, 586] width 799 height 583
drag, startPoint x: 600, startPoint y: 443, endPoint x: 791, endPoint y: 555, distance: 221.6
click at [793, 560] on div "9am 9:15am 9:30am 9:45am 10am 10:15am 10:30am 10:45am 11am 11:15am 11:30am 11:4…" at bounding box center [644, 586] width 799 height 583
click at [434, 584] on div "09:00 - 09:15 Prep 09:15 - 09:45 [PERSON_NAME] - [DATE] [GEOGRAPHIC_DATA][PERSO…" at bounding box center [358, 586] width 152 height 583
click at [513, 513] on div "9am 9:15am 9:30am 9:45am 10am 10:15am 10:30am 10:45am 11am 11:15am 11:30am 11:4…" at bounding box center [644, 586] width 799 height 583
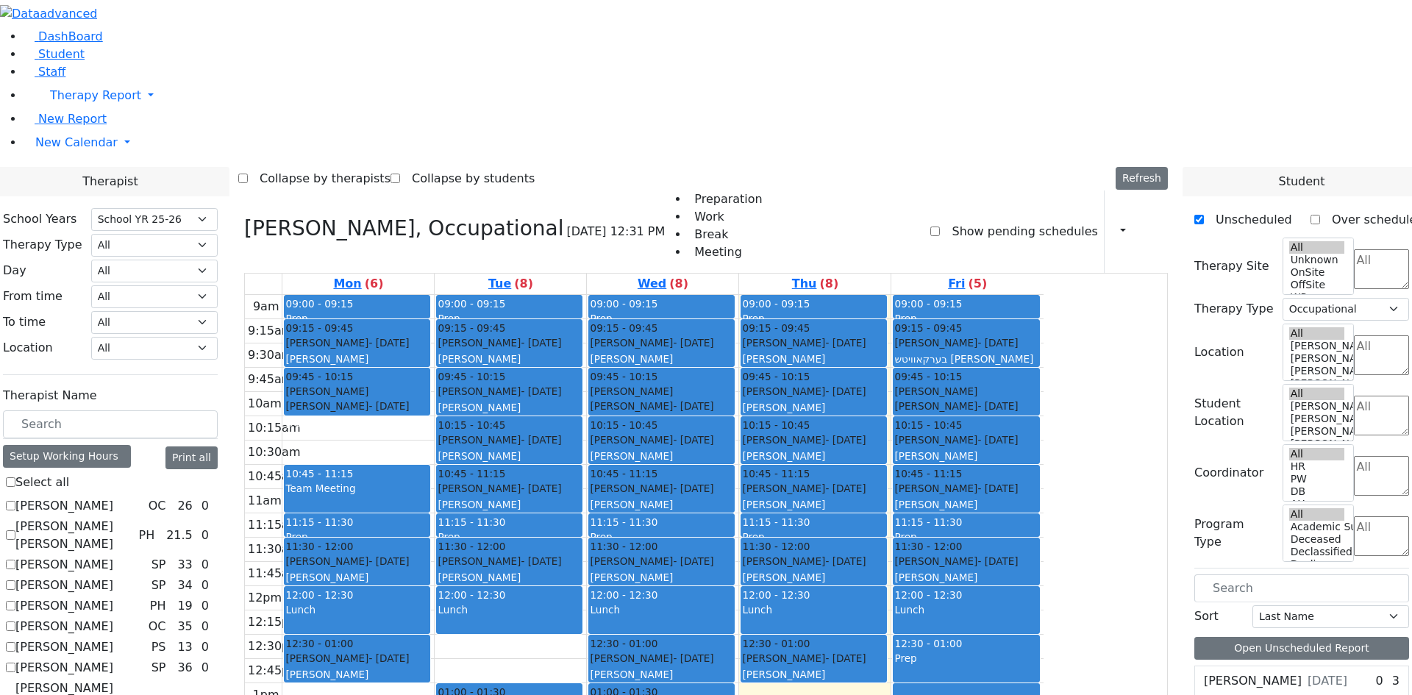
scroll to position [294, 0]
checkbox input "false"
select select
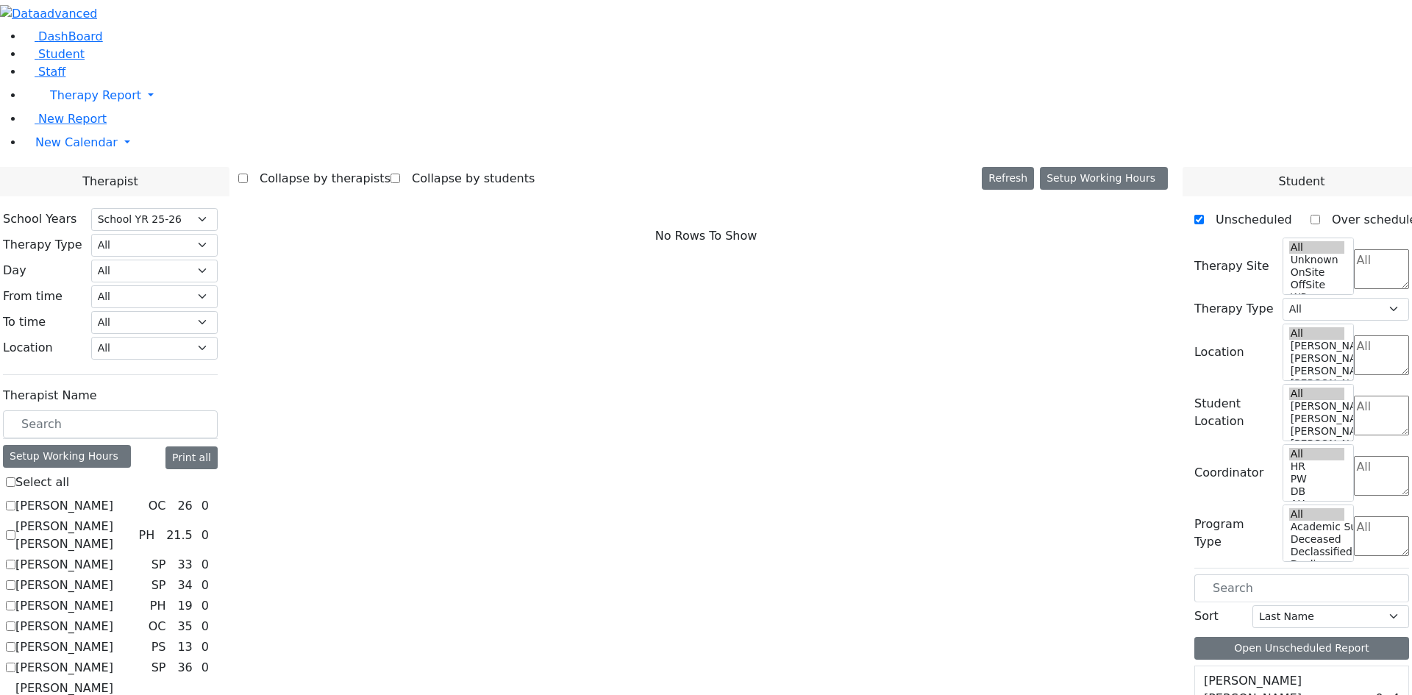
scroll to position [221, 0]
checkbox input "true"
select select "2"
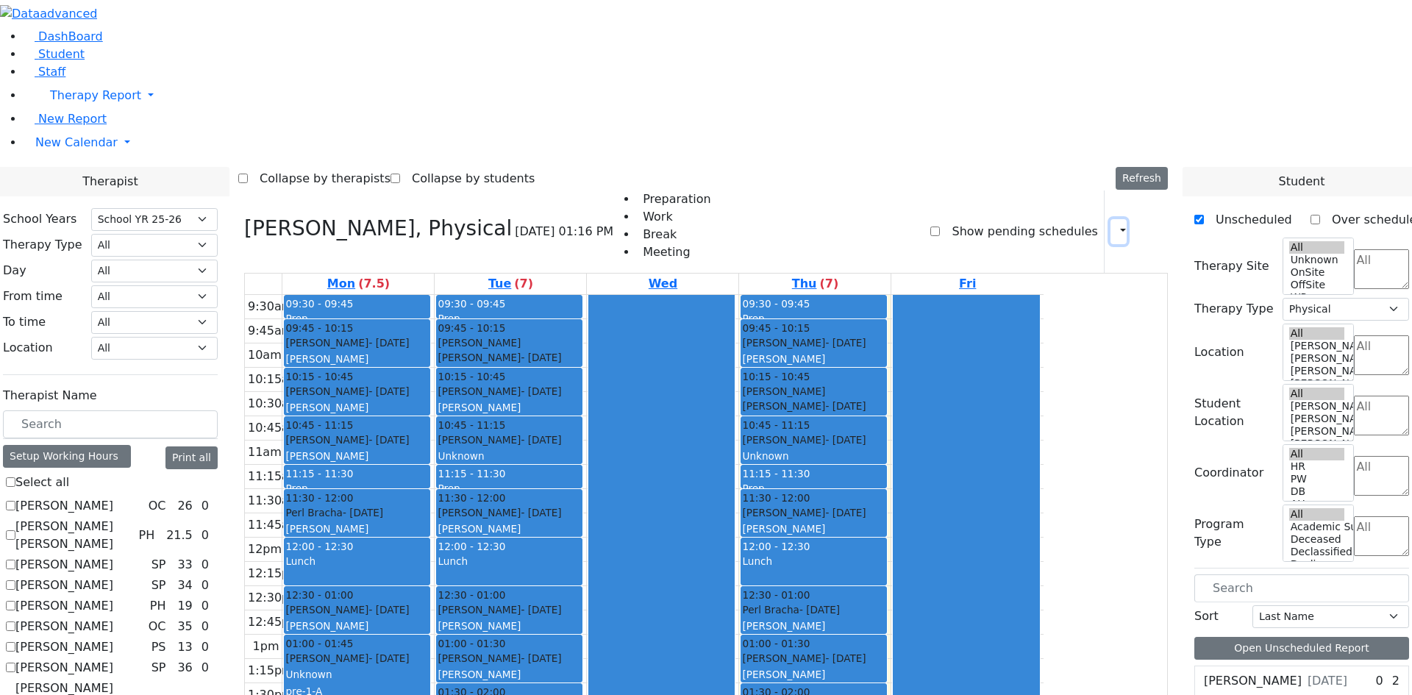
click at [1111, 219] on button "button" at bounding box center [1119, 231] width 16 height 25
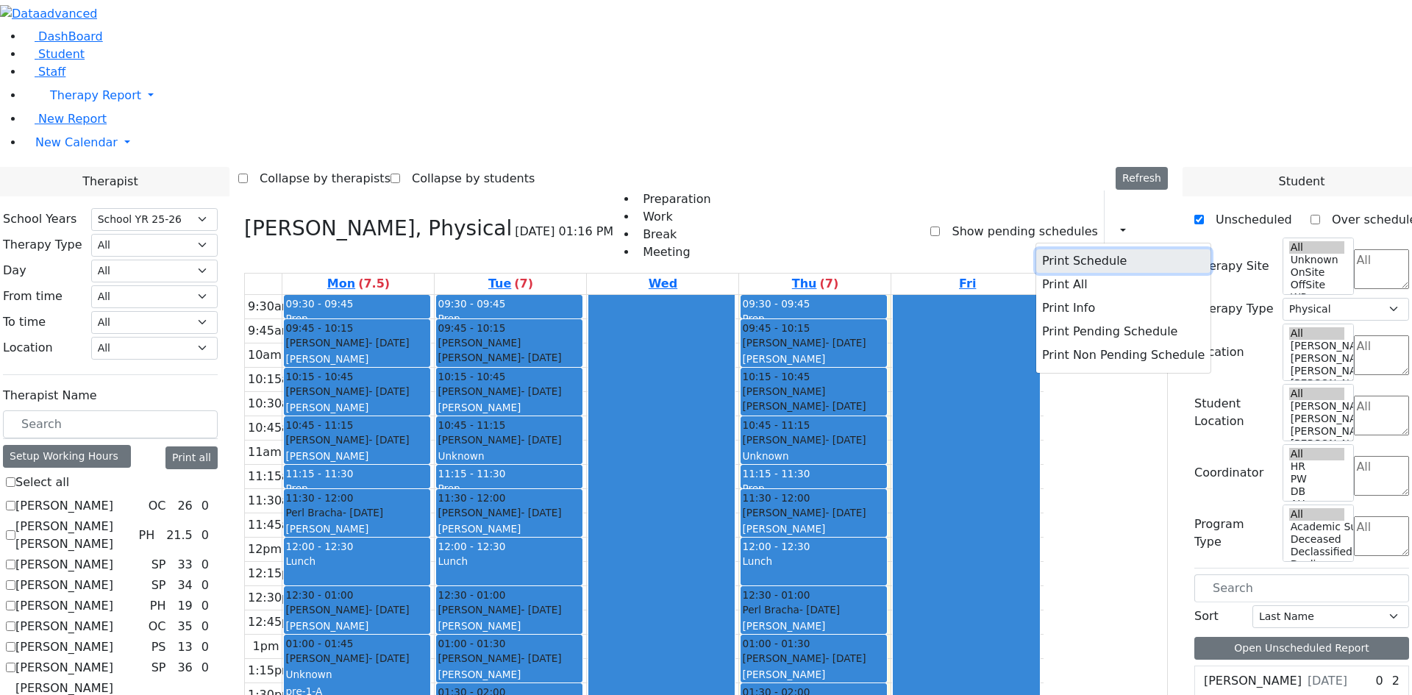
click at [1057, 249] on button "Print Schedule" at bounding box center [1124, 261] width 174 height 24
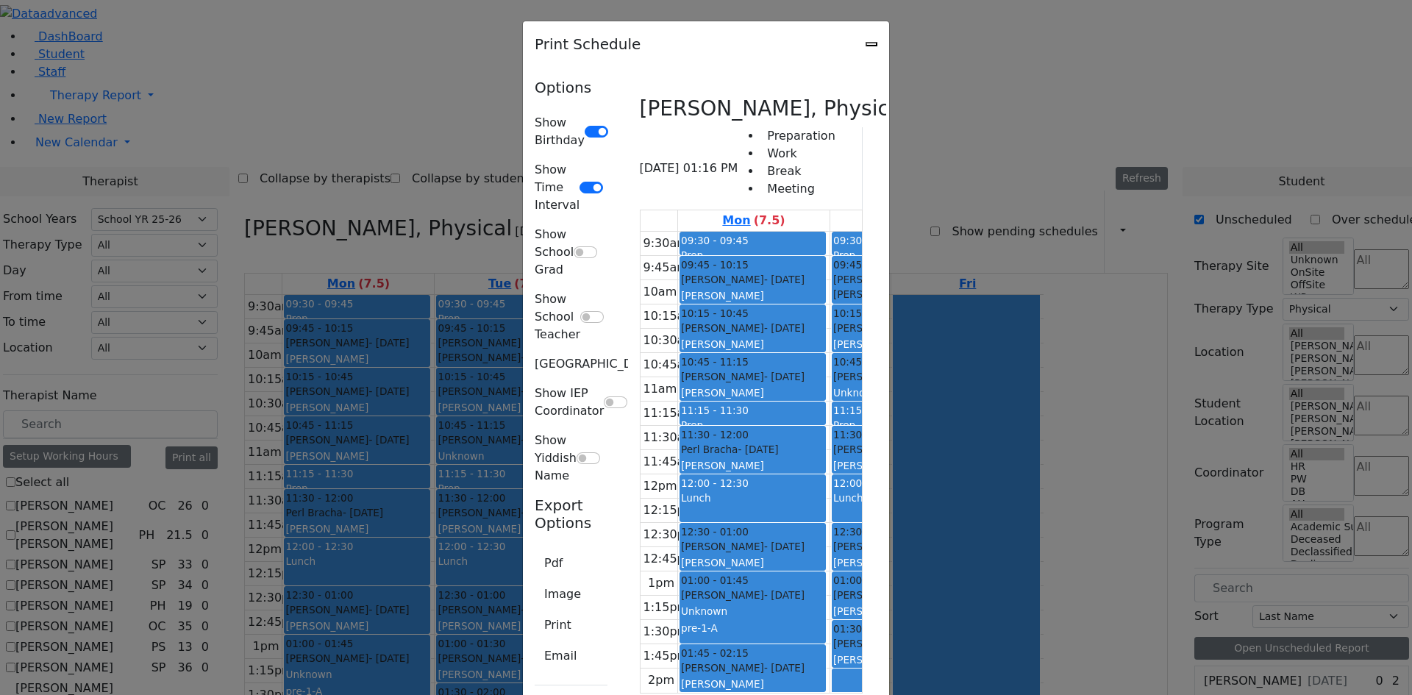
click at [889, 46] on div "Print Schedule" at bounding box center [706, 44] width 366 height 46
click at [872, 44] on icon "Close" at bounding box center [872, 44] width 0 height 0
